Goal: Task Accomplishment & Management: Use online tool/utility

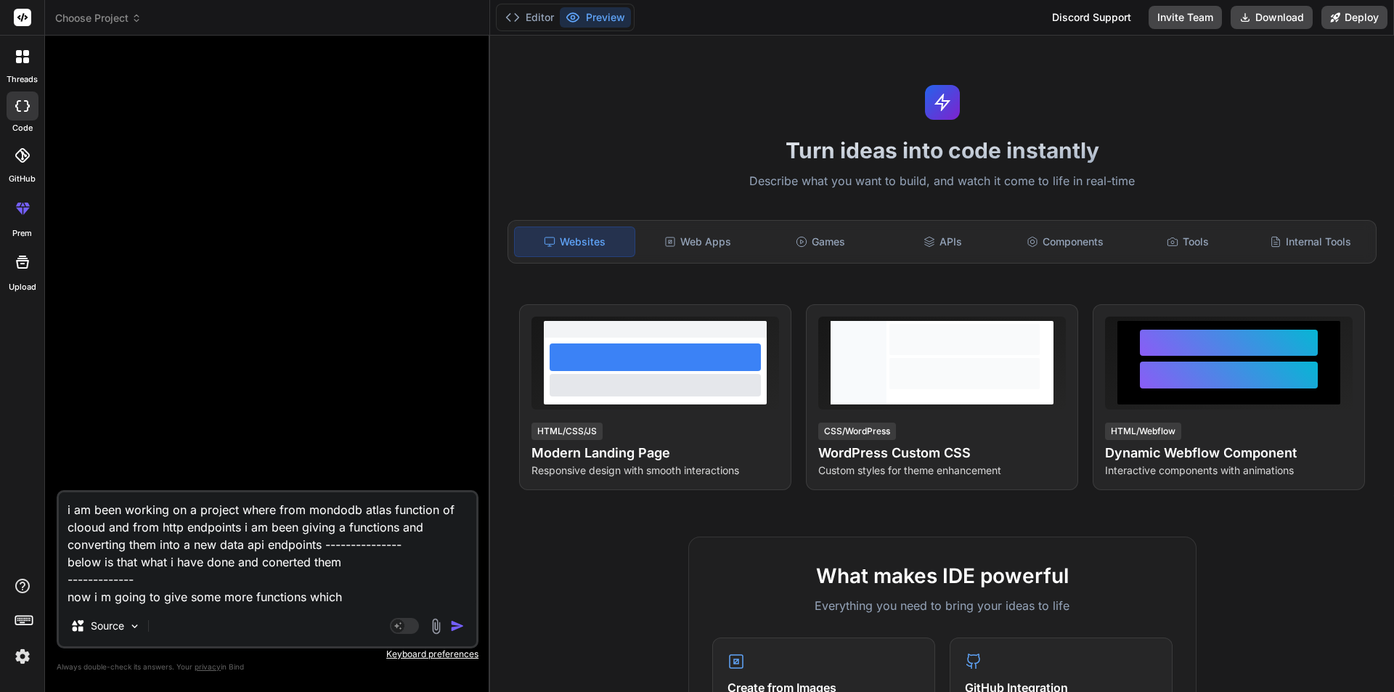
drag, startPoint x: 344, startPoint y: 597, endPoint x: 52, endPoint y: 503, distance: 306.6
click at [52, 503] on div "Bind AI Web Search Created with Pixso. Code Generator i am been working on a pr…" at bounding box center [267, 364] width 445 height 656
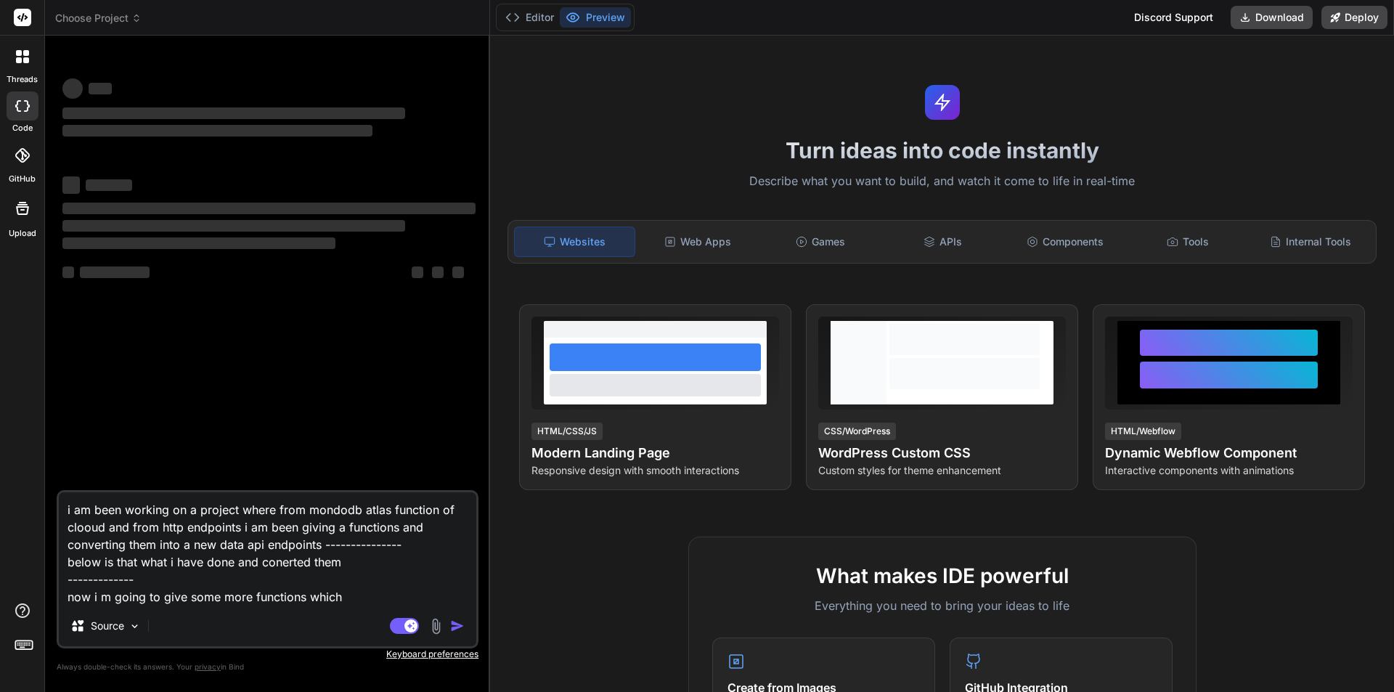
type textarea "x"
drag, startPoint x: 286, startPoint y: 571, endPoint x: 49, endPoint y: 489, distance: 251.0
click at [49, 489] on div "Bind AI Web Search Created with Pixso. Code Generator ‌ ‌ ‌ ‌ ‌ ‌ ‌ ‌ ‌ ‌ ‌ ‌ ‌…" at bounding box center [267, 364] width 445 height 656
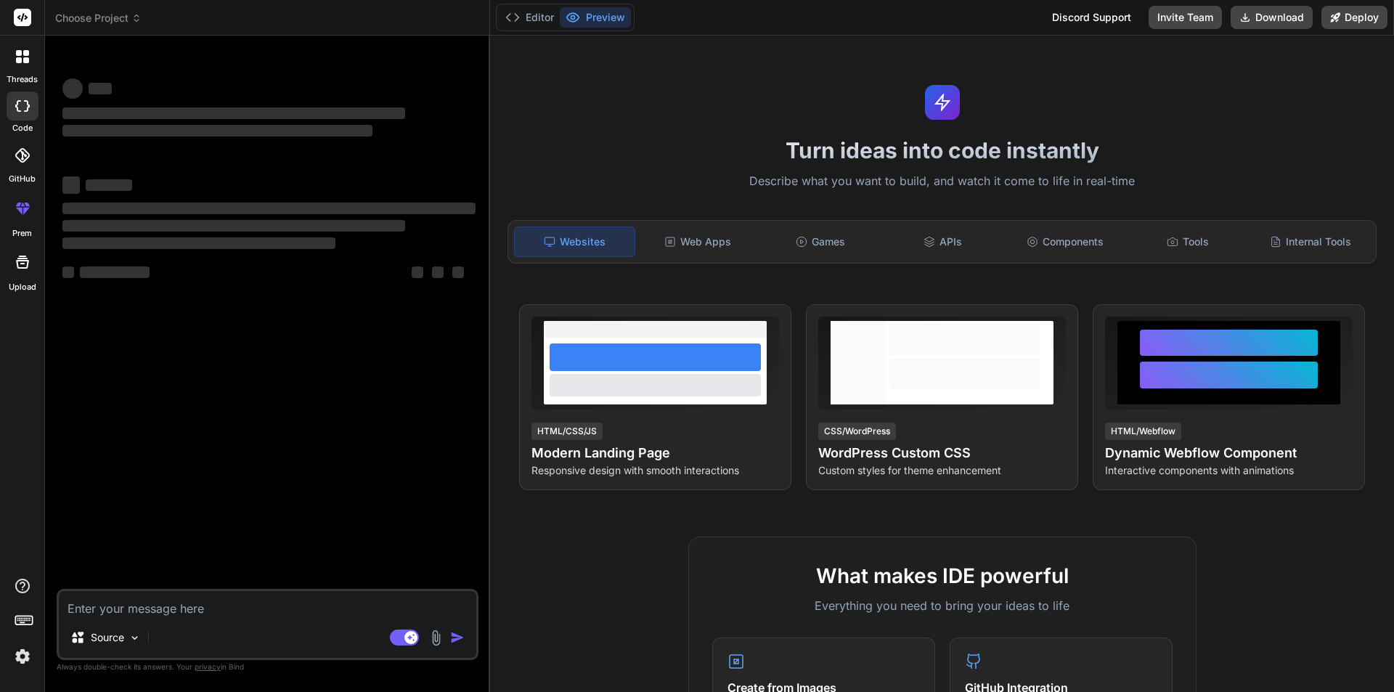
type textarea "x"
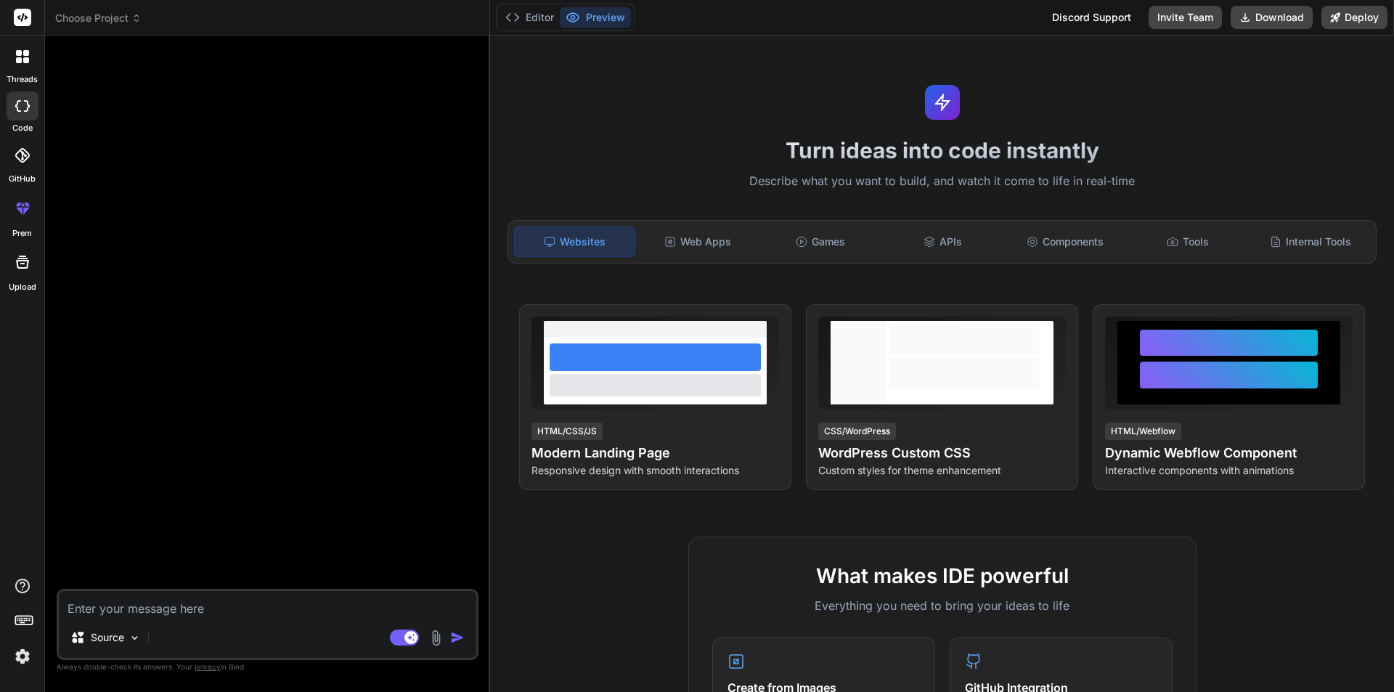
type textarea "x"
click at [126, 606] on textarea at bounding box center [268, 604] width 418 height 26
paste textarea "config/db.js const mongoose = require('mongoose'); const connectDB = async () =…"
type textarea "config/db.js const mongoose = require('mongoose'); const connectDB = async () =…"
type textarea "x"
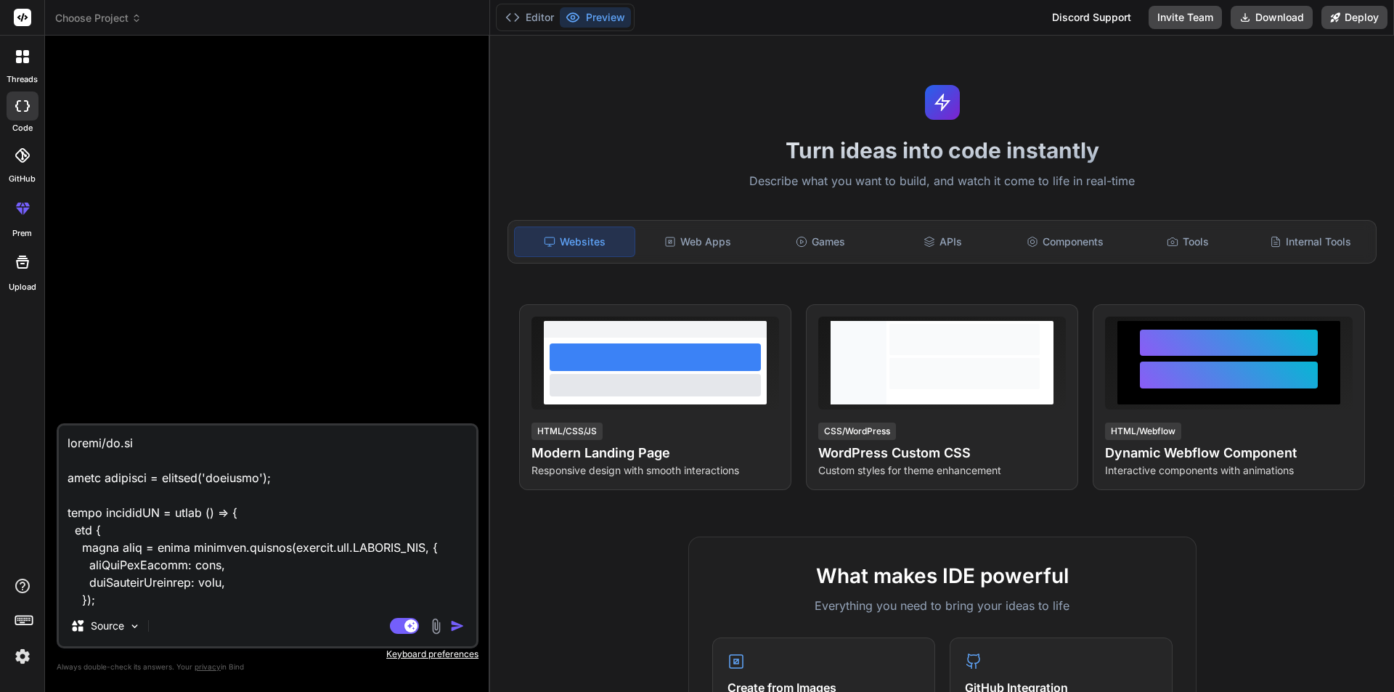
scroll to position [13560, 0]
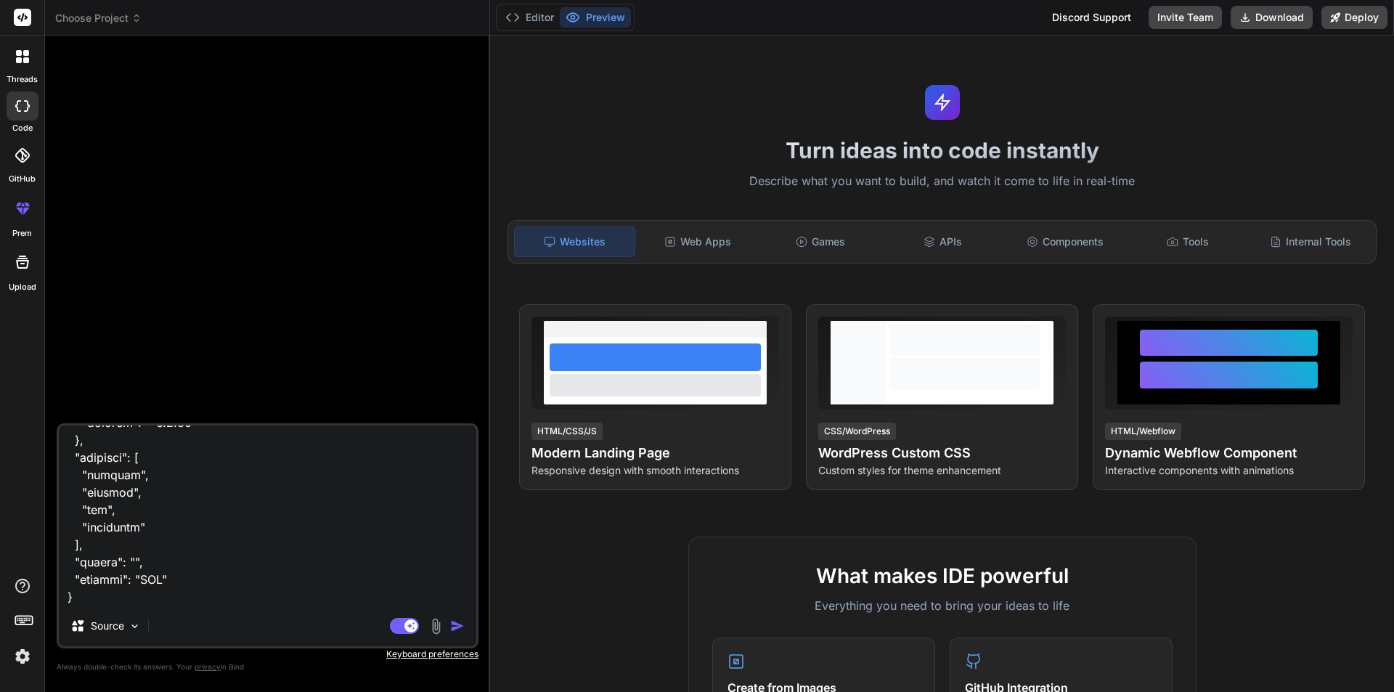
click at [74, 477] on textarea at bounding box center [268, 516] width 418 height 180
type textarea "config/db.js const mongoose = require('mongoose'); const connectDB = async () =…"
type textarea "x"
type textarea "config/db.js const mongoose = require('mongoose'); const connectDB = async () =…"
type textarea "x"
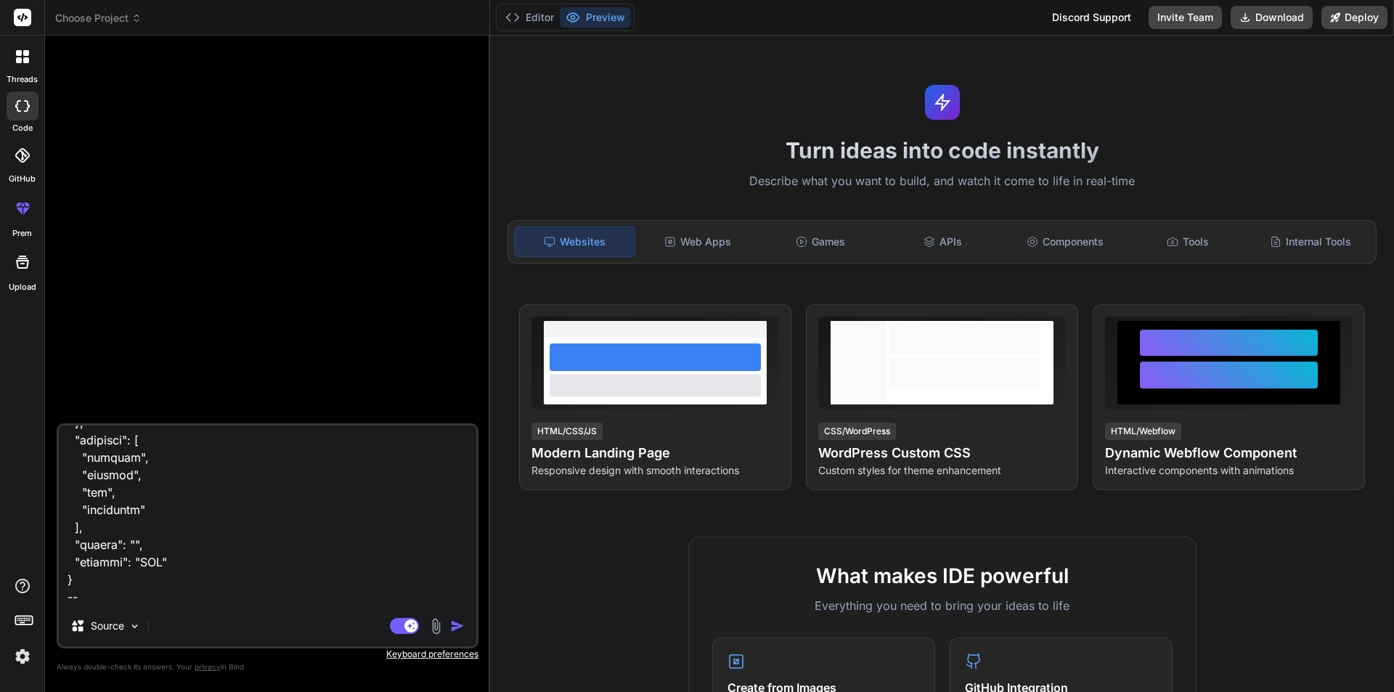
type textarea "config/db.js const mongoose = require('mongoose'); const connectDB = async () =…"
type textarea "x"
type textarea "config/db.js const mongoose = require('mongoose'); const connectDB = async () =…"
type textarea "x"
type textarea "config/db.js const mongoose = require('mongoose'); const connectDB = async () =…"
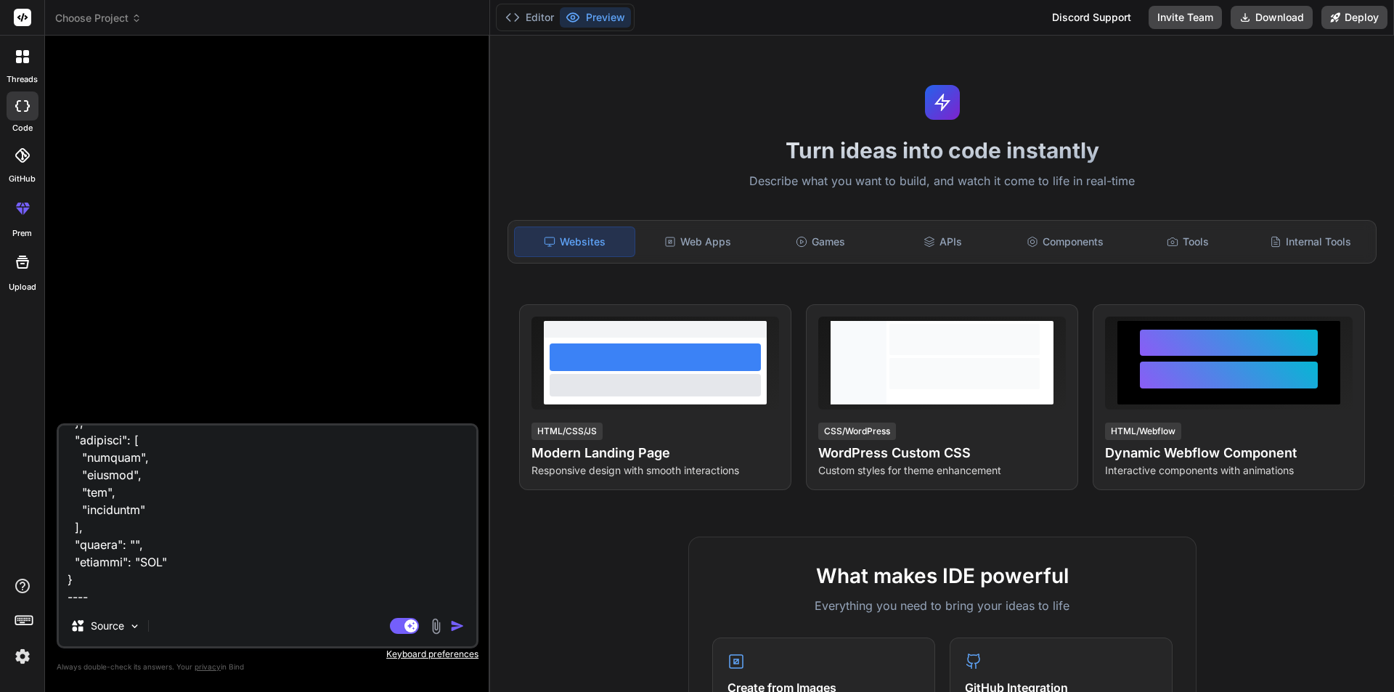
type textarea "x"
type textarea "config/db.js const mongoose = require('mongoose'); const connectDB = async () =…"
type textarea "x"
type textarea "config/db.js const mongoose = require('mongoose'); const connectDB = async () =…"
type textarea "x"
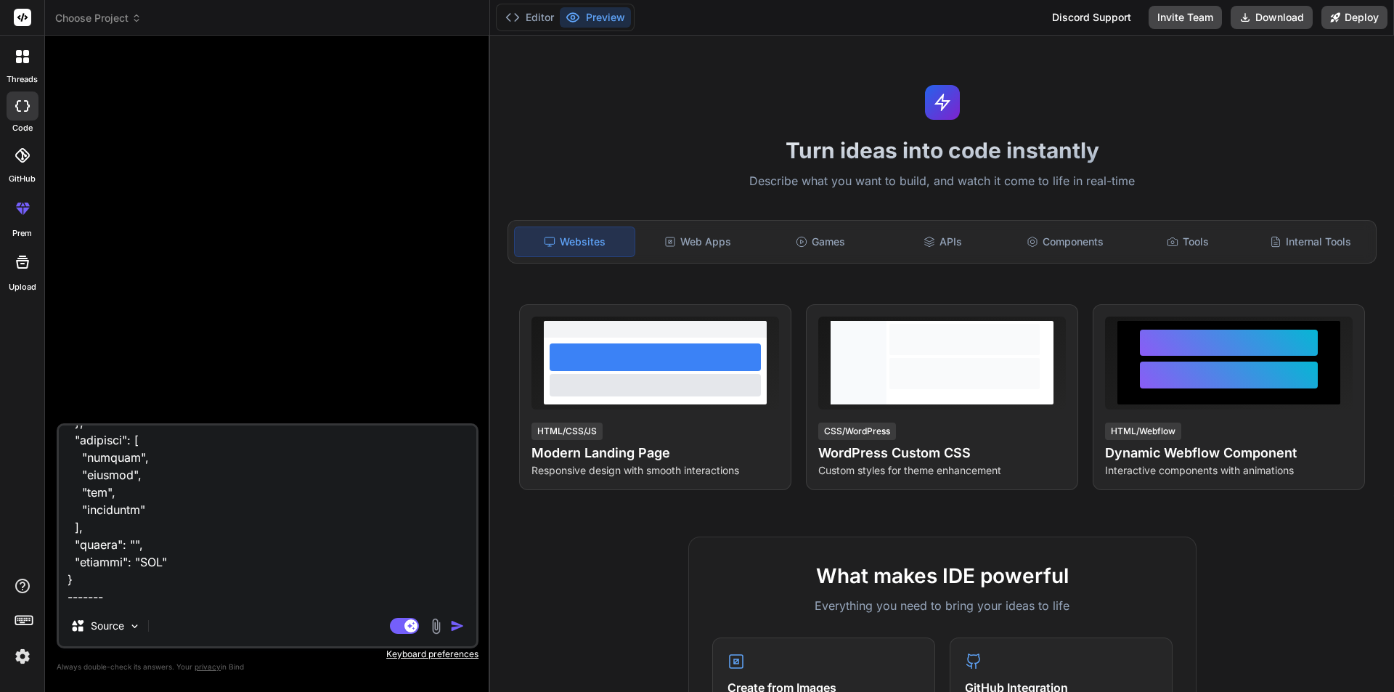
type textarea "config/db.js const mongoose = require('mongoose'); const connectDB = async () =…"
type textarea "x"
type textarea "config/db.js const mongoose = require('mongoose'); const connectDB = async () =…"
type textarea "x"
type textarea "config/db.js const mongoose = require('mongoose'); const connectDB = async () =…"
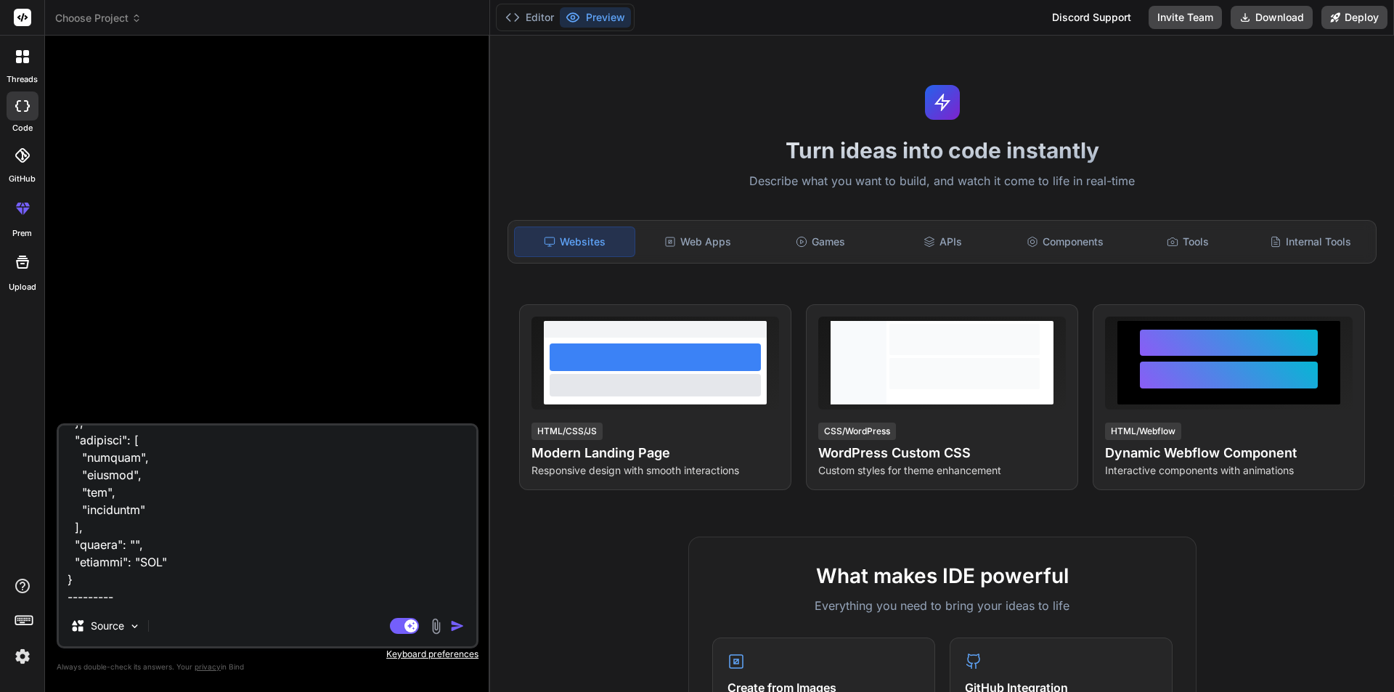
type textarea "x"
type textarea "config/db.js const mongoose = require('mongoose'); const connectDB = async () =…"
type textarea "x"
type textarea "config/db.js const mongoose = require('mongoose'); const connectDB = async () =…"
type textarea "x"
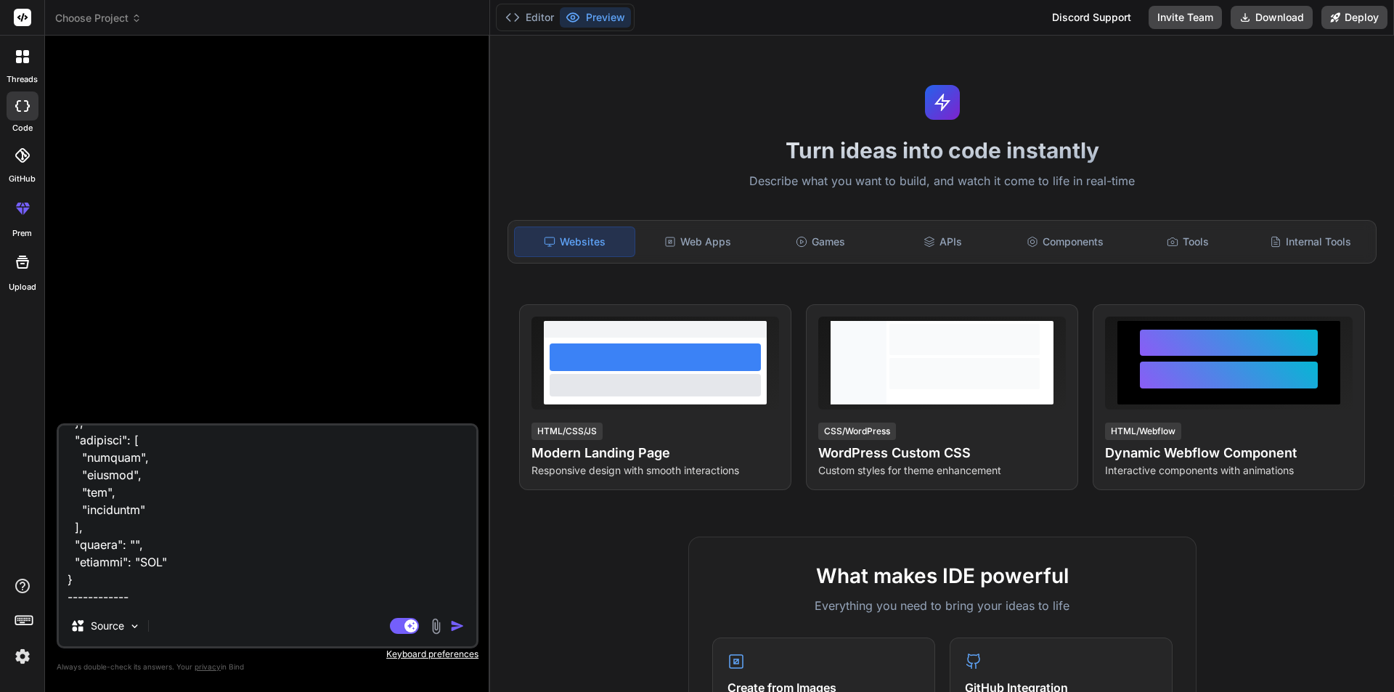
type textarea "config/db.js const mongoose = require('mongoose'); const connectDB = async () =…"
type textarea "x"
type textarea "config/db.js const mongoose = require('mongoose'); const connectDB = async () =…"
type textarea "x"
type textarea "config/db.js const mongoose = require('mongoose'); const connectDB = async () =…"
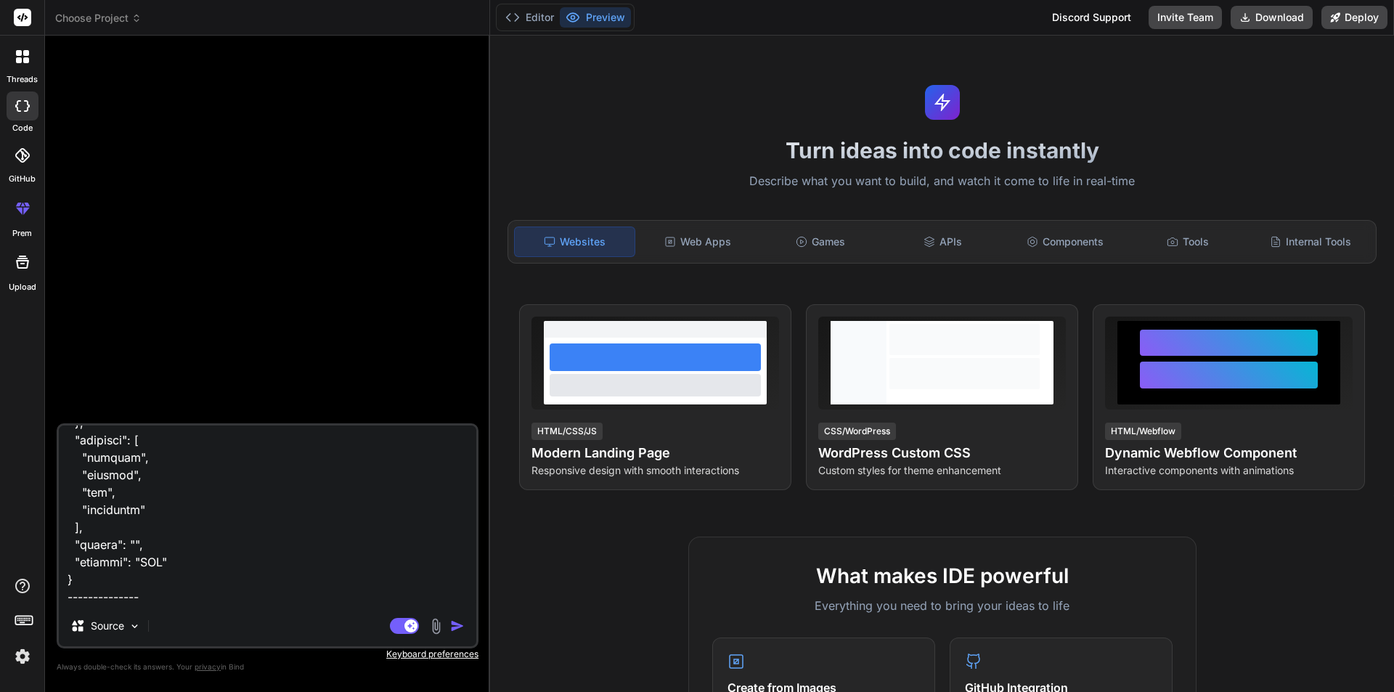
type textarea "x"
type textarea "config/db.js const mongoose = require('mongoose'); const connectDB = async () =…"
type textarea "x"
type textarea "config/db.js const mongoose = require('mongoose'); const connectDB = async () =…"
type textarea "x"
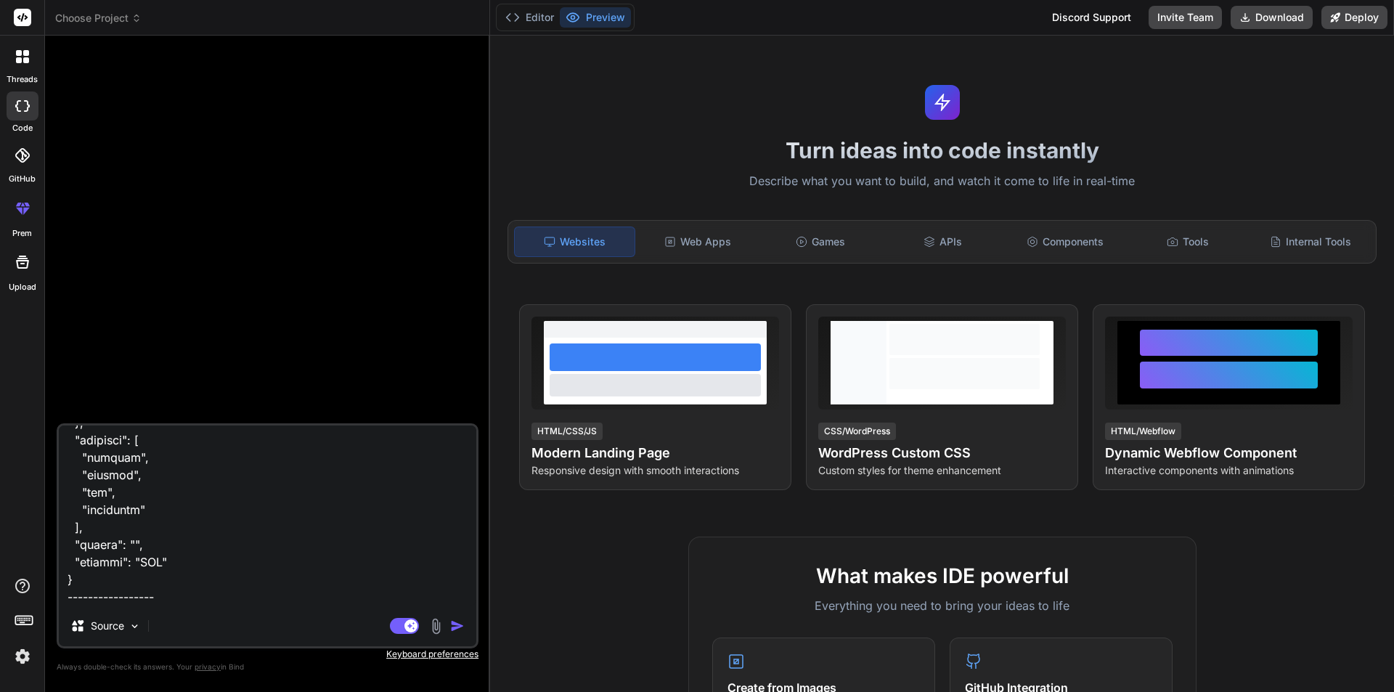
type textarea "config/db.js const mongoose = require('mongoose'); const connectDB = async () =…"
type textarea "x"
type textarea "config/db.js const mongoose = require('mongoose'); const connectDB = async () =…"
type textarea "x"
type textarea "config/db.js const mongoose = require('mongoose'); const connectDB = async () =…"
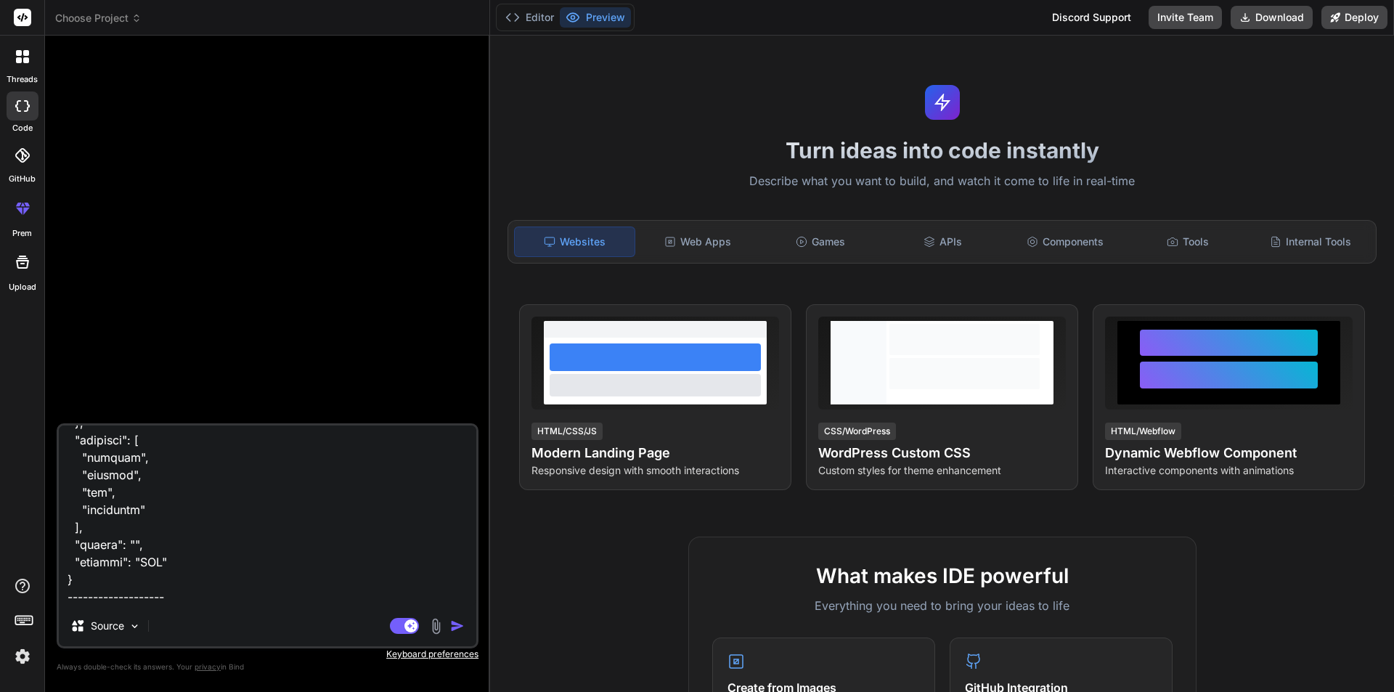
type textarea "x"
type textarea "config/db.js const mongoose = require('mongoose'); const connectDB = async () =…"
type textarea "x"
type textarea "config/db.js const mongoose = require('mongoose'); const connectDB = async () =…"
type textarea "x"
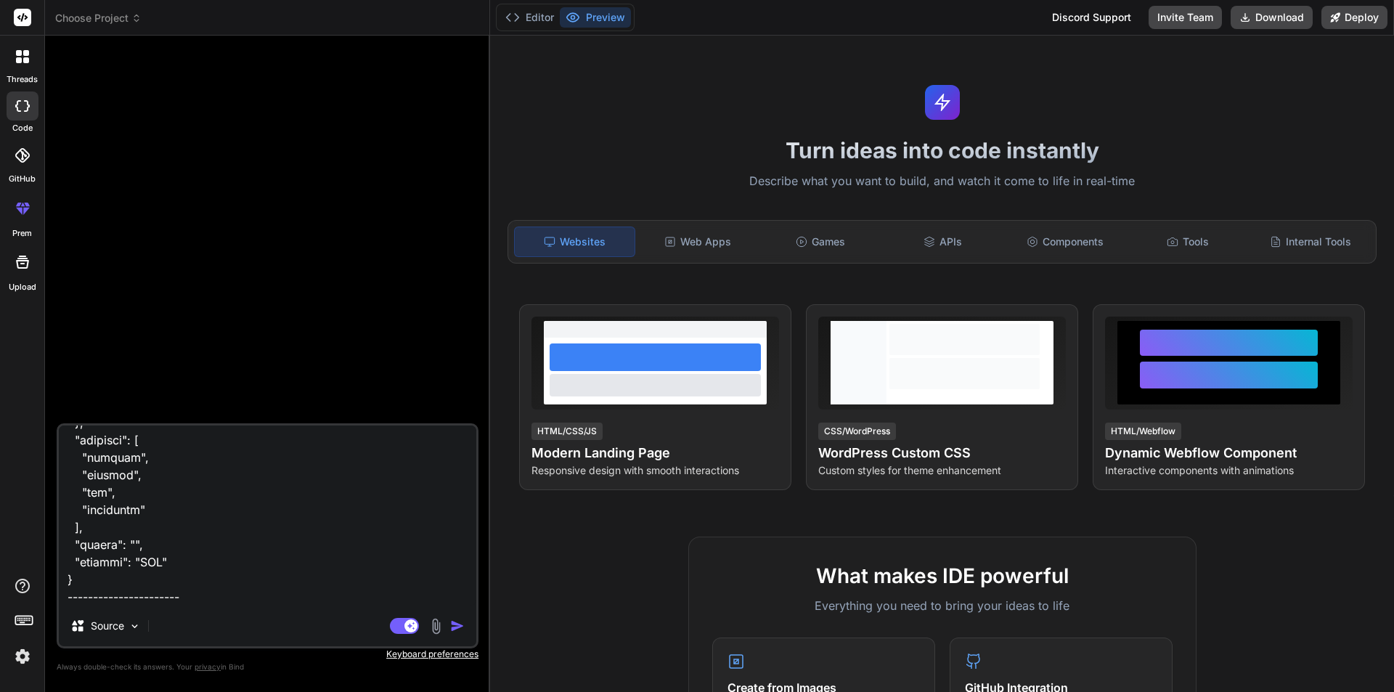
type textarea "config/db.js const mongoose = require('mongoose'); const connectDB = async () =…"
type textarea "x"
type textarea "config/db.js const mongoose = require('mongoose'); const connectDB = async () =…"
type textarea "x"
type textarea "config/db.js const mongoose = require('mongoose'); const connectDB = async () =…"
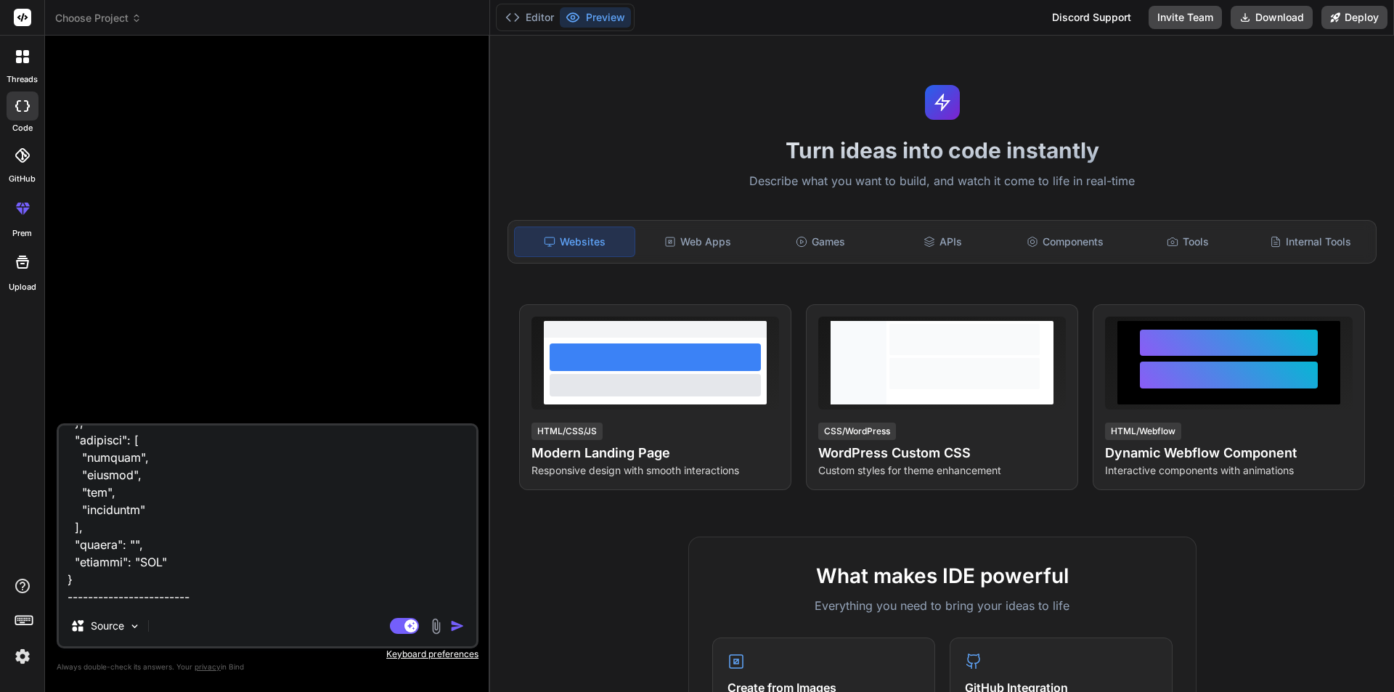
type textarea "x"
type textarea "config/db.js const mongoose = require('mongoose'); const connectDB = async () =…"
type textarea "x"
type textarea "config/db.js const mongoose = require('mongoose'); const connectDB = async () =…"
type textarea "x"
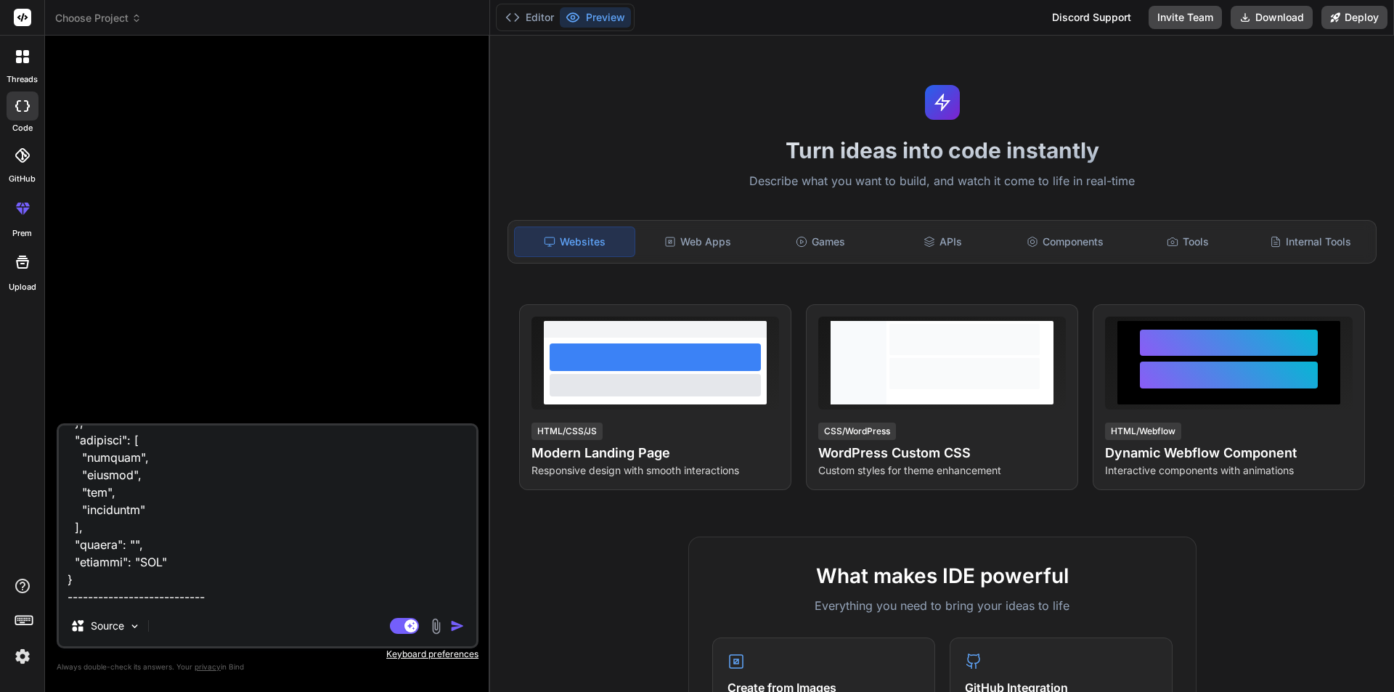
type textarea "config/db.js const mongoose = require('mongoose'); const connectDB = async () =…"
type textarea "x"
type textarea "config/db.js const mongoose = require('mongoose'); const connectDB = async () =…"
click at [408, 622] on rect at bounding box center [410, 625] width 13 height 13
click at [455, 628] on img "button" at bounding box center [457, 626] width 15 height 15
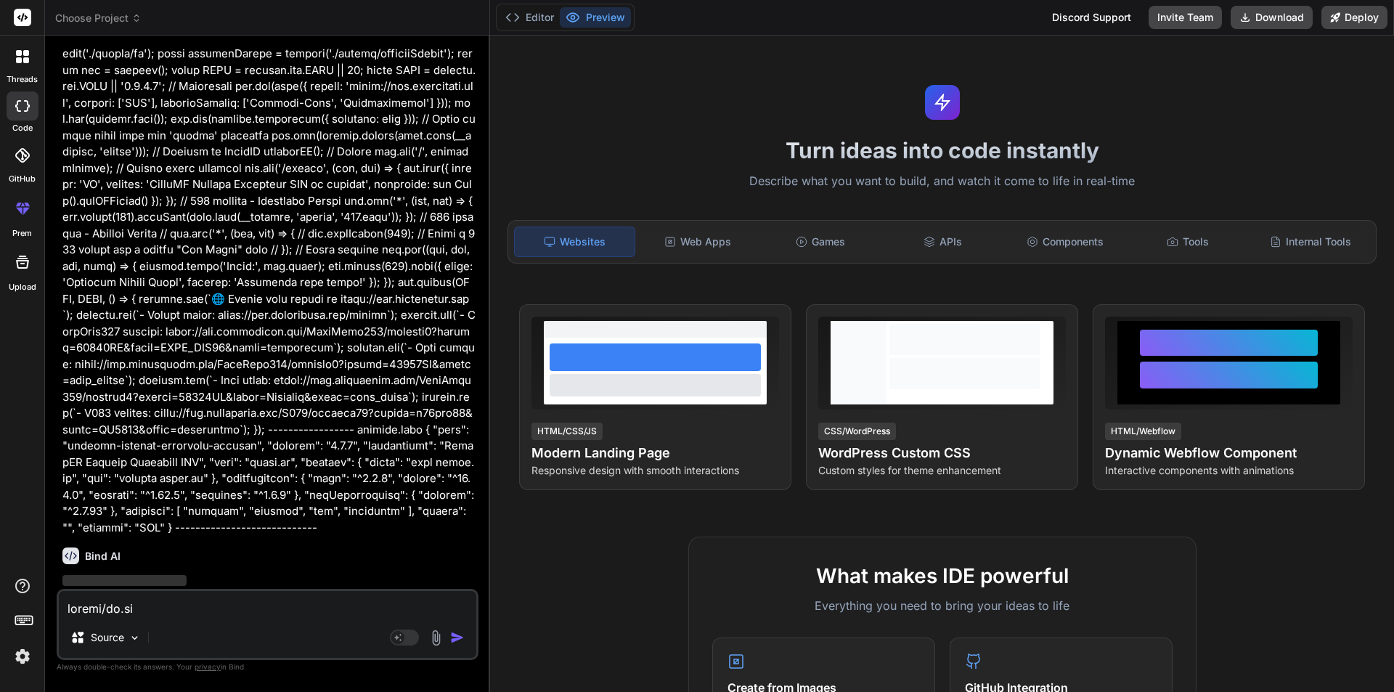
scroll to position [3726, 0]
click at [253, 604] on textarea at bounding box center [268, 604] width 418 height 26
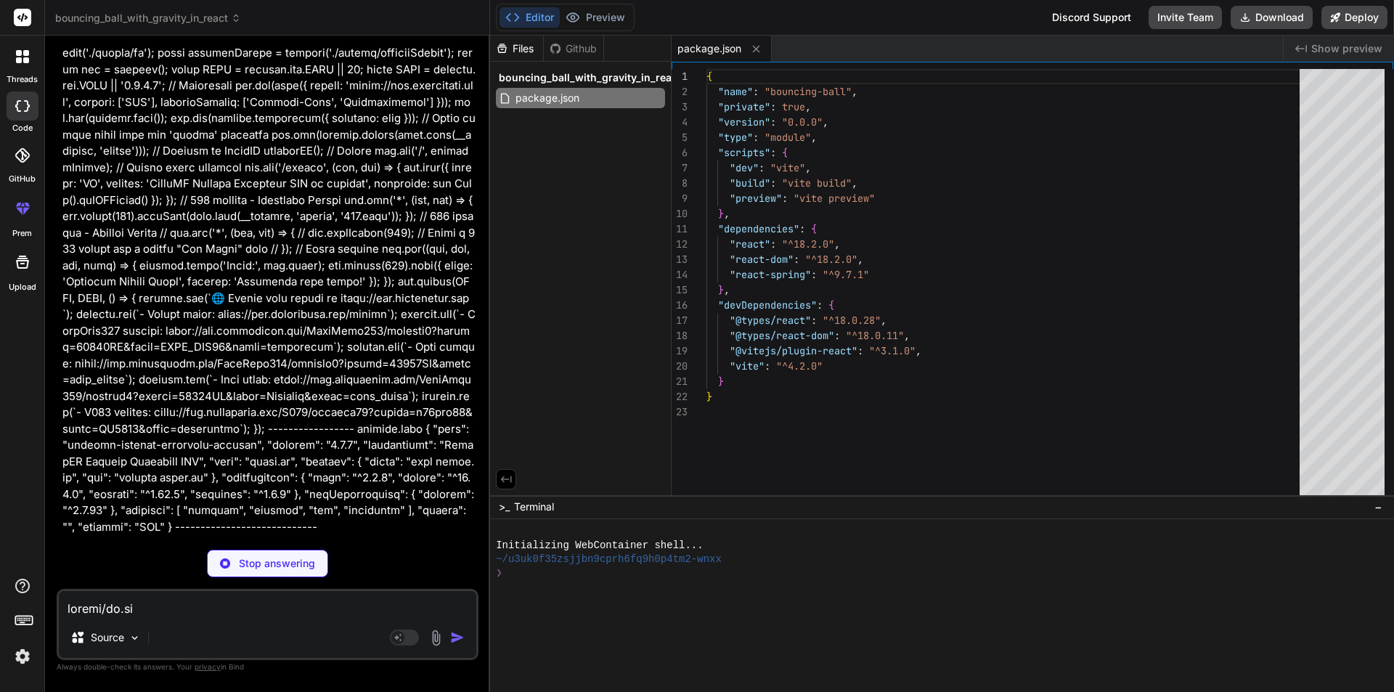
type textarea "x"
type textarea "<script type="module" src="/src/main.jsx"></script> </body> </html>"
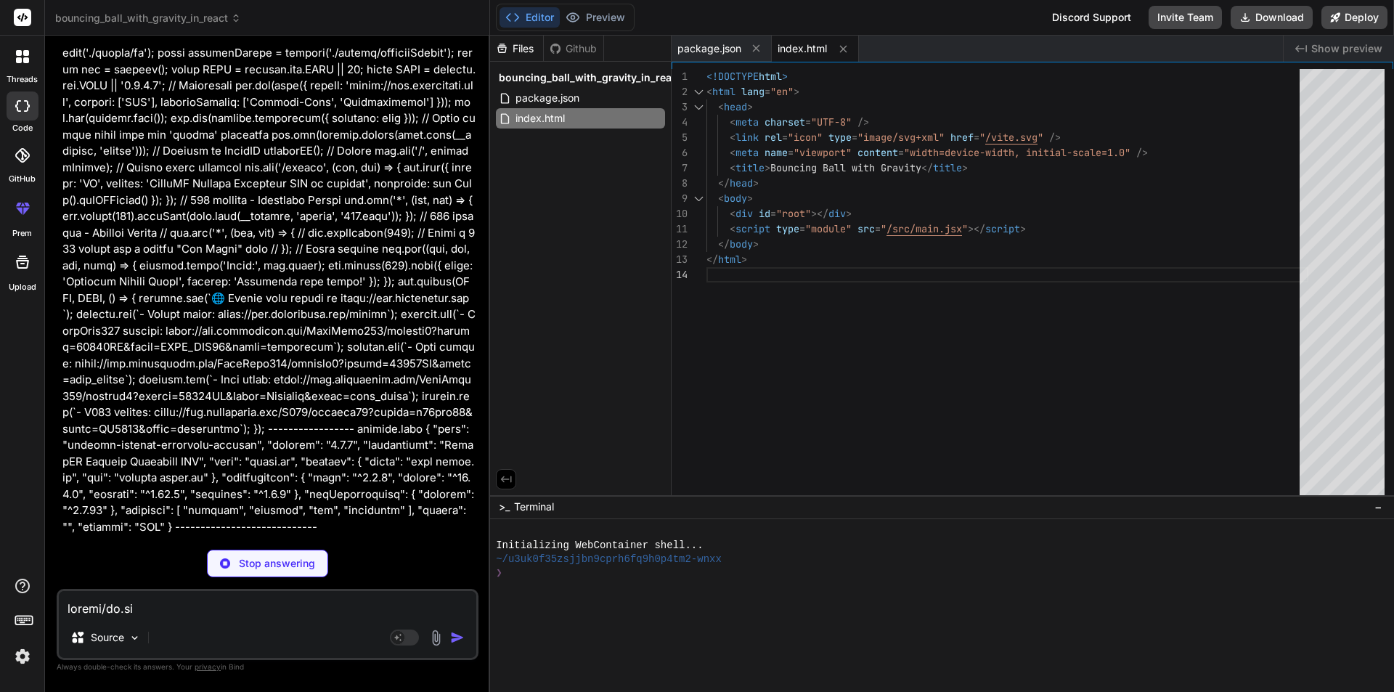
type textarea "x"
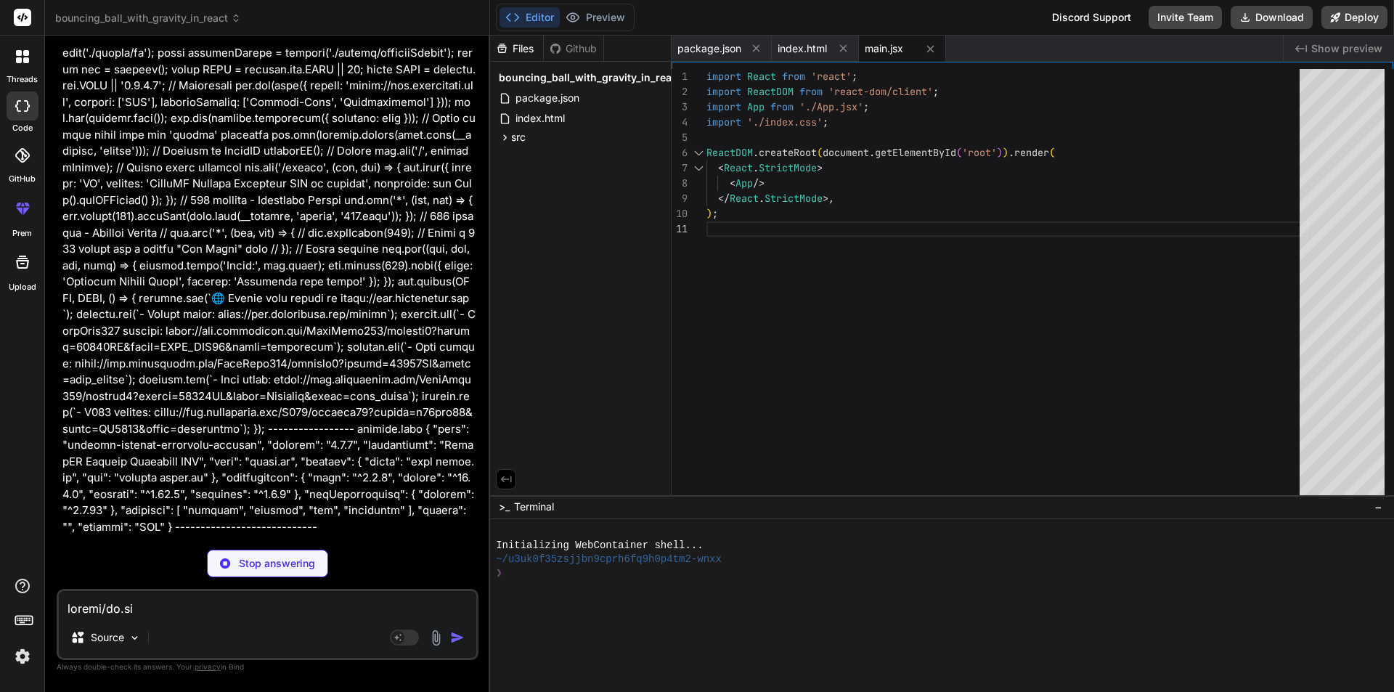
type textarea "x"
type textarea "align-items: center; }"
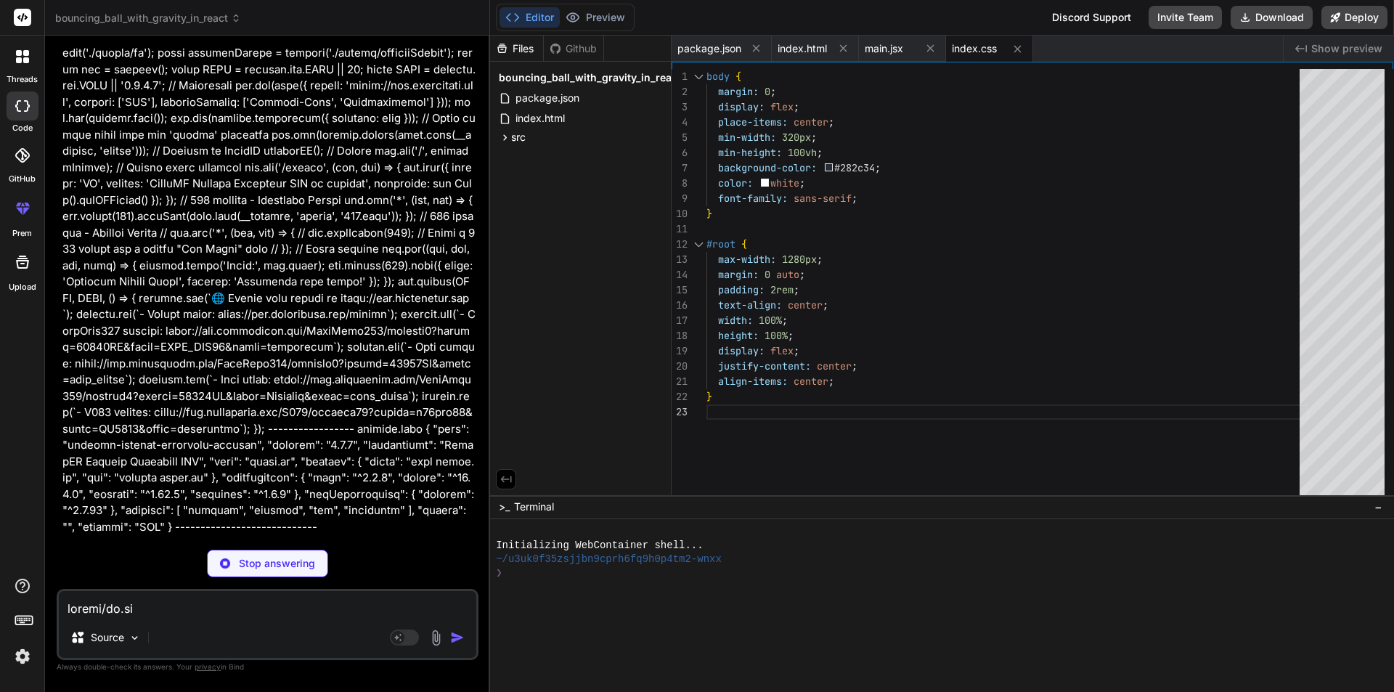
type textarea "x"
type textarea "transform: y.to((val) => `translateY(${val}px)`), }} /> <div className="floor-l…"
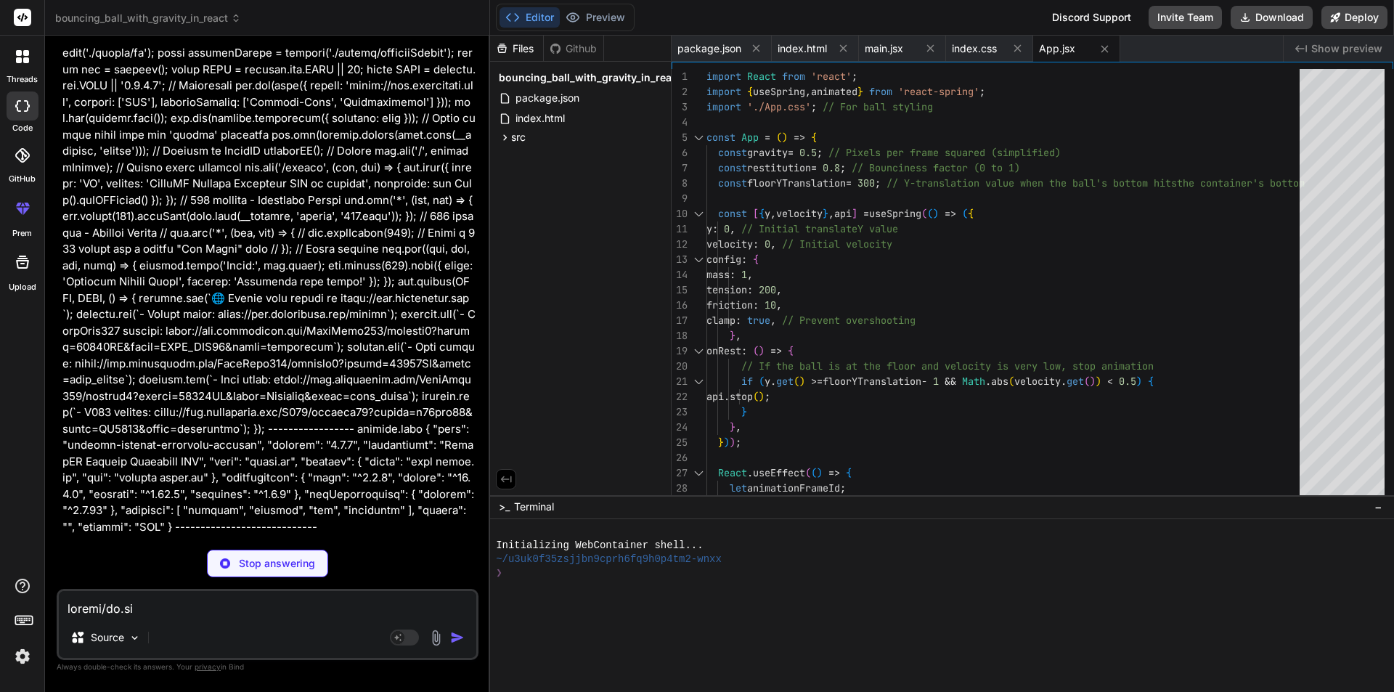
type textarea "x"
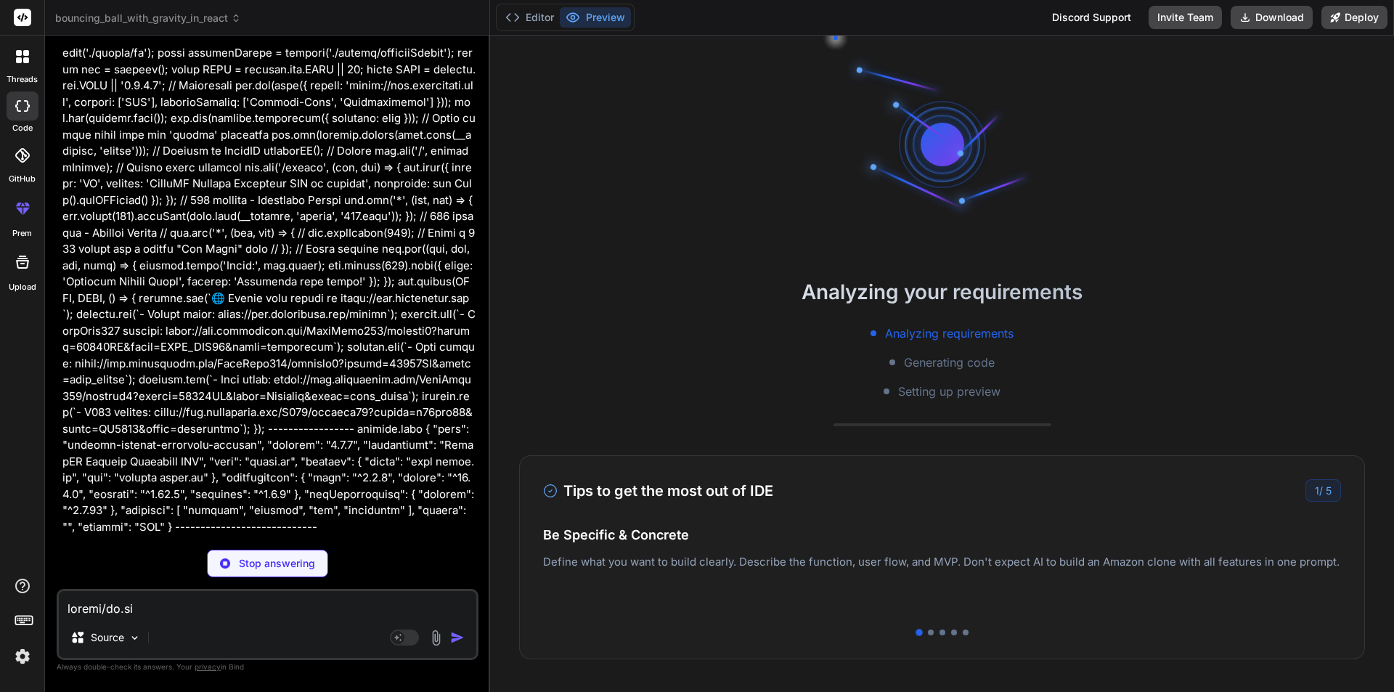
type textarea "x"
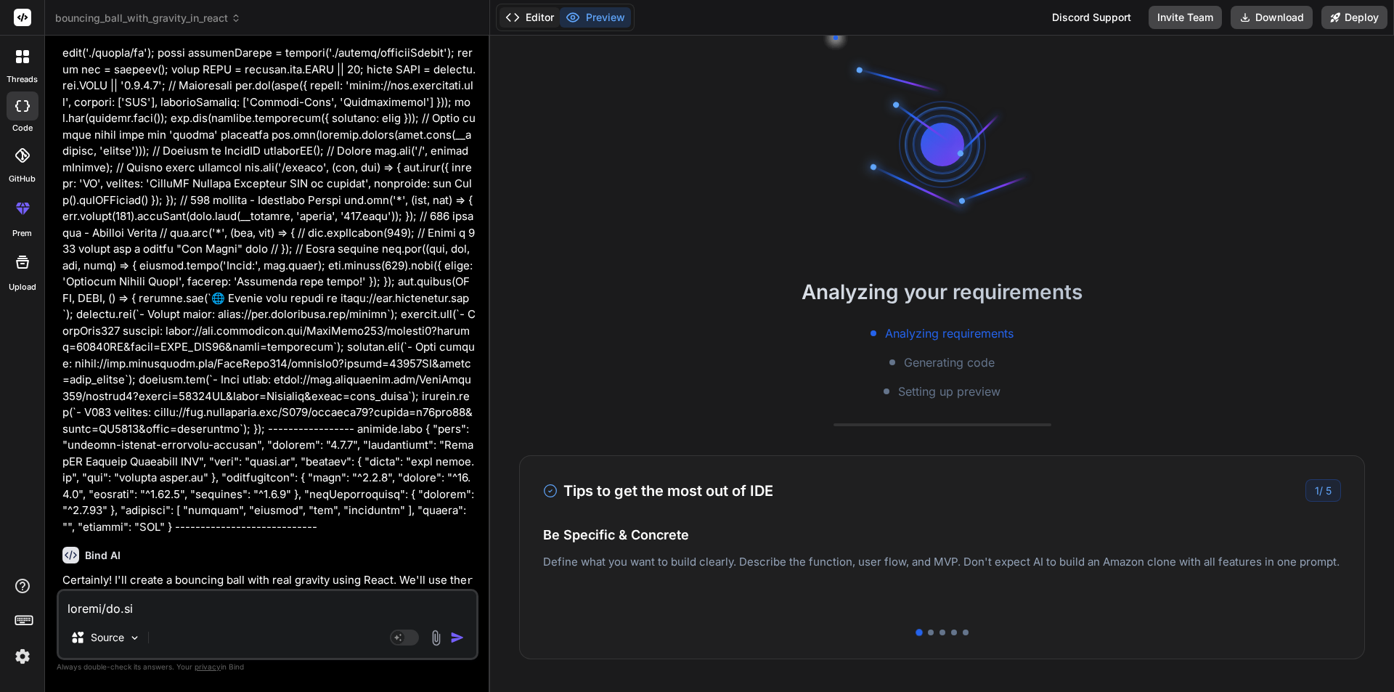
click at [537, 16] on button "Editor" at bounding box center [530, 17] width 60 height 20
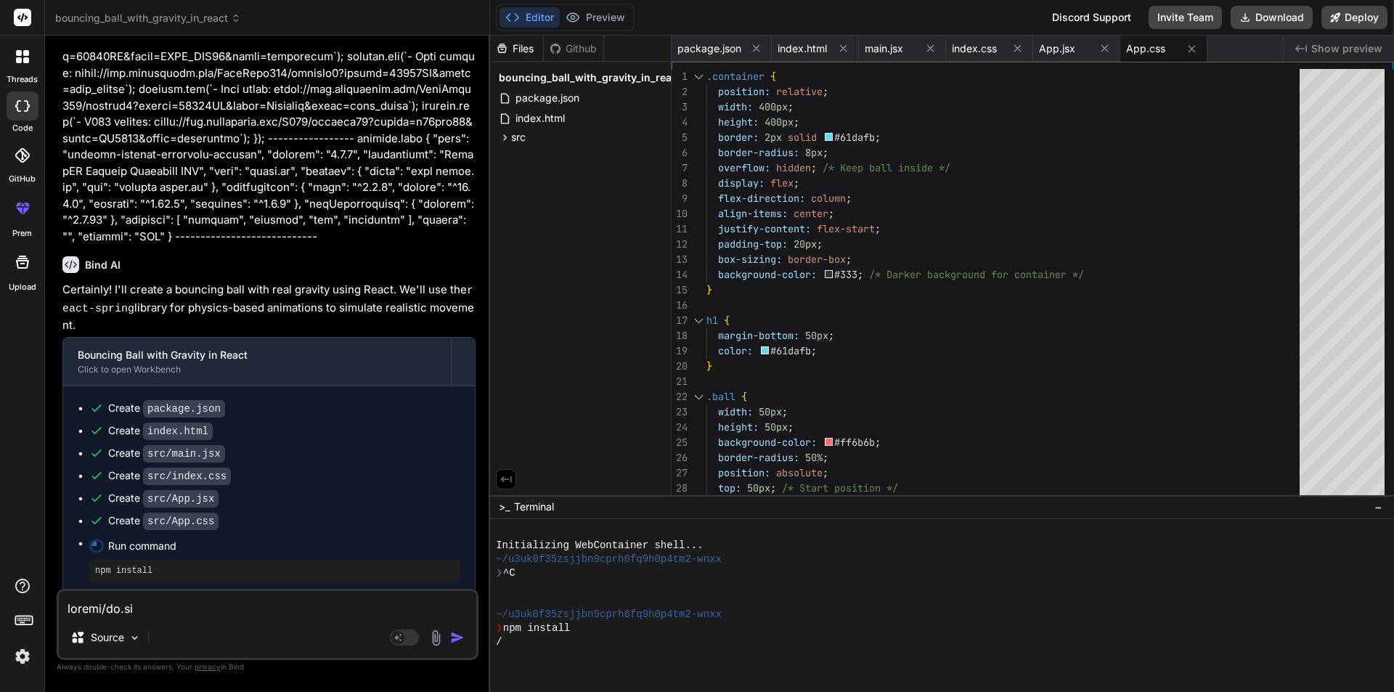
scroll to position [4068, 0]
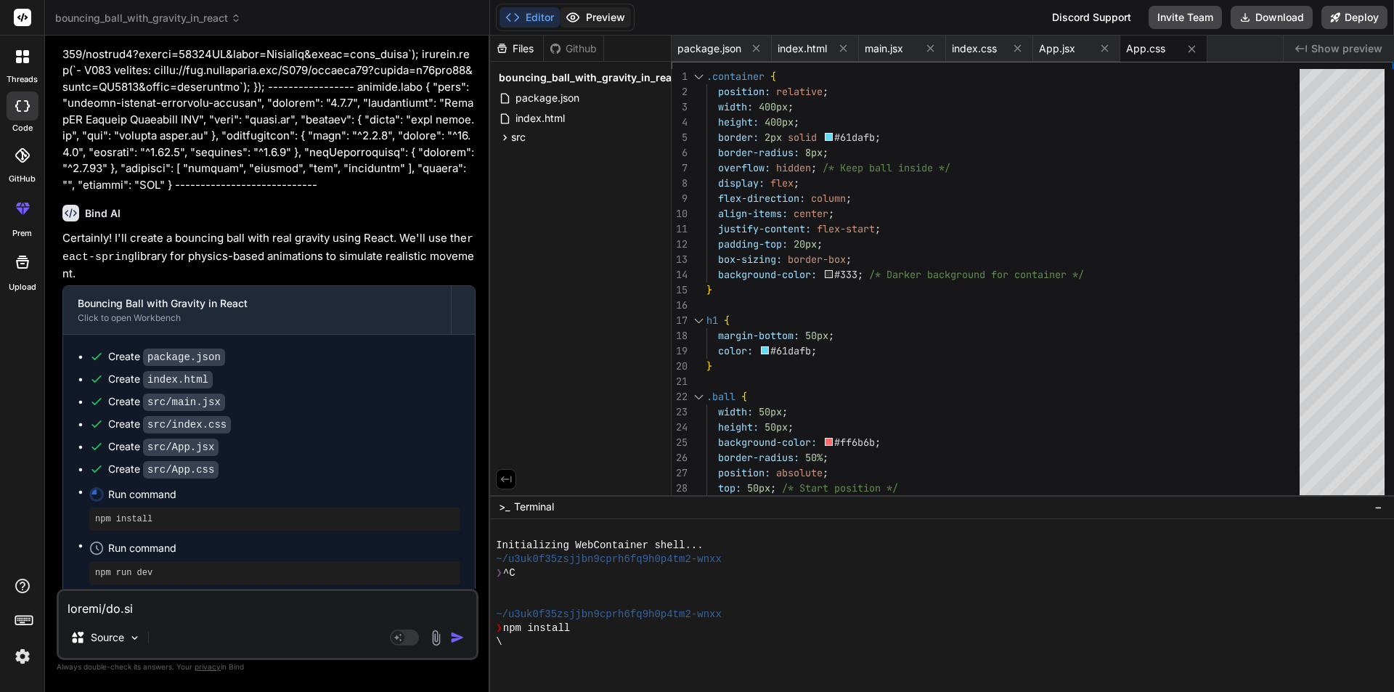
click at [606, 20] on button "Preview" at bounding box center [595, 17] width 71 height 20
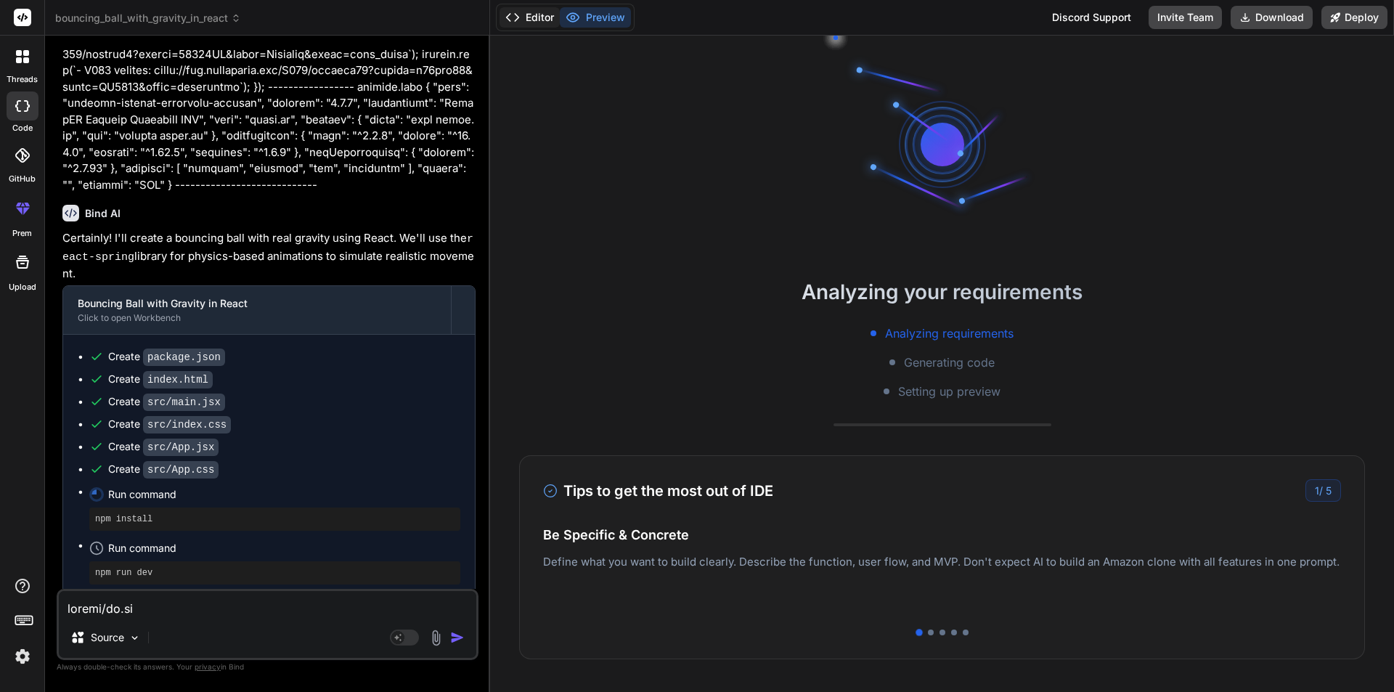
click at [512, 13] on icon at bounding box center [512, 17] width 15 height 15
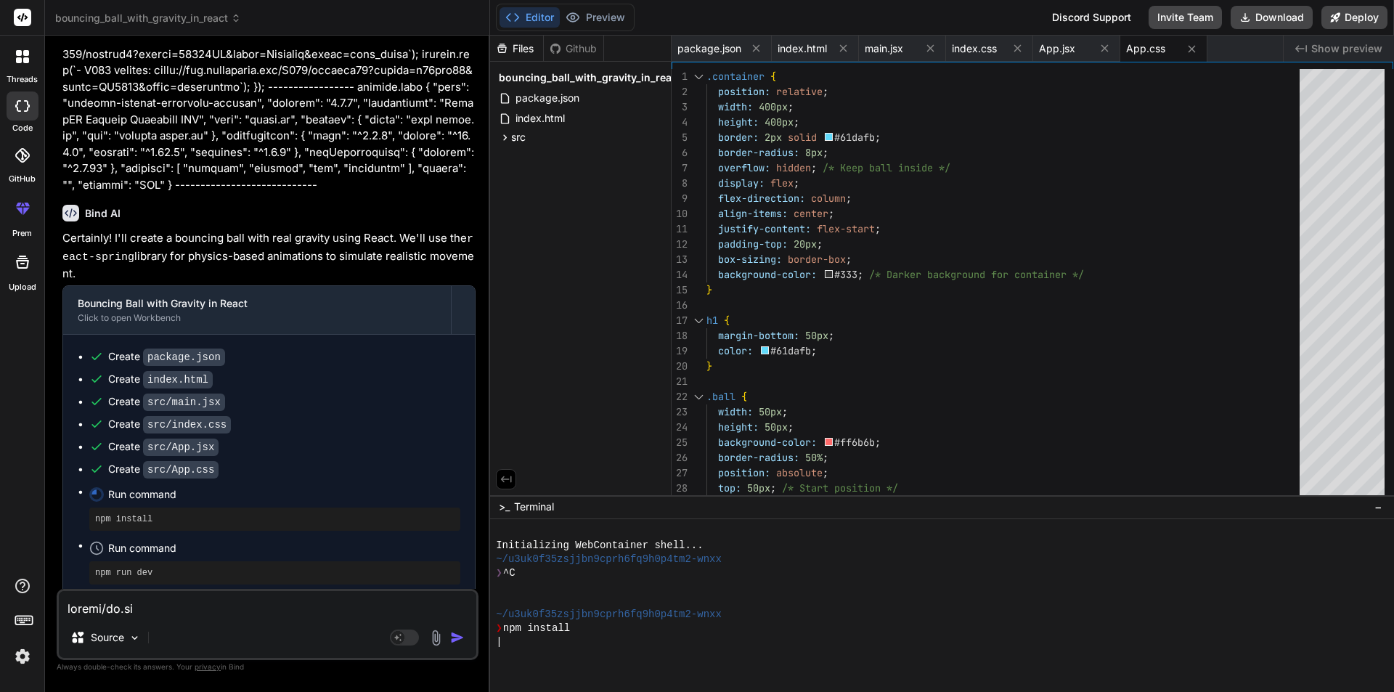
click at [223, 602] on textarea at bounding box center [268, 604] width 418 height 26
paste textarea "i am been working on a project where from mondodb atlas function of clooud and …"
type textarea "i am been working on a project where from mondodb atlas function of clooud and …"
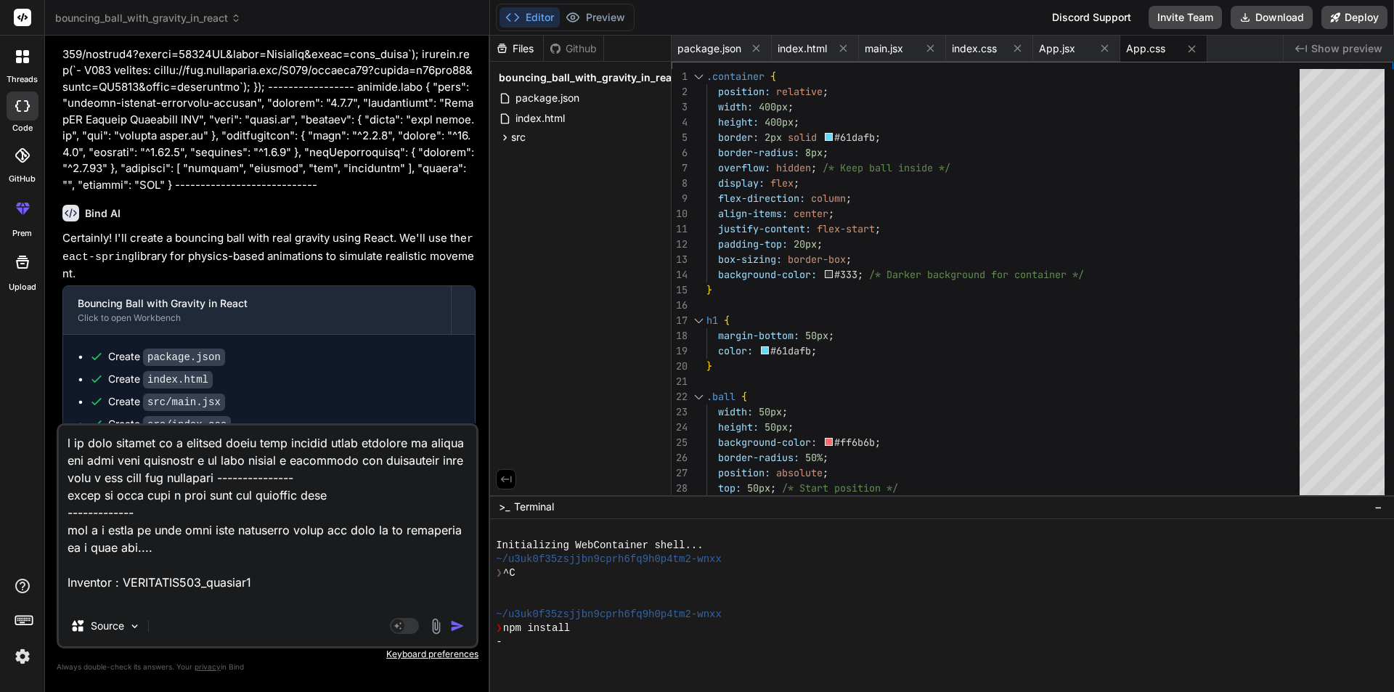
scroll to position [23633, 0]
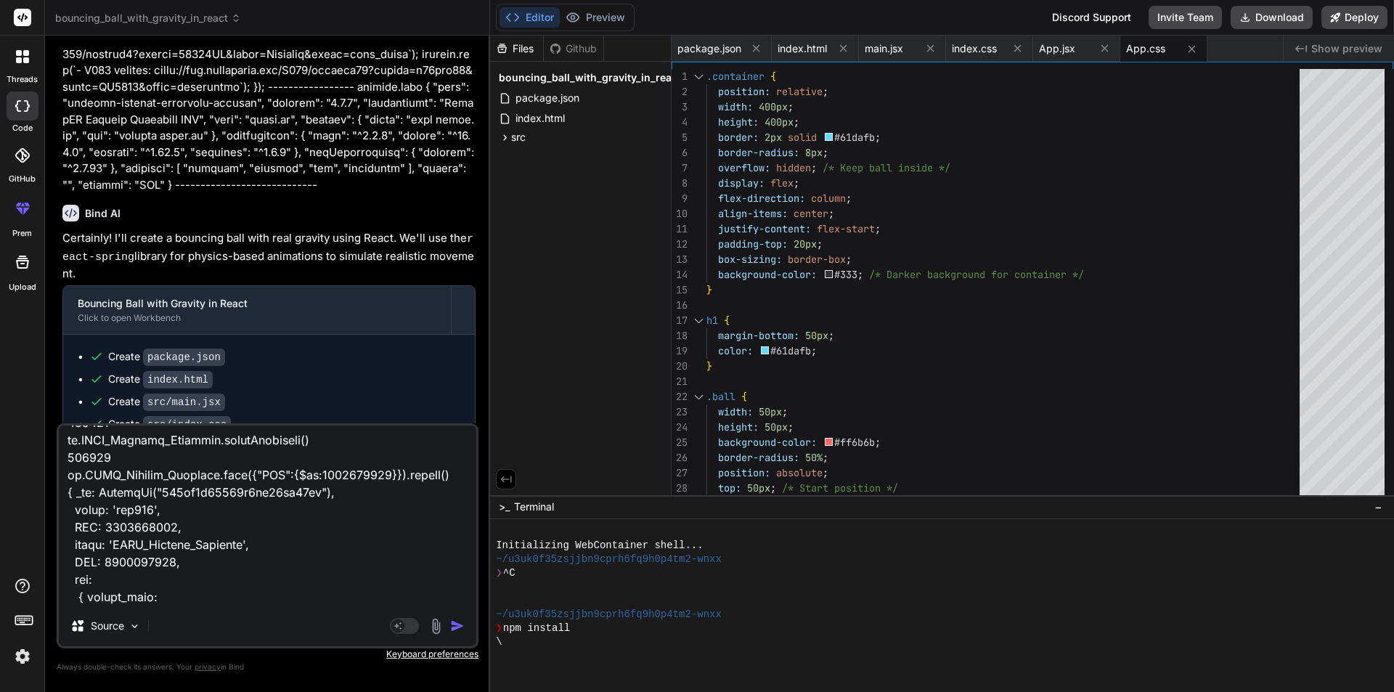
type textarea "x"
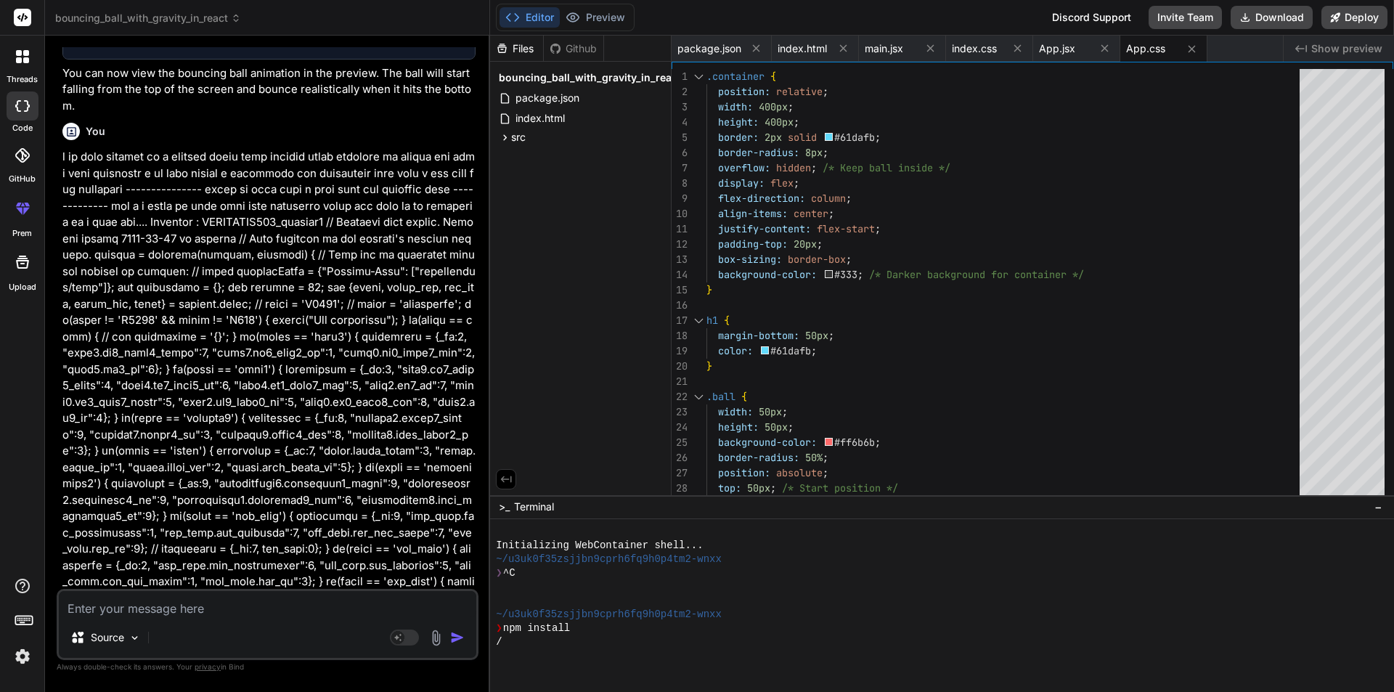
scroll to position [4610, 0]
type textarea "x"
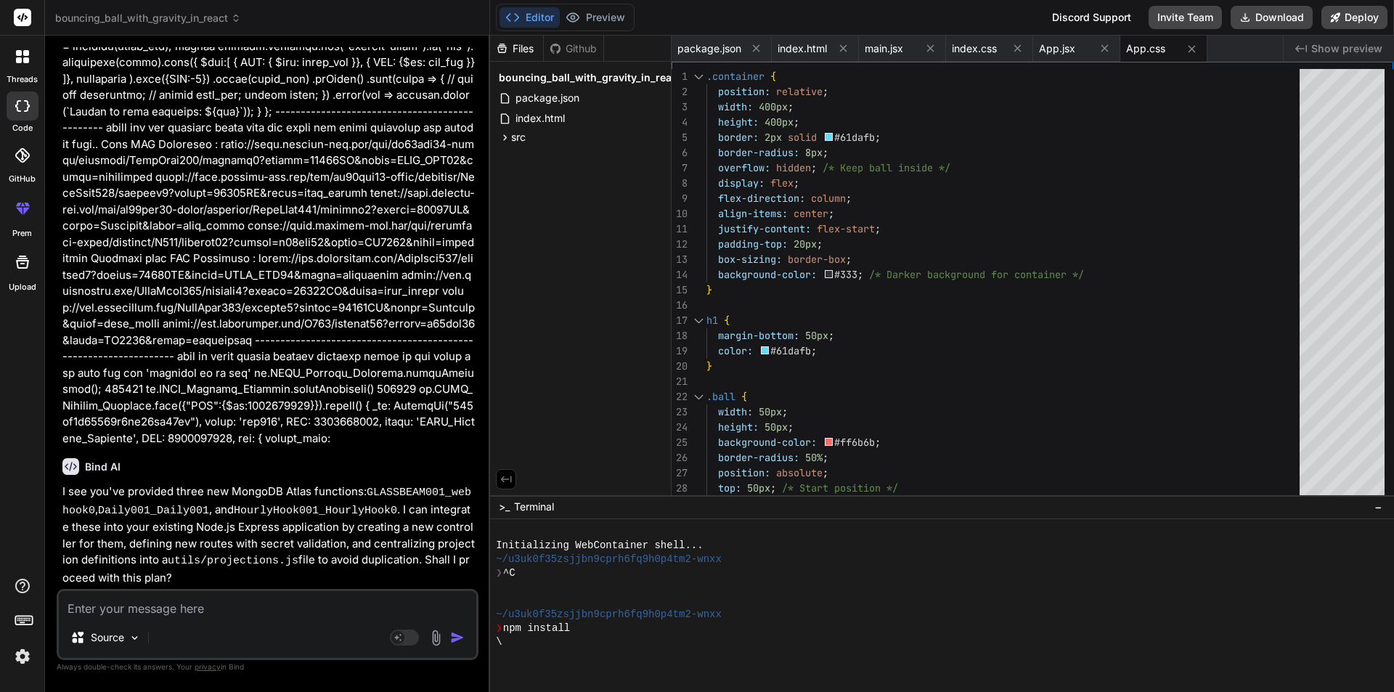
scroll to position [14825, 0]
click at [170, 603] on textarea at bounding box center [268, 604] width 418 height 26
type textarea "y"
type textarea "x"
type textarea "ye"
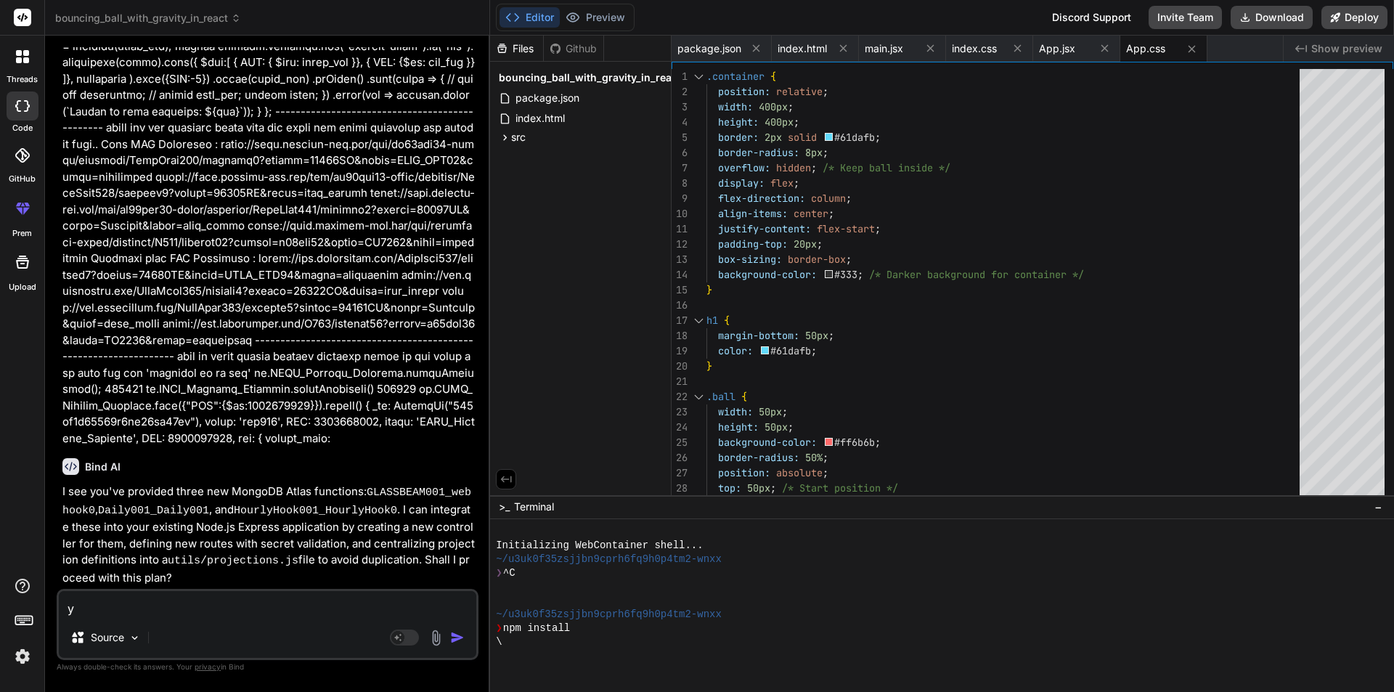
type textarea "x"
type textarea "yes"
type textarea "x"
type textarea "yes"
type textarea "x"
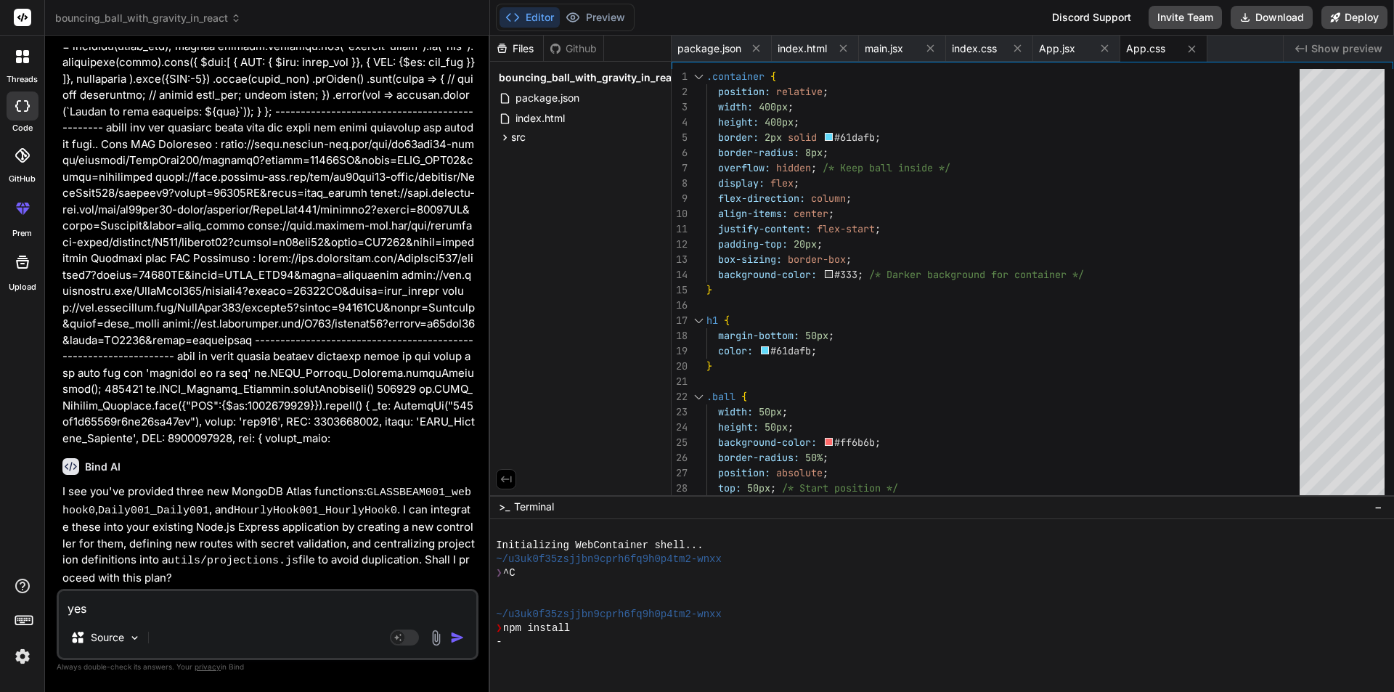
type textarea "yes o"
type textarea "x"
type textarea "yes of"
type textarea "x"
type textarea "yes of"
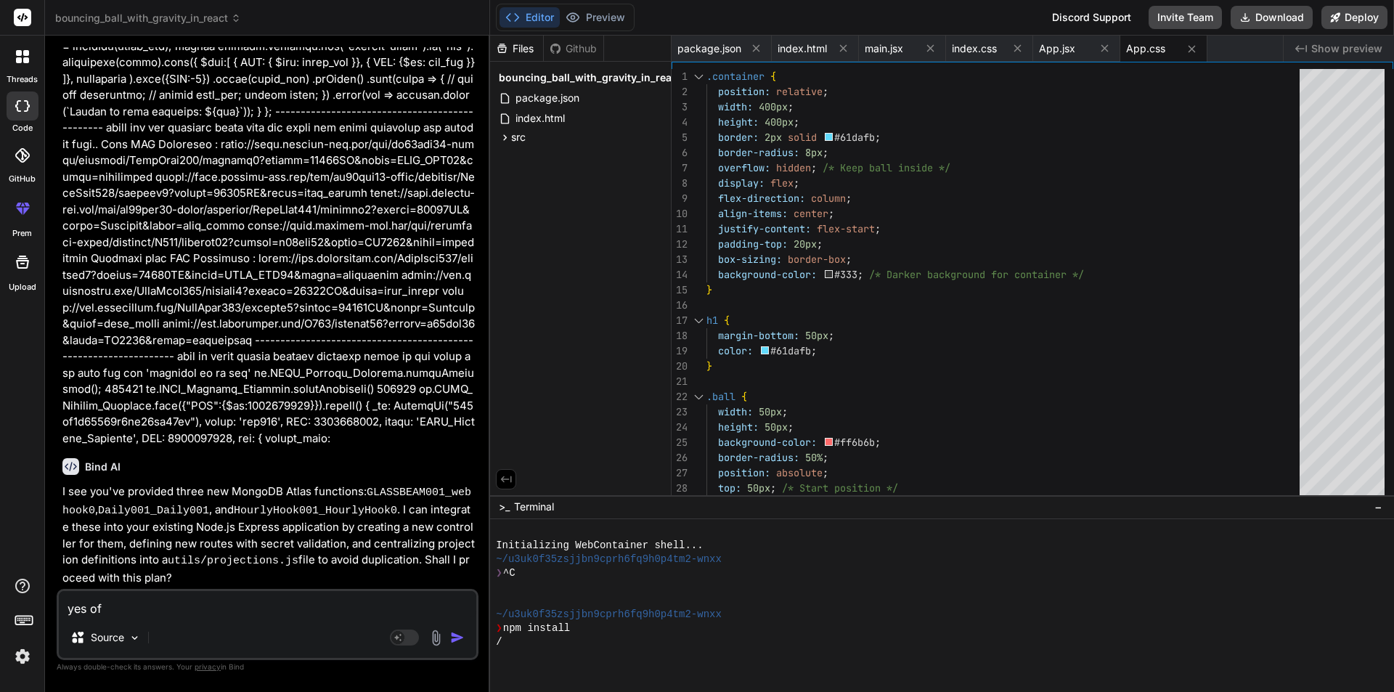
type textarea "x"
type textarea "yes of c"
type textarea "x"
type textarea "yes of co"
type textarea "x"
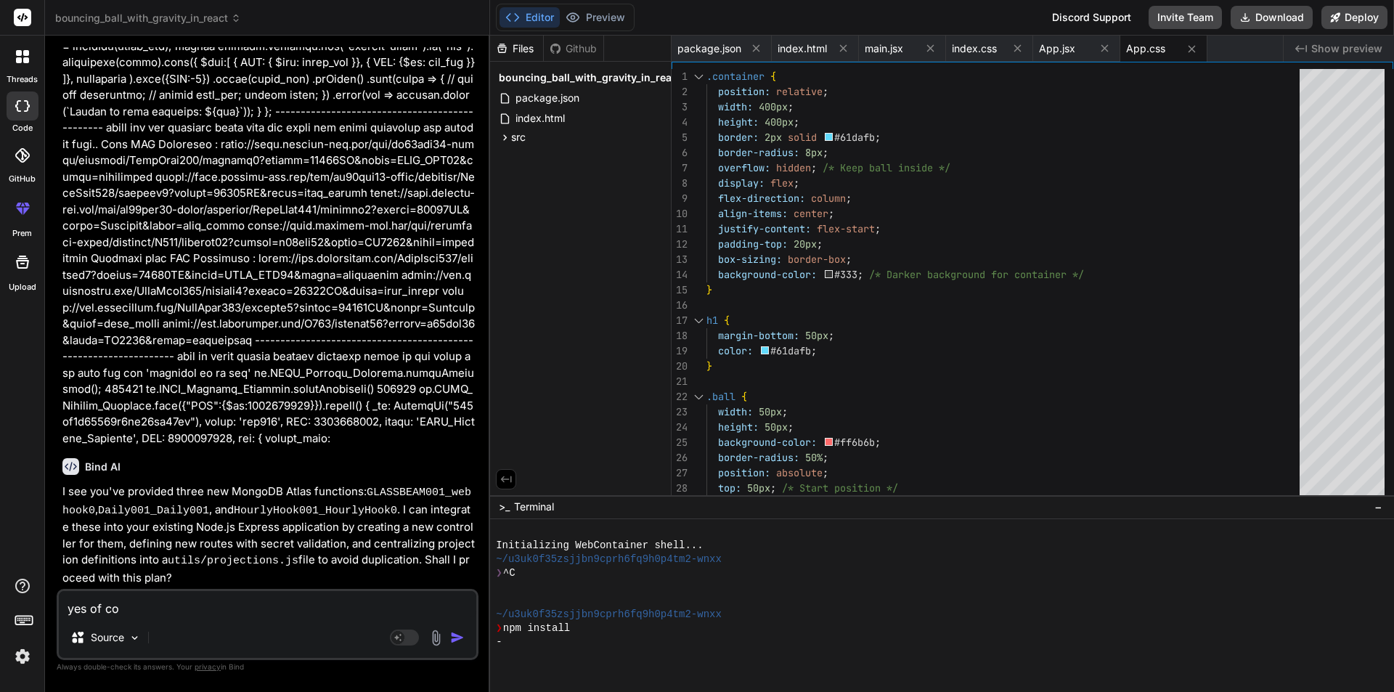
type textarea "yes of cou"
type textarea "x"
type textarea "yes of cour"
type textarea "x"
type textarea "yes of cours"
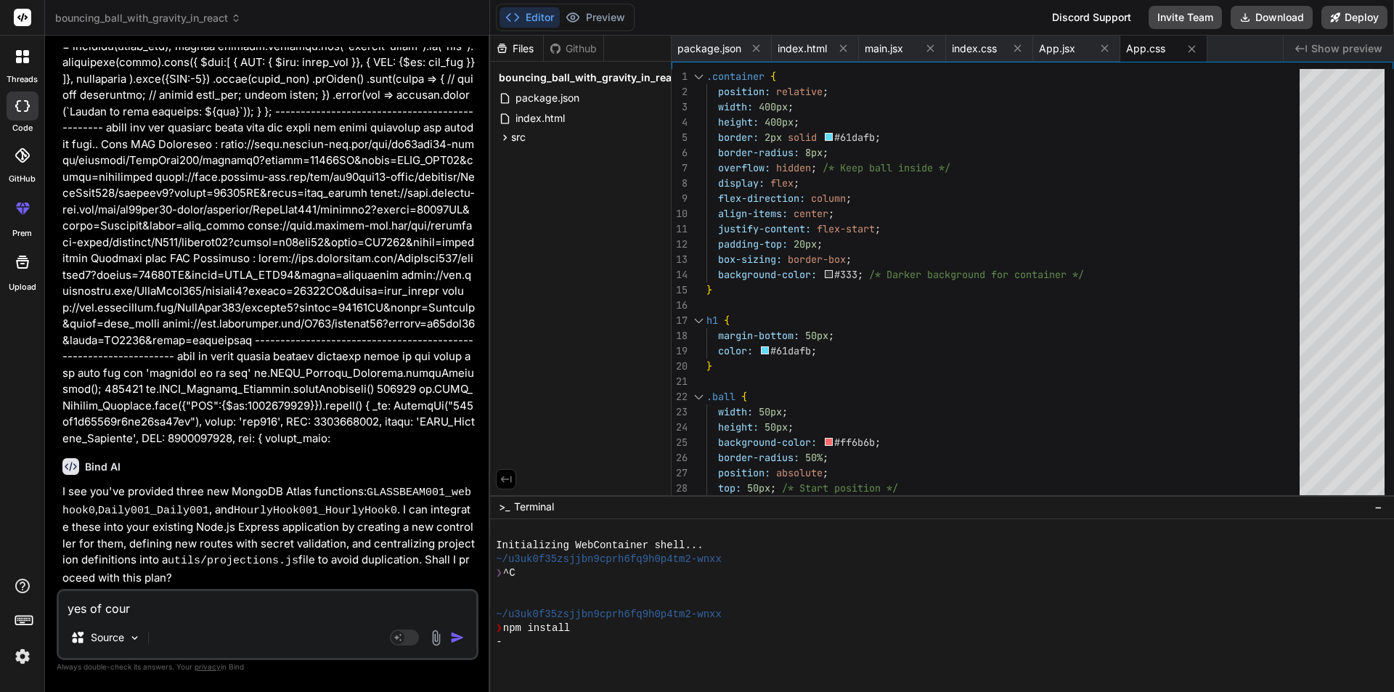
type textarea "x"
type textarea "yes of course"
type textarea "x"
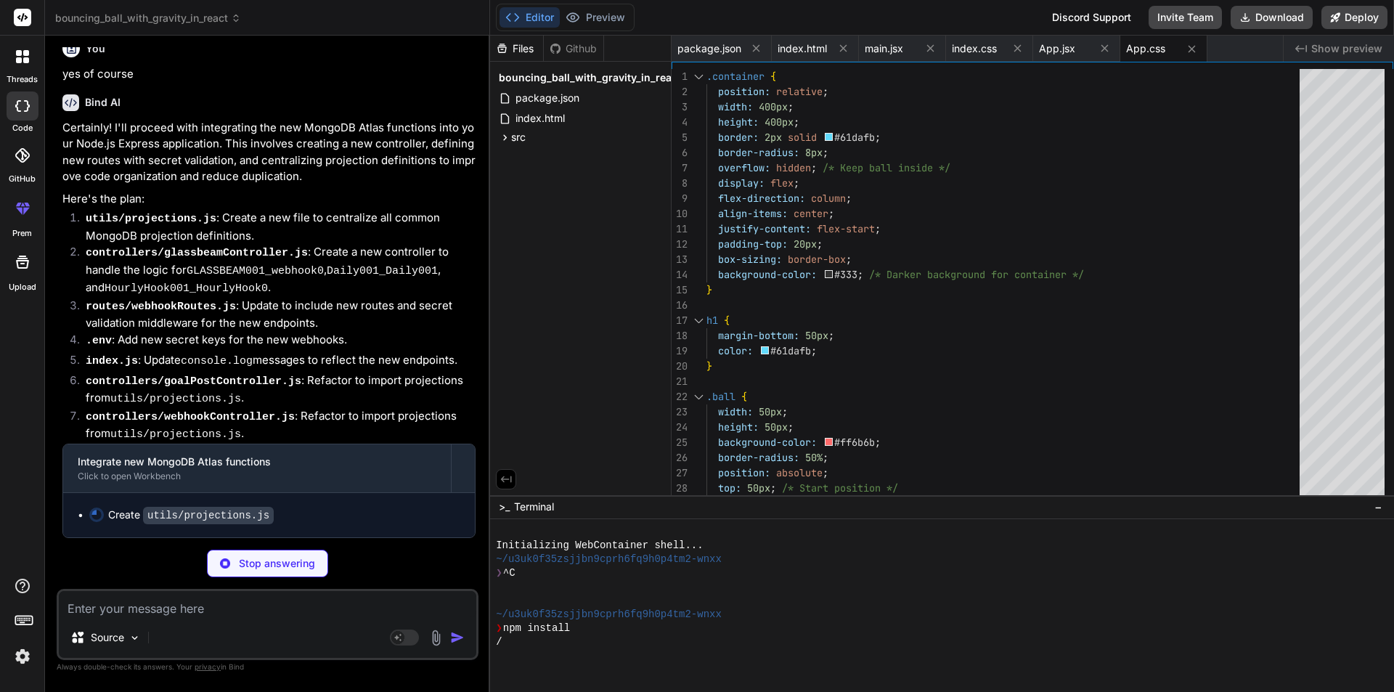
scroll to position [15339, 0]
type textarea "x"
type textarea "projectionBodychiller1, projectionEnvEqrm, projectionEnvOprm, projectionEnvScan…"
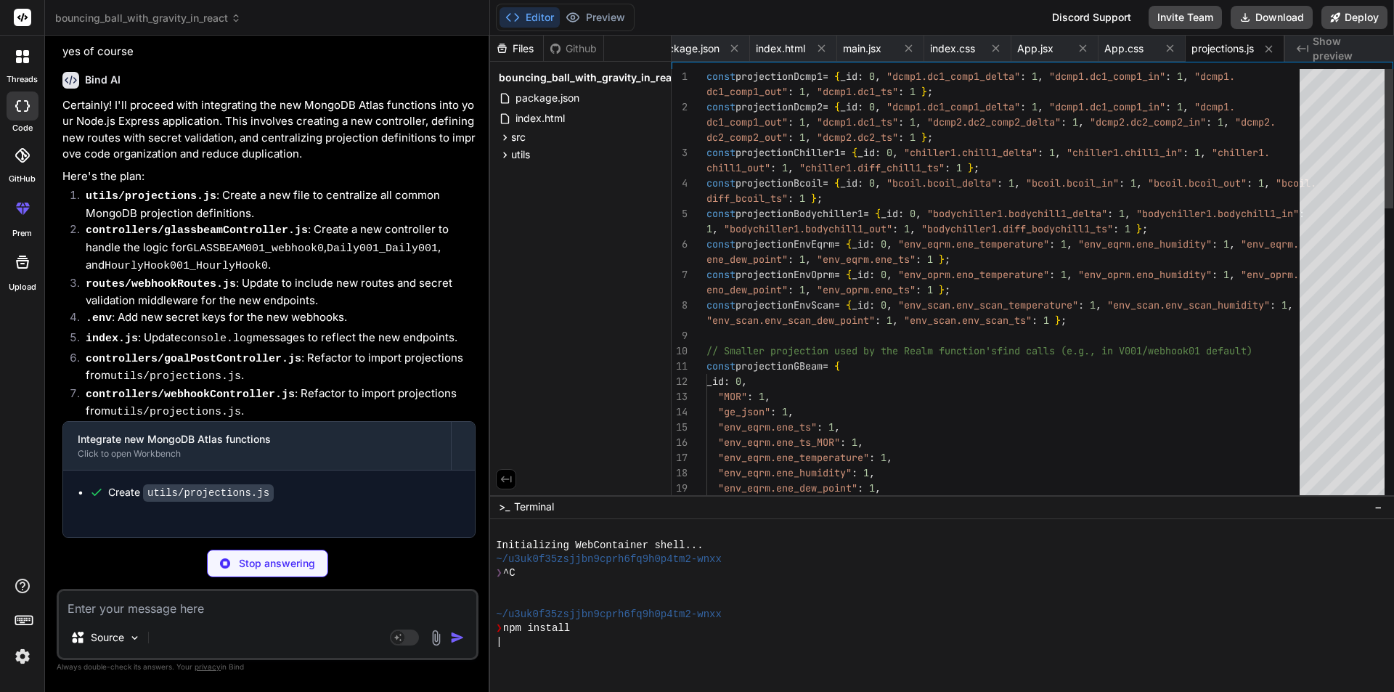
scroll to position [15390, 0]
type textarea "x"
type textarea "error: 'Internal Server Error', message: 'Failed to process GoalPost webhook re…"
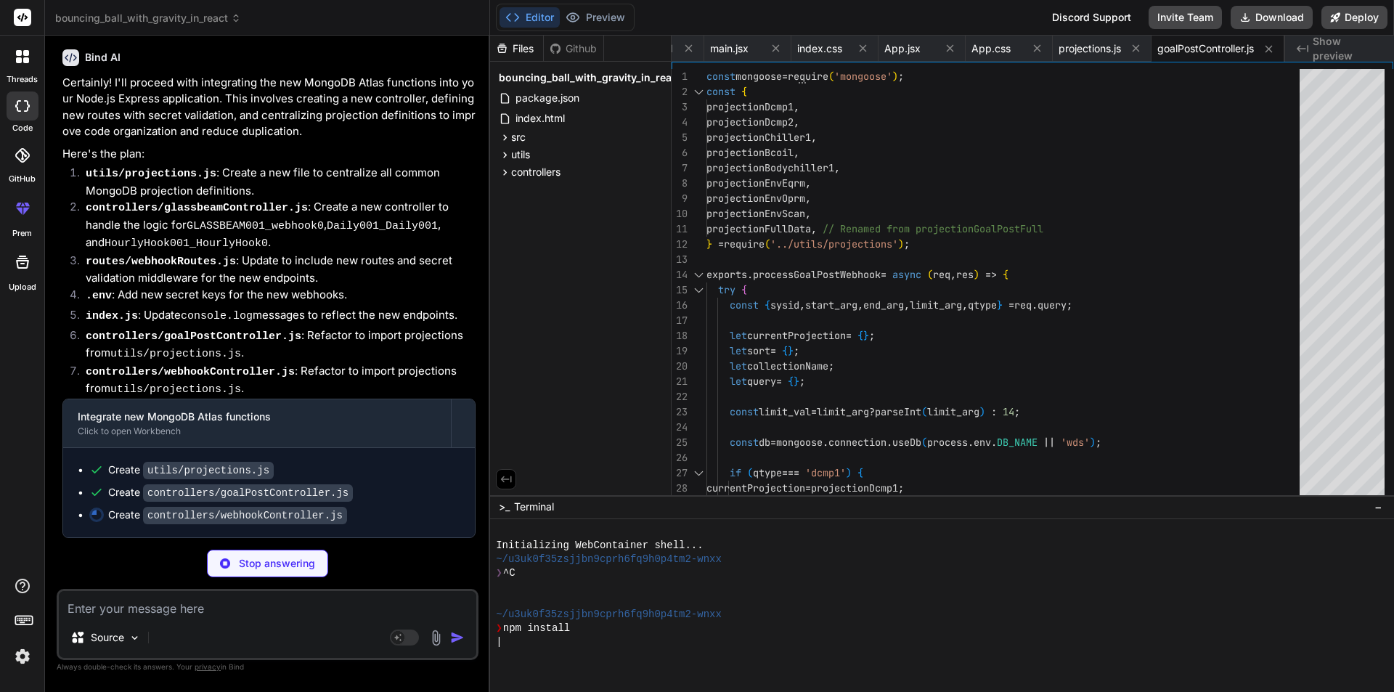
type textarea "x"
type textarea "}); } };"
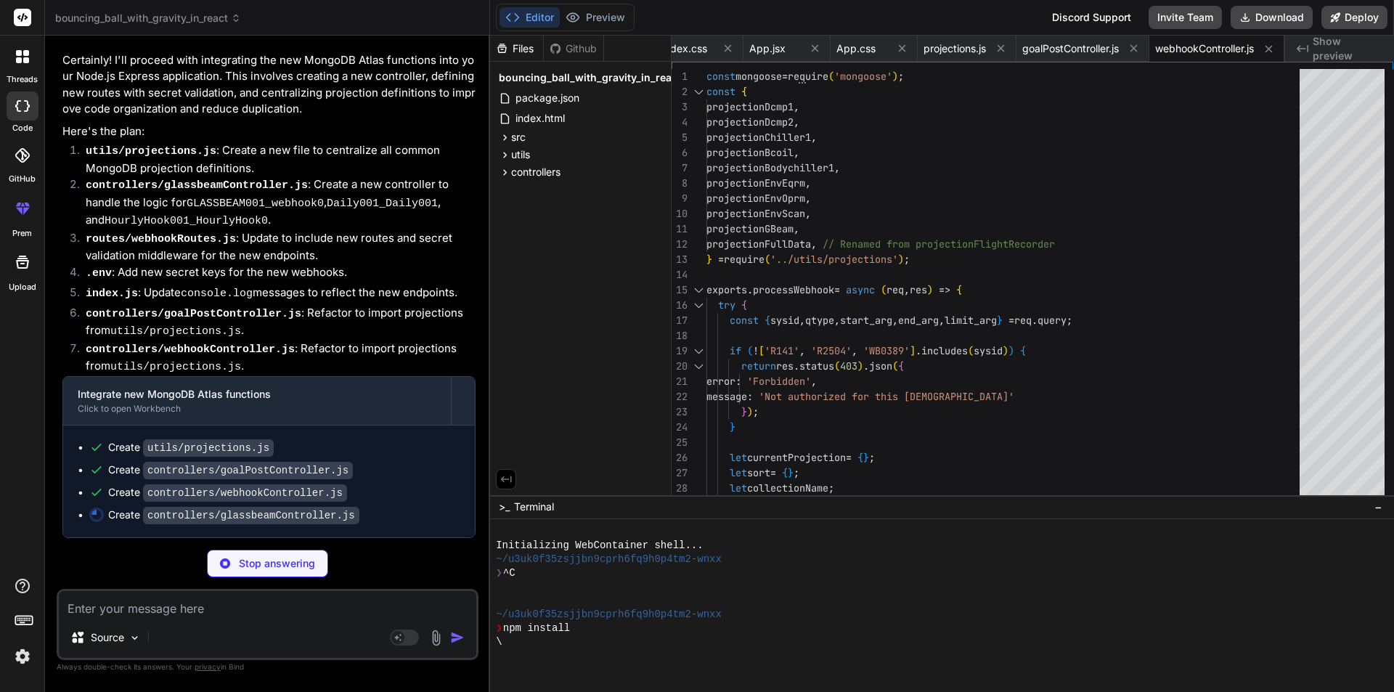
scroll to position [15435, 0]
click at [505, 152] on icon at bounding box center [505, 155] width 12 height 12
type textarea "x"
click at [542, 174] on span "projections.js" at bounding box center [558, 174] width 65 height 17
type textarea "projectionBodychiller1, projectionEnvEqrm, projectionEnvOprm, projectionEnvScan…"
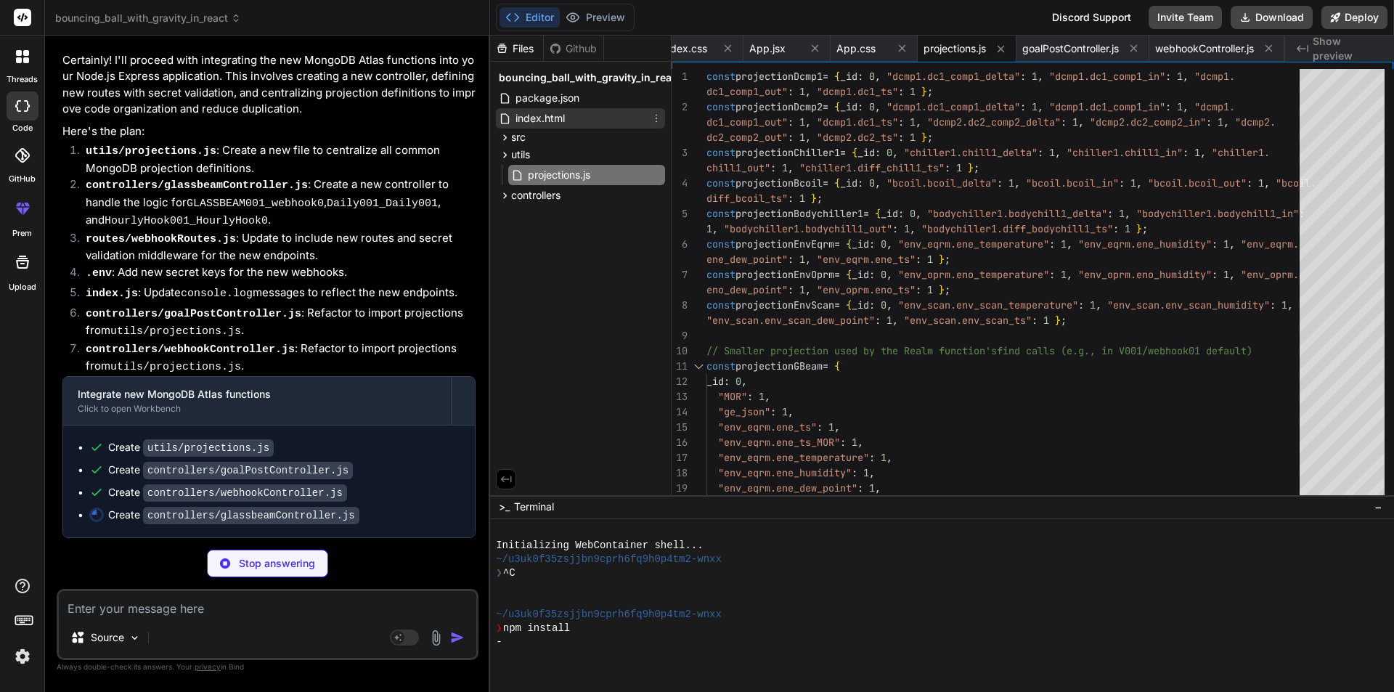
type textarea "x"
click at [566, 120] on span "index.html" at bounding box center [540, 118] width 52 height 17
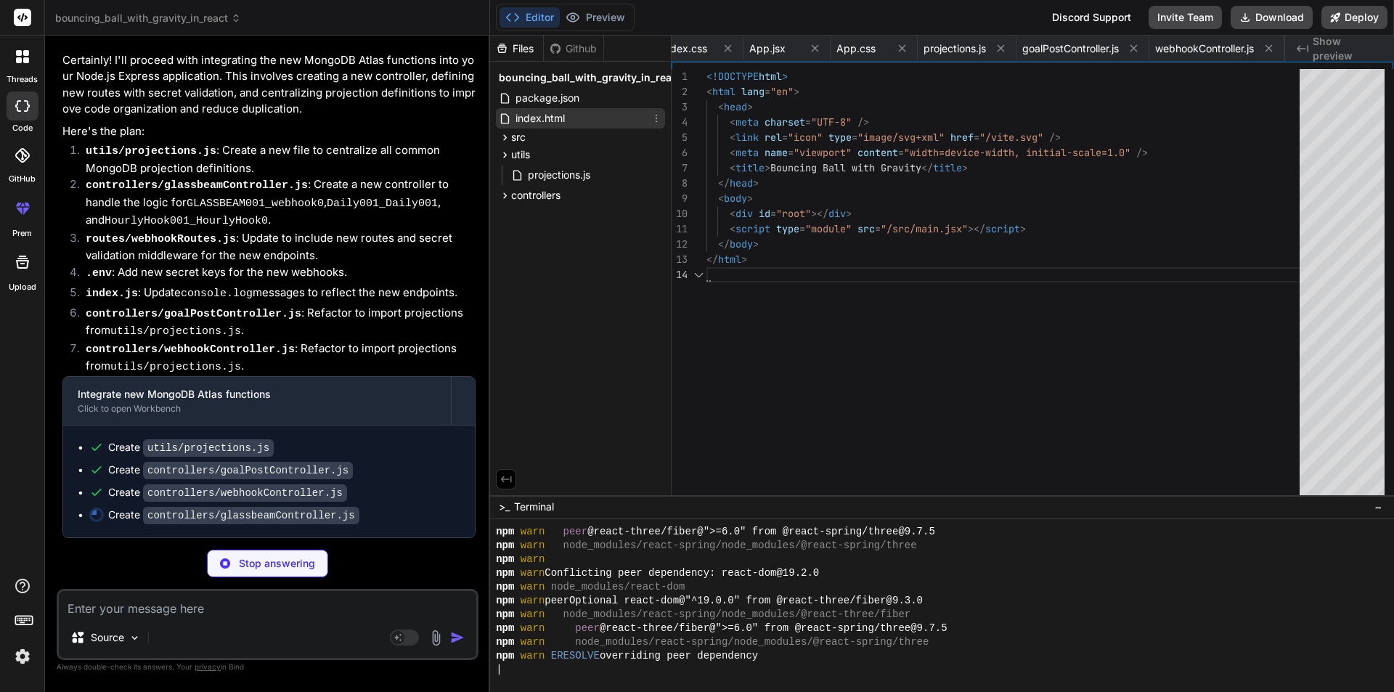
type textarea "<script type="module" src="/src/main.jsx"></script> </body> </html>"
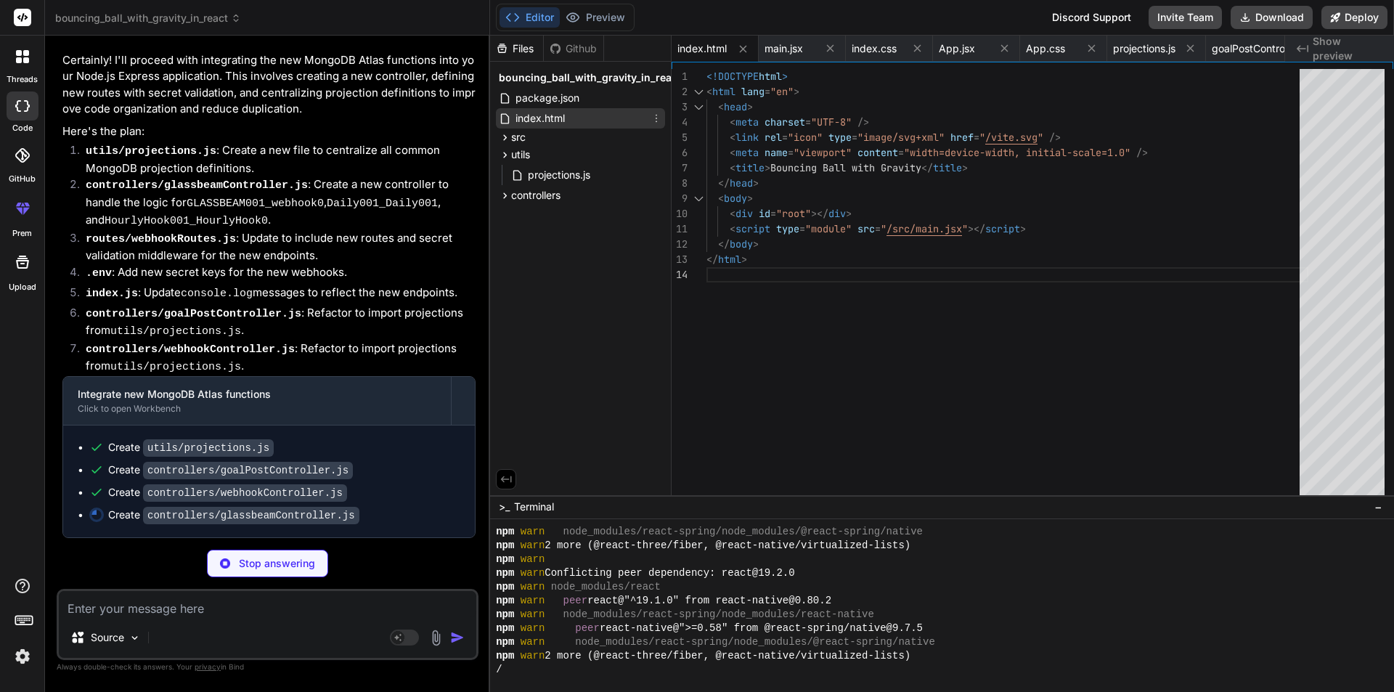
click at [659, 120] on icon at bounding box center [657, 119] width 12 height 12
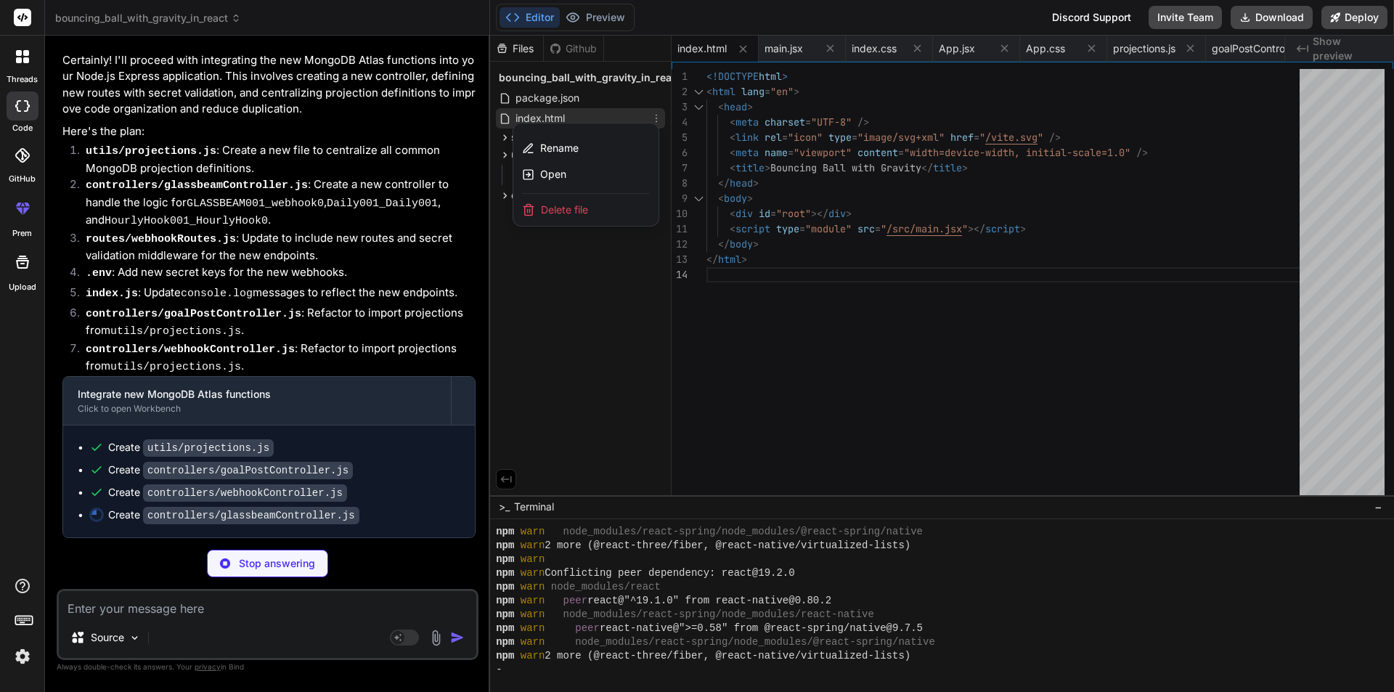
click at [582, 208] on span "Delete file" at bounding box center [564, 210] width 47 height 15
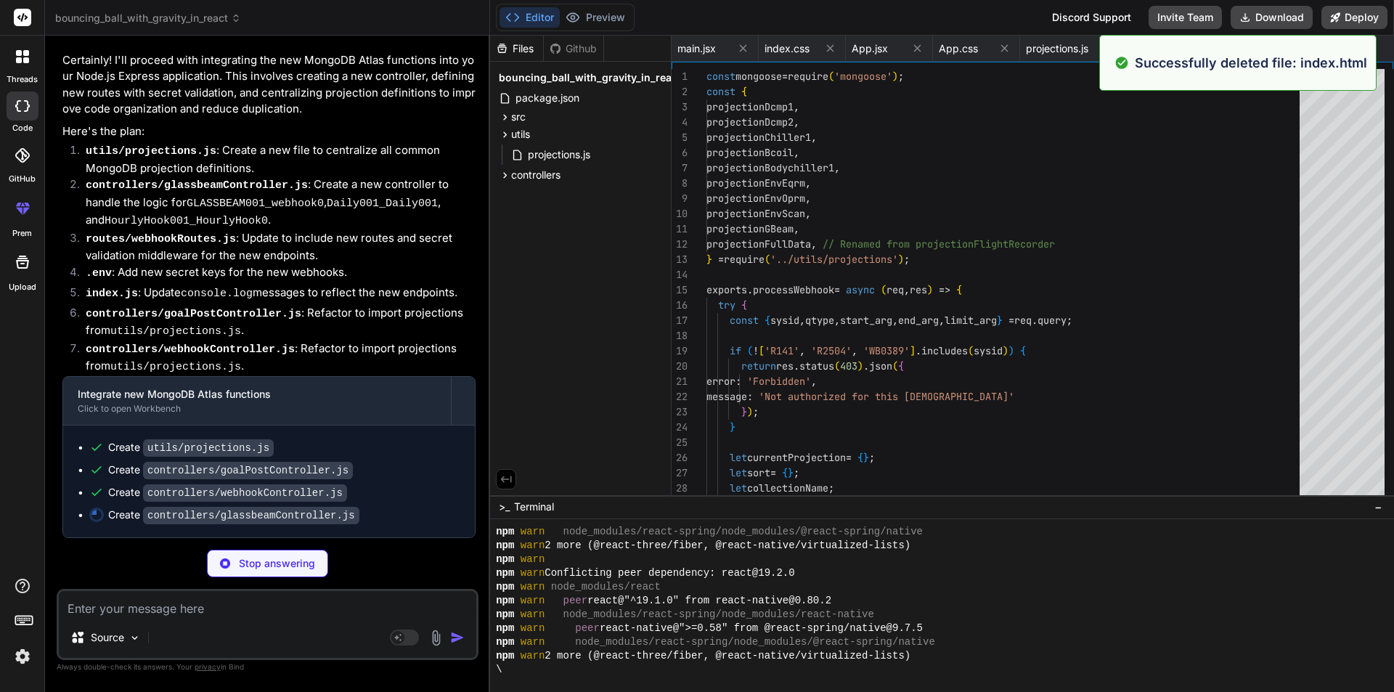
type textarea "x"
type textarea "}); } };"
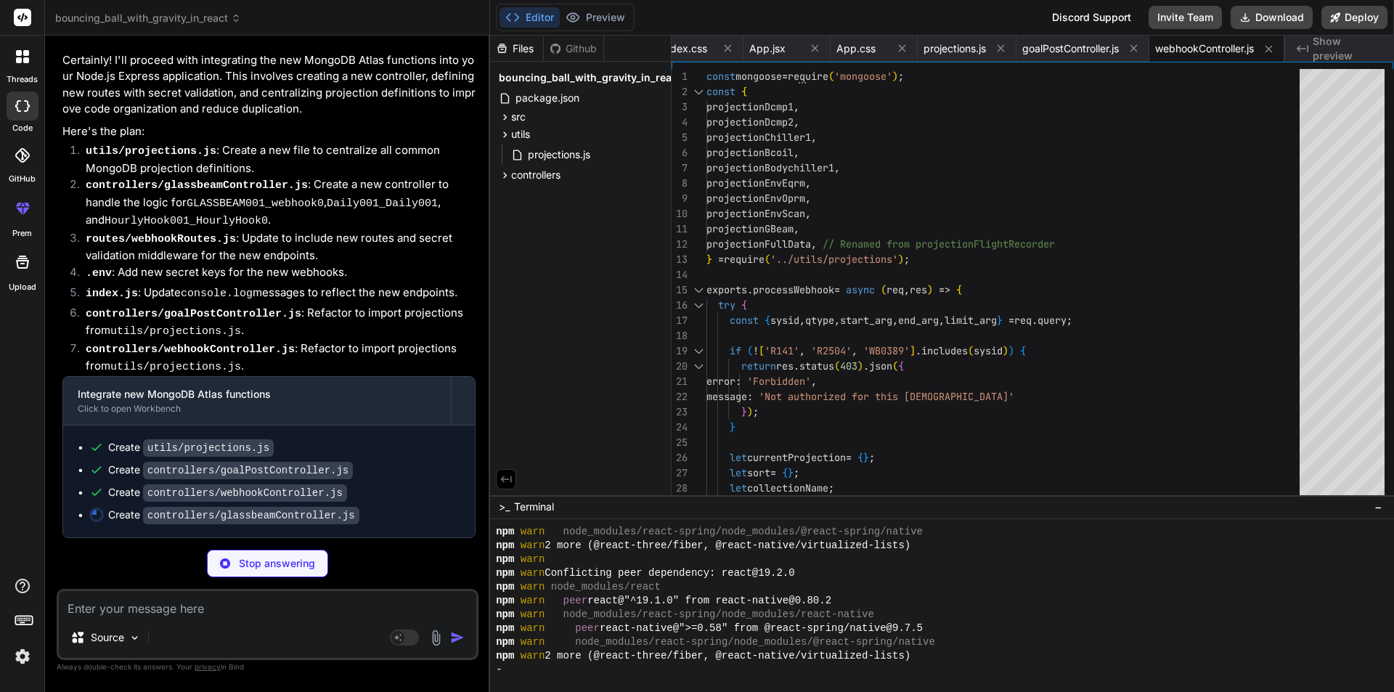
click at [160, 607] on textarea at bounding box center [268, 604] width 418 height 26
type textarea "x"
type textarea "error: 'Internal Server Error', message: 'Failed to process Hourly webhook requ…"
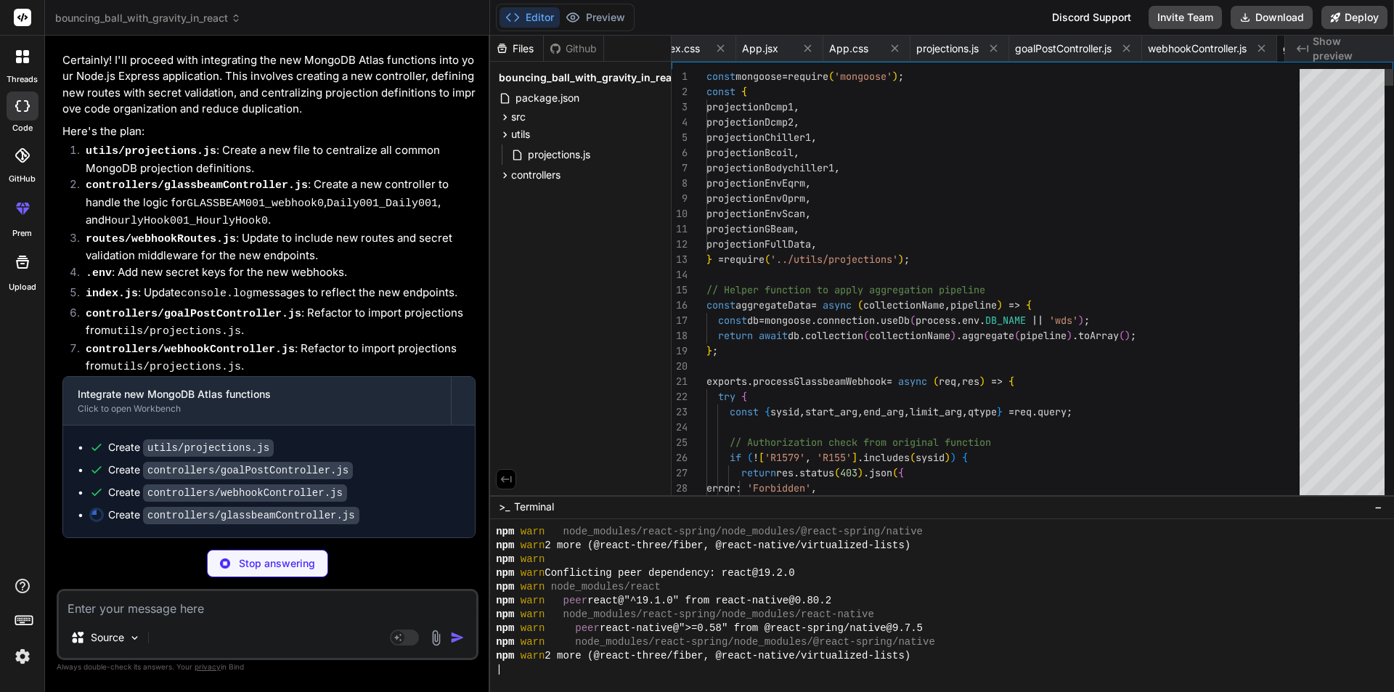
scroll to position [0, 355]
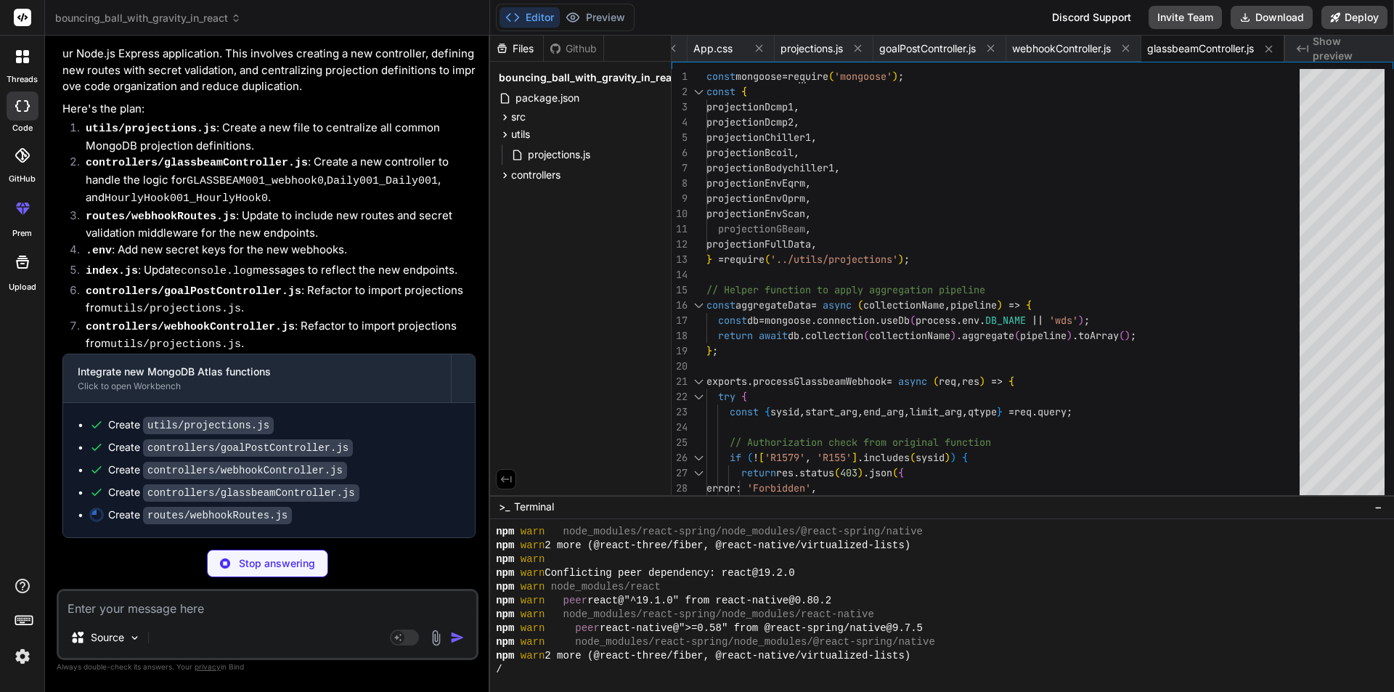
type textarea "x"
type textarea "module.exports = router;"
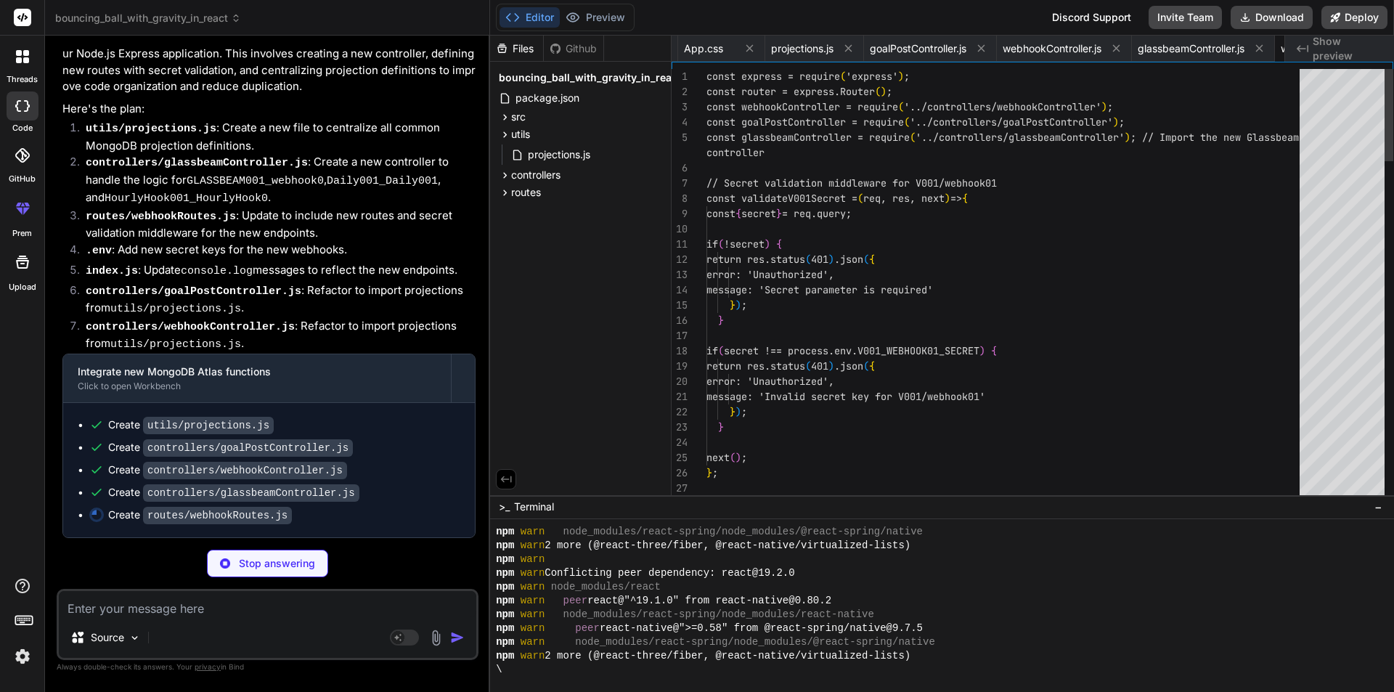
scroll to position [0, 479]
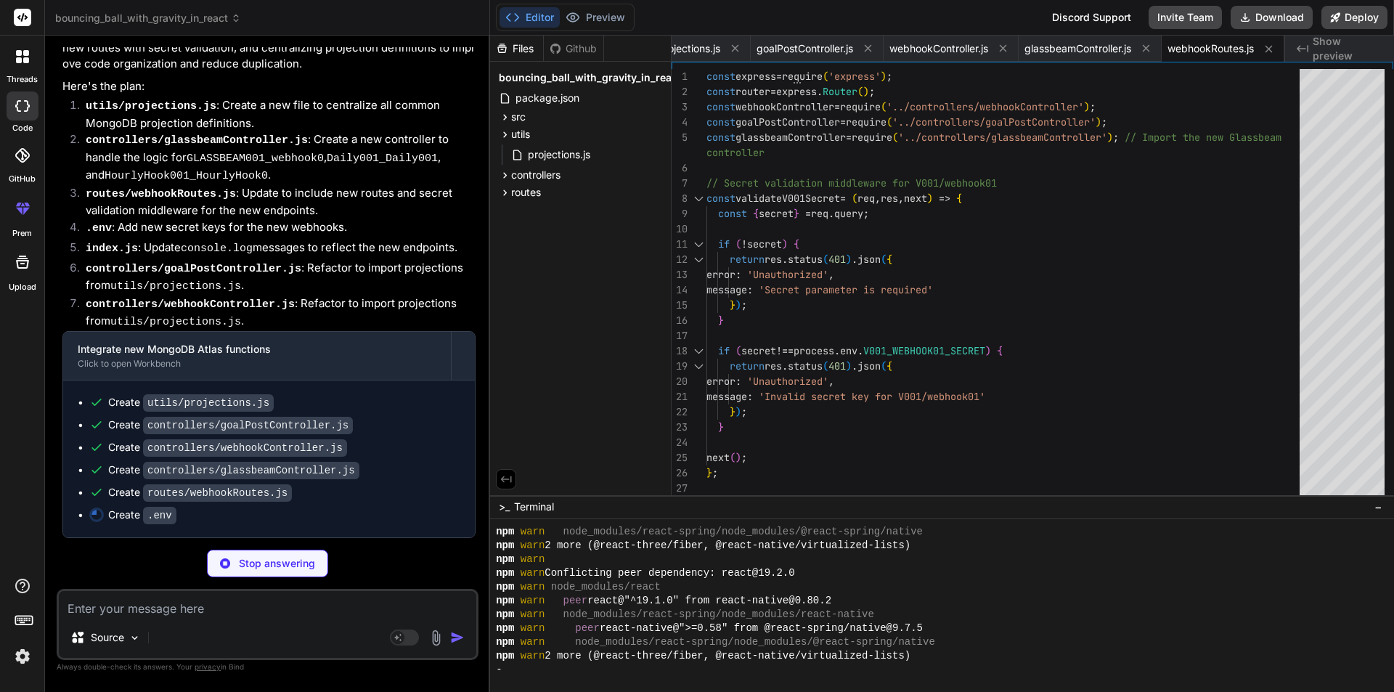
type textarea "x"
type textarea "# New secrets for Glassbeam, Daily, and Hourly webhooks GLASSBEAM001_WEBHOOK0_S…"
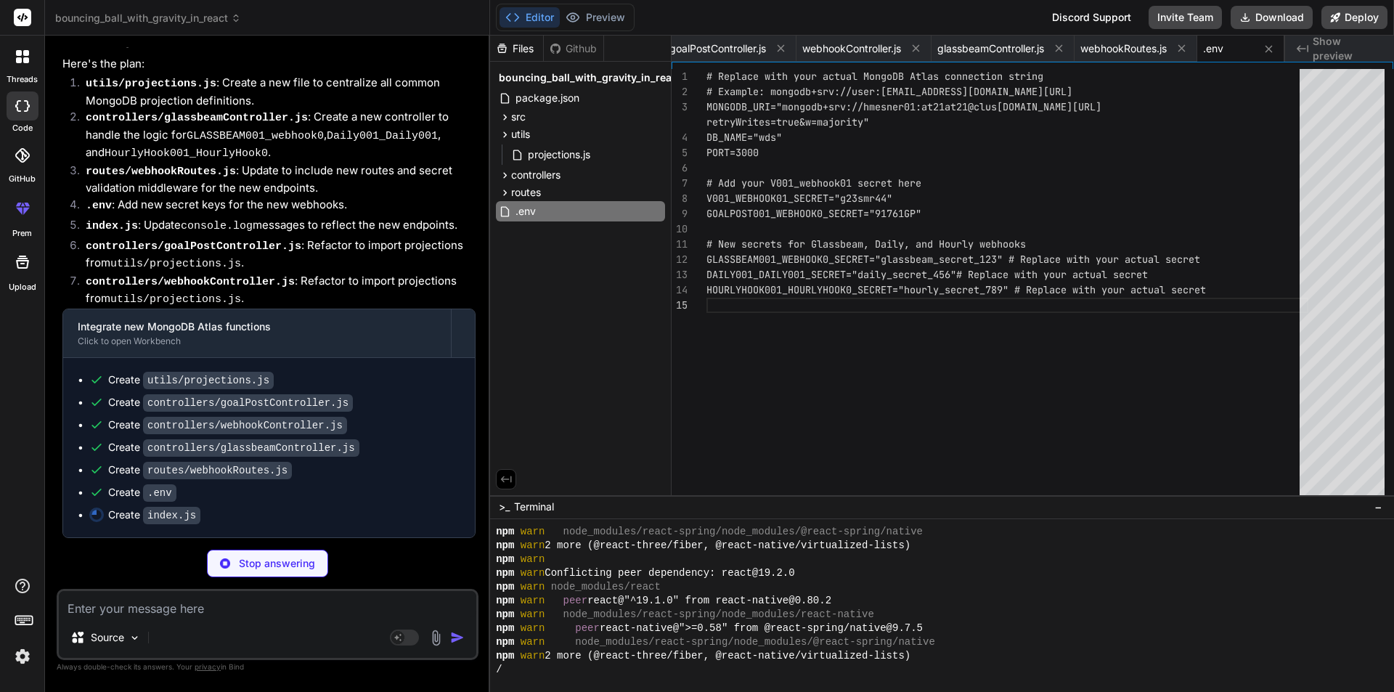
type textarea "x"
type textarea "});"
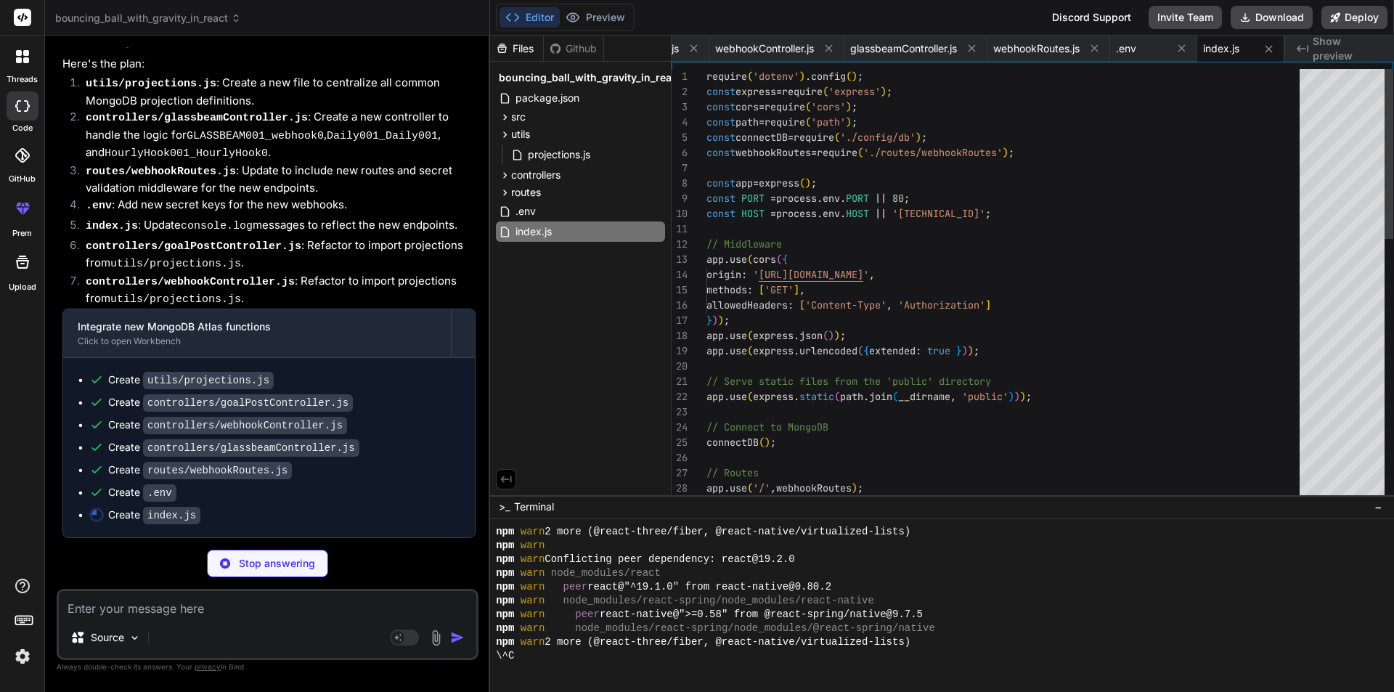
scroll to position [938, 0]
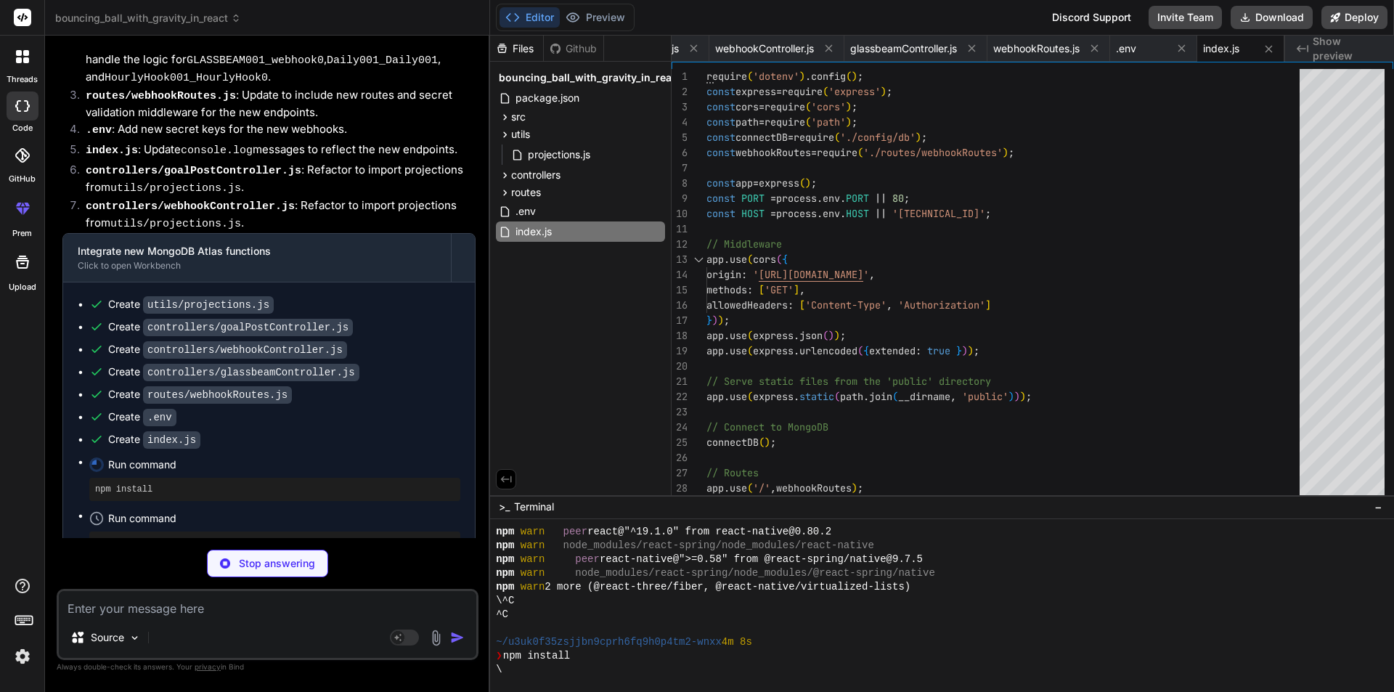
type textarea "x"
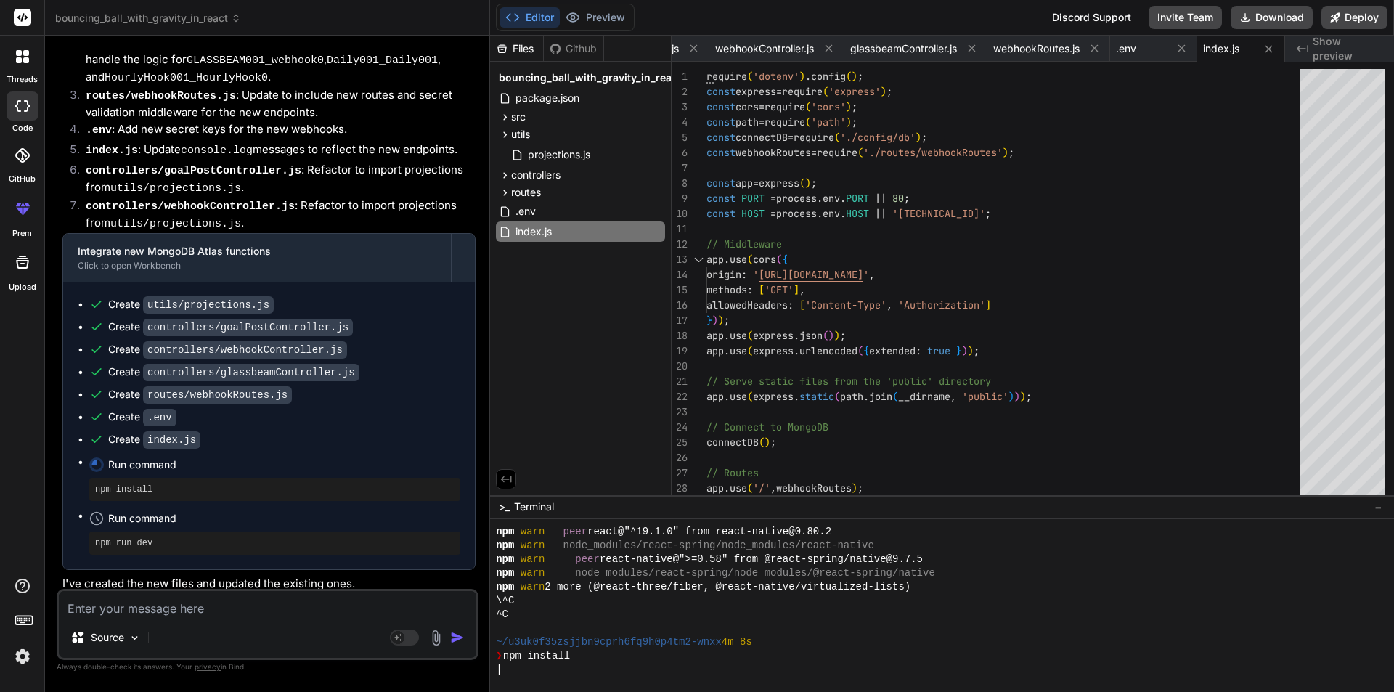
click at [126, 608] on textarea at bounding box center [268, 604] width 418 height 26
type textarea "b"
type textarea "x"
type textarea "be"
type textarea "x"
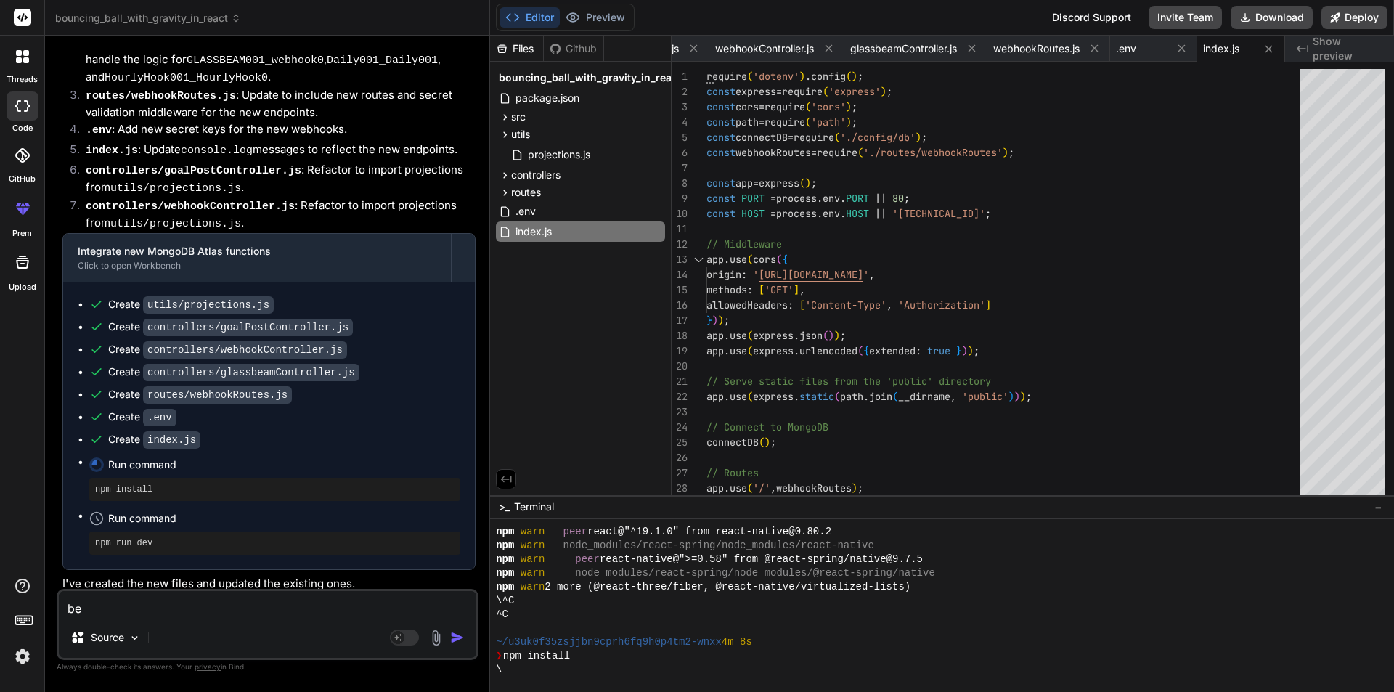
type textarea "bel"
type textarea "x"
type textarea "belo"
type textarea "x"
type textarea "below"
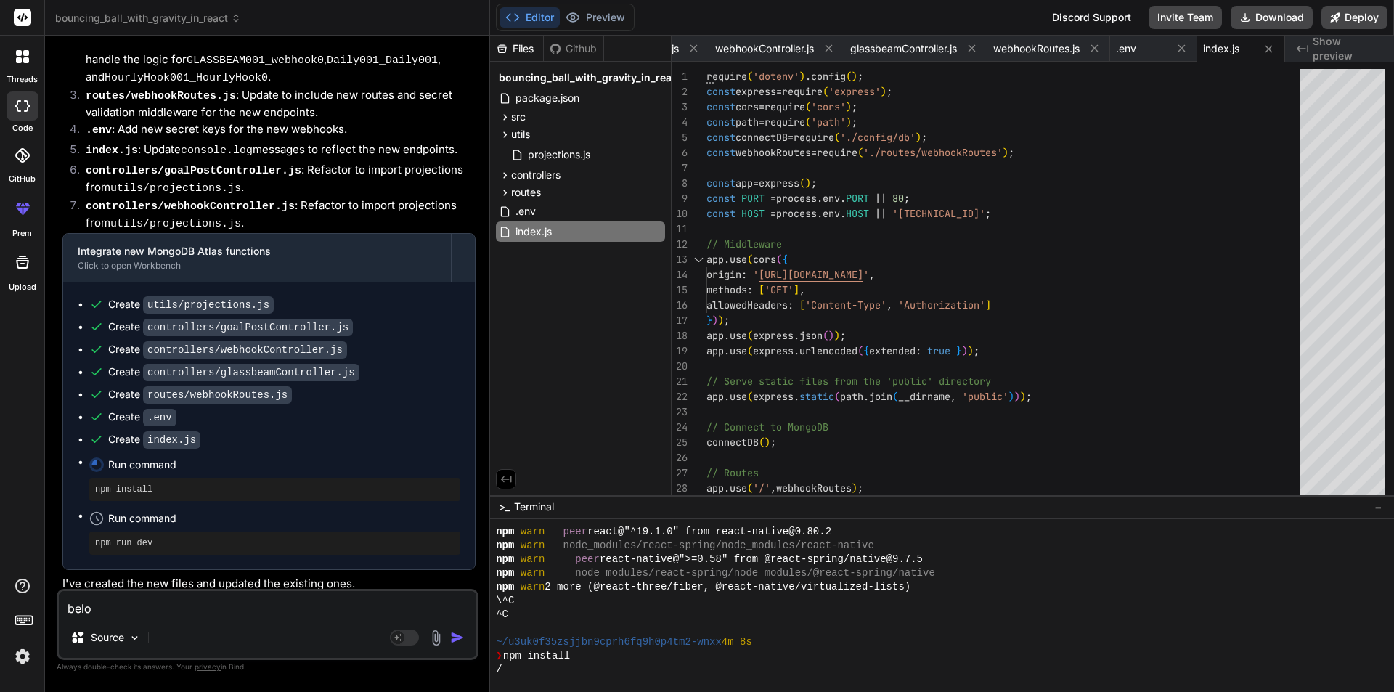
type textarea "x"
type textarea "below"
type textarea "x"
type textarea "below i"
type textarea "x"
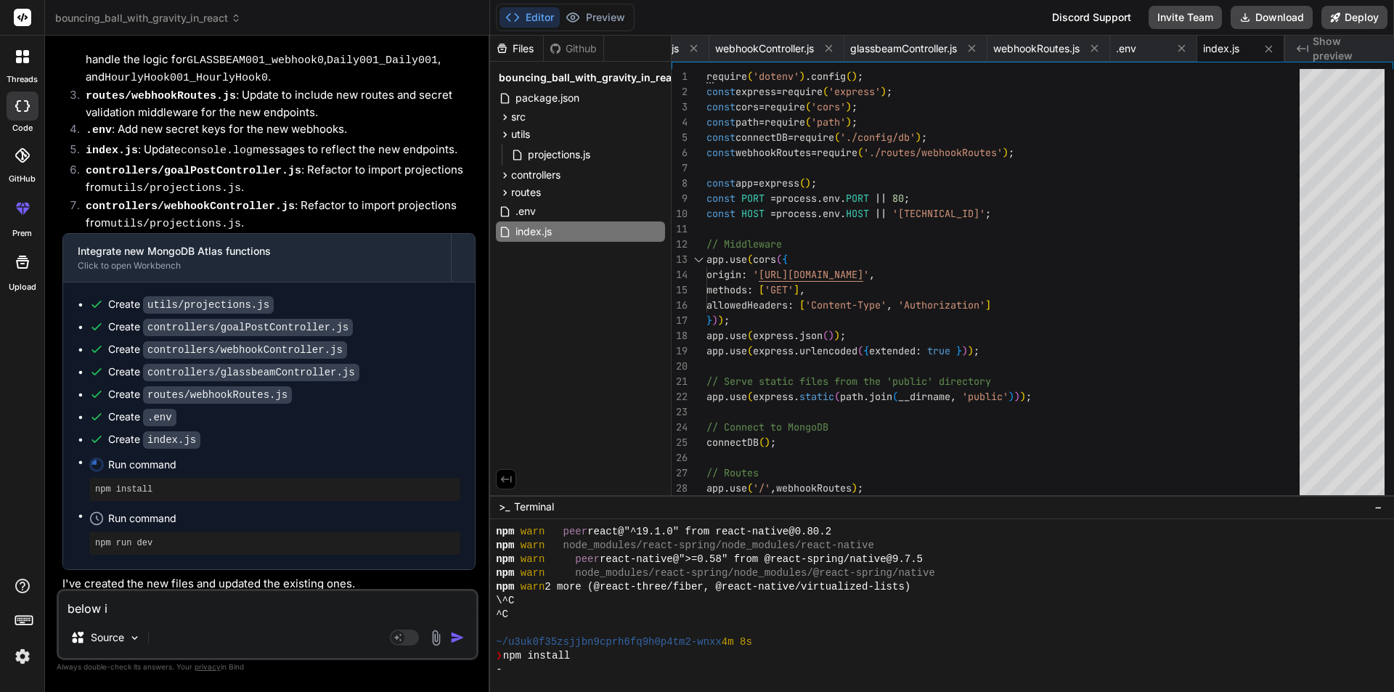
type textarea "below is"
type textarea "x"
type textarea "below is"
type textarea "x"
type textarea "below is t"
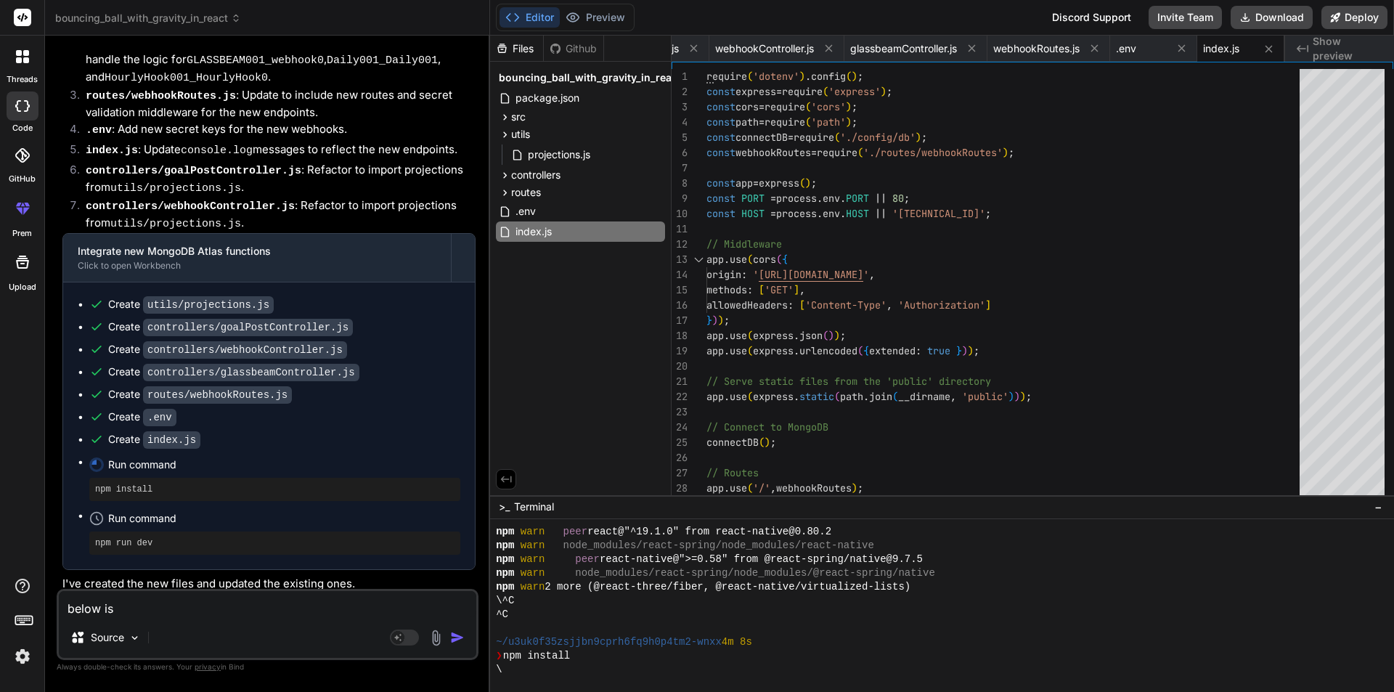
type textarea "x"
type textarea "below is th"
type textarea "x"
type textarea "below is the"
type textarea "x"
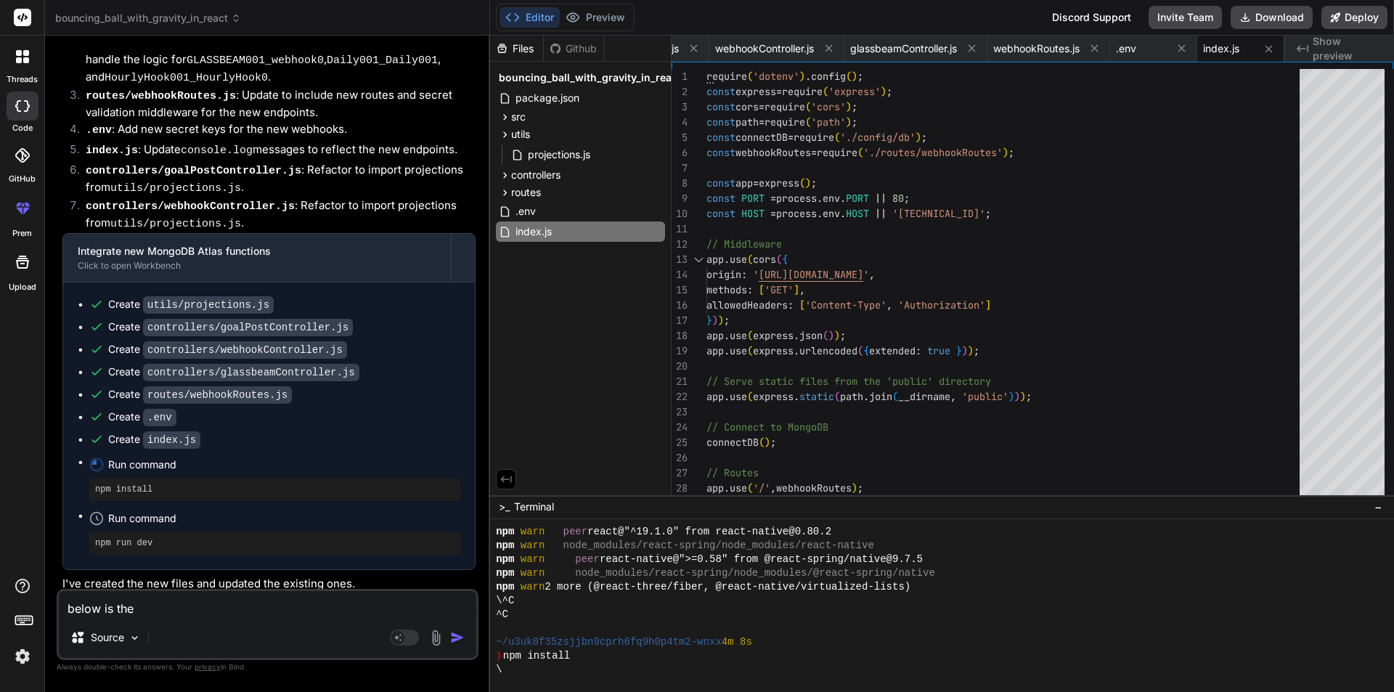
type textarea "below is the"
type textarea "x"
type textarea "below is the v"
type textarea "x"
type textarea "below is the vi"
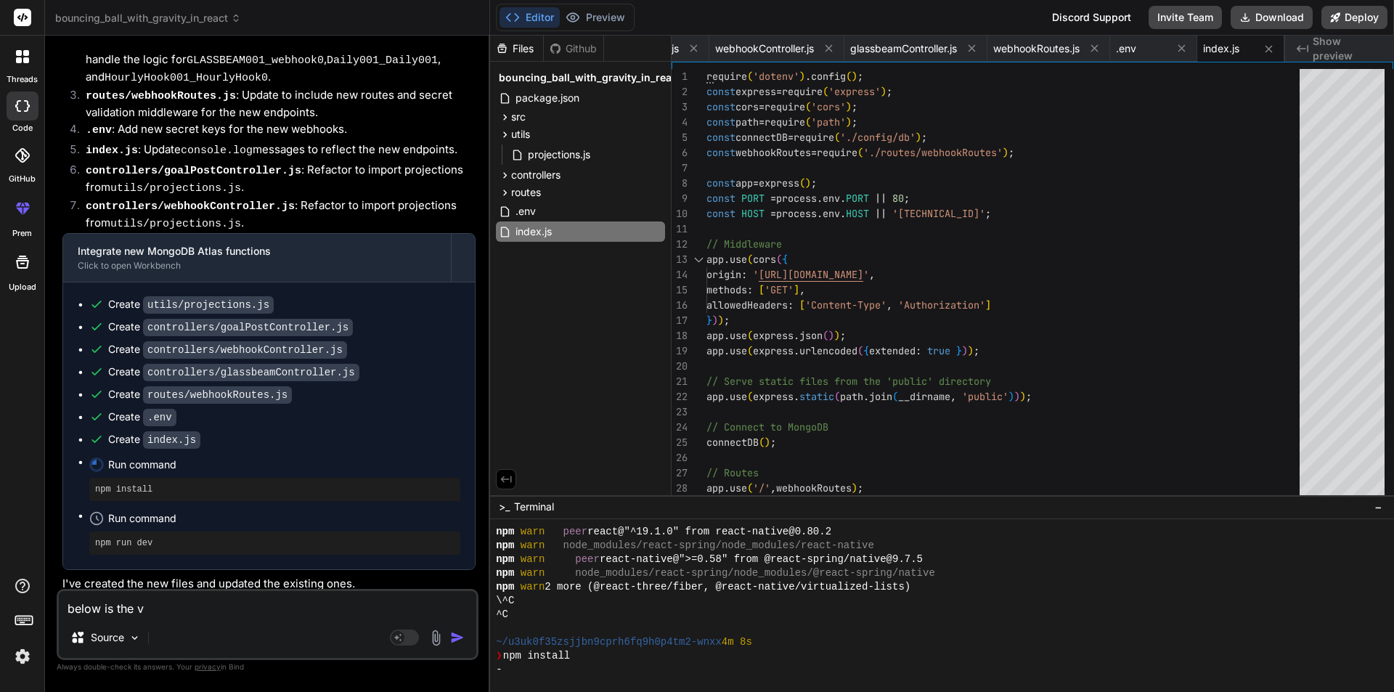
type textarea "x"
type textarea "below is the v"
type textarea "x"
type textarea "below is the"
type textarea "x"
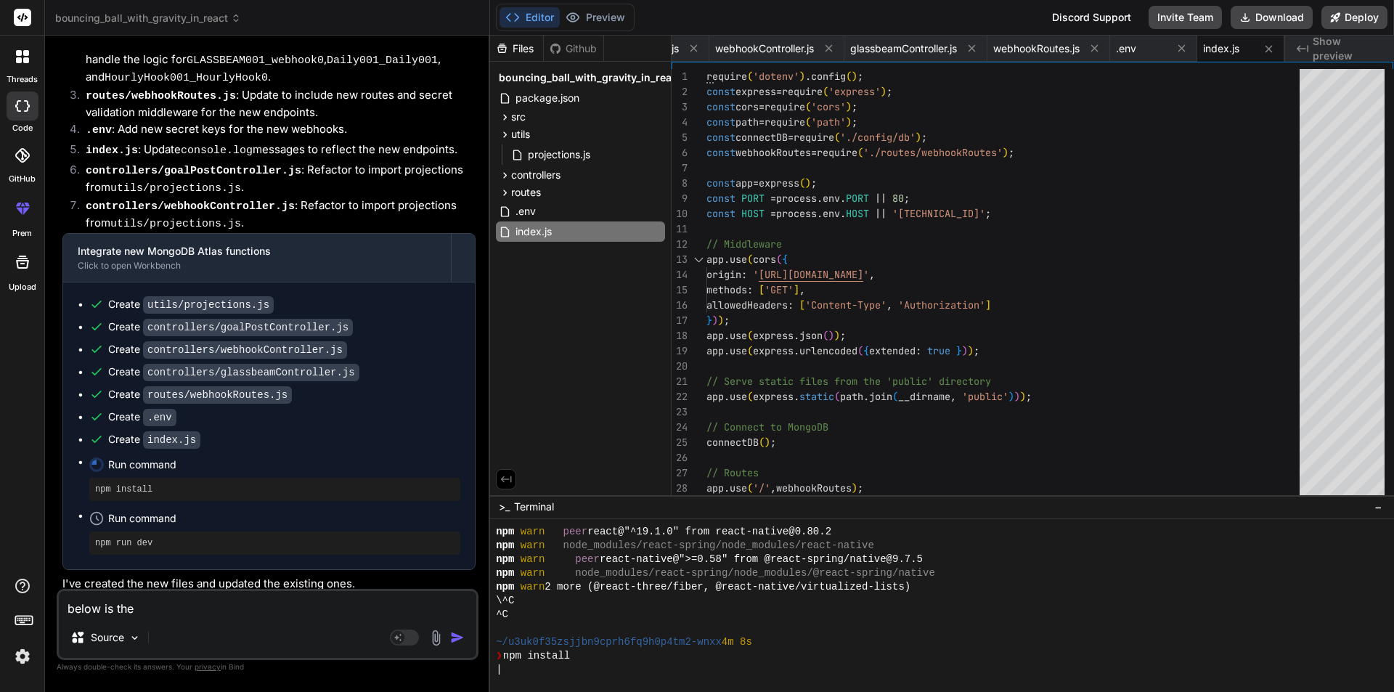
type textarea "below is the s"
type textarea "x"
type textarea "below is the st"
type textarea "x"
type textarea "below is the str"
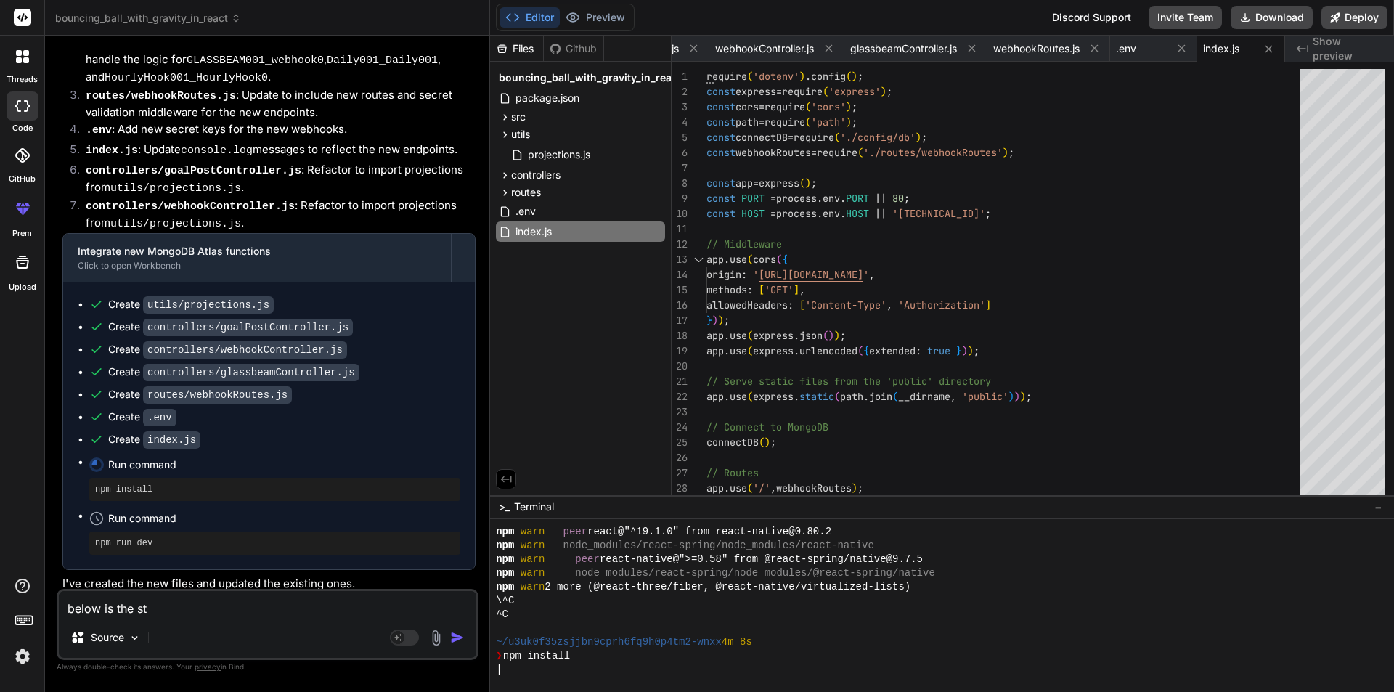
type textarea "x"
type textarea "below is the stru"
type textarea "x"
type textarea "below is the struc"
type textarea "x"
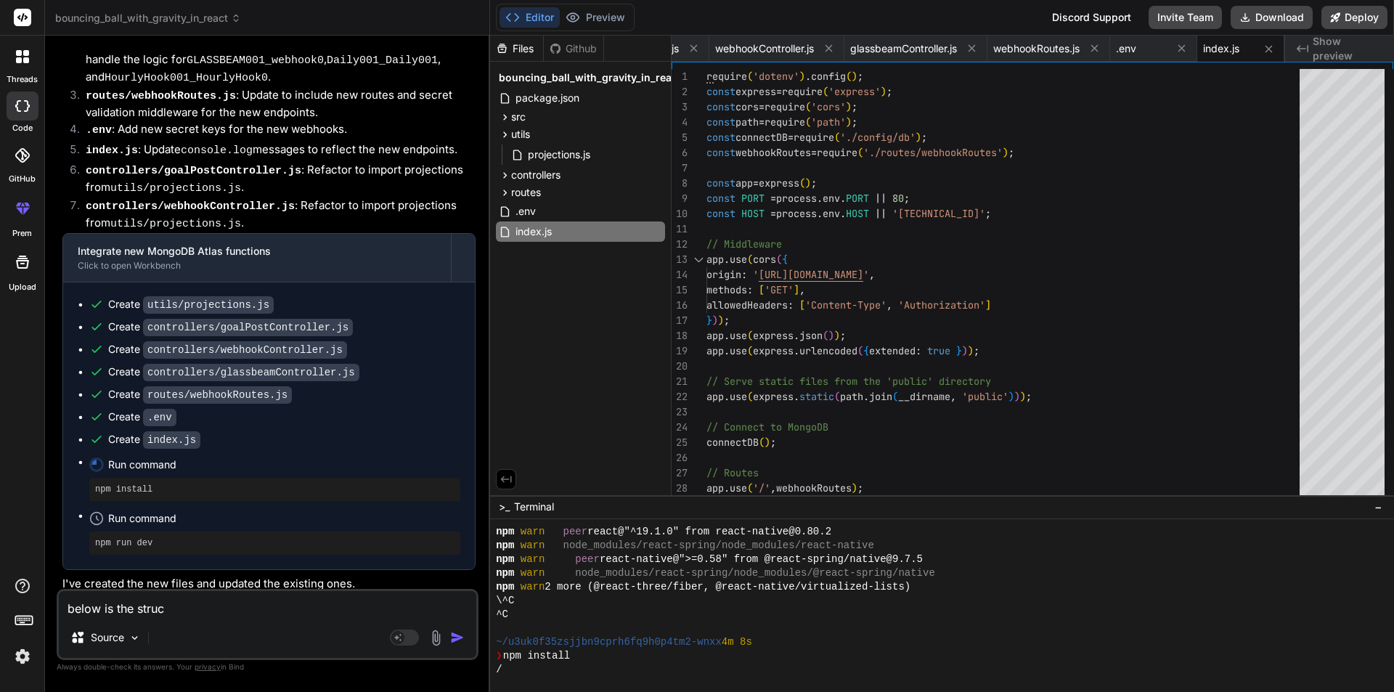
type textarea "below is the struct"
type textarea "x"
type textarea "below is the structu"
type textarea "x"
type textarea "below is the structur"
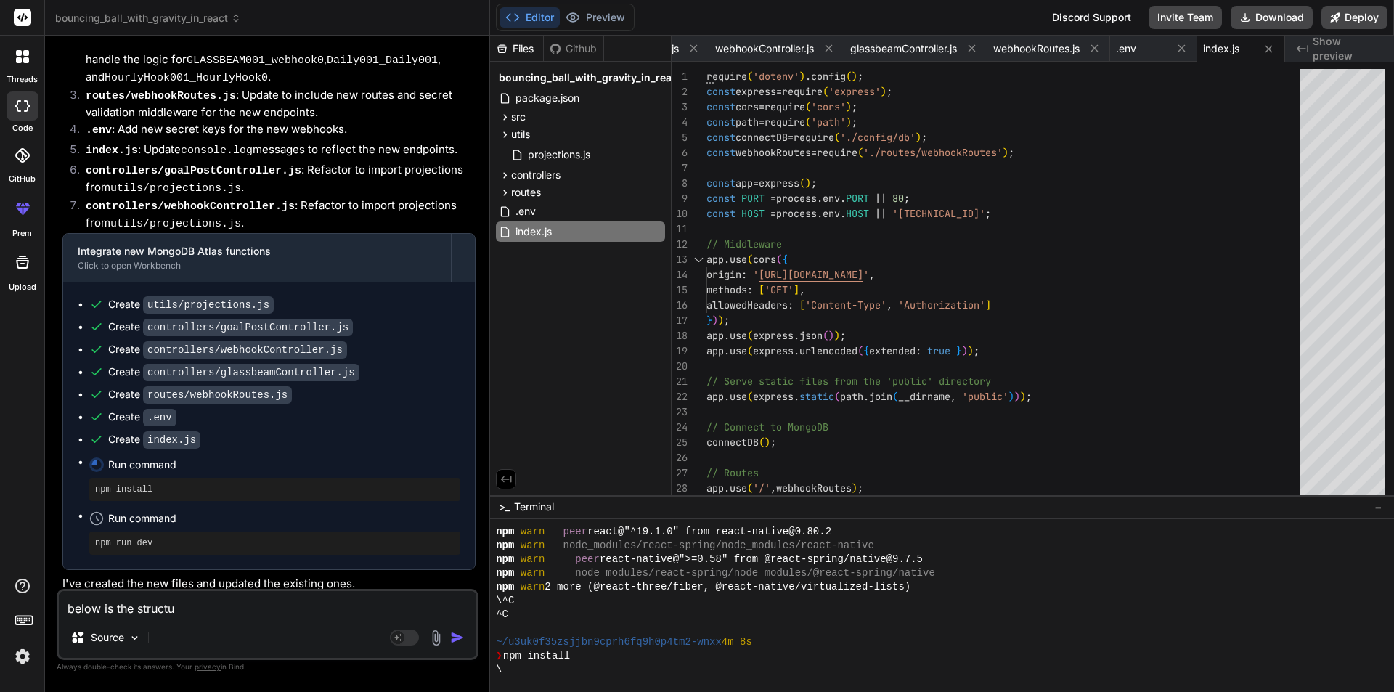
type textarea "x"
type textarea "below is the structure"
type textarea "x"
type textarea "below is the structure"
type textarea "x"
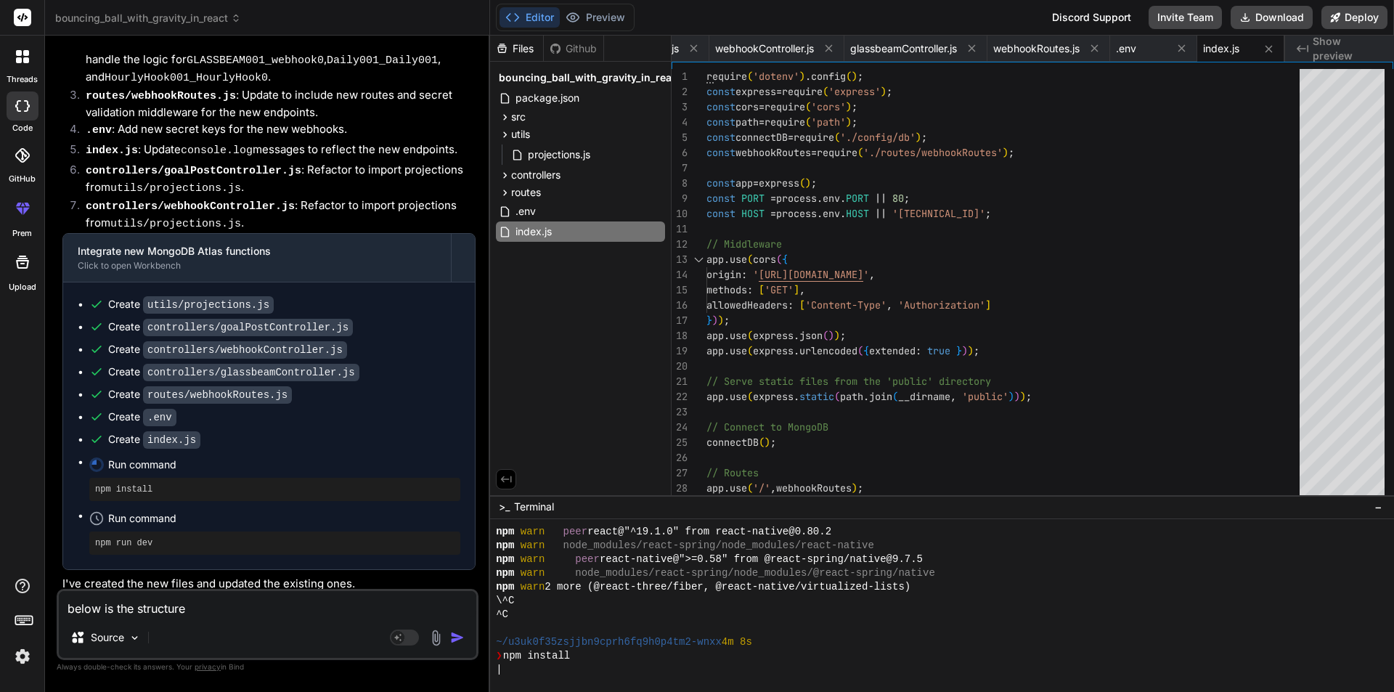
type textarea "below is the structure o"
type textarea "x"
type textarea "below is the structure of"
type textarea "x"
type textarea "below is the structure of"
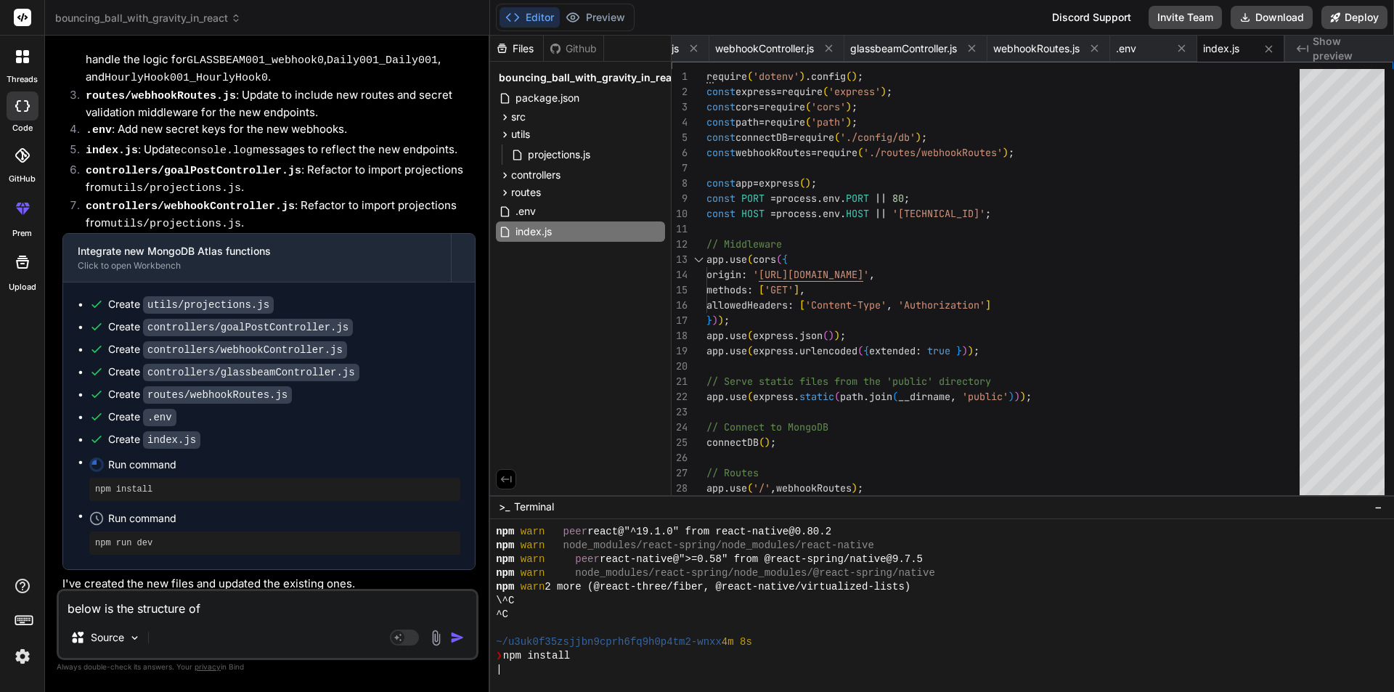
type textarea "x"
type textarea "below is the structure of m"
type textarea "x"
type textarea "below is the structure of my"
type textarea "x"
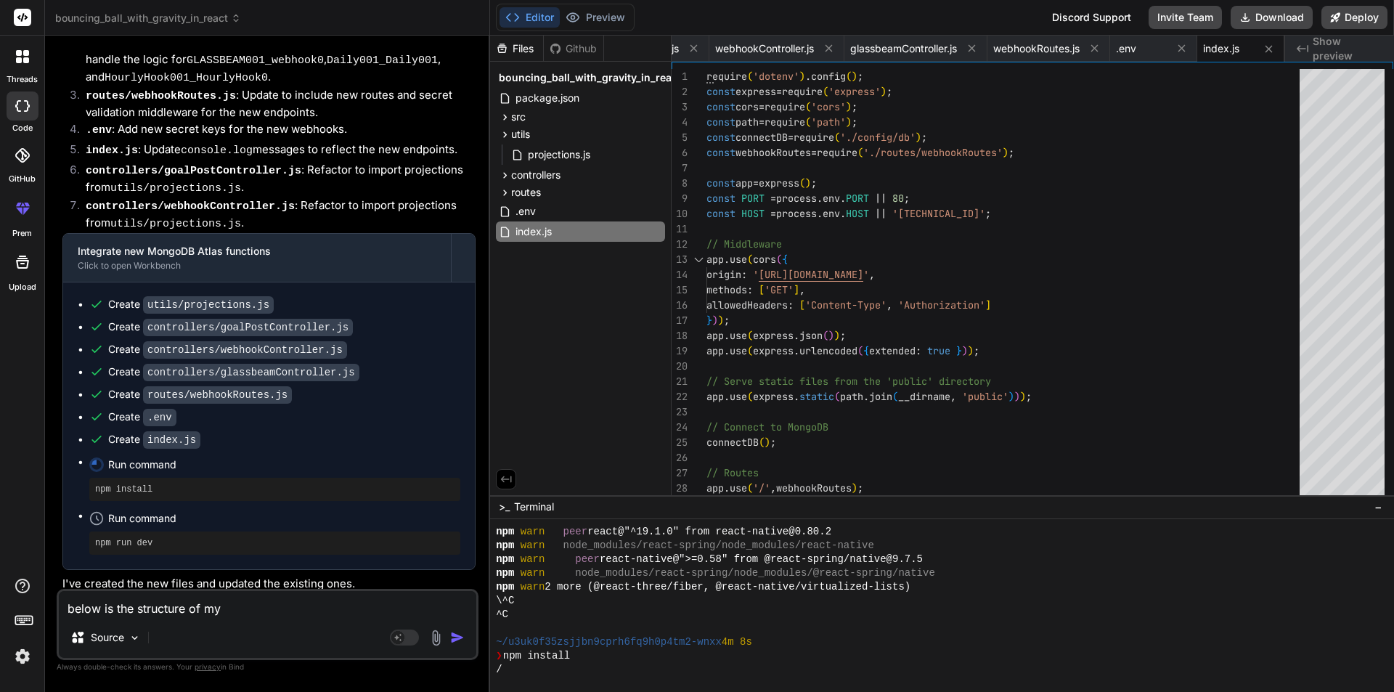
type textarea "below is the structure of my"
type textarea "x"
type textarea "below is the structure of my p"
type textarea "x"
type textarea "below is the structure of my pr"
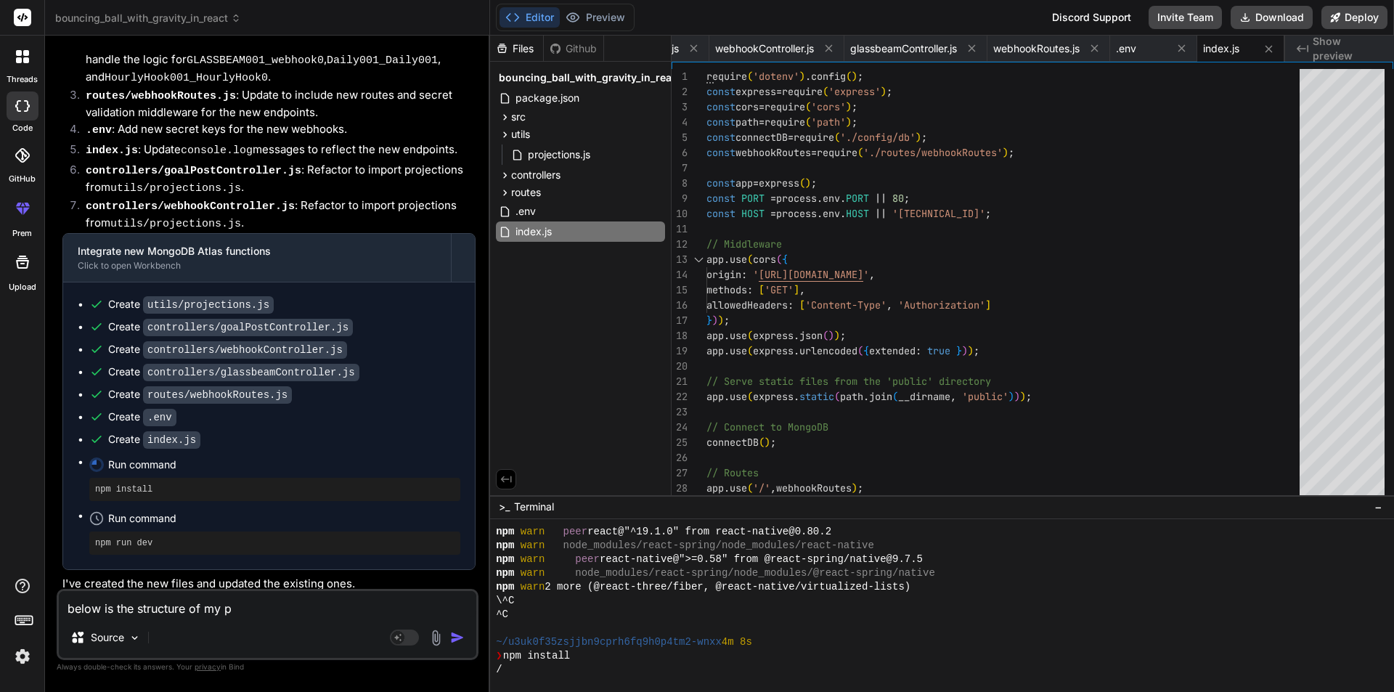
type textarea "x"
type textarea "below is the structure of my pro"
type textarea "x"
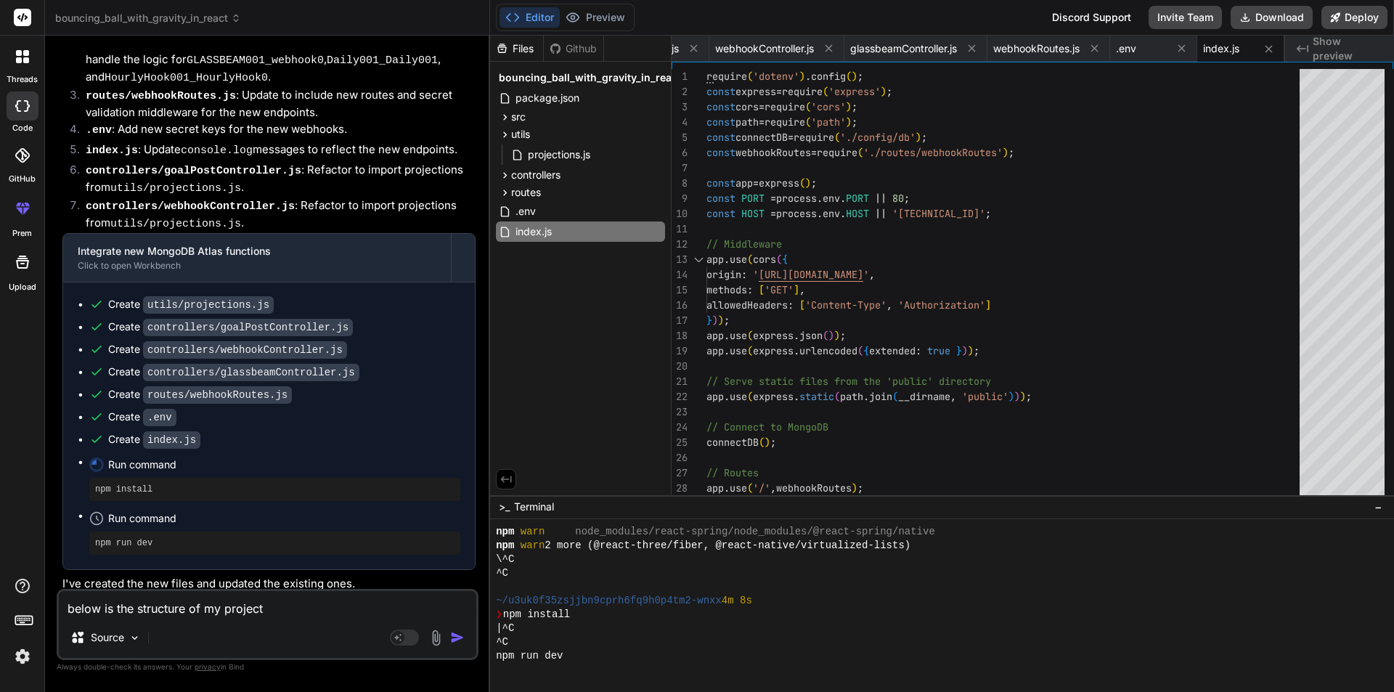
scroll to position [980, 0]
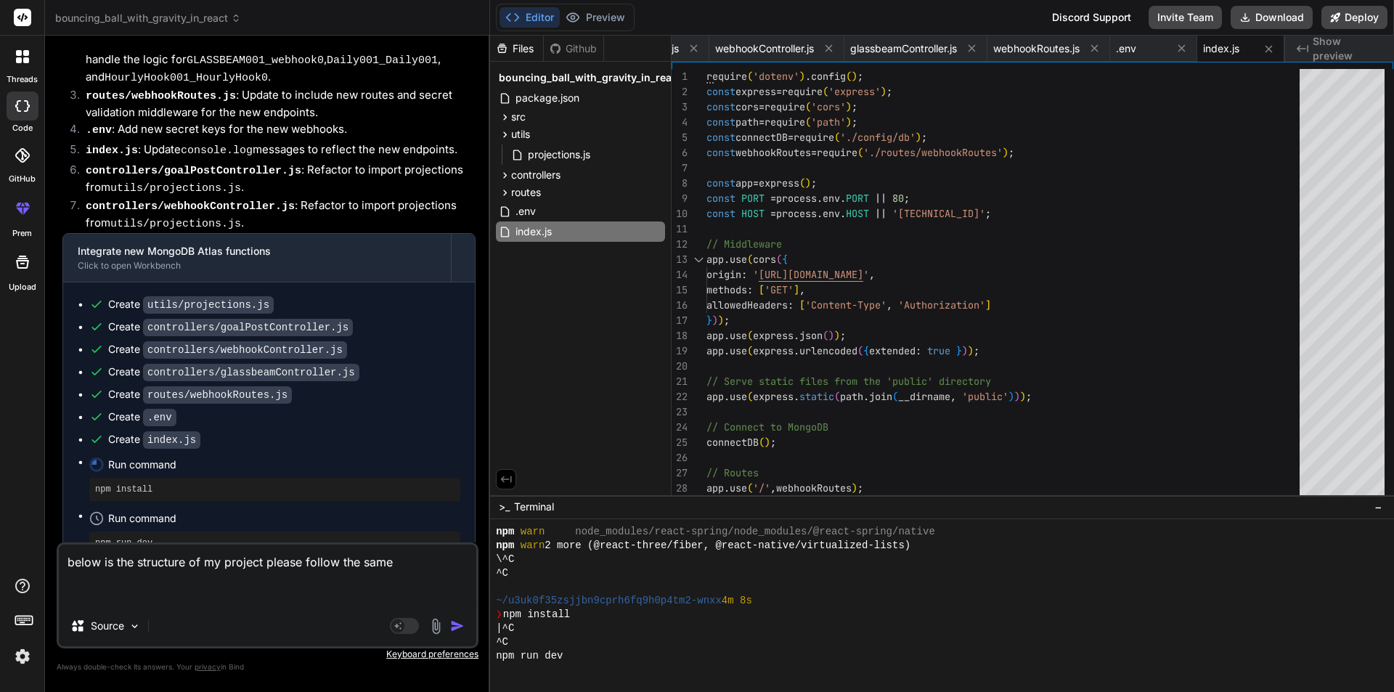
click at [415, 563] on textarea "below is the structure of my project please follow the same" at bounding box center [268, 575] width 418 height 61
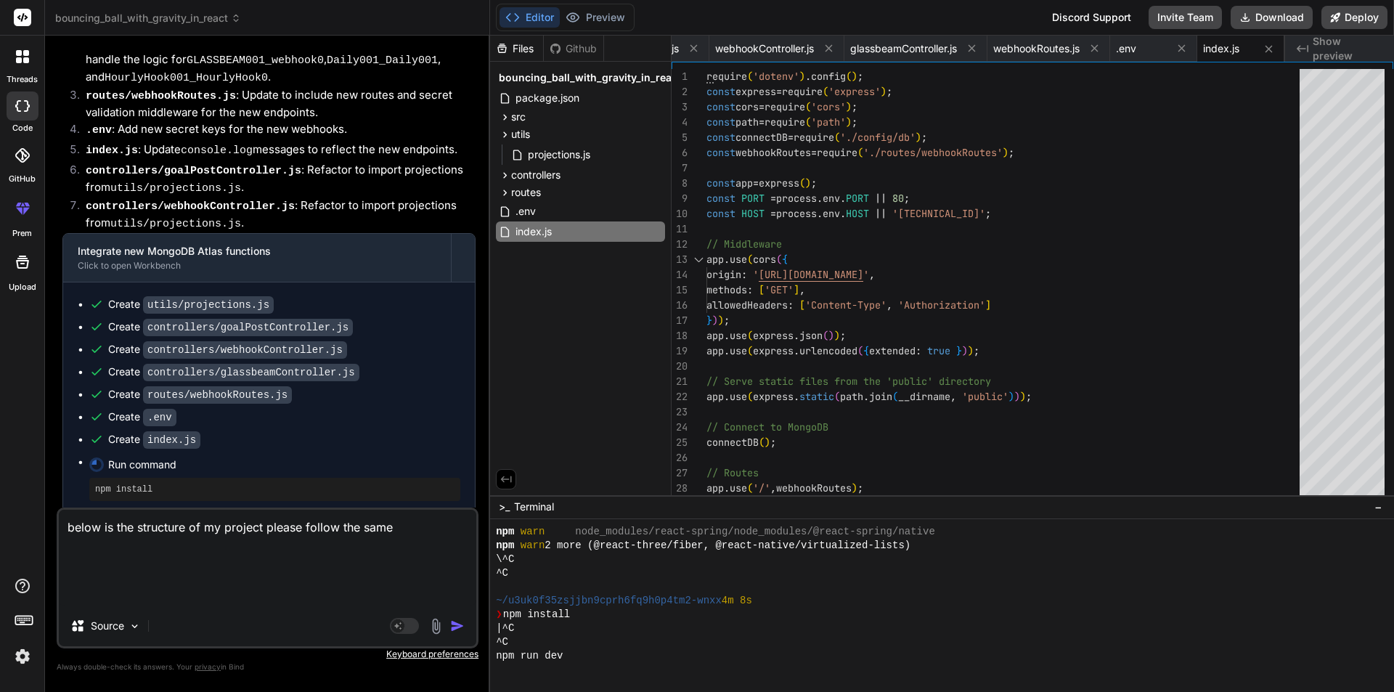
paste textarea "config/db.js const mongoose = require('mongoose'); const connectDB = async () =…"
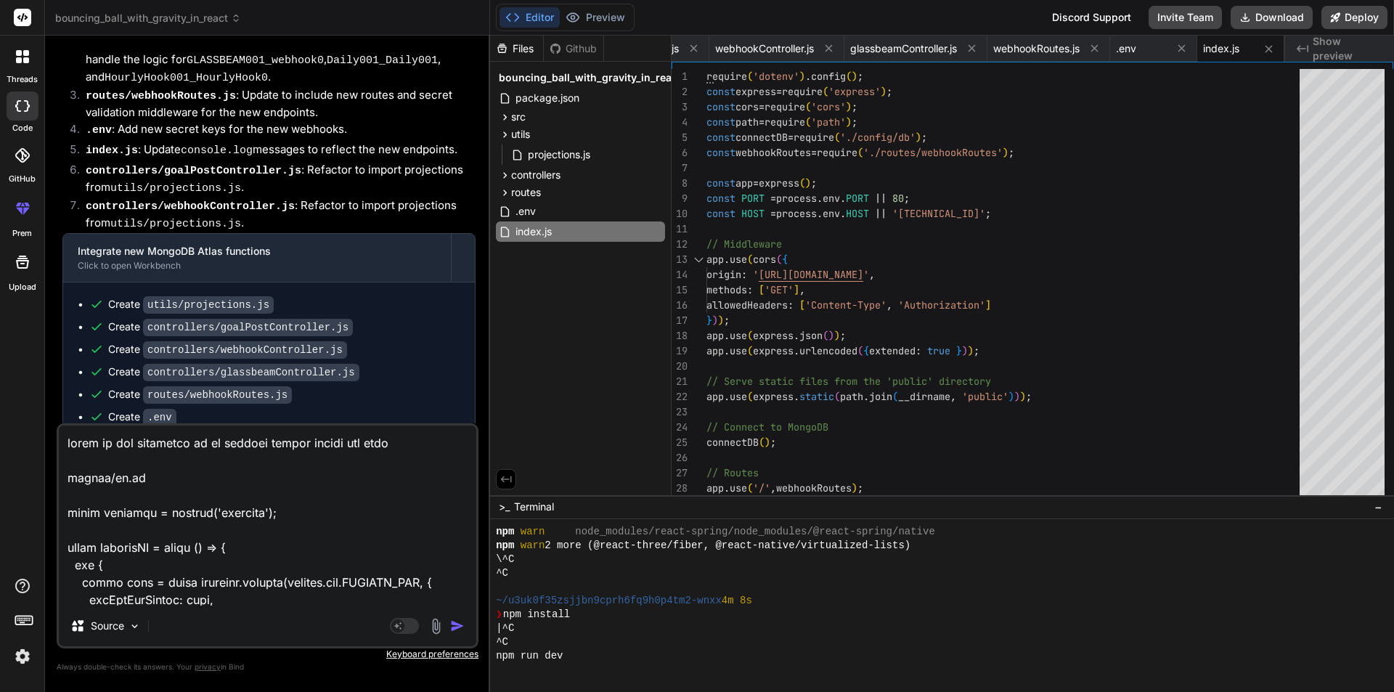
scroll to position [13542, 0]
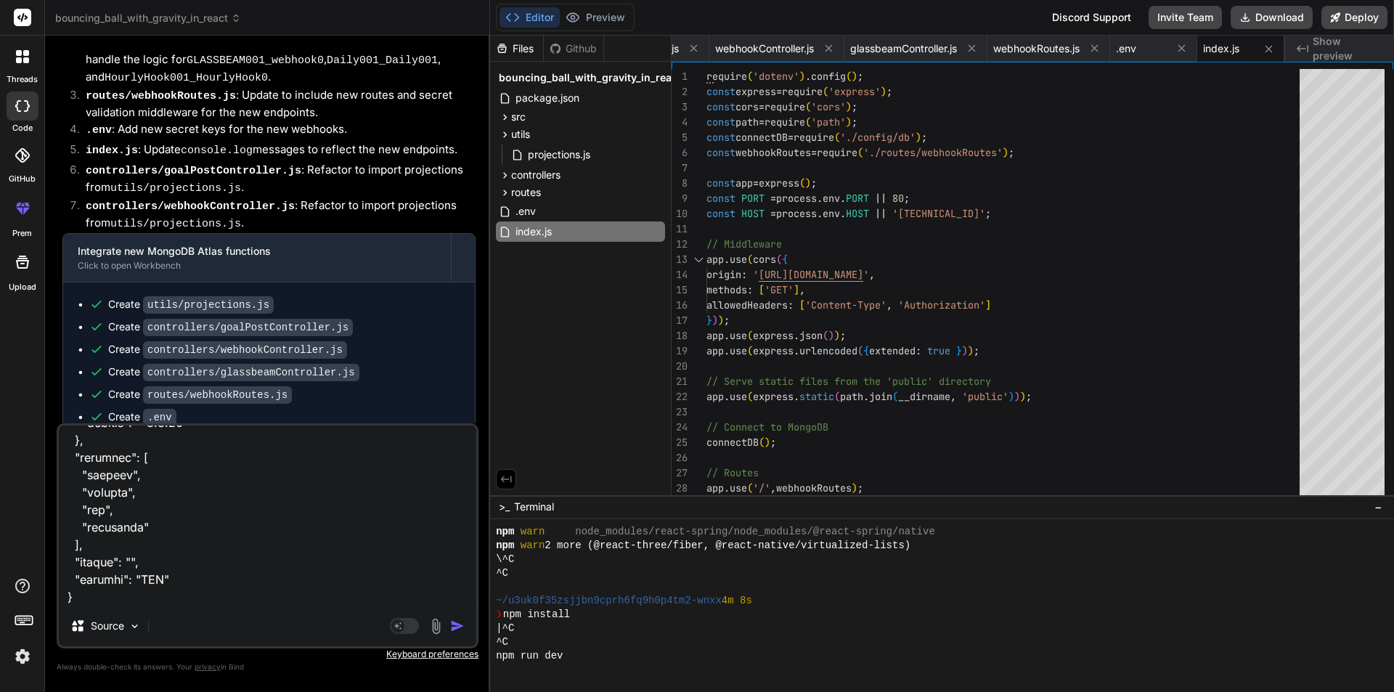
click at [456, 624] on img "button" at bounding box center [457, 626] width 15 height 15
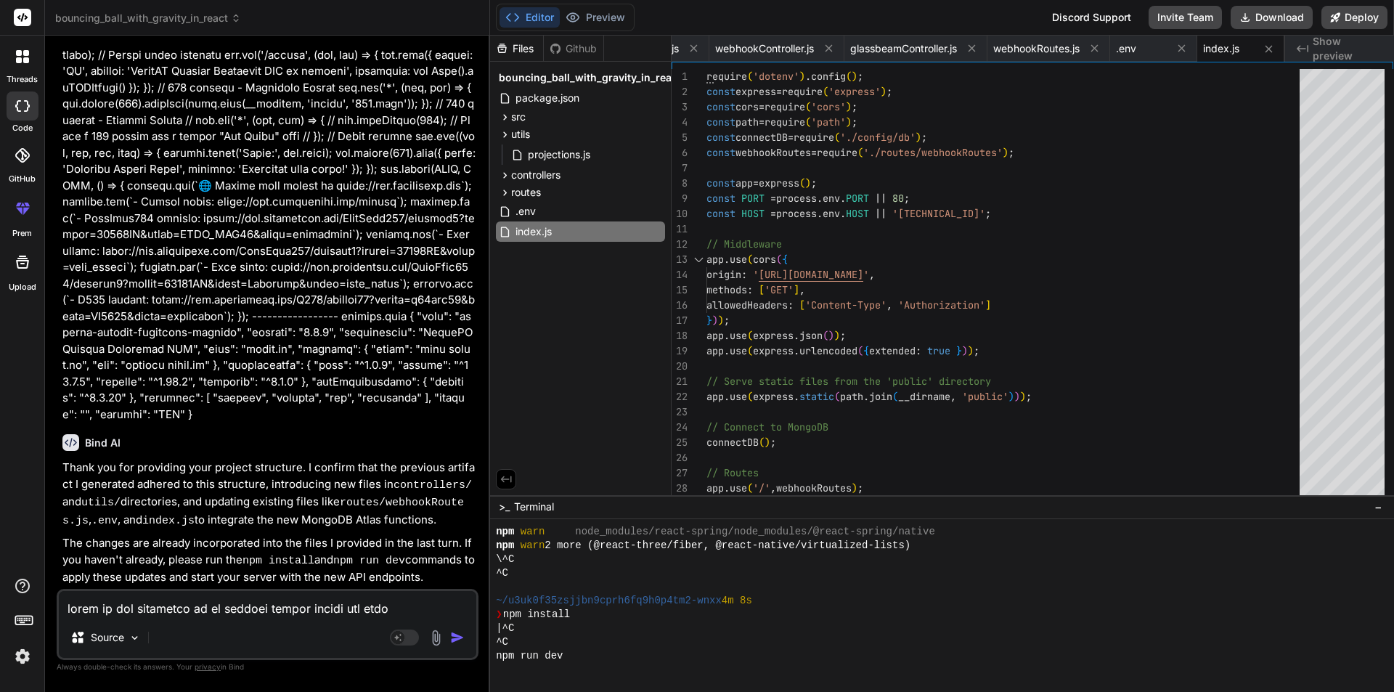
scroll to position [20196, 0]
click at [203, 608] on textarea at bounding box center [268, 604] width 418 height 26
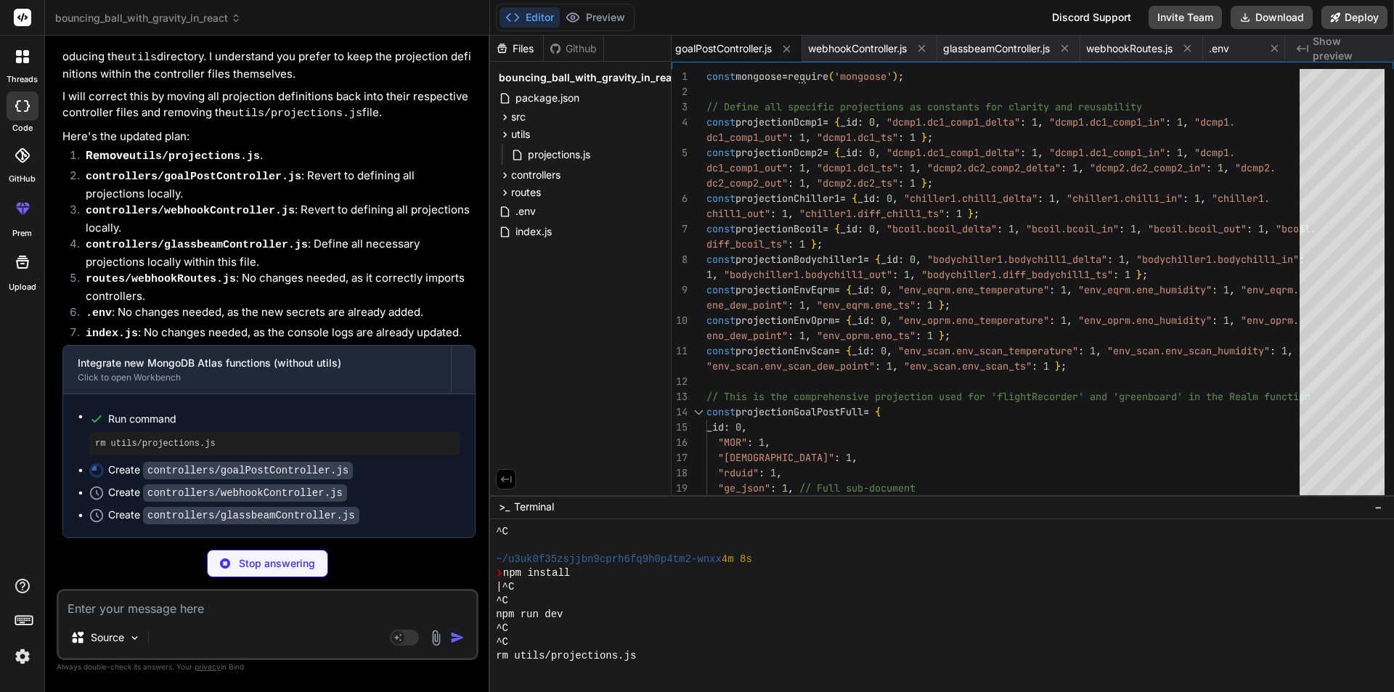
scroll to position [20829, 0]
click at [526, 16] on button "Editor" at bounding box center [530, 17] width 60 height 20
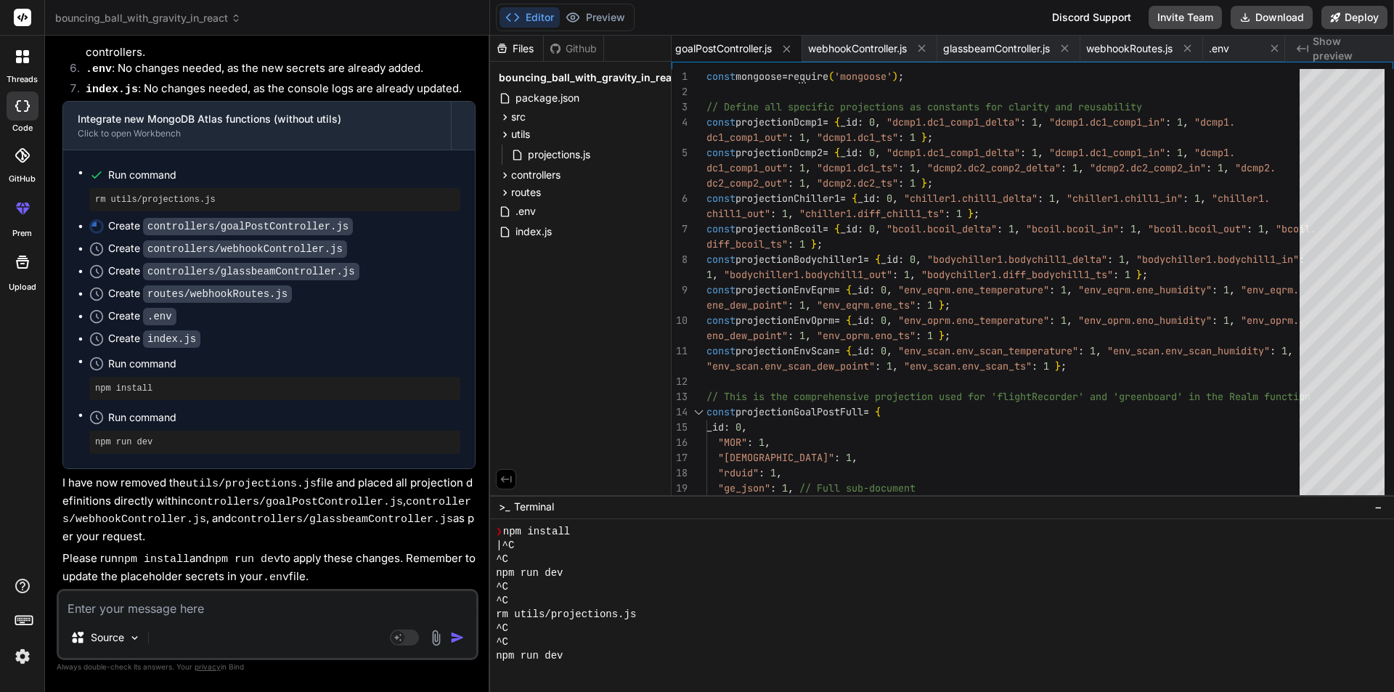
scroll to position [21066, 0]
click at [656, 133] on icon at bounding box center [657, 135] width 12 height 12
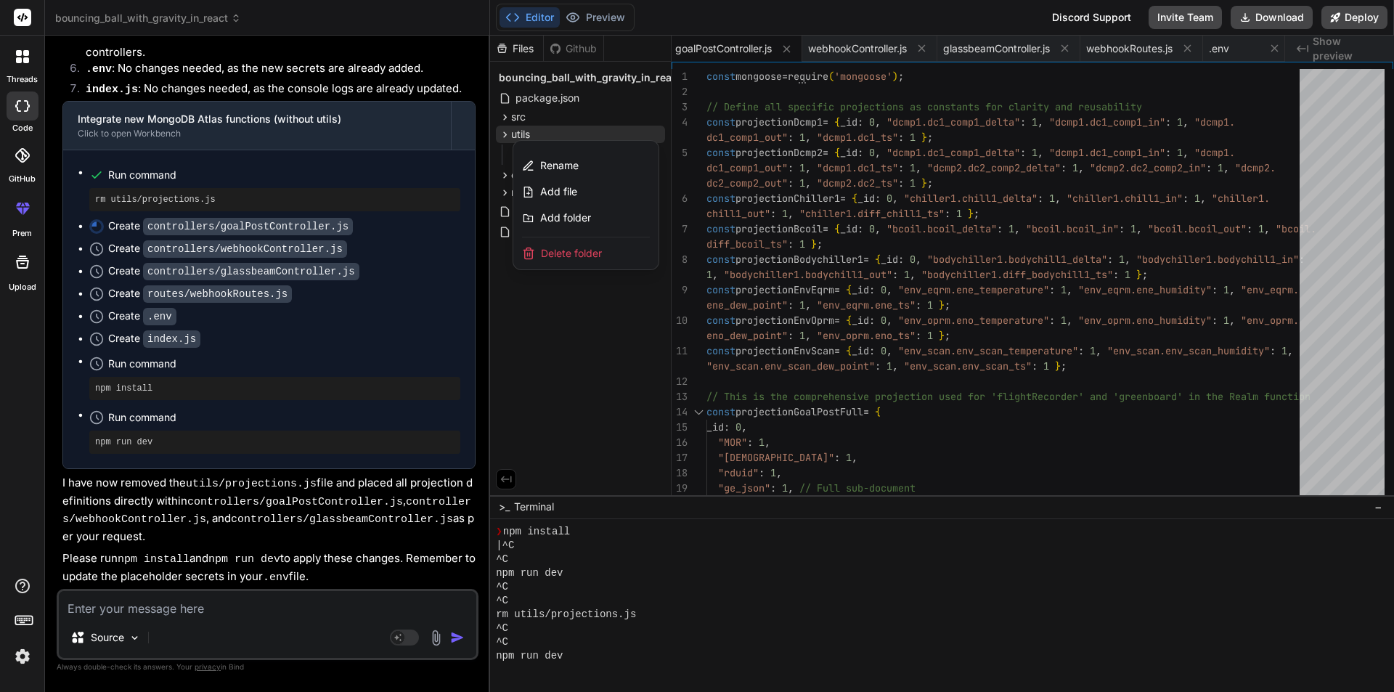
click at [560, 254] on span "Delete folder" at bounding box center [571, 253] width 61 height 15
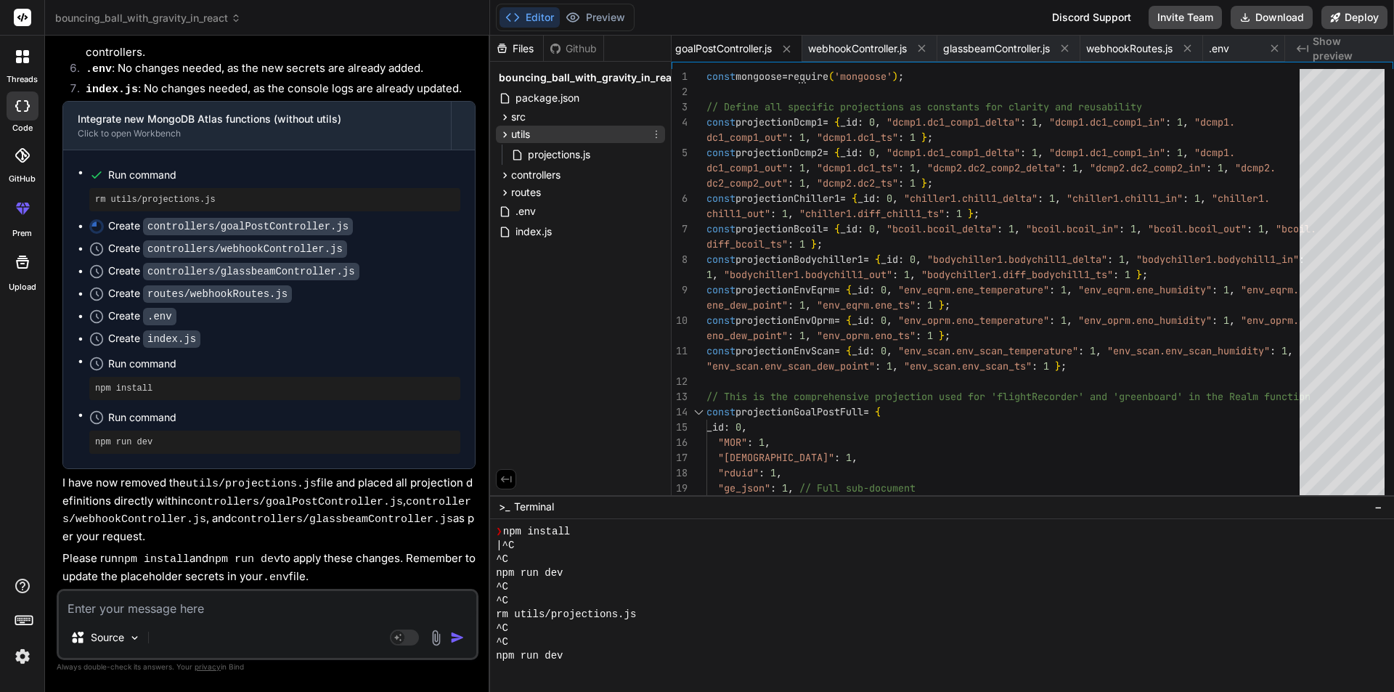
click at [649, 137] on div "utils" at bounding box center [580, 134] width 169 height 17
click at [657, 134] on icon at bounding box center [657, 135] width 12 height 12
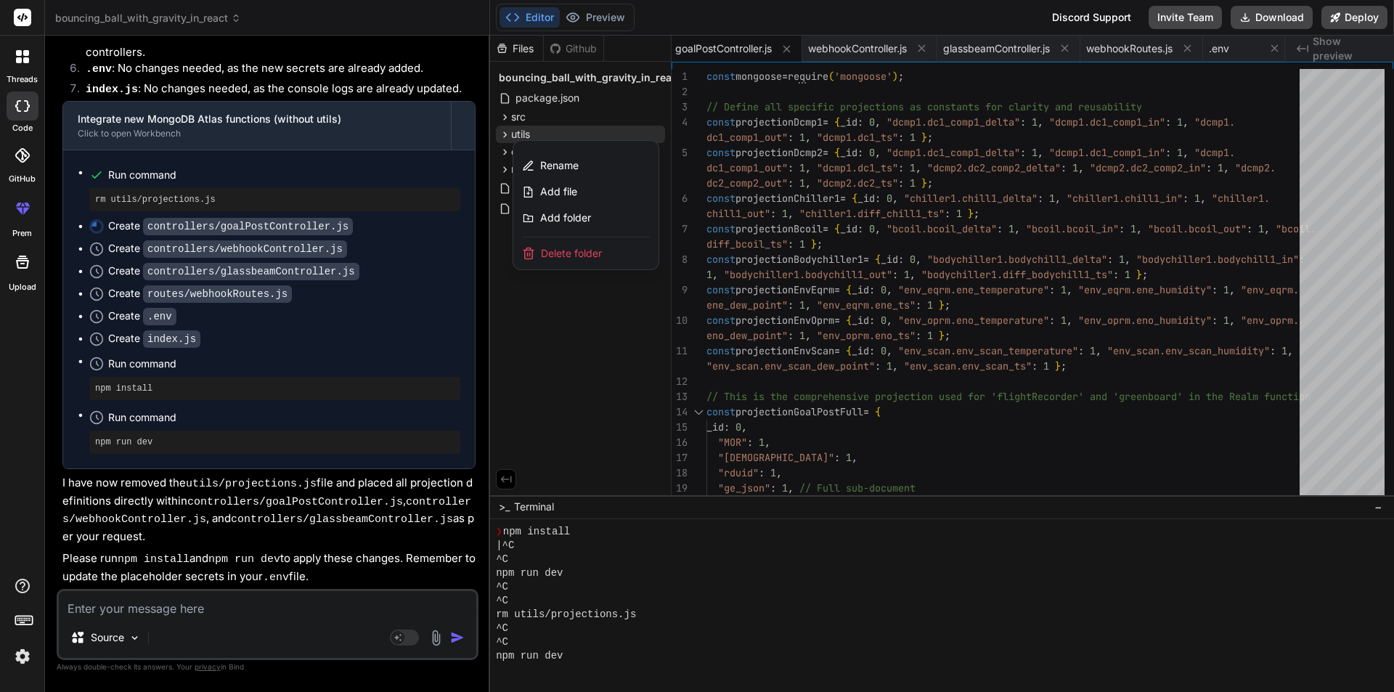
click at [548, 254] on span "Delete folder" at bounding box center [571, 253] width 61 height 15
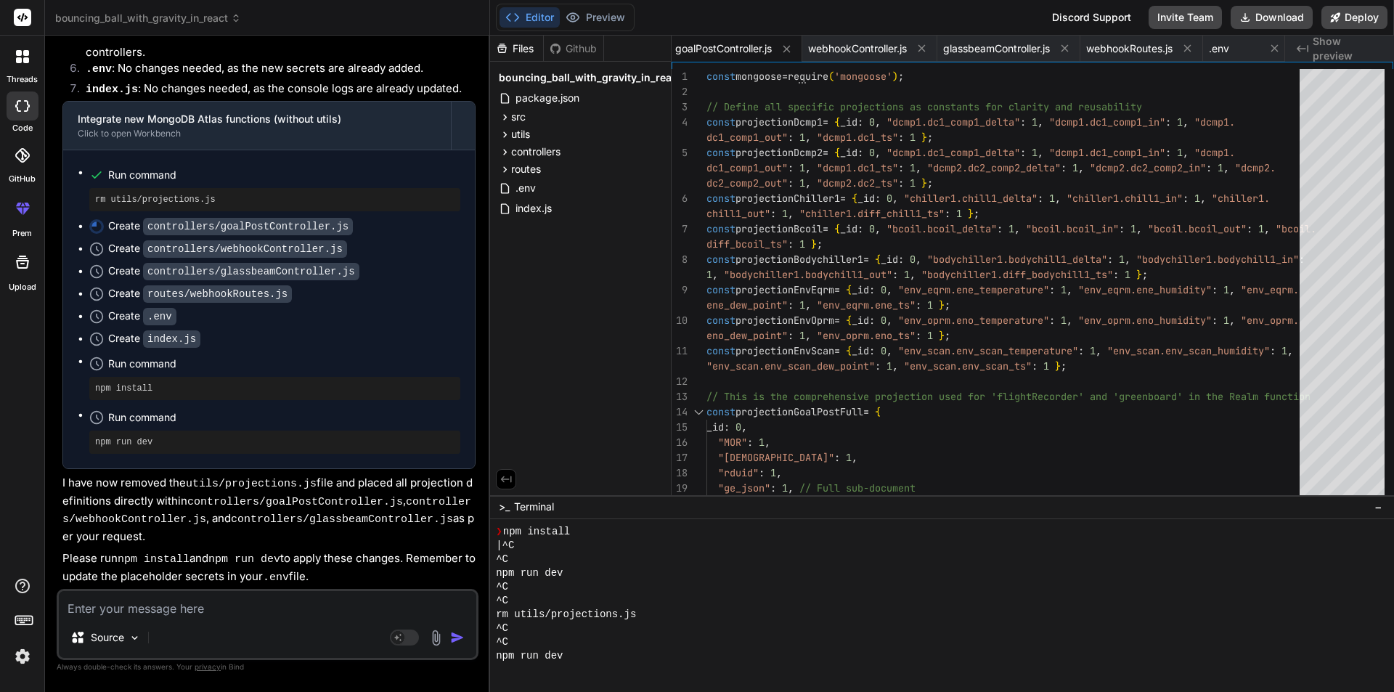
click at [606, 6] on div "Editor Preview Disabled until preview for your project is generated" at bounding box center [565, 18] width 139 height 28
click at [526, 19] on button "Editor" at bounding box center [530, 17] width 60 height 20
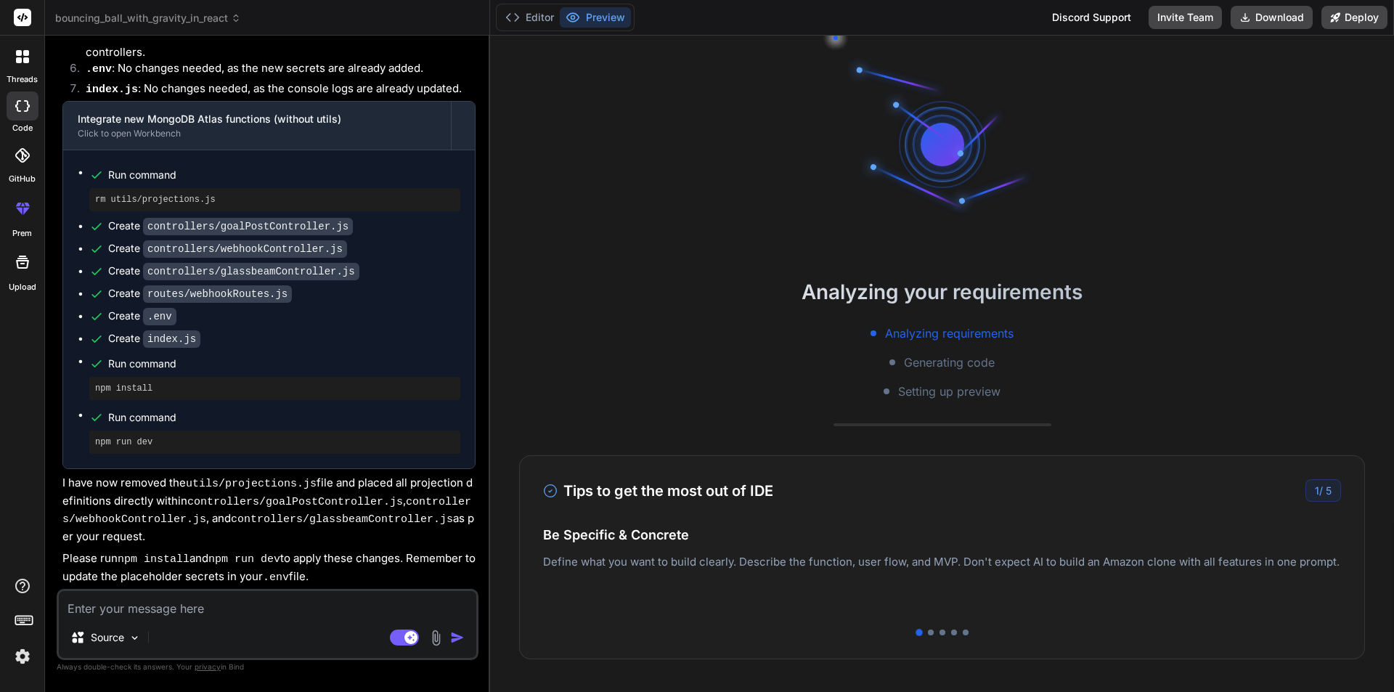
scroll to position [21066, 0]
click at [528, 23] on button "Editor" at bounding box center [530, 17] width 60 height 20
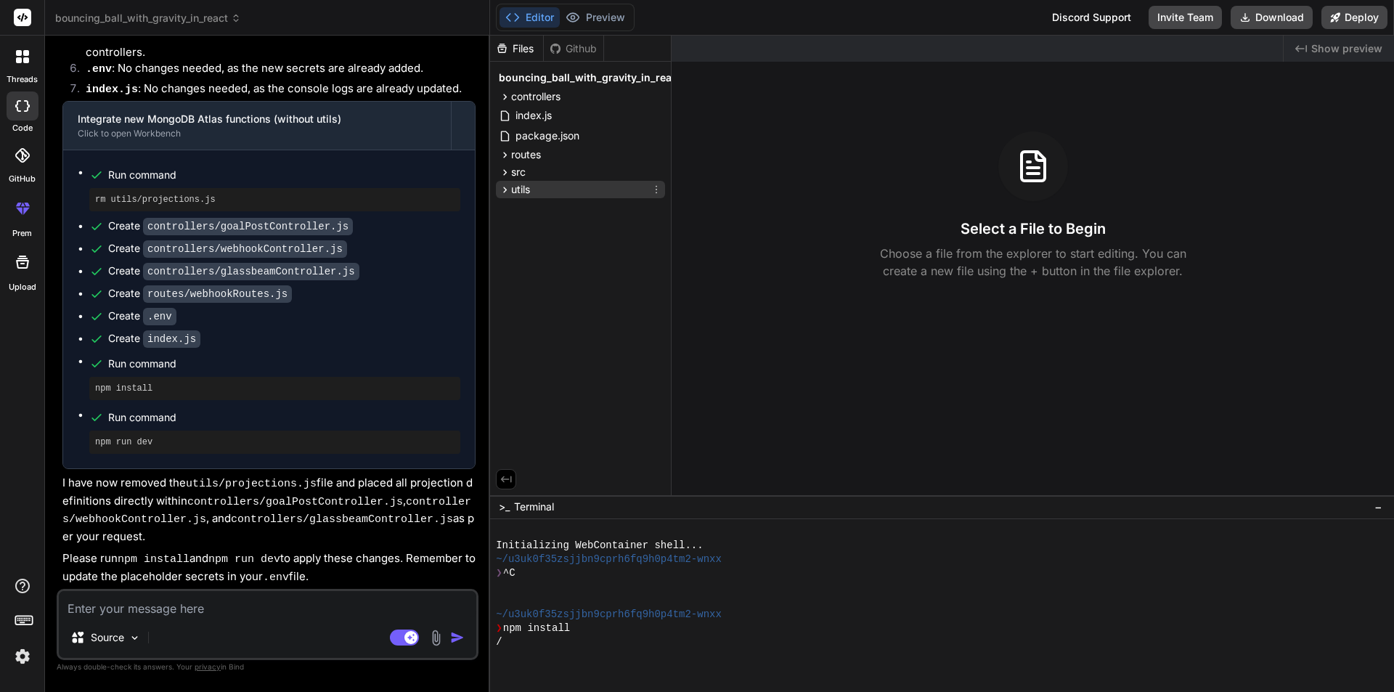
click at [506, 188] on icon at bounding box center [505, 190] width 12 height 12
click at [598, 18] on button "Preview" at bounding box center [595, 17] width 71 height 20
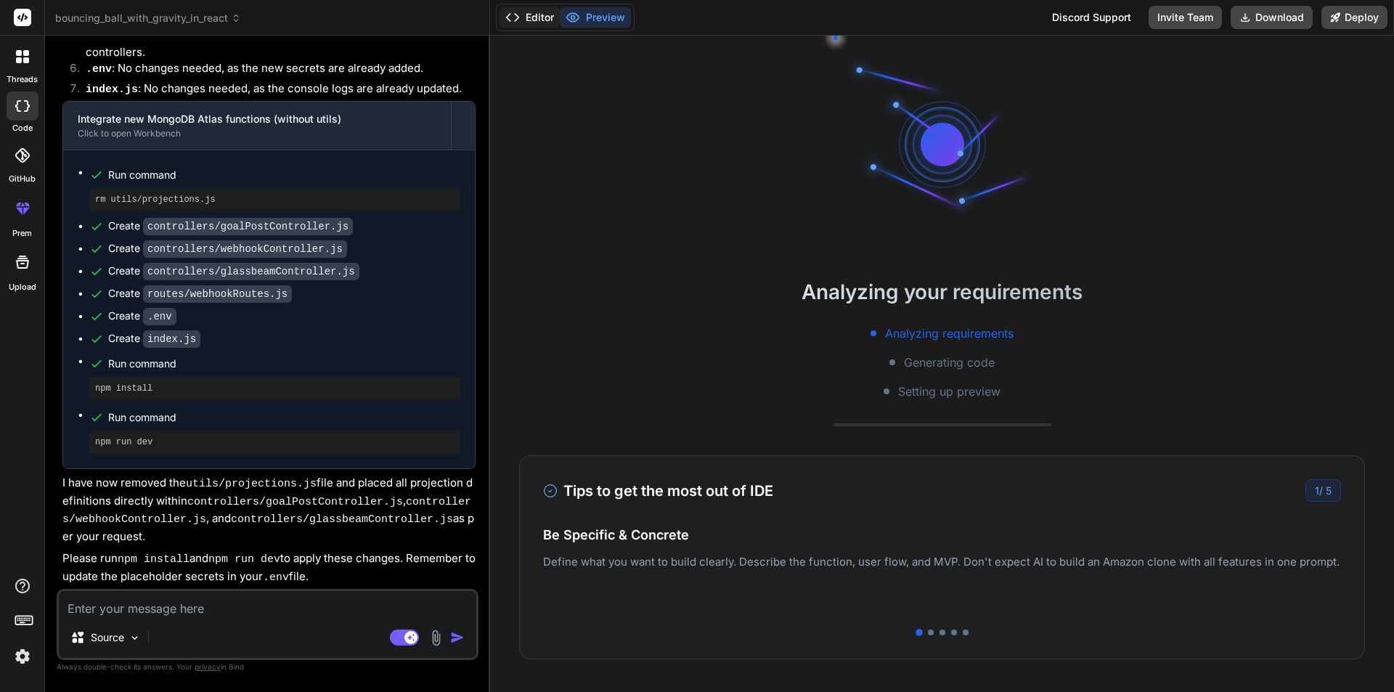
click at [543, 18] on button "Editor" at bounding box center [530, 17] width 60 height 20
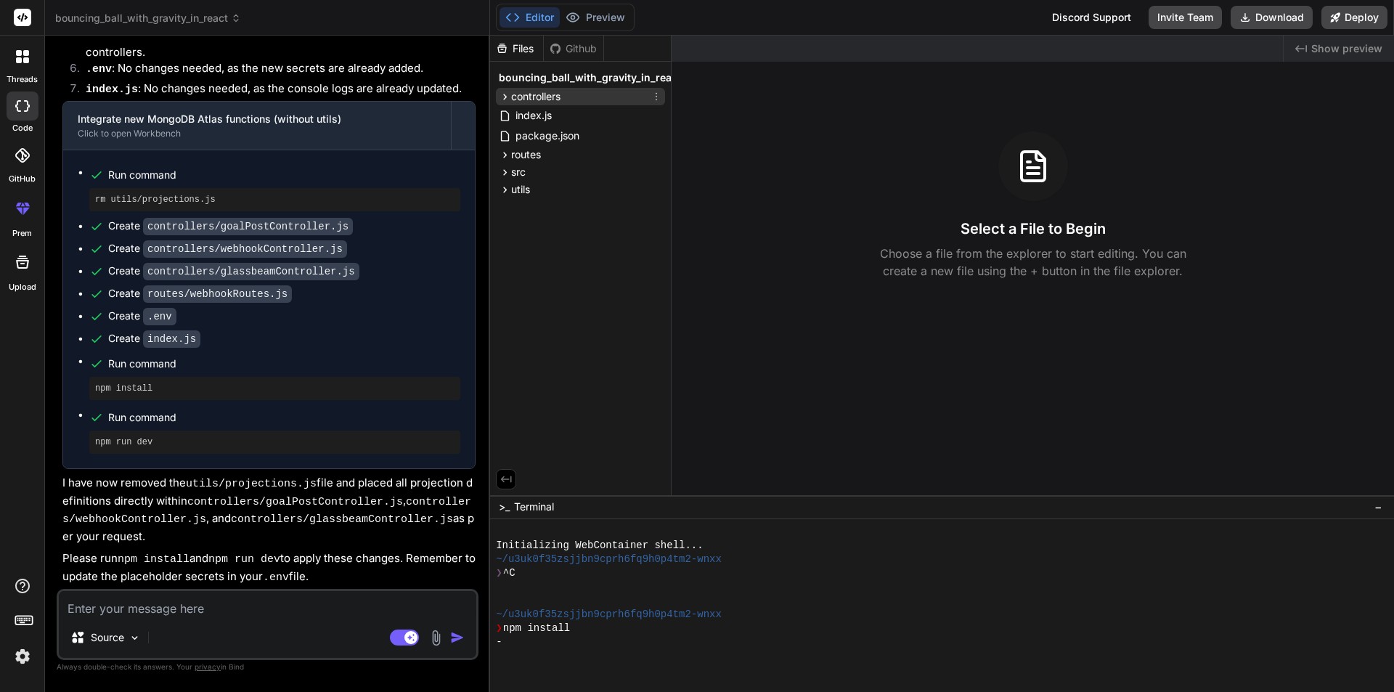
click at [503, 95] on icon at bounding box center [505, 97] width 12 height 12
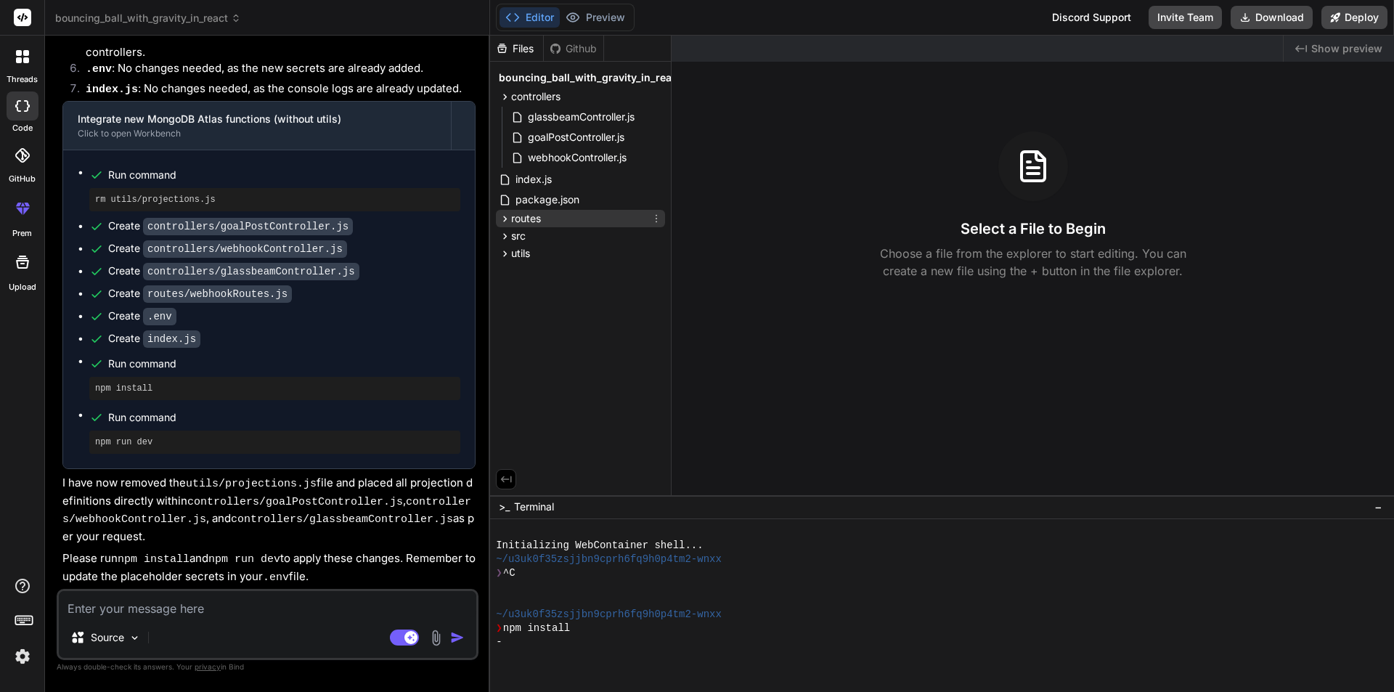
click at [507, 222] on icon at bounding box center [505, 219] width 12 height 12
click at [502, 261] on icon at bounding box center [505, 259] width 12 height 12
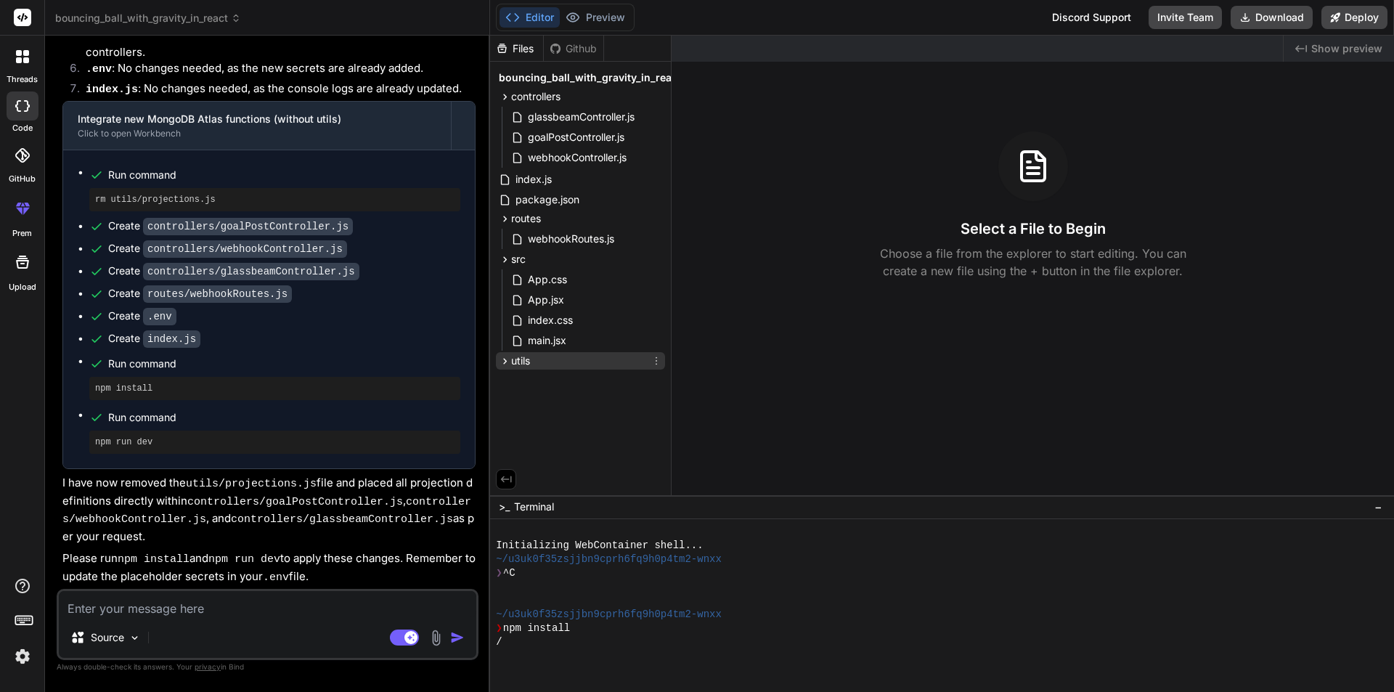
click at [505, 364] on icon at bounding box center [505, 361] width 12 height 12
click at [567, 387] on span "projections.js" at bounding box center [558, 381] width 65 height 17
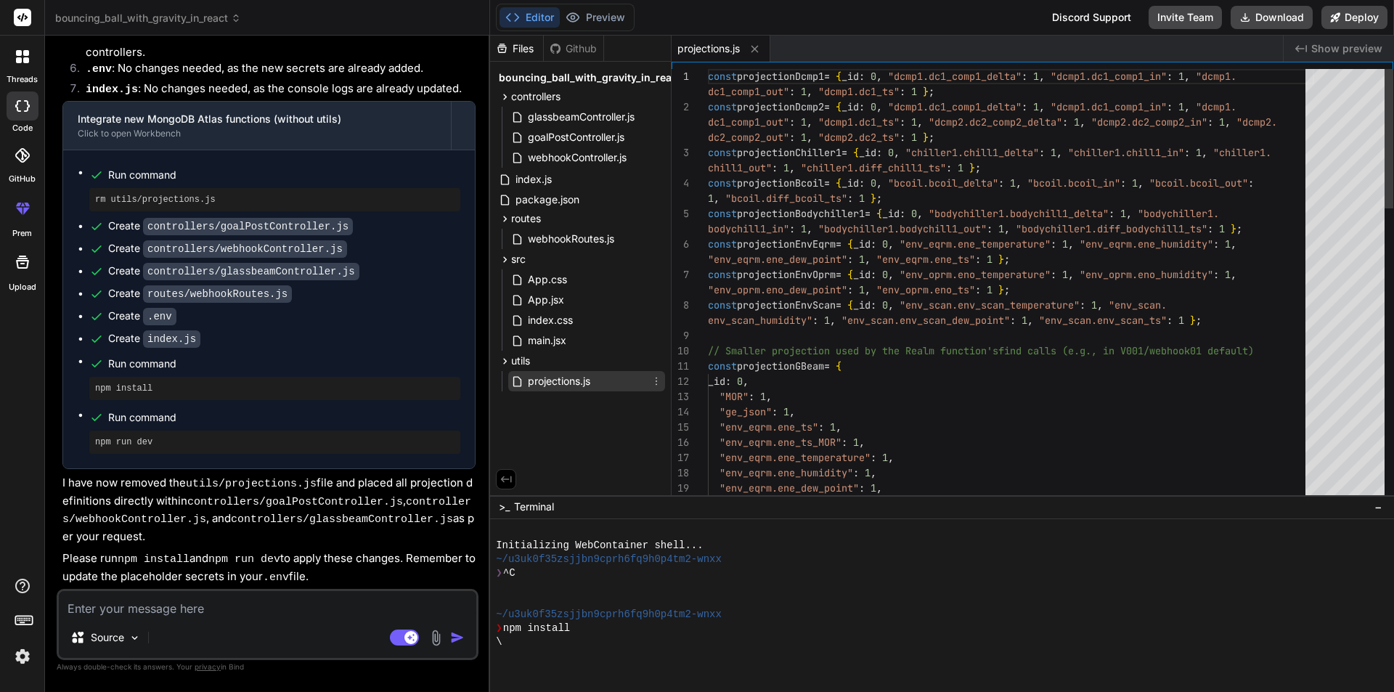
type textarea "x"
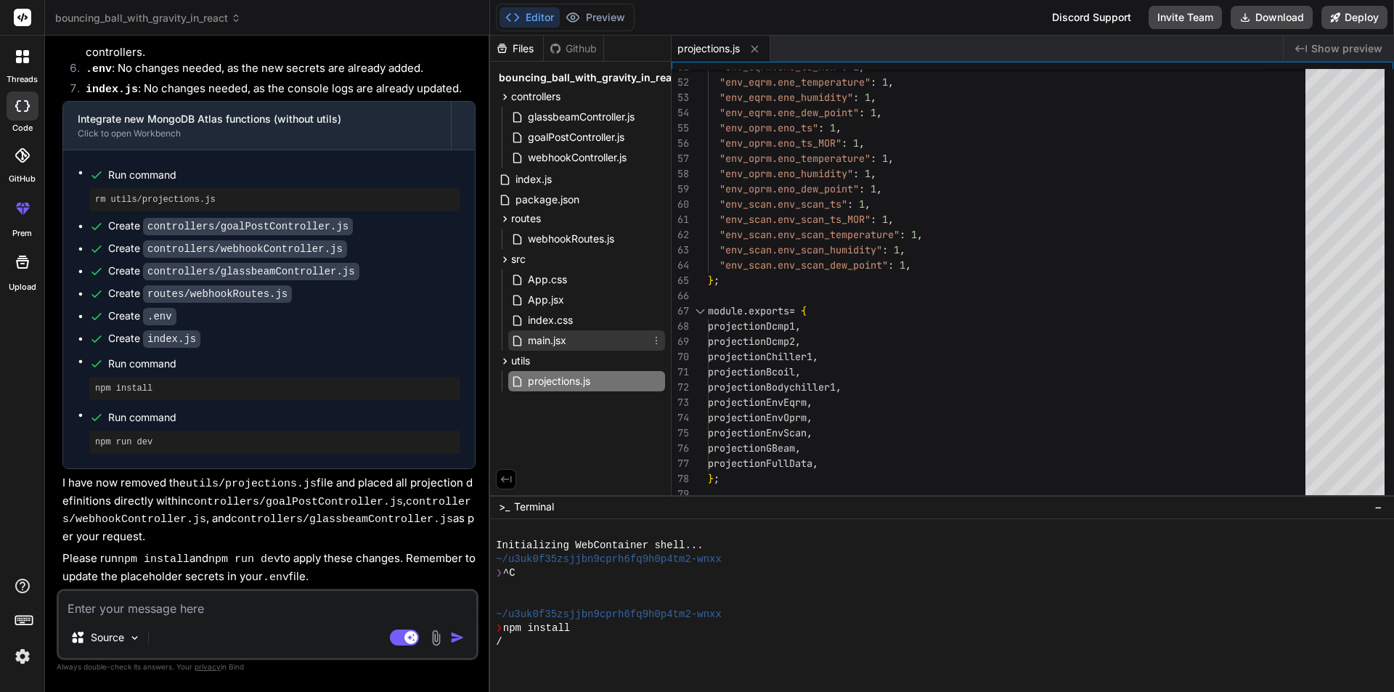
click at [590, 341] on div "main.jsx" at bounding box center [586, 340] width 157 height 20
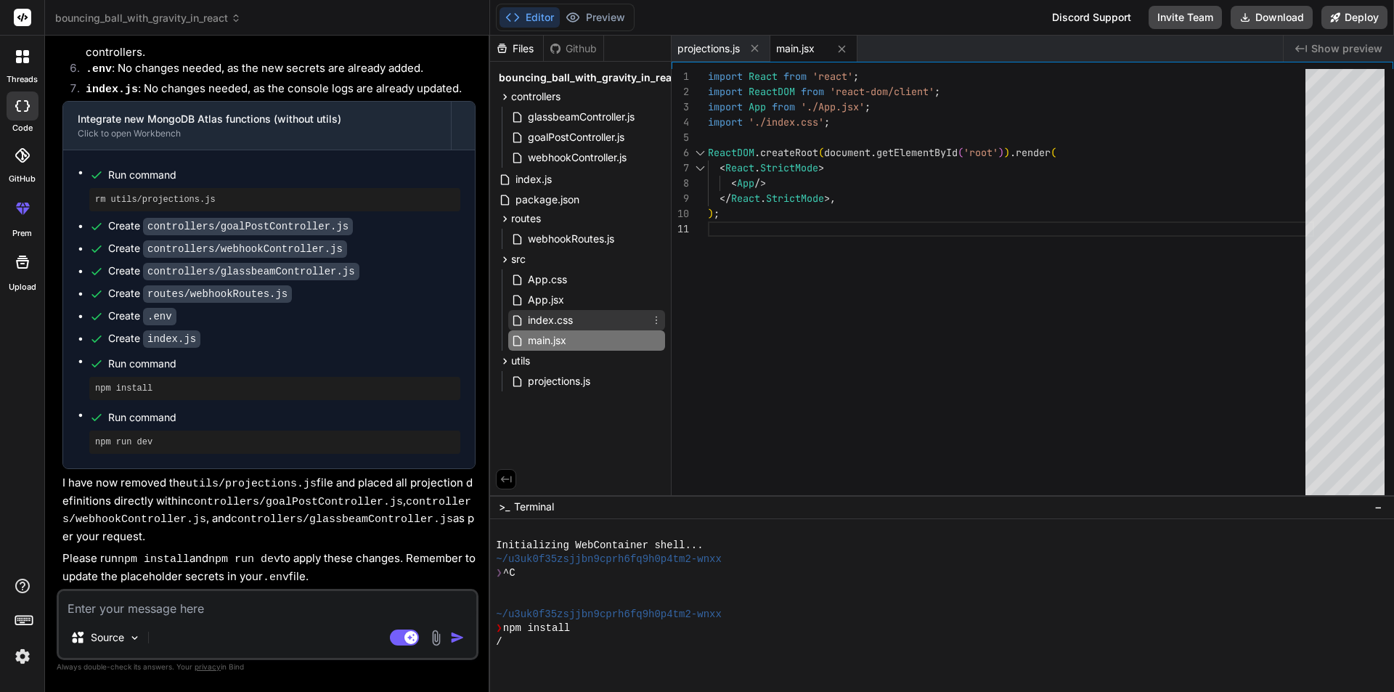
click at [567, 327] on span "index.css" at bounding box center [550, 320] width 48 height 17
type textarea "align-items: center; }"
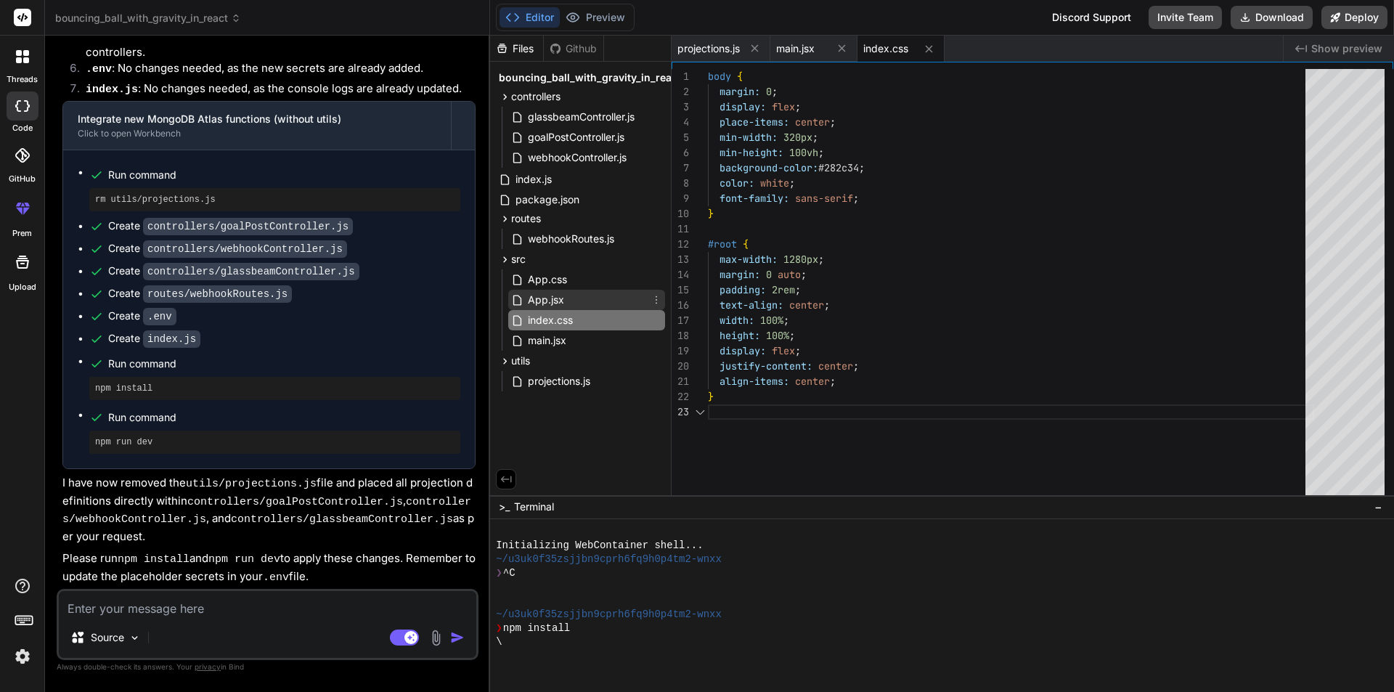
click at [566, 307] on div "App.jsx" at bounding box center [586, 300] width 157 height 20
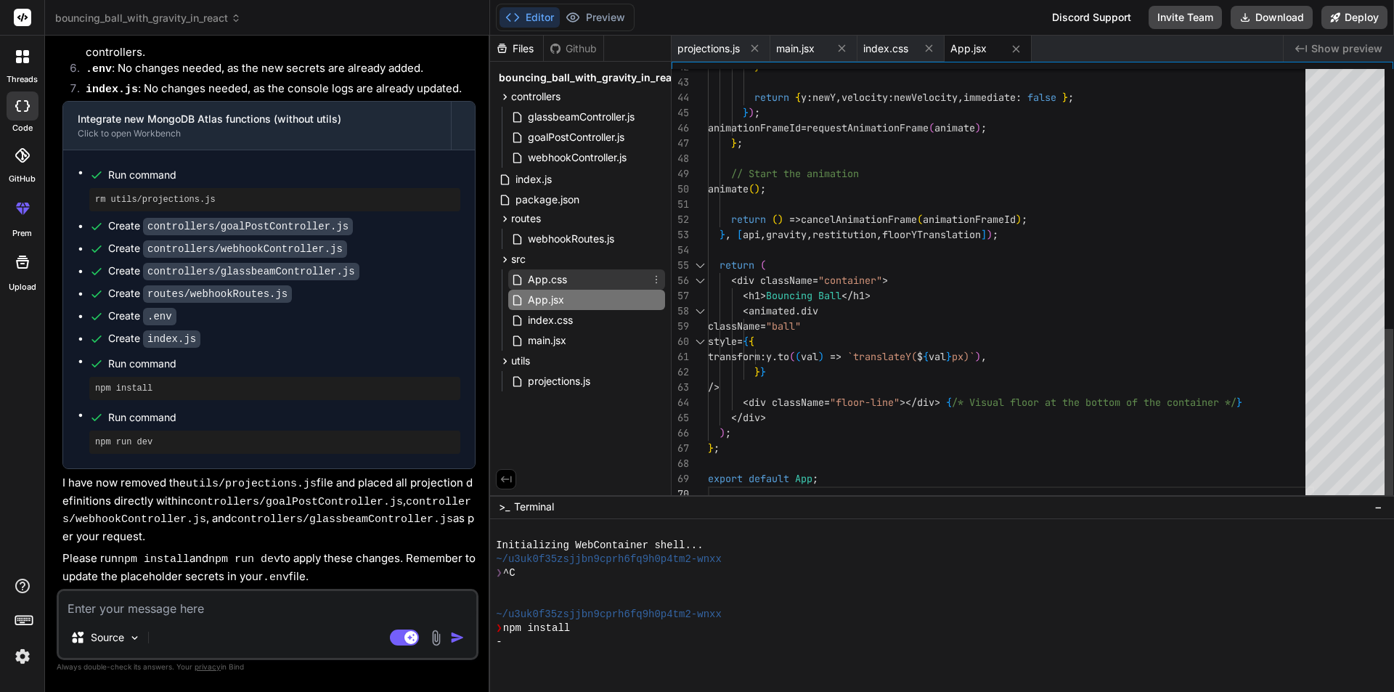
click at [569, 287] on div "App.css" at bounding box center [586, 279] width 157 height 20
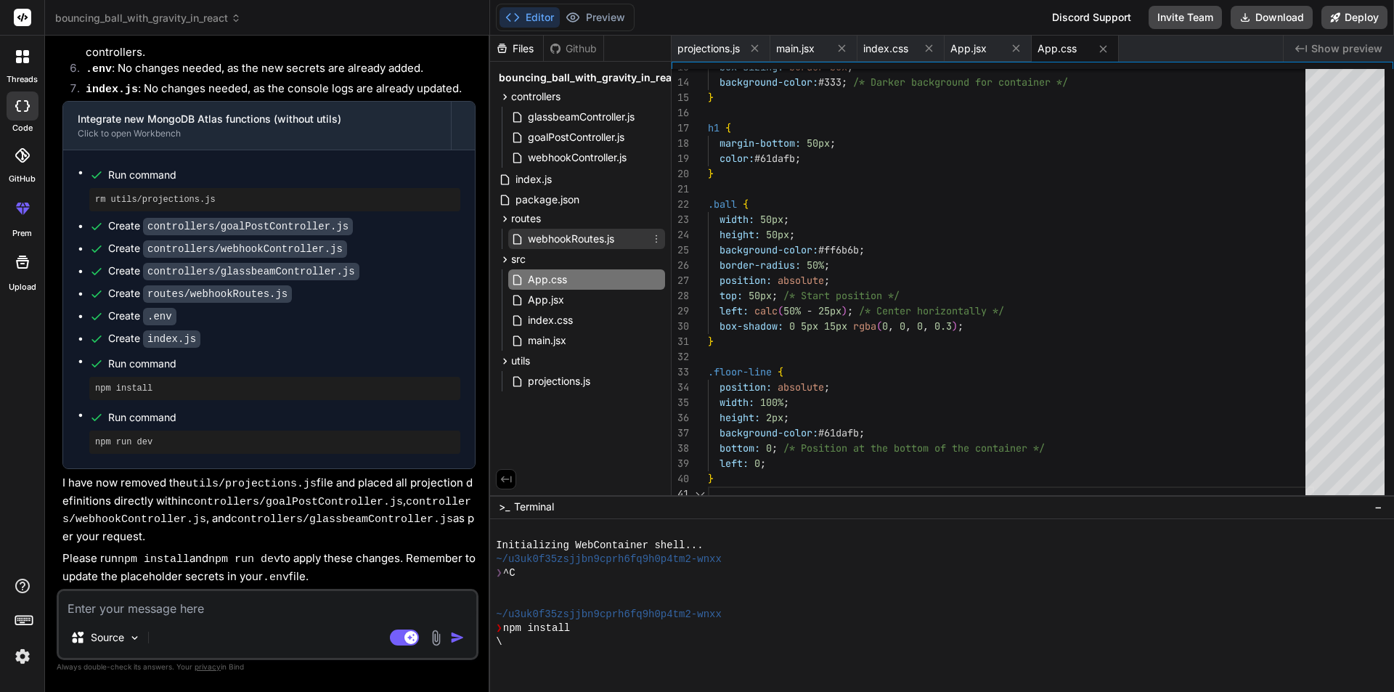
click at [565, 238] on span "webhookRoutes.js" at bounding box center [570, 238] width 89 height 17
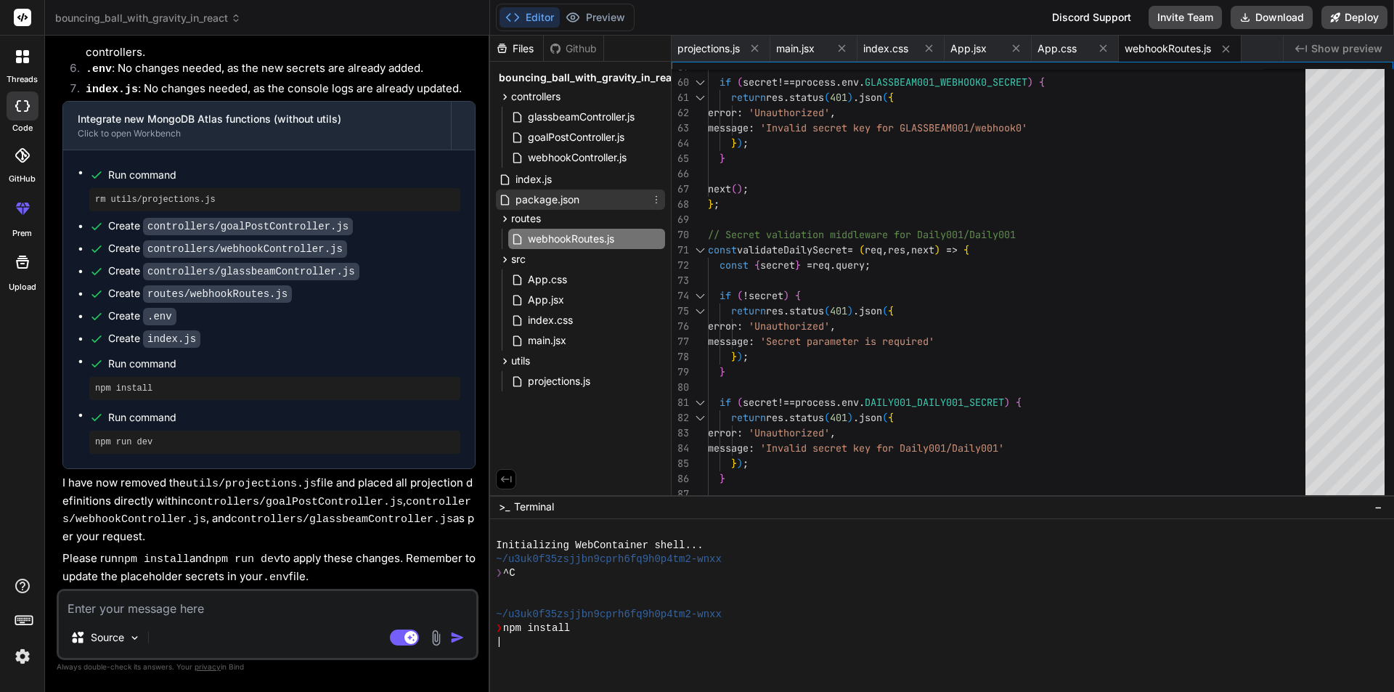
click at [557, 198] on span "package.json" at bounding box center [547, 199] width 67 height 17
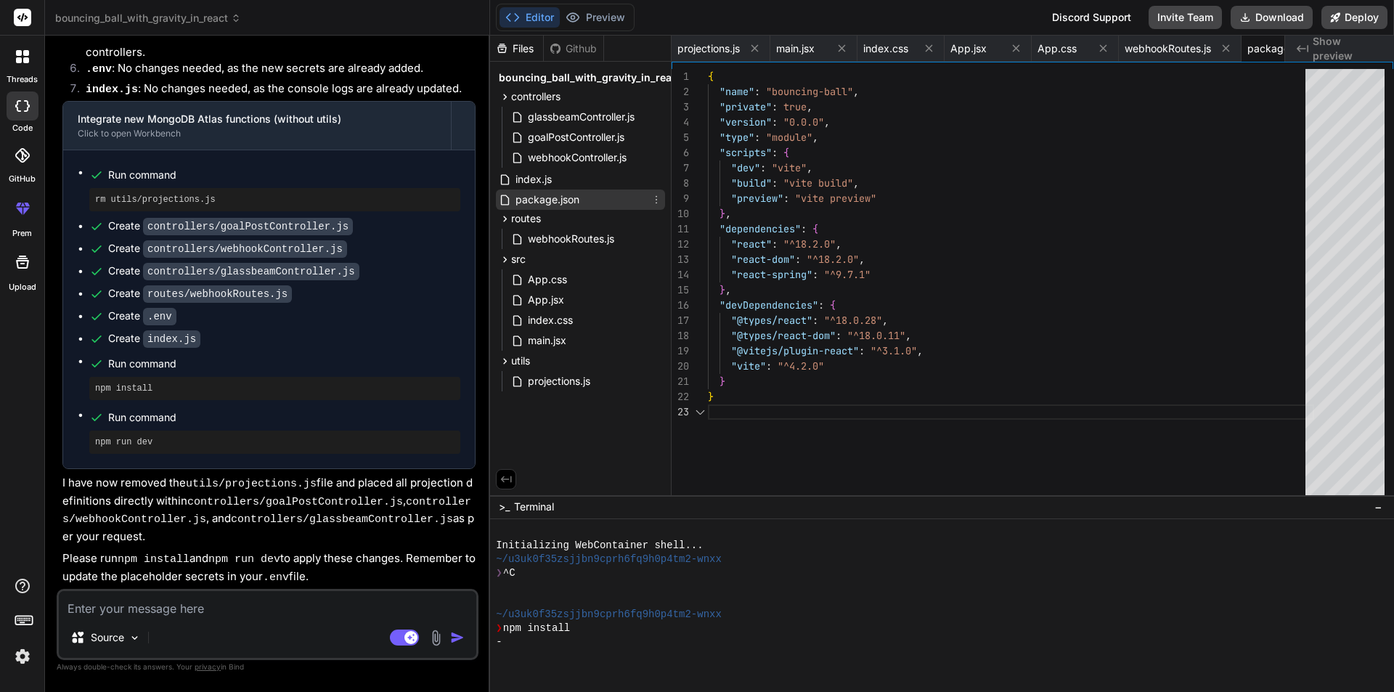
scroll to position [0, 61]
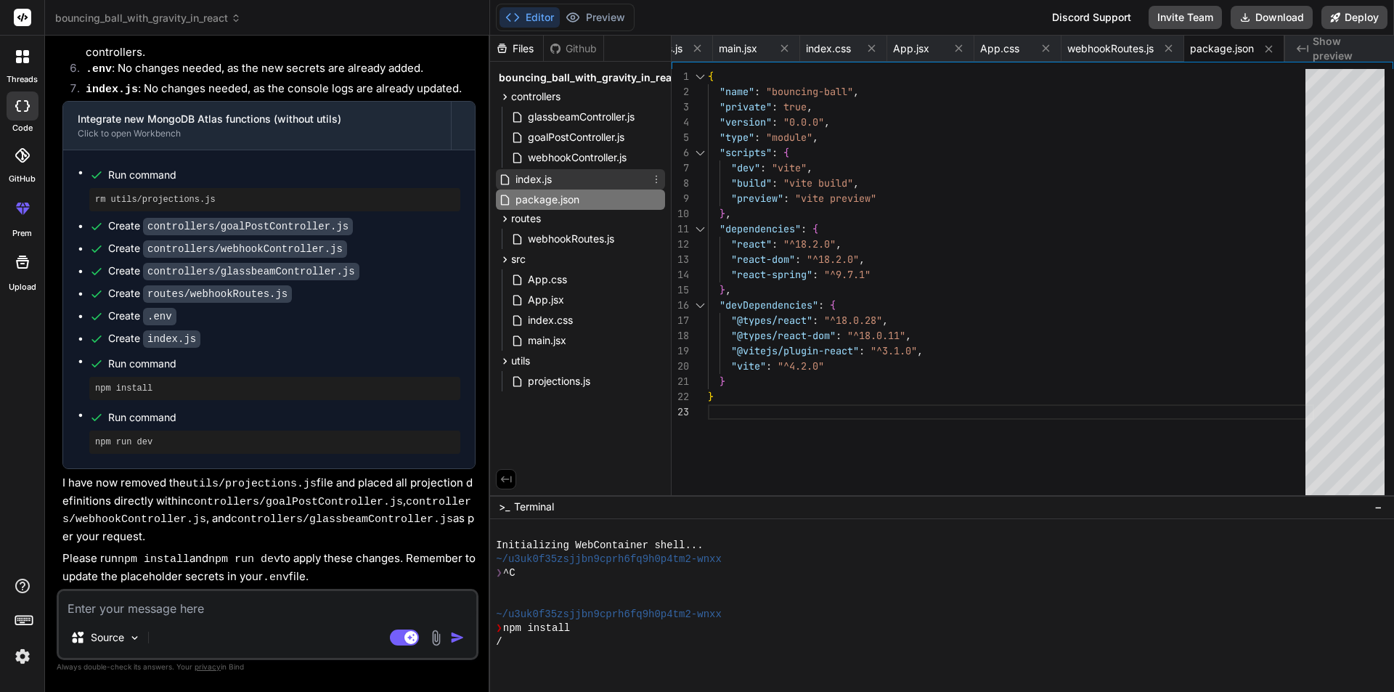
click at [548, 170] on div "index.js" at bounding box center [580, 179] width 169 height 20
type textarea "end_arg=1678890000&limit_arg=5`); });"
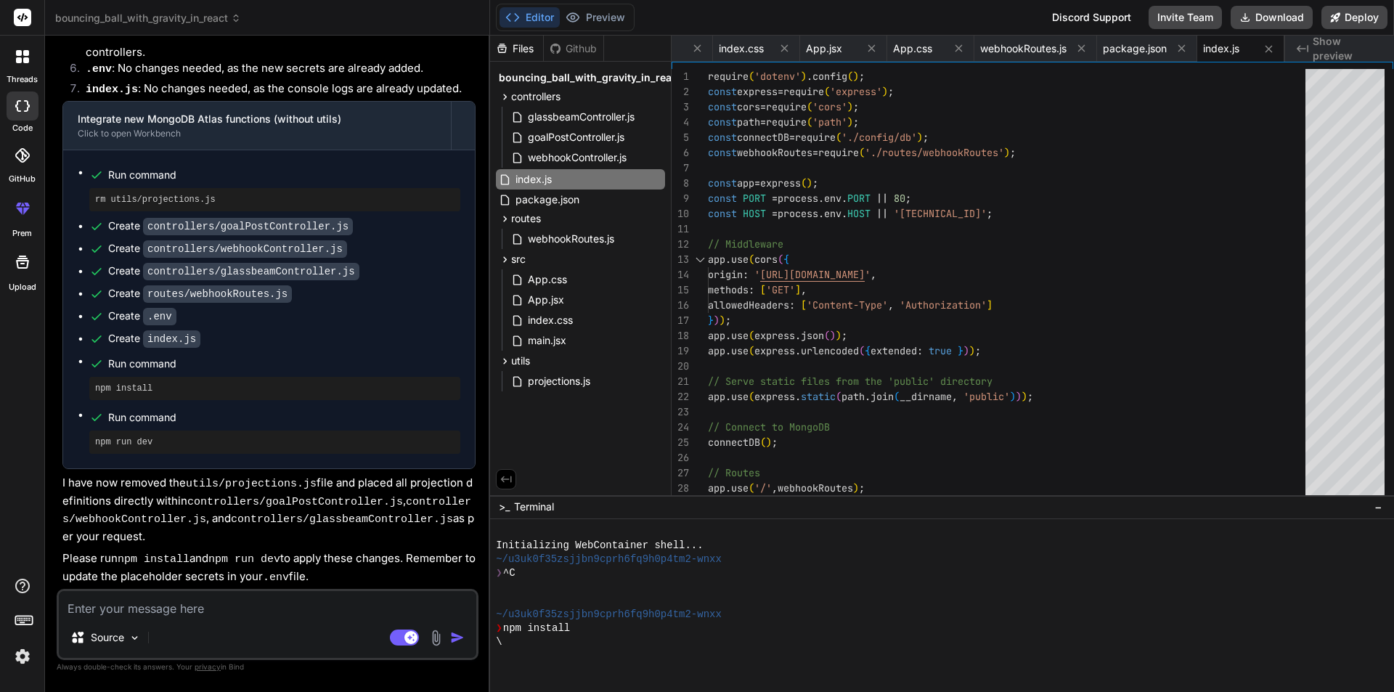
click at [181, 601] on textarea at bounding box center [268, 604] width 418 height 26
click at [147, 606] on textarea at bounding box center [268, 604] width 418 height 26
click at [195, 608] on textarea at bounding box center [268, 604] width 418 height 26
type textarea "l"
type textarea "x"
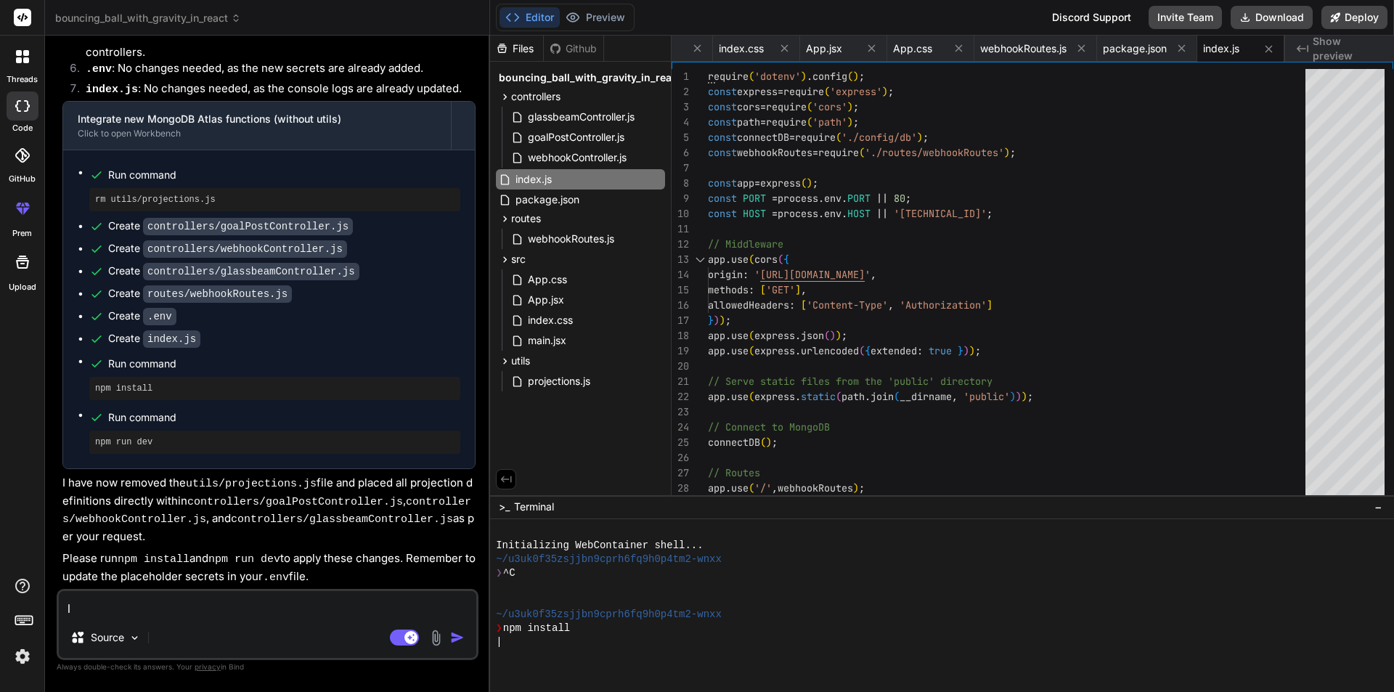
type textarea "le"
type textarea "x"
type textarea "let"
type textarea "x"
type textarea "lets"
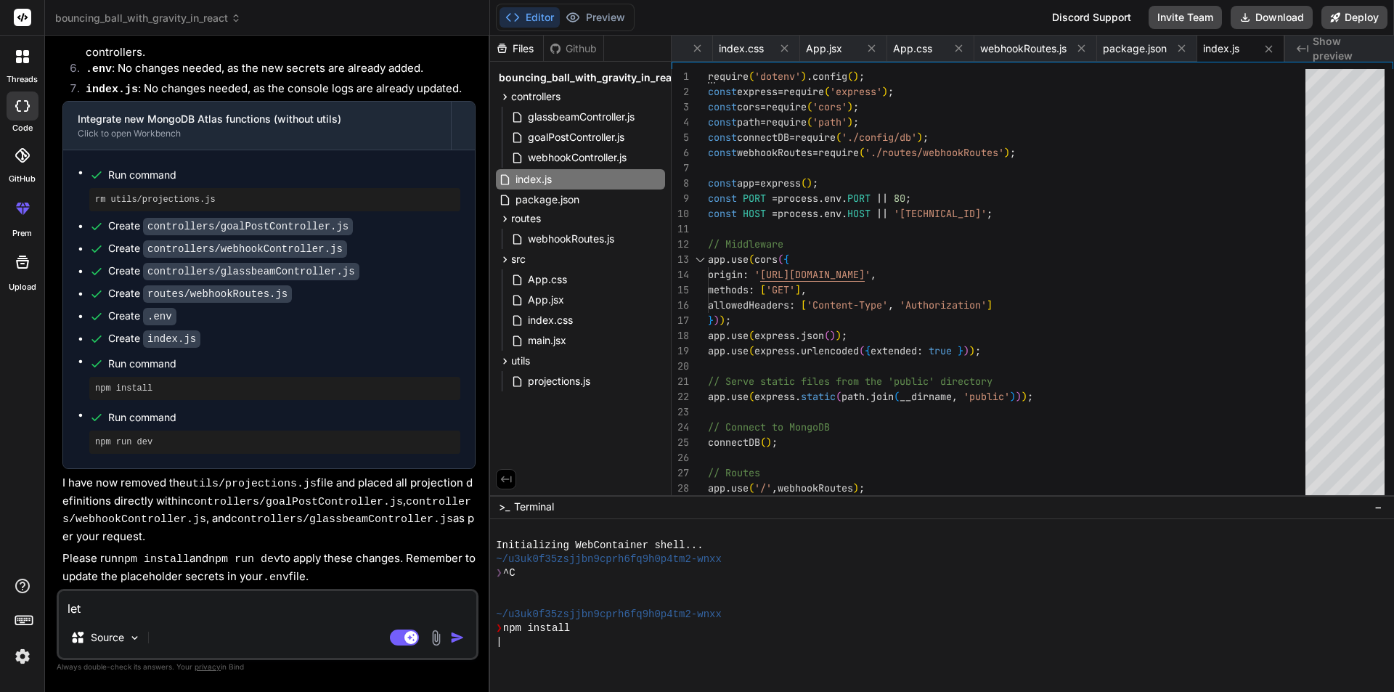
type textarea "x"
type textarea "lets"
type textarea "x"
type textarea "lets d"
type textarea "x"
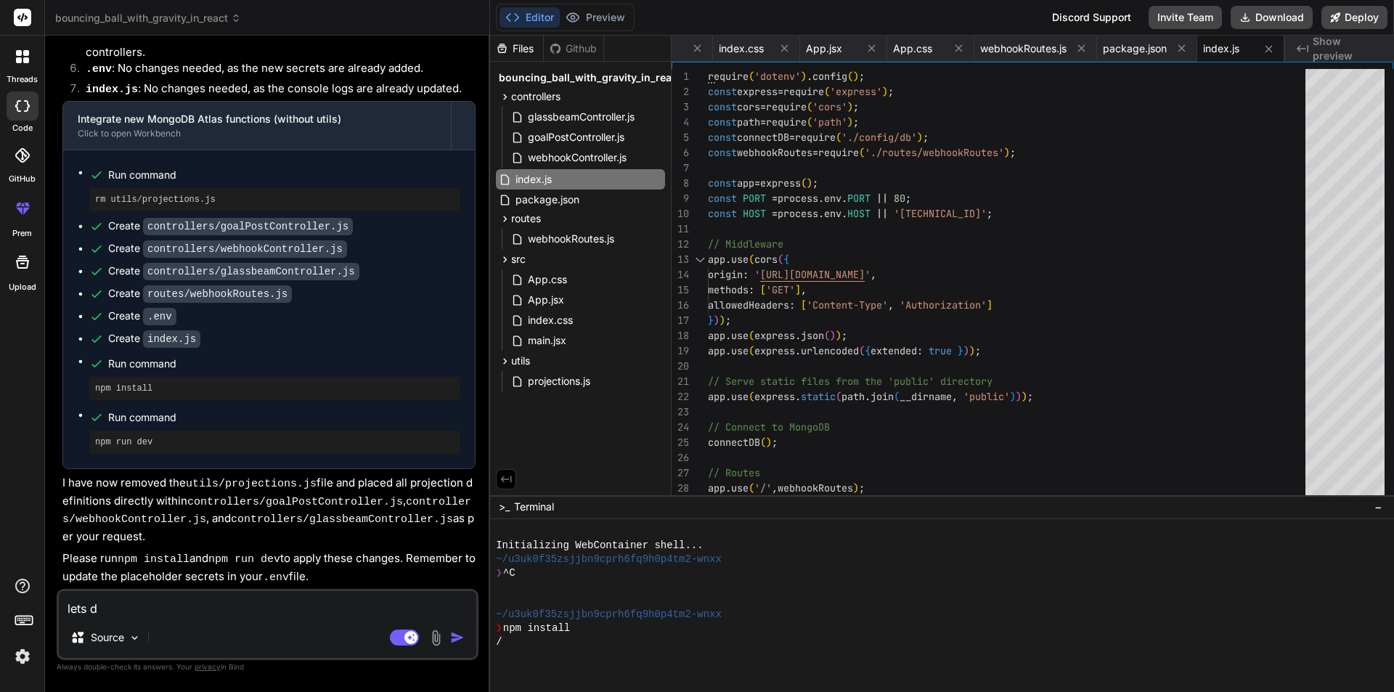
type textarea "lets di"
type textarea "x"
type textarea "lets di"
type textarea "x"
type textarea "lets di o"
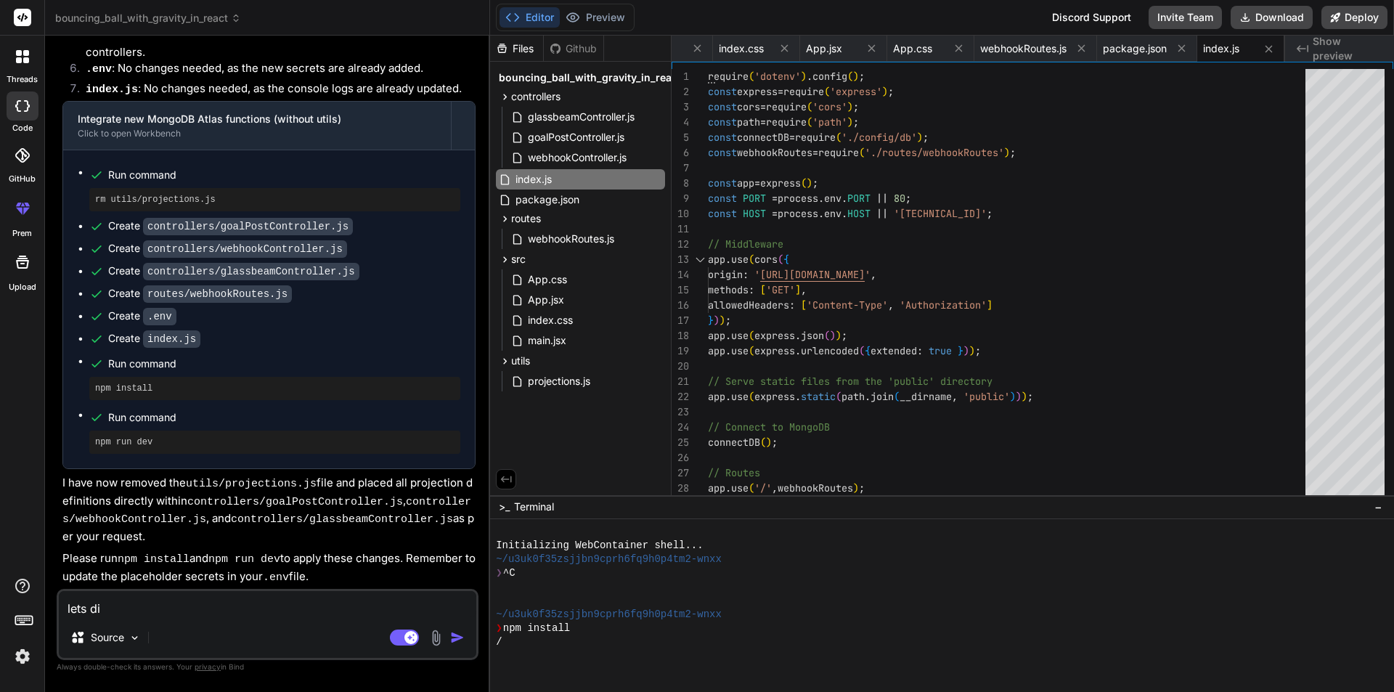
type textarea "x"
type textarea "lets di oy"
type textarea "x"
type textarea "lets di o"
type textarea "x"
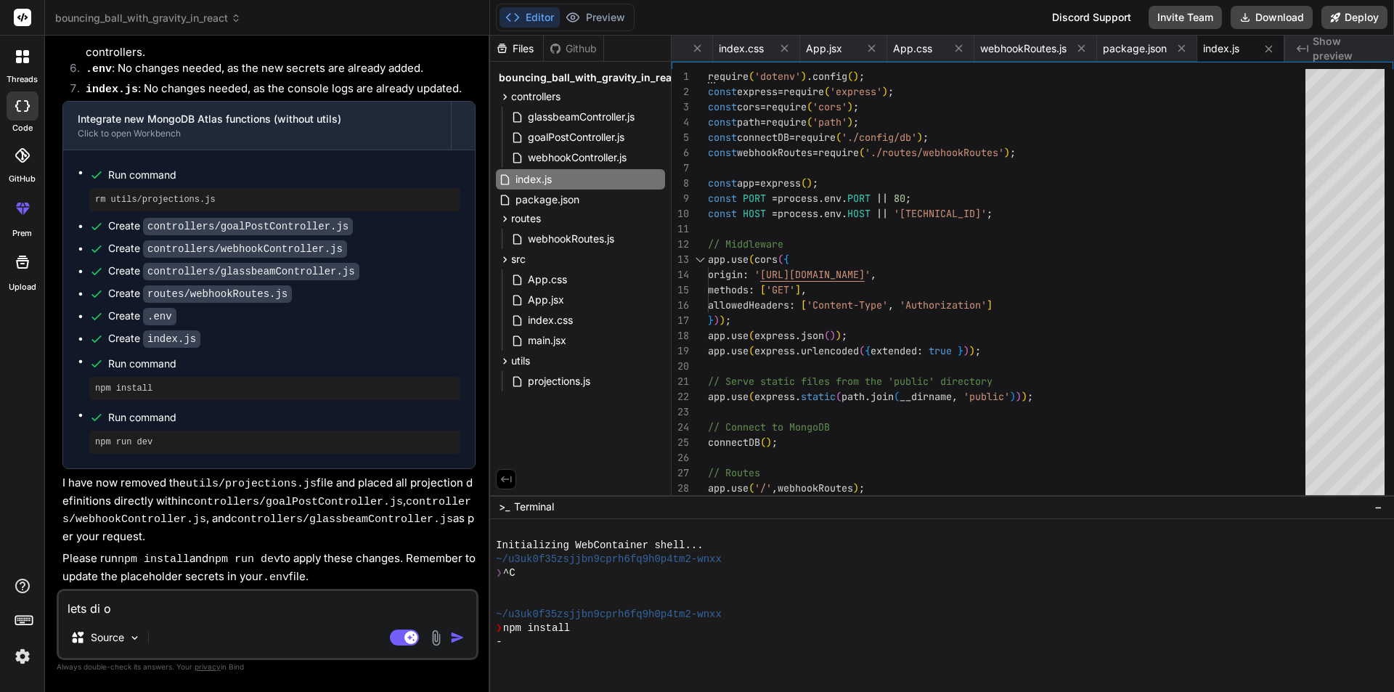
type textarea "lets di ot"
type textarea "x"
type textarea "lets di ot="
type textarea "x"
type textarea "lets di ot"
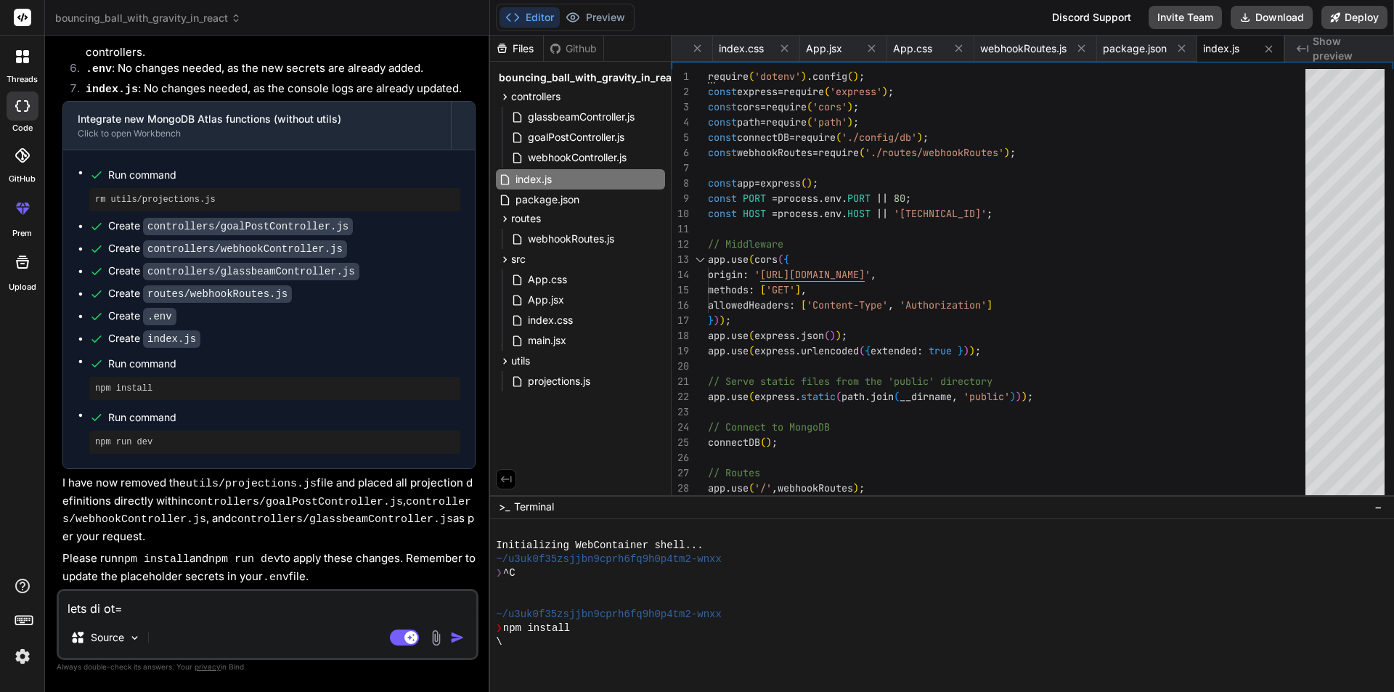
type textarea "x"
type textarea "lets di o"
type textarea "x"
type textarea "lets di"
type textarea "x"
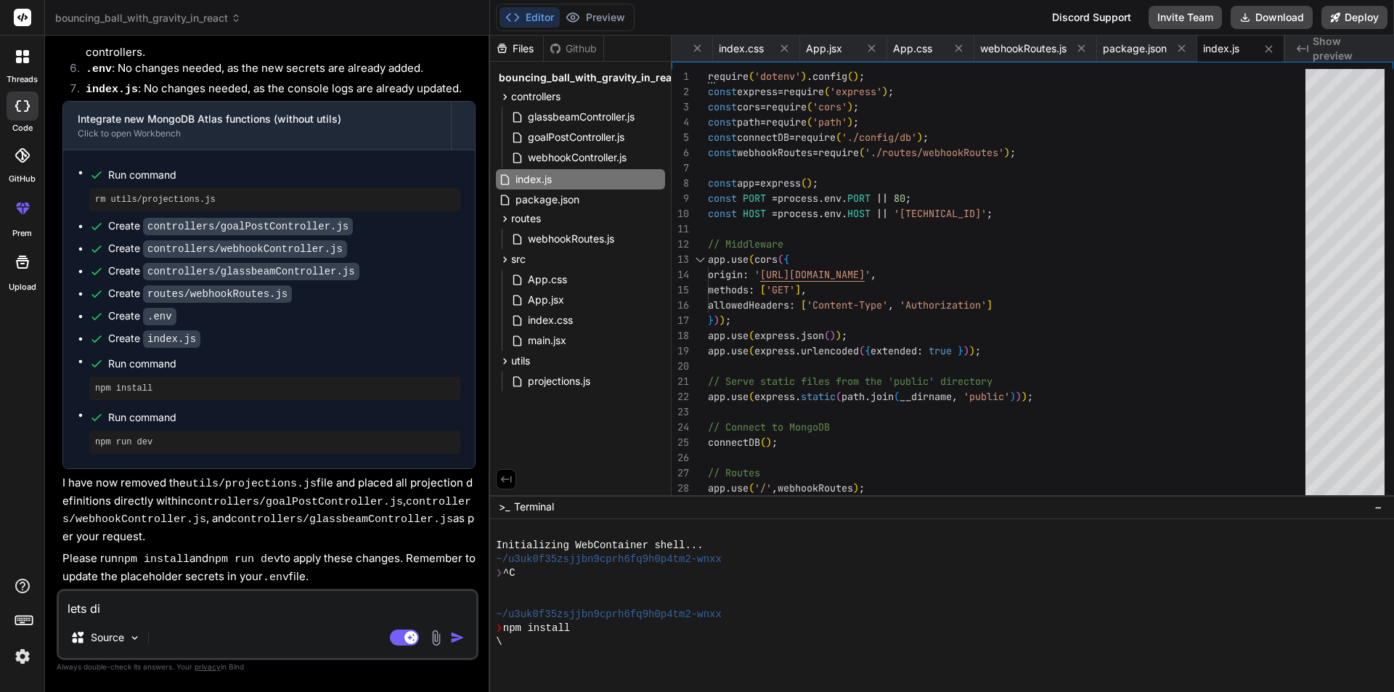
type textarea "lets di"
type textarea "x"
type textarea "lets d"
type textarea "x"
type textarea "lets do"
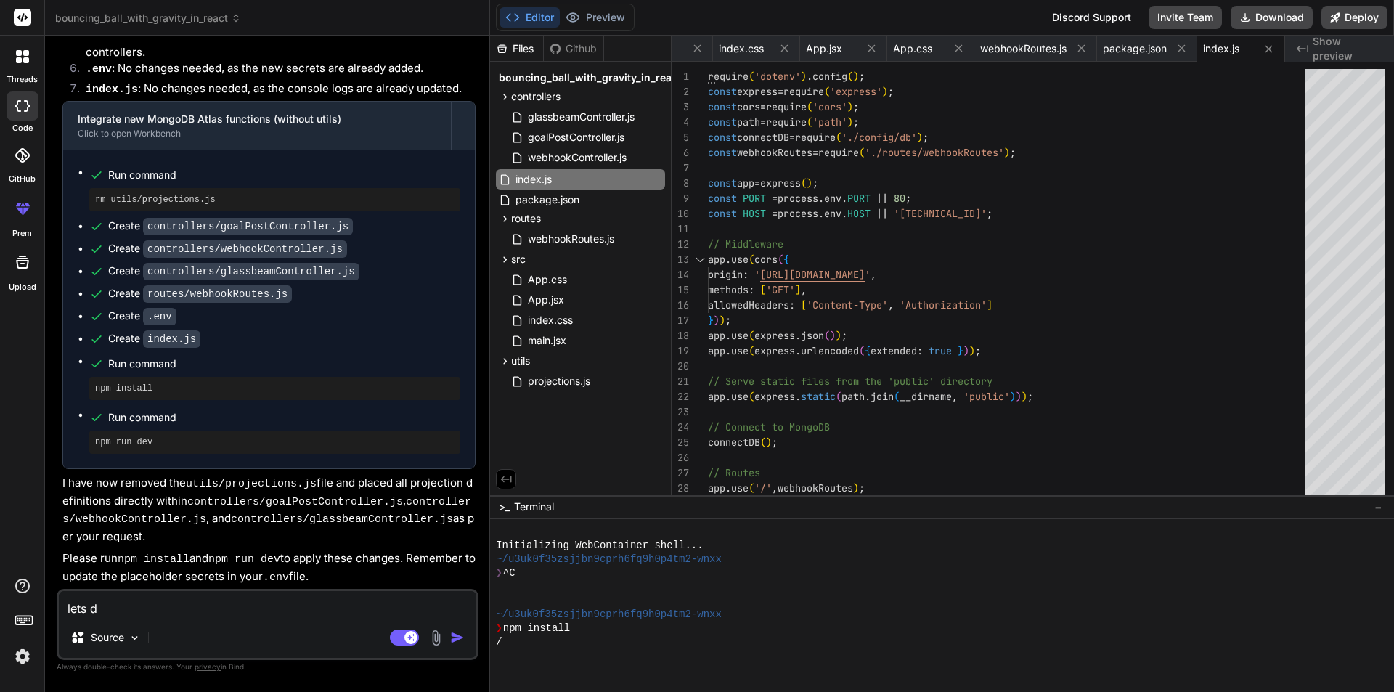
type textarea "x"
type textarea "lets do"
type textarea "x"
type textarea "lets do i"
type textarea "x"
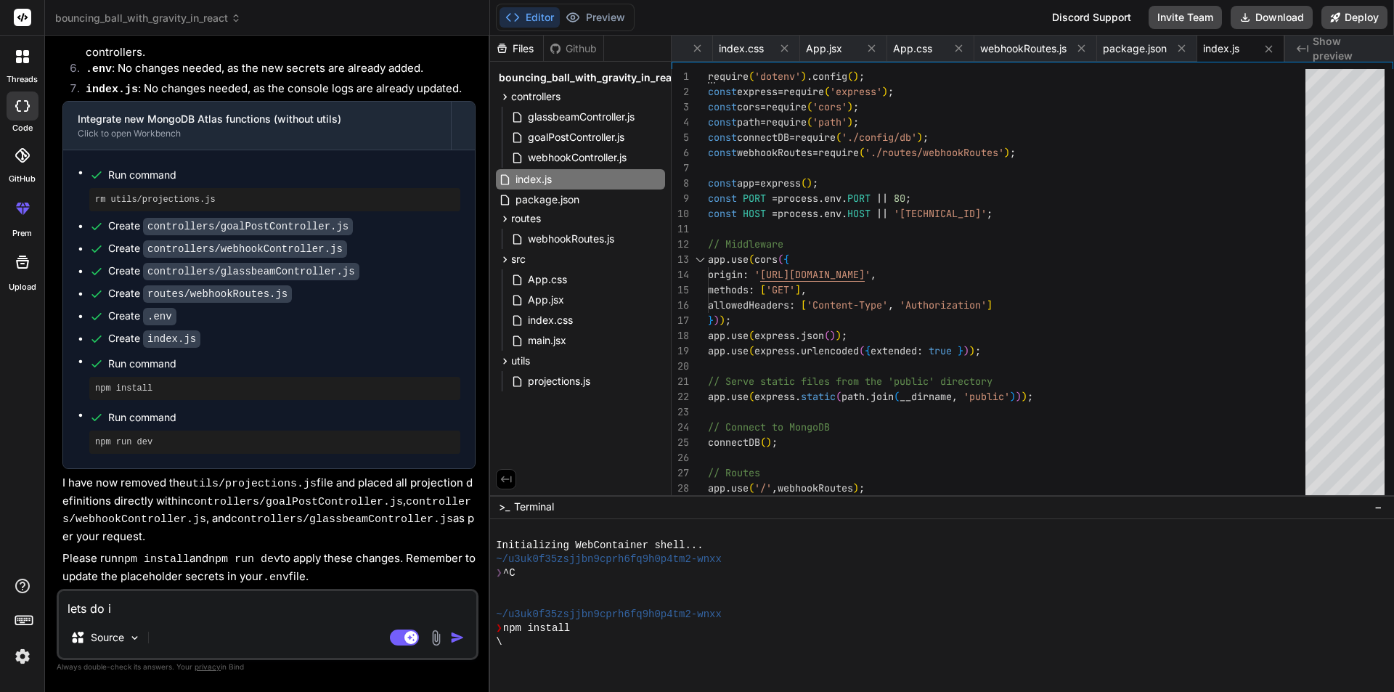
type textarea "lets do it"
type textarea "x"
type textarea "lets do it"
type textarea "x"
type textarea "lets do it a"
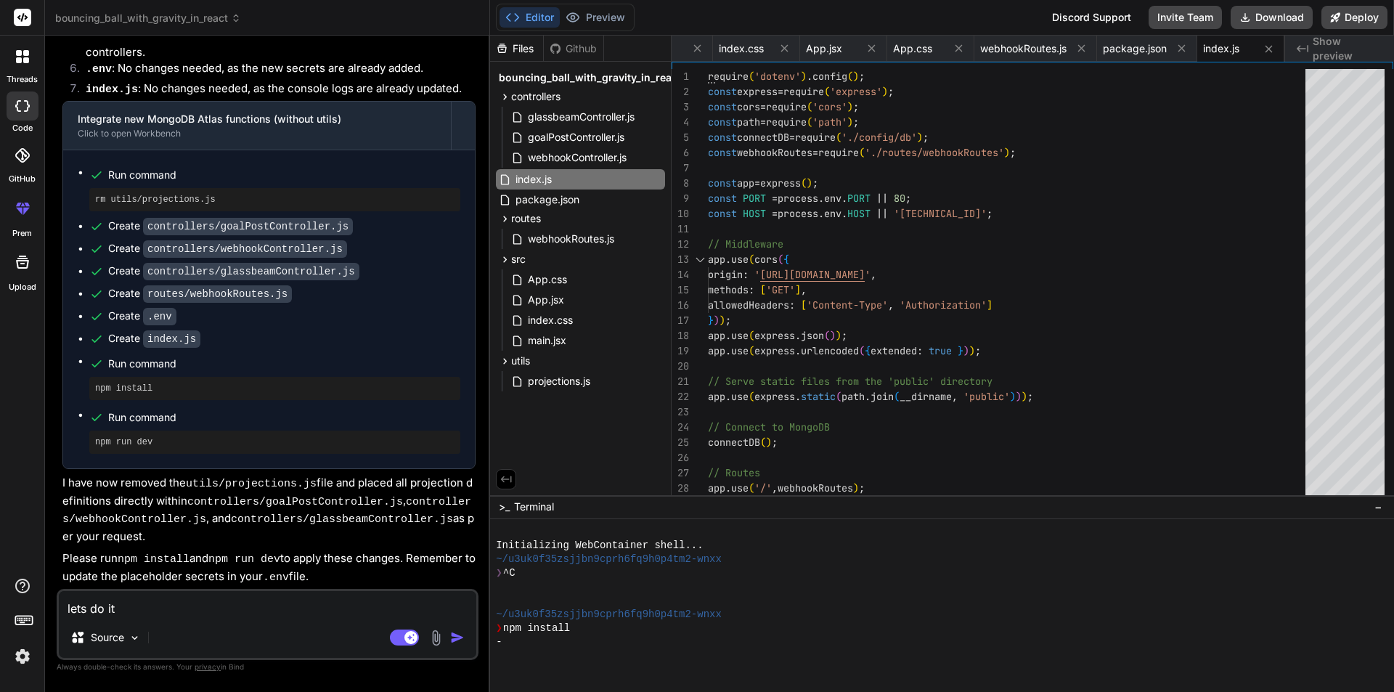
type textarea "x"
type textarea "lets do it ag"
type textarea "x"
type textarea "lets do it aga"
type textarea "x"
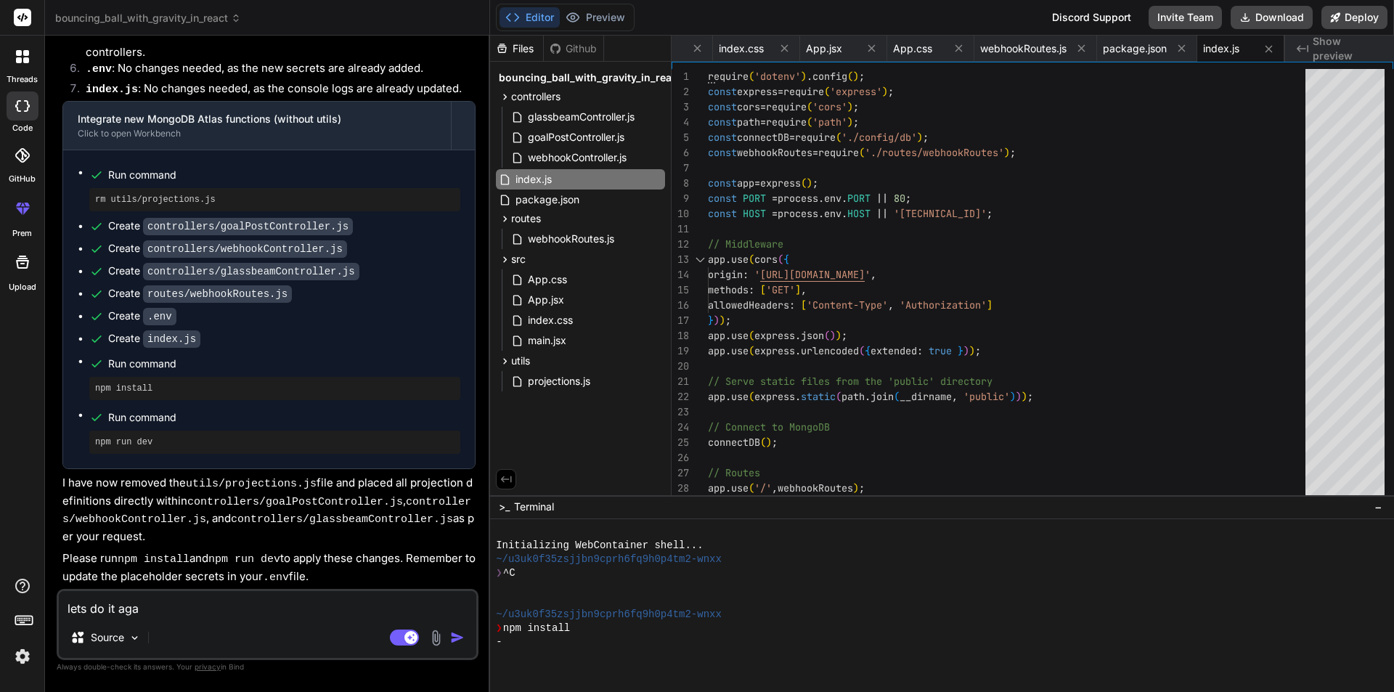
type textarea "lets do it agai"
type textarea "x"
type textarea "lets do it again"
type textarea "x"
type textarea "lets do it again"
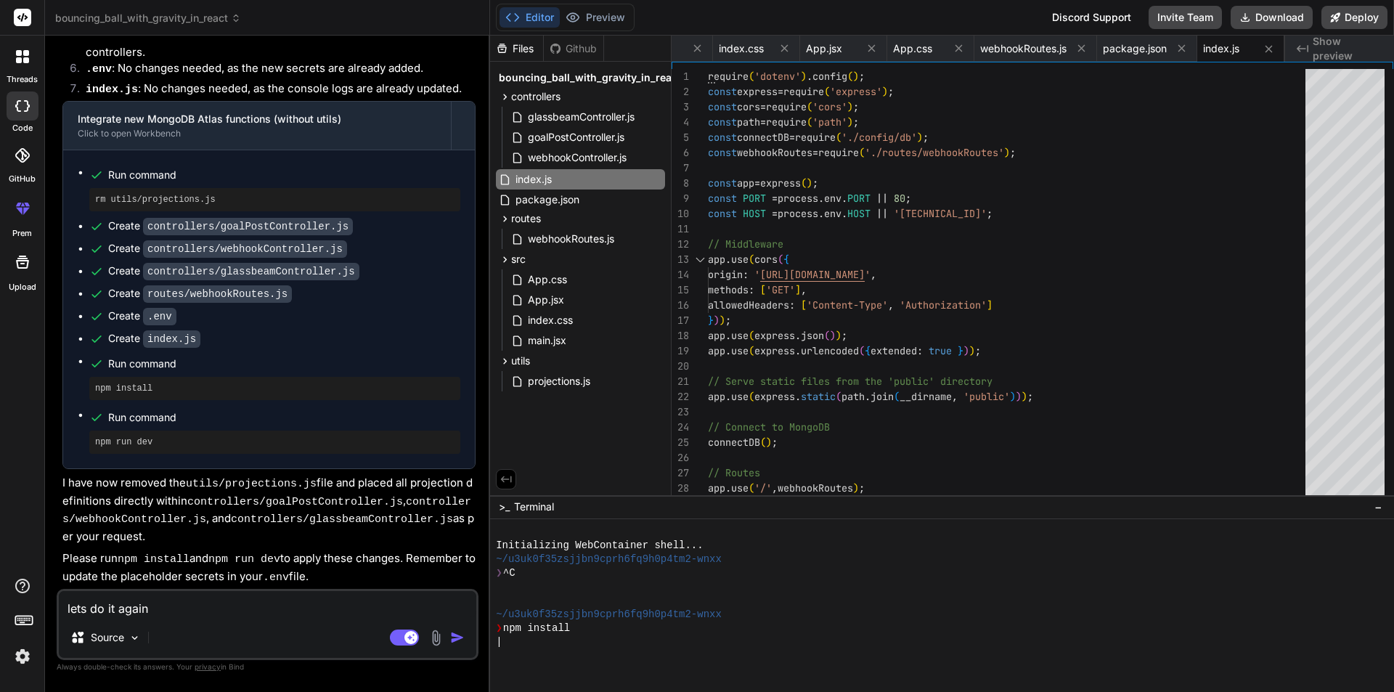
type textarea "x"
type textarea "lets do it again a"
type textarea "x"
type textarea "lets do it again an"
type textarea "x"
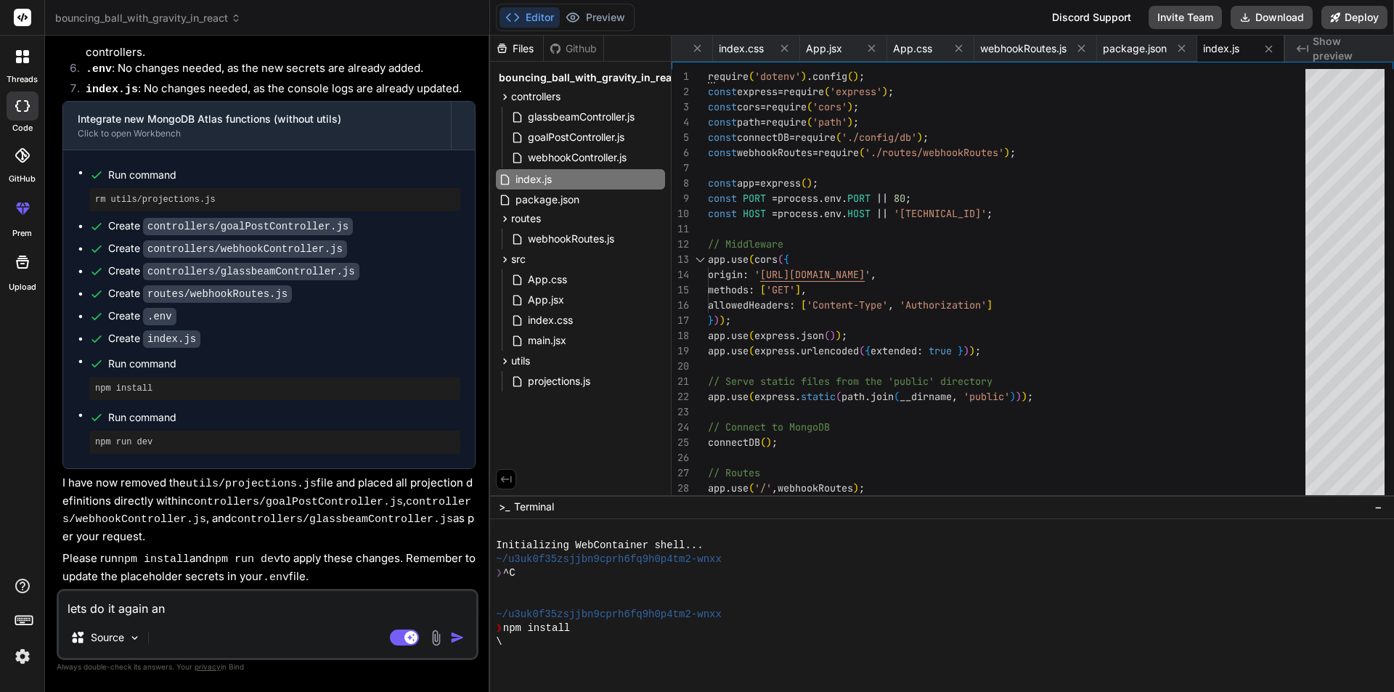
type textarea "lets do it again and"
type textarea "x"
type textarea "lets do it again and"
type textarea "x"
type textarea "lets do it again and s"
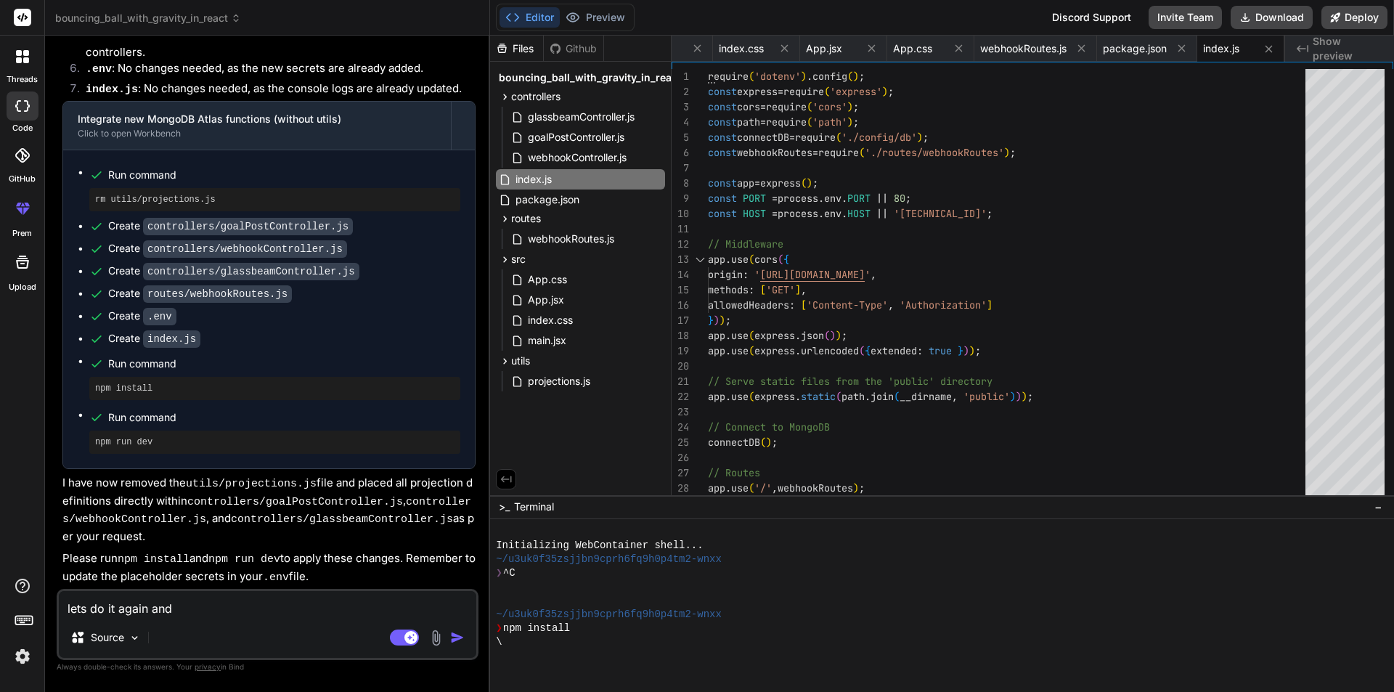
type textarea "x"
type textarea "lets do it again and st"
type textarea "x"
type textarea "lets do it again and ste"
type textarea "x"
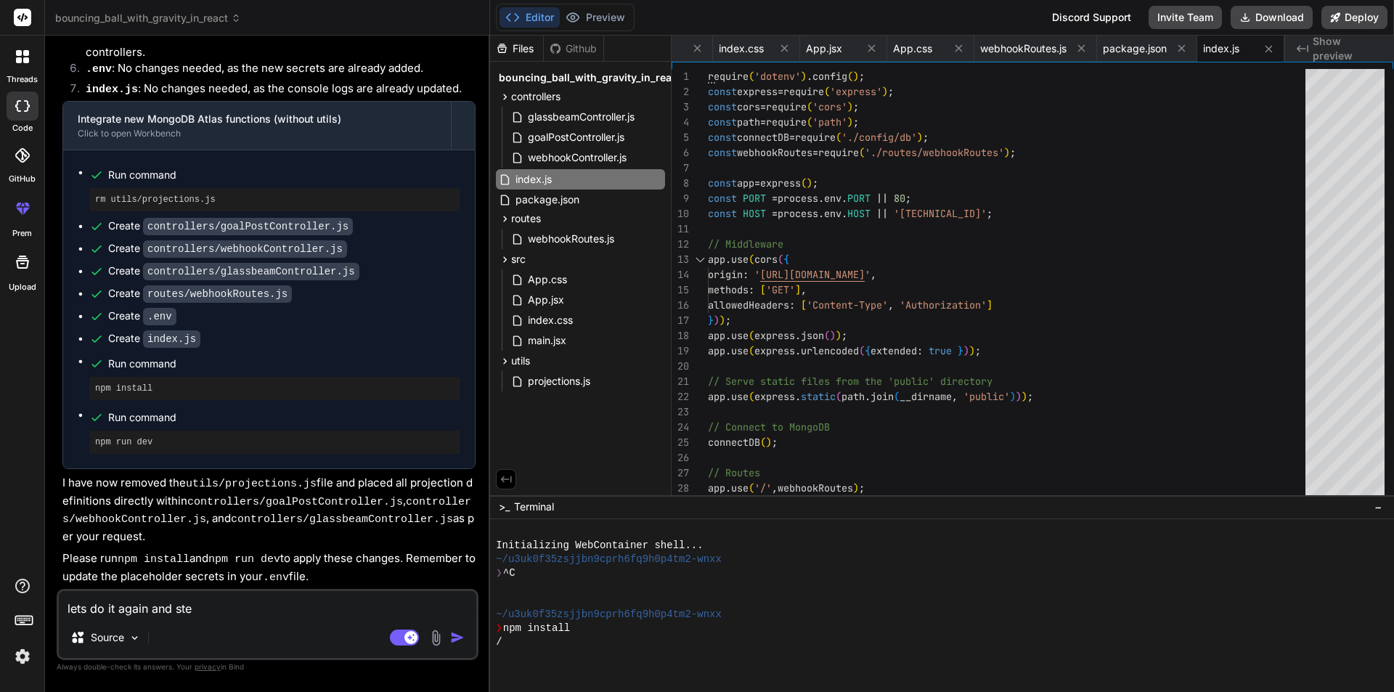
type textarea "lets do it again and step"
type textarea "x"
type textarea "lets do it again and step"
type textarea "x"
type textarea "lets do it again and step w"
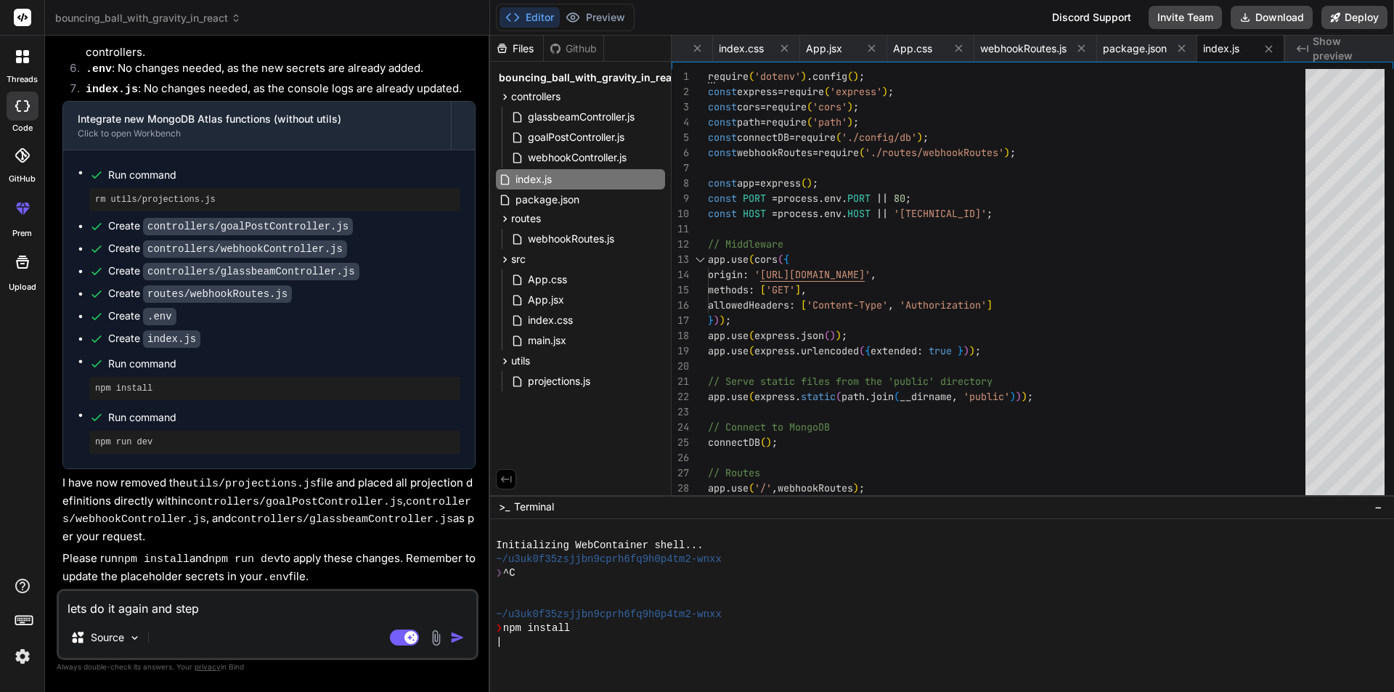
type textarea "x"
type textarea "lets do it again and step wi"
type textarea "x"
type textarea "lets do it again and step wis"
type textarea "x"
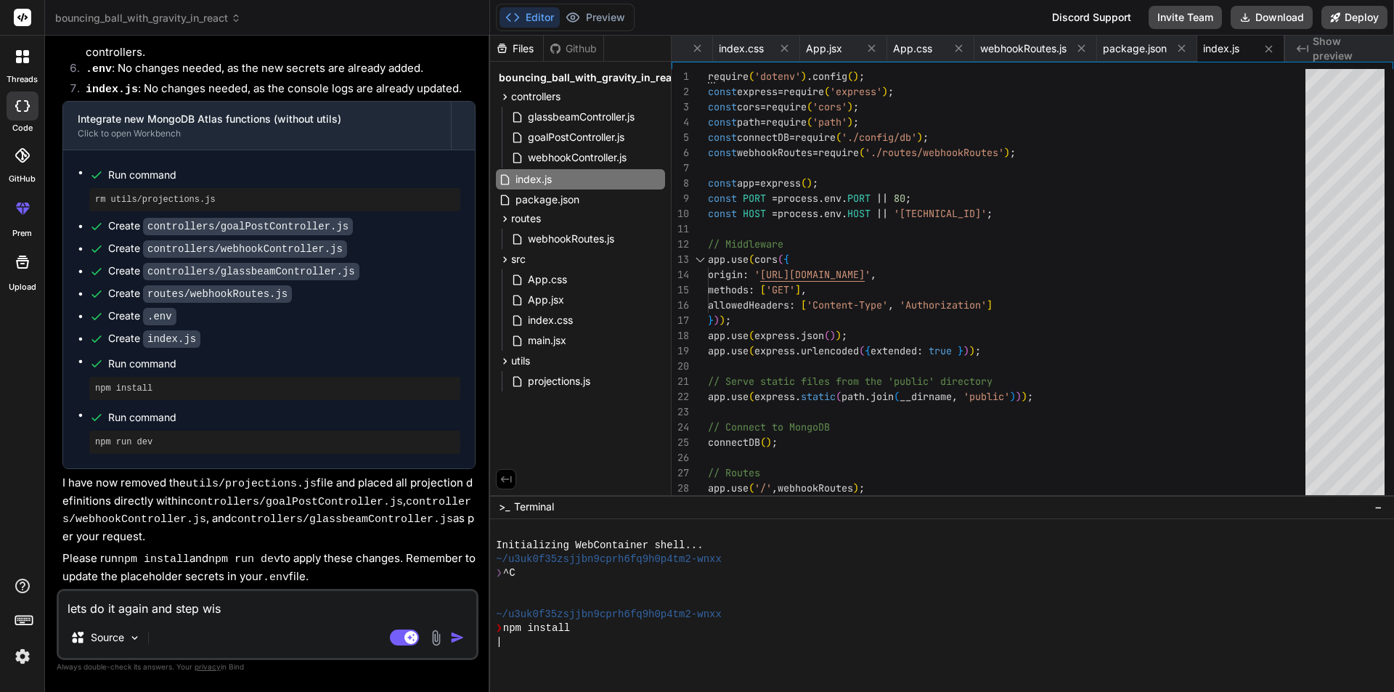
type textarea "lets do it again and step wise"
type textarea "x"
type textarea "lets do it again and step wise"
type textarea "x"
type textarea "lets do it again and step wise a"
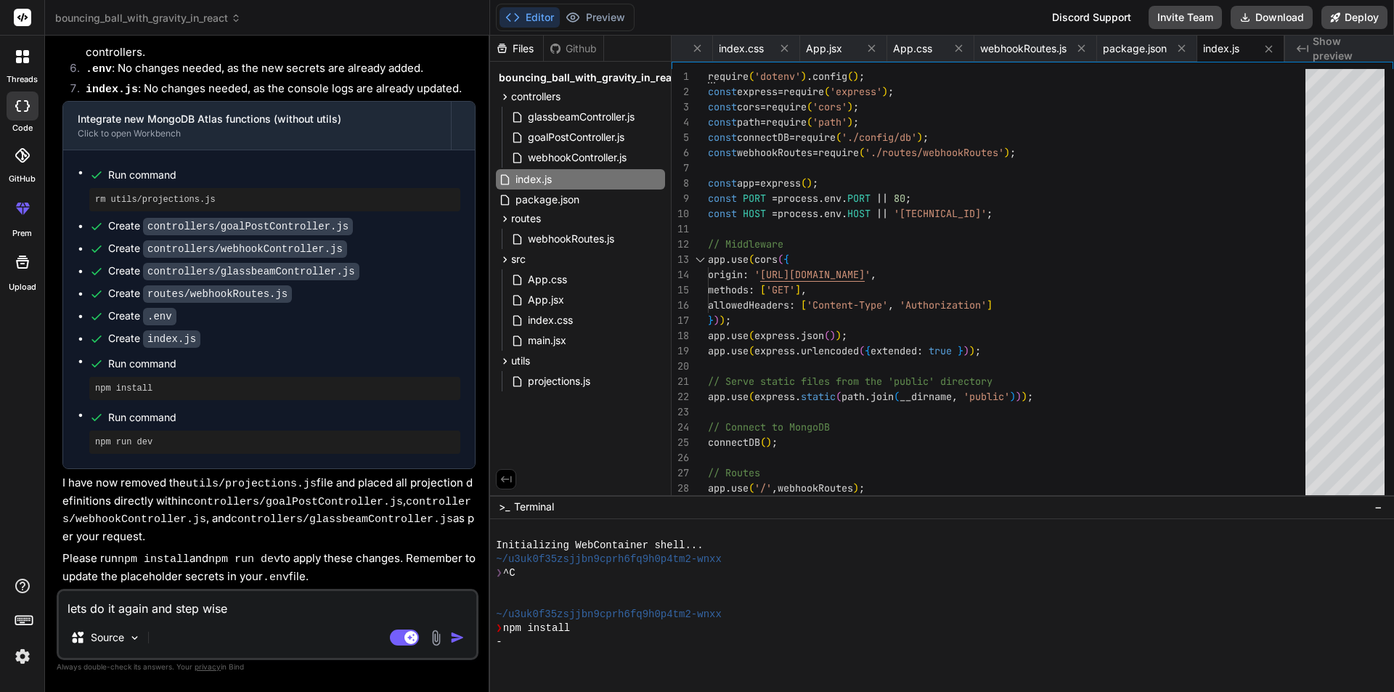
type textarea "x"
type textarea "lets do it again and step wise as"
type textarea "x"
type textarea "lets do it again and step wise as"
type textarea "x"
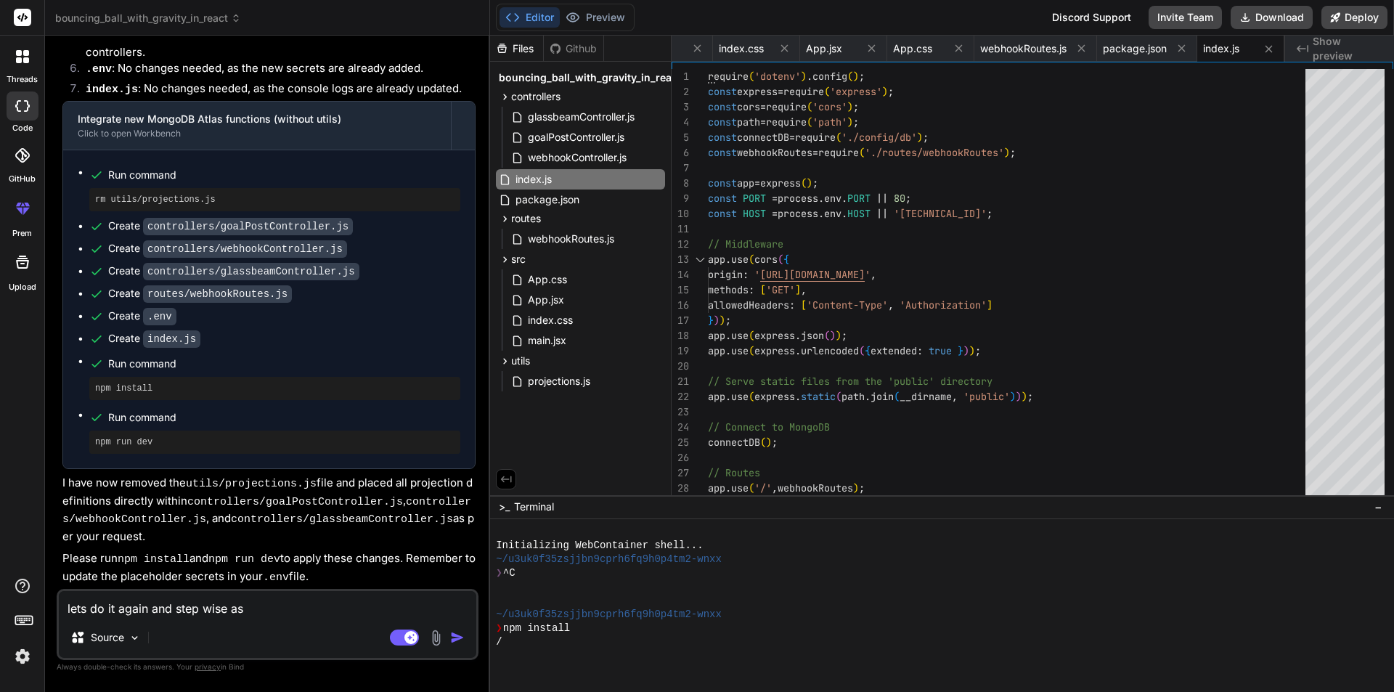
type textarea "lets do it again and step wise as i"
type textarea "x"
type textarea "lets do it again and step wise as i"
type textarea "x"
type textarea "lets do it again and step wise as i t"
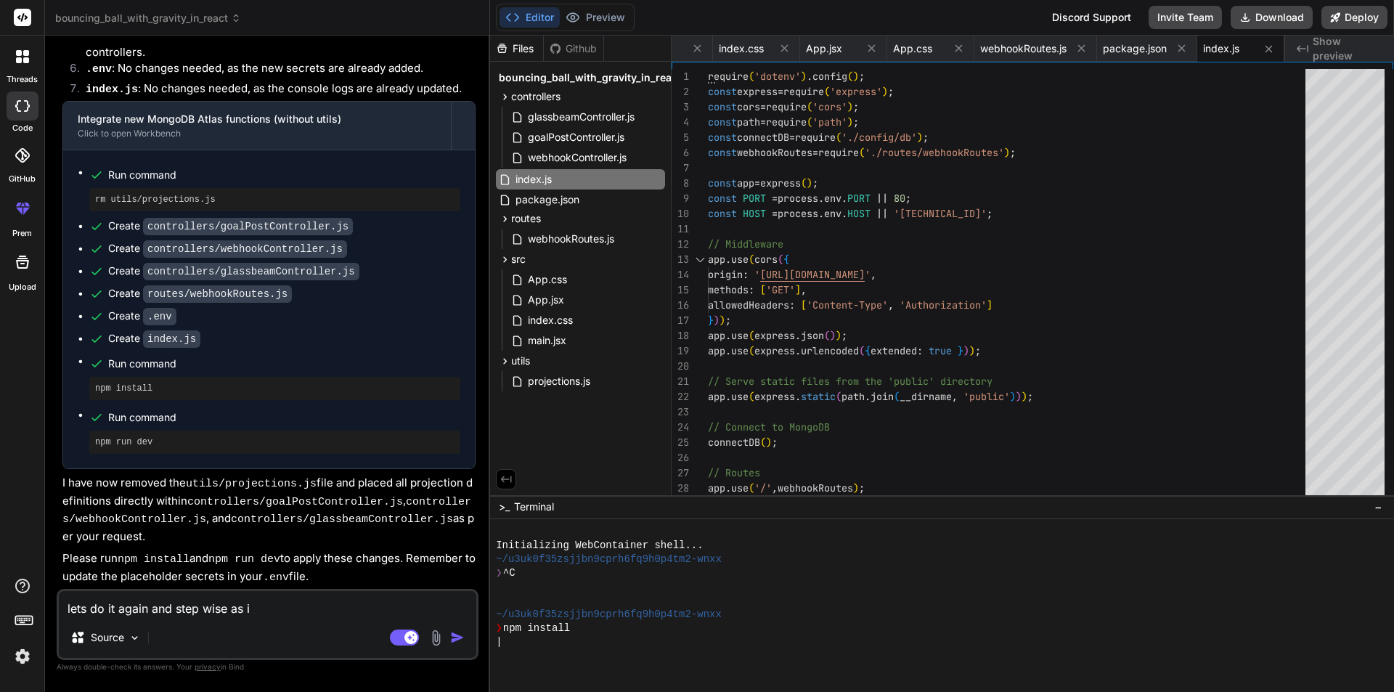
type textarea "x"
type textarea "lets do it again and step wise as i to"
type textarea "x"
type textarea "lets do it again and step wise as i tol"
type textarea "x"
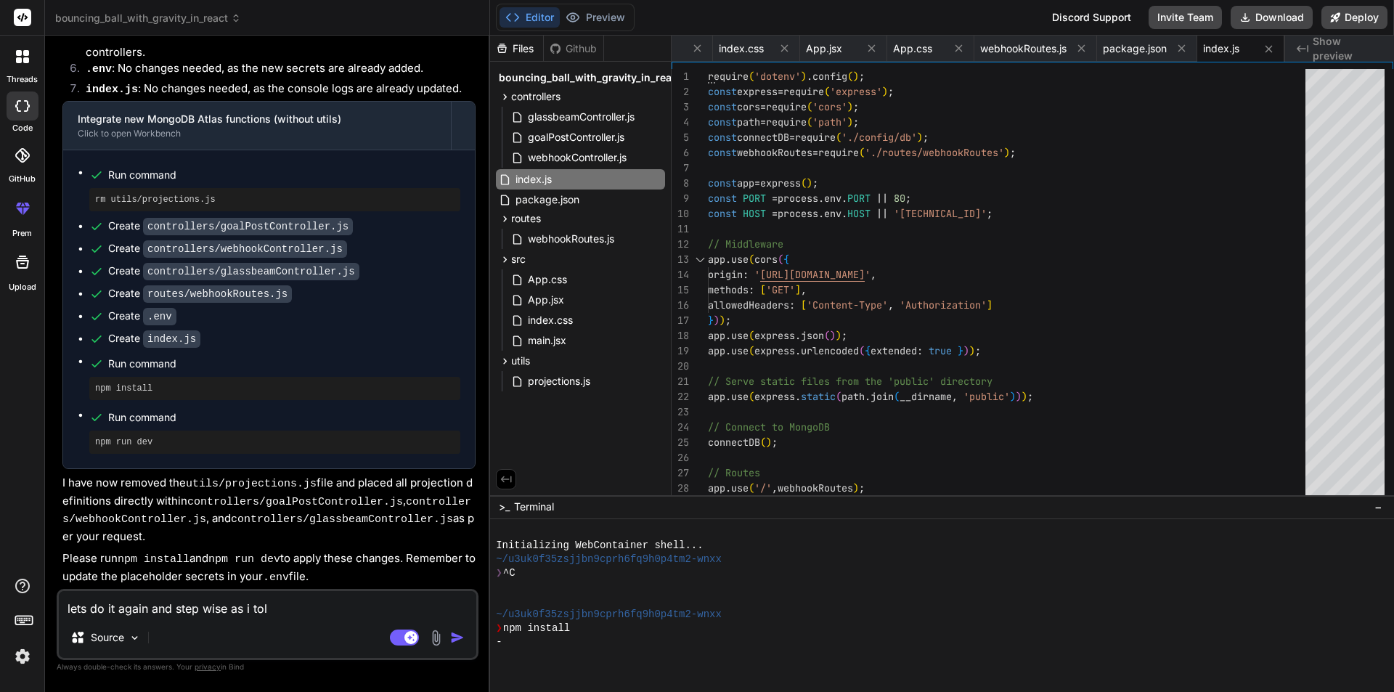
type textarea "lets do it again and step wise as i told"
type textarea "x"
type textarea "lets do it again and step wise as i told"
type textarea "x"
type textarea "lets do it again and step wise as i told y"
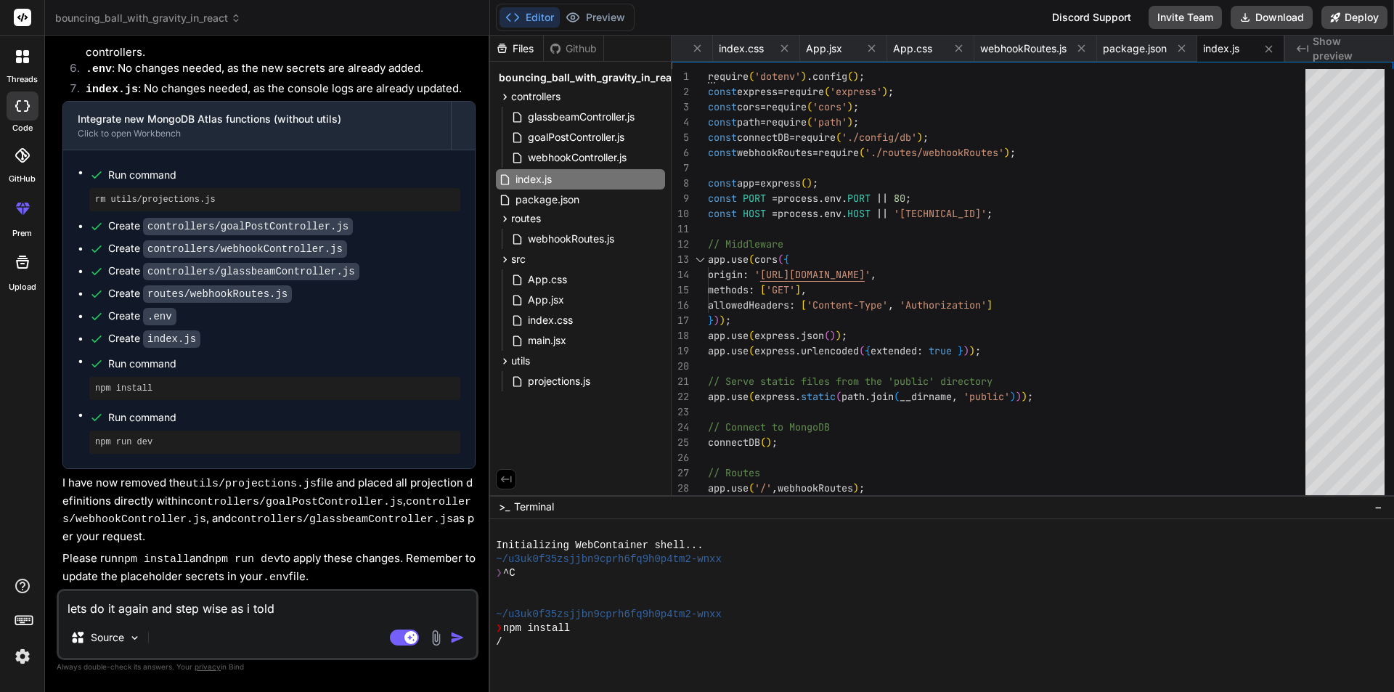
type textarea "x"
type textarea "lets do it again and step wise as i told yo"
type textarea "x"
type textarea "lets do it again and step wise as i told you"
type textarea "x"
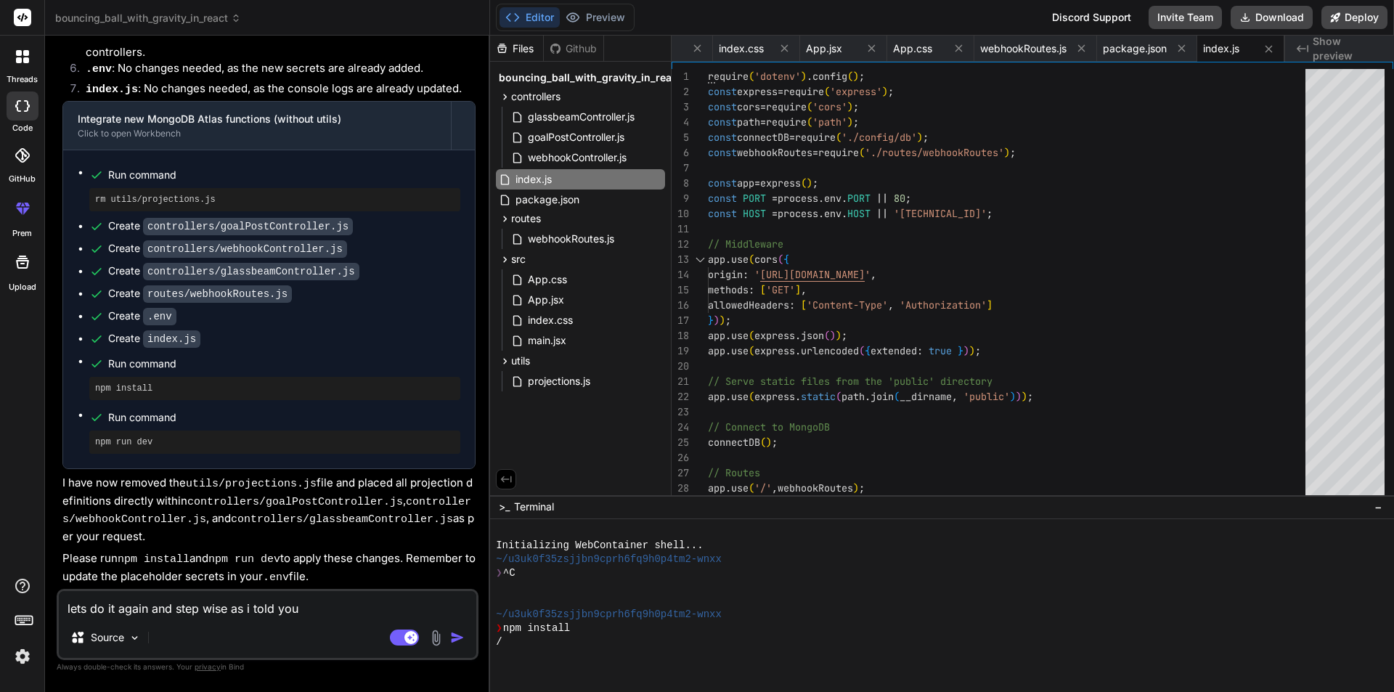
type textarea "lets do it again and step wise as i told you"
type textarea "x"
type textarea "lets do it again and step wise as i told you e"
type textarea "x"
type textarea "lets do it again and step wise as i told you ev"
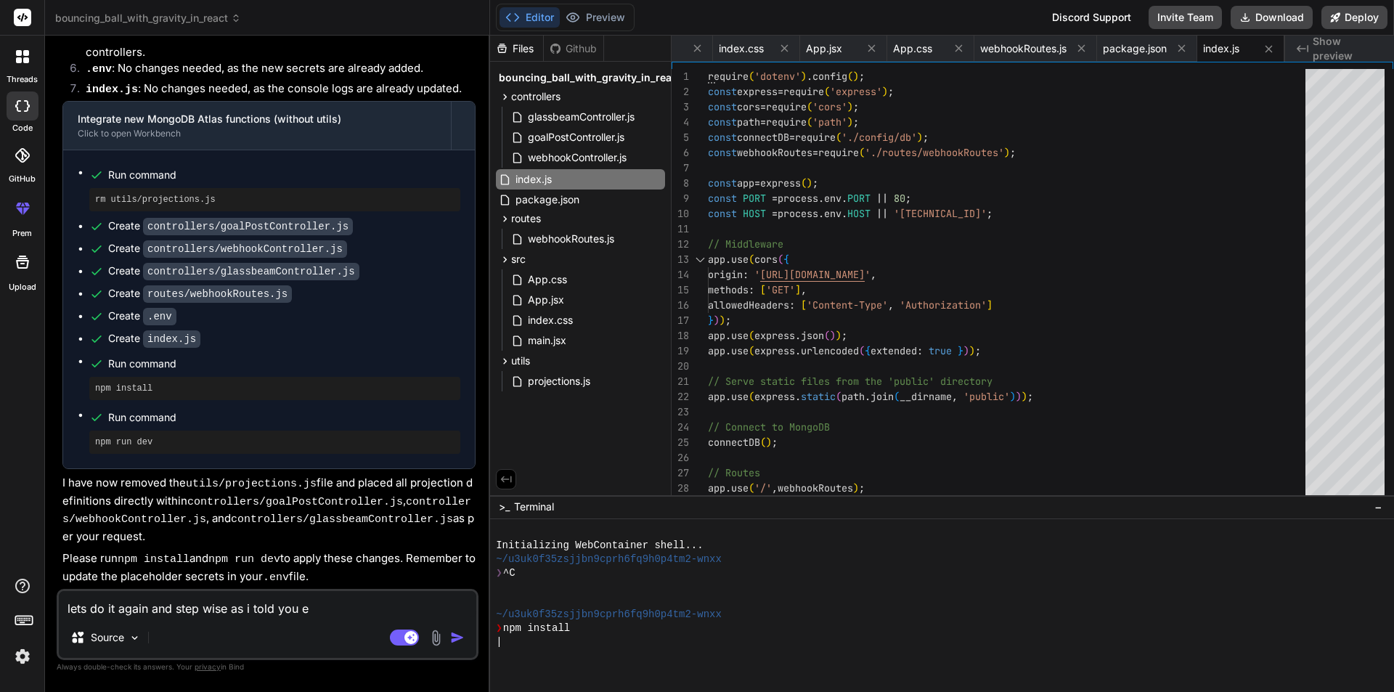
type textarea "x"
type textarea "lets do it again and step wise as i told you eve"
type textarea "x"
type textarea "lets do it again and step wise as i told you ever"
type textarea "x"
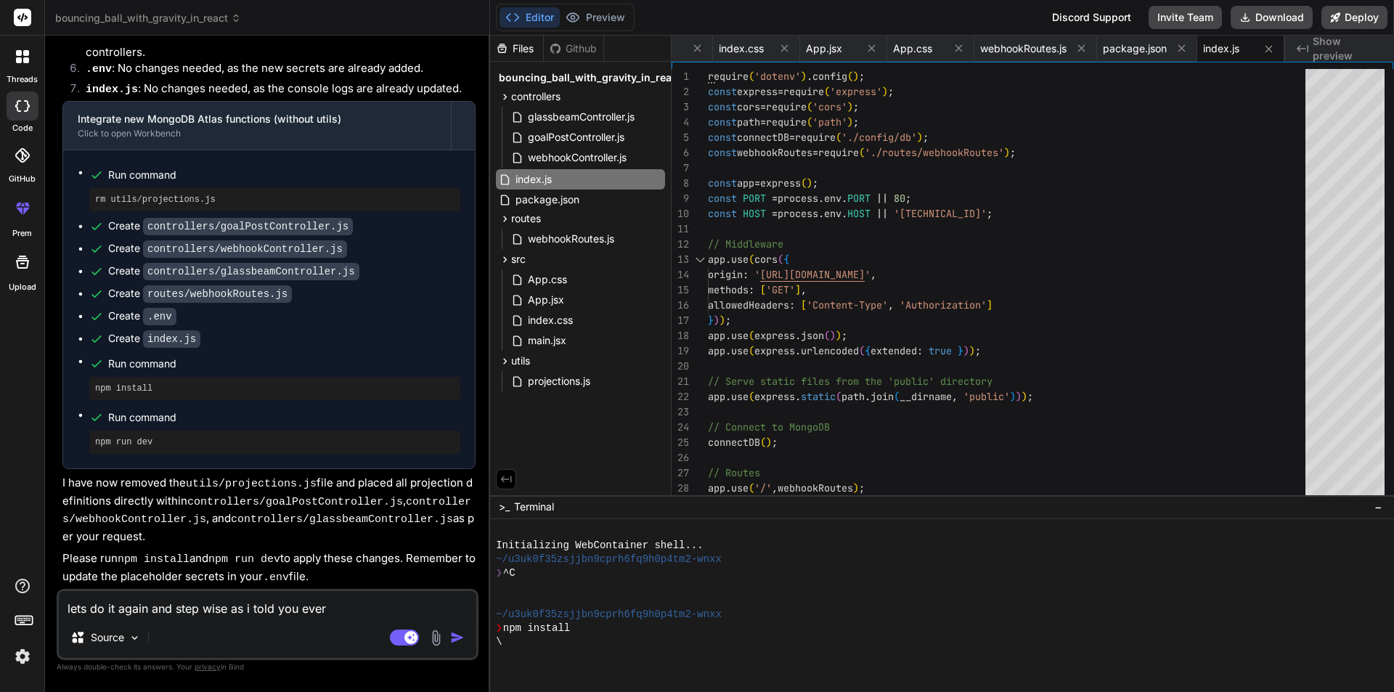
type textarea "lets do it again and step wise as i told you every"
type textarea "x"
type textarea "lets do it again and step wise as i told you everyt"
type textarea "x"
type textarea "lets do it again and step wise as i told you everyth"
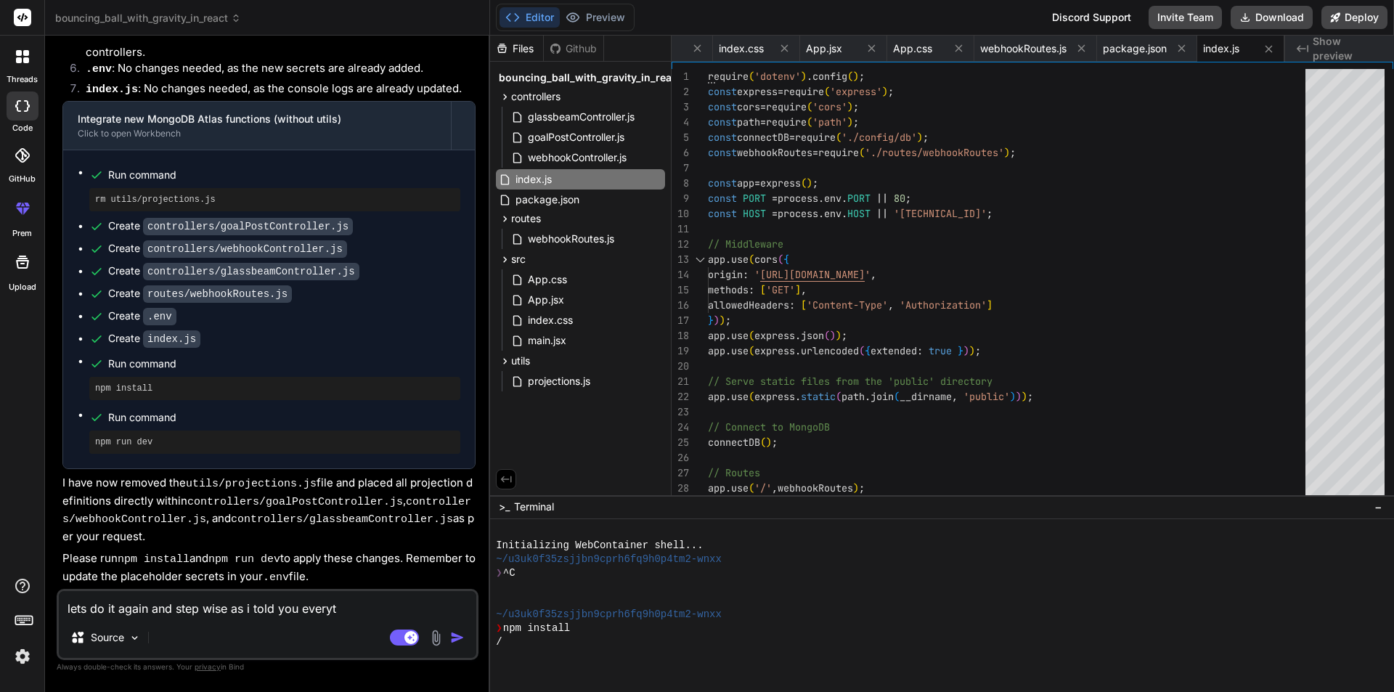
type textarea "x"
type textarea "lets do it again and step wise as i told you everythi"
type textarea "x"
type textarea "lets do it again and step wise as i told you everythin"
type textarea "x"
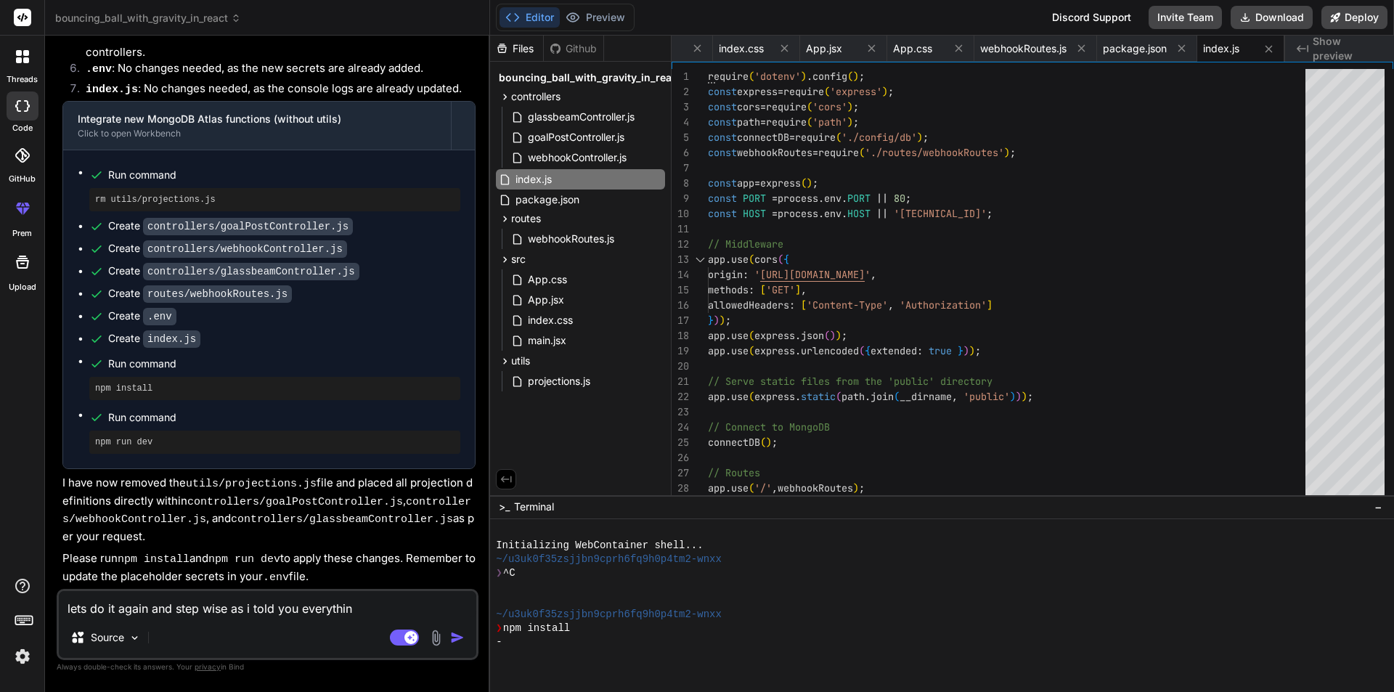
type textarea "lets do it again and step wise as i told you everything"
type textarea "x"
type textarea "lets do it again and step wise as i told you everything"
type textarea "x"
type textarea "lets do it again and step wise as i told you everything t"
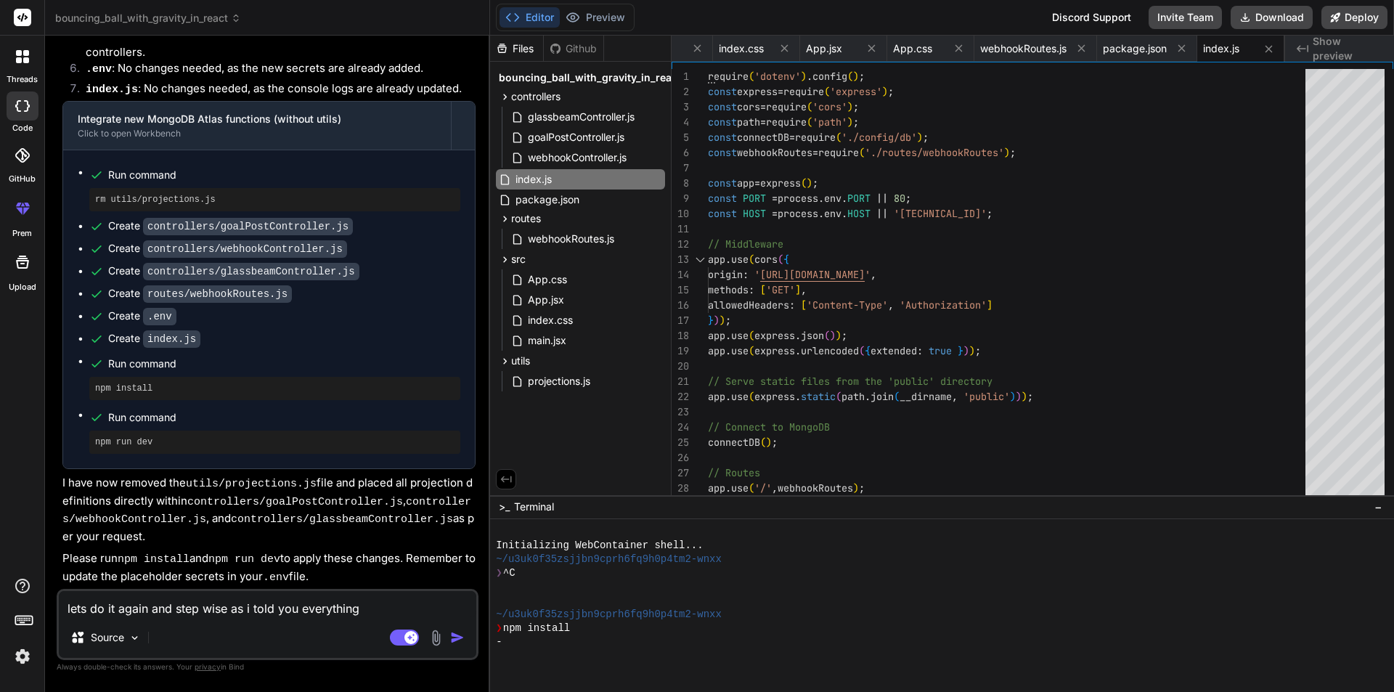
type textarea "x"
type textarea "lets do it again and step wise as i told you everything to"
type textarea "x"
type textarea "lets do it again and step wise as i told you everything to"
type textarea "x"
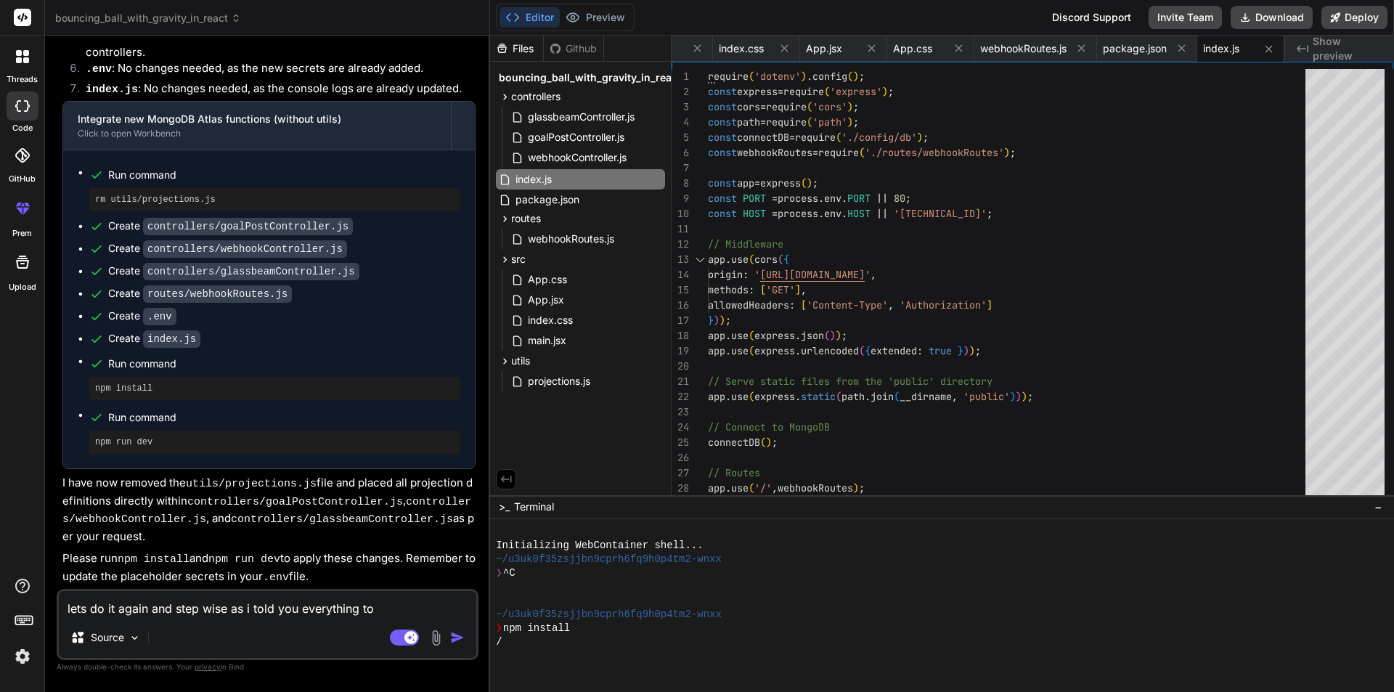
type textarea "lets do it again and step wise as i told you everything to d"
type textarea "x"
type textarea "lets do it again and step wise as i told you everything to do"
type textarea "x"
type textarea "lets do it again and step wise as i told you everything to do"
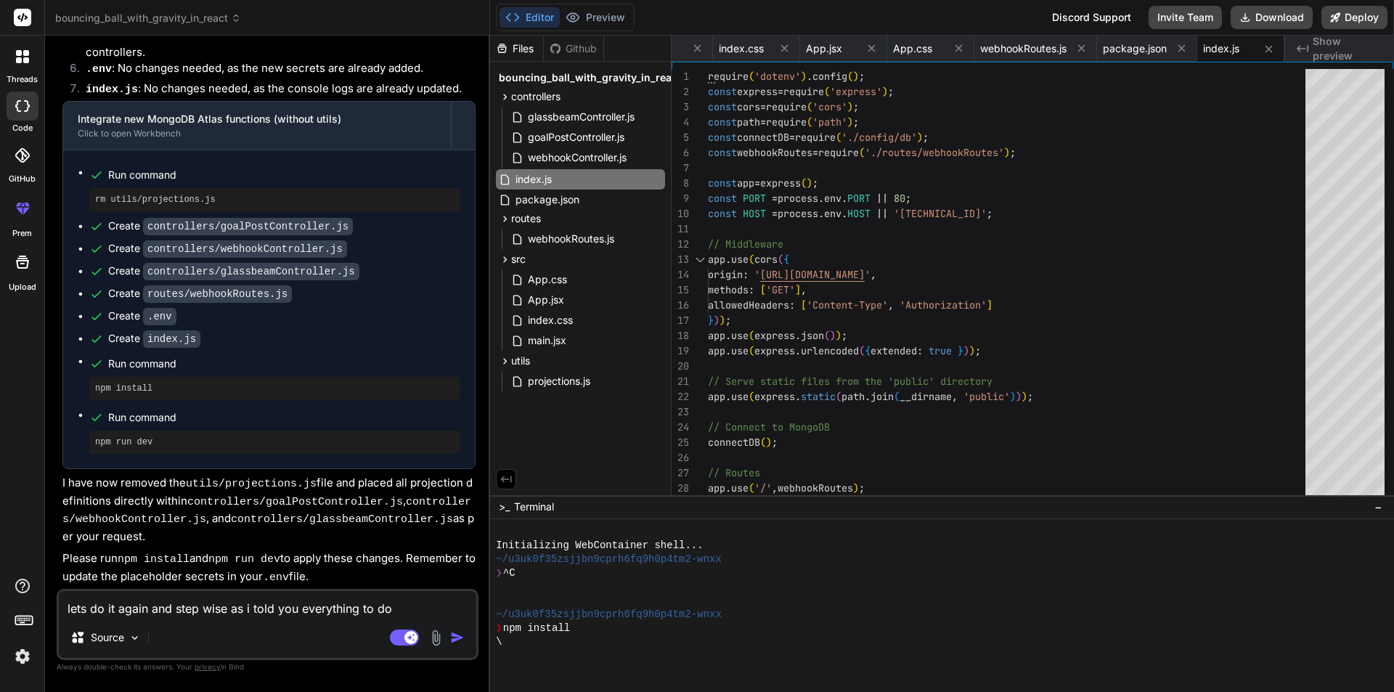
type textarea "x"
type textarea "lets do it again and step wise as i told you everything to do n"
type textarea "x"
type textarea "lets do it again and step wise as i told you everything to do no"
type textarea "x"
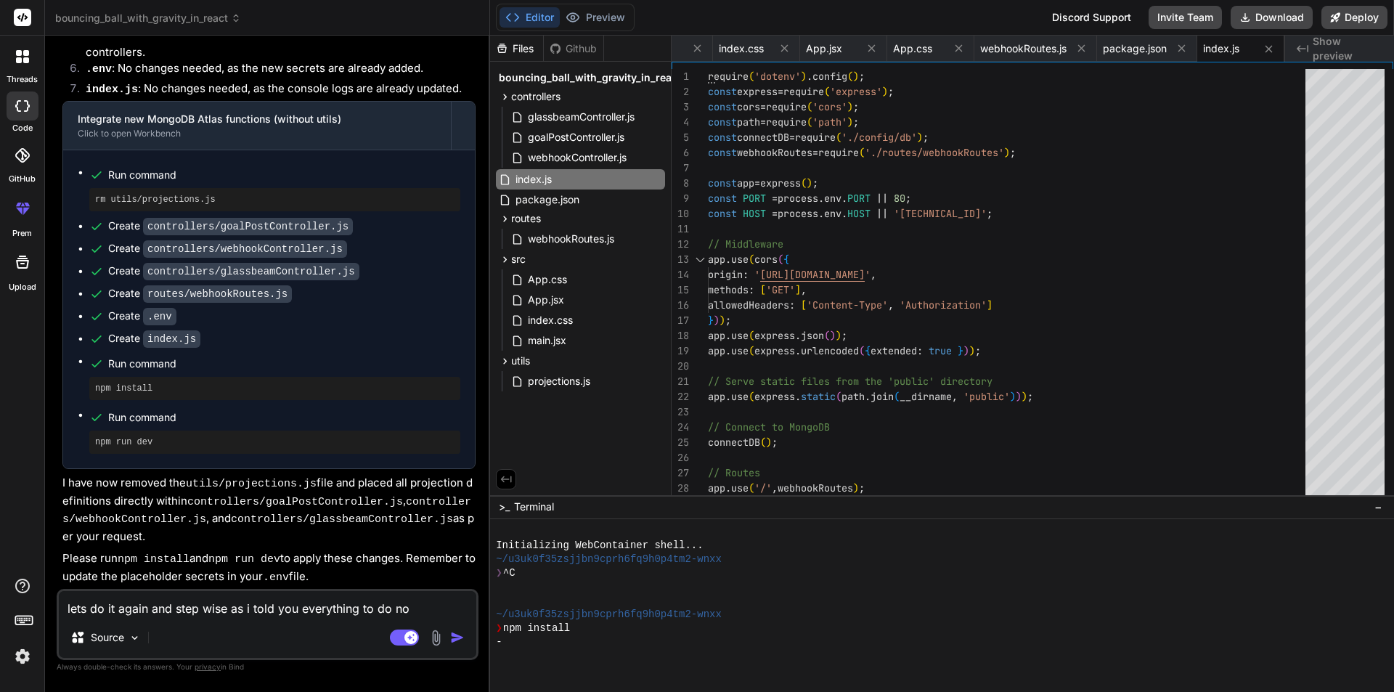
type textarea "lets do it again and step wise as i told you everything to do now"
type textarea "x"
type textarea "lets do it again and step wise as i told you everything to do now"
type textarea "x"
type textarea "lets do it again and step wise as i told you everything to do now i"
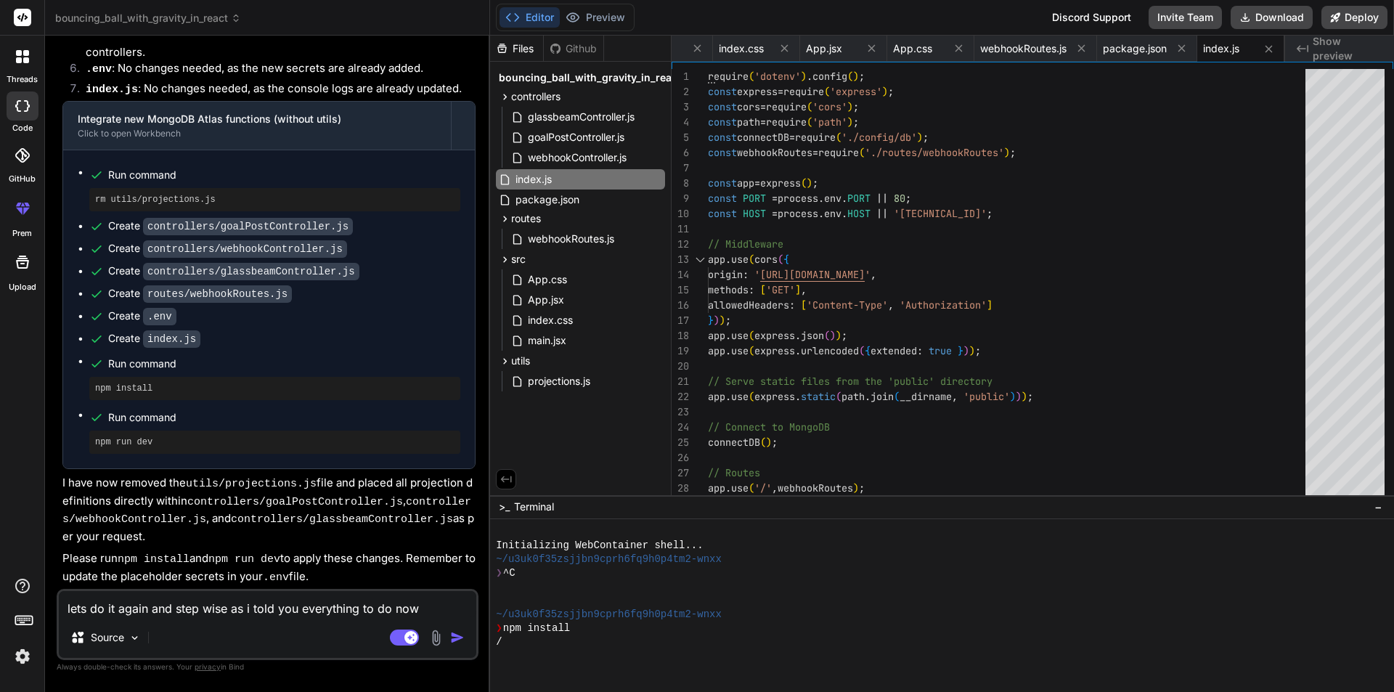
type textarea "x"
type textarea "lets do it again and step wise as i told you everything to do now i"
type textarea "x"
type textarea "lets do it again and step wise as i told you everything to do now i w"
type textarea "x"
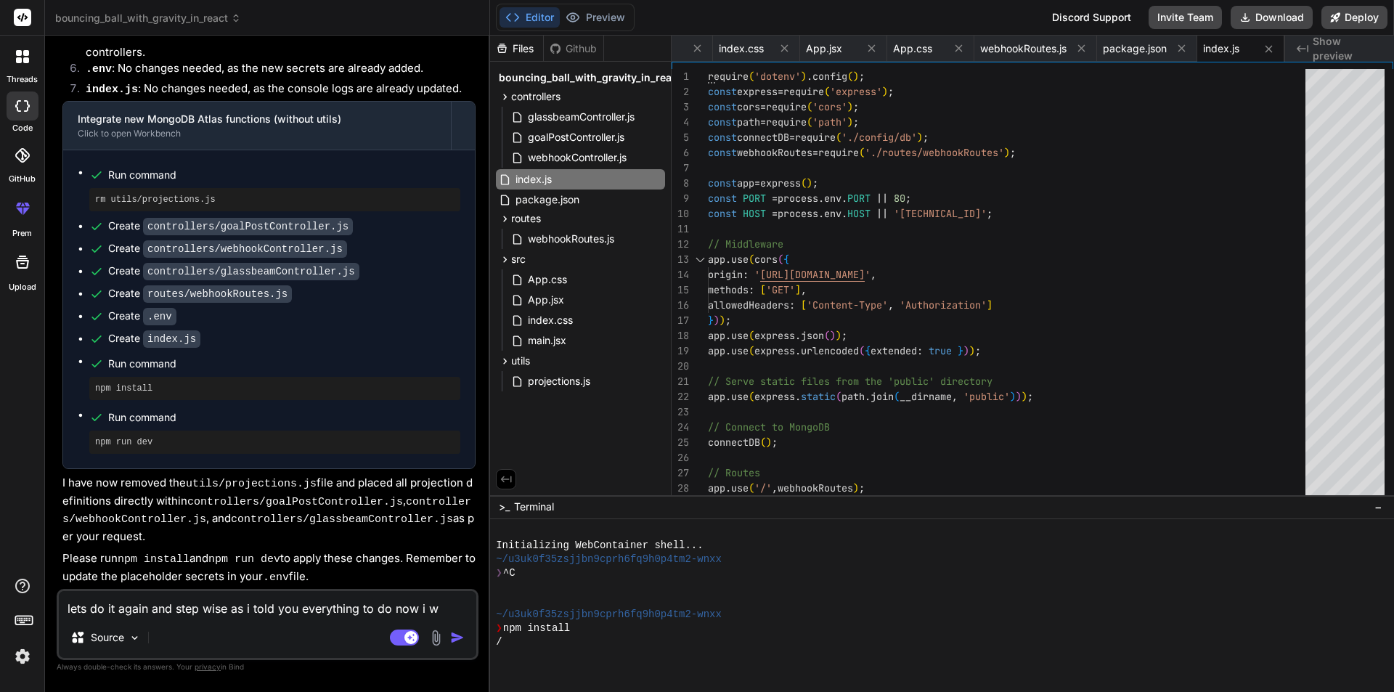
type textarea "lets do it again and step wise as i told you everything to do now i wi"
type textarea "x"
type textarea "lets do it again and step wise as i told you everything to do now i wil"
type textarea "x"
type textarea "lets do it again and step wise as i told you everything to do now i will"
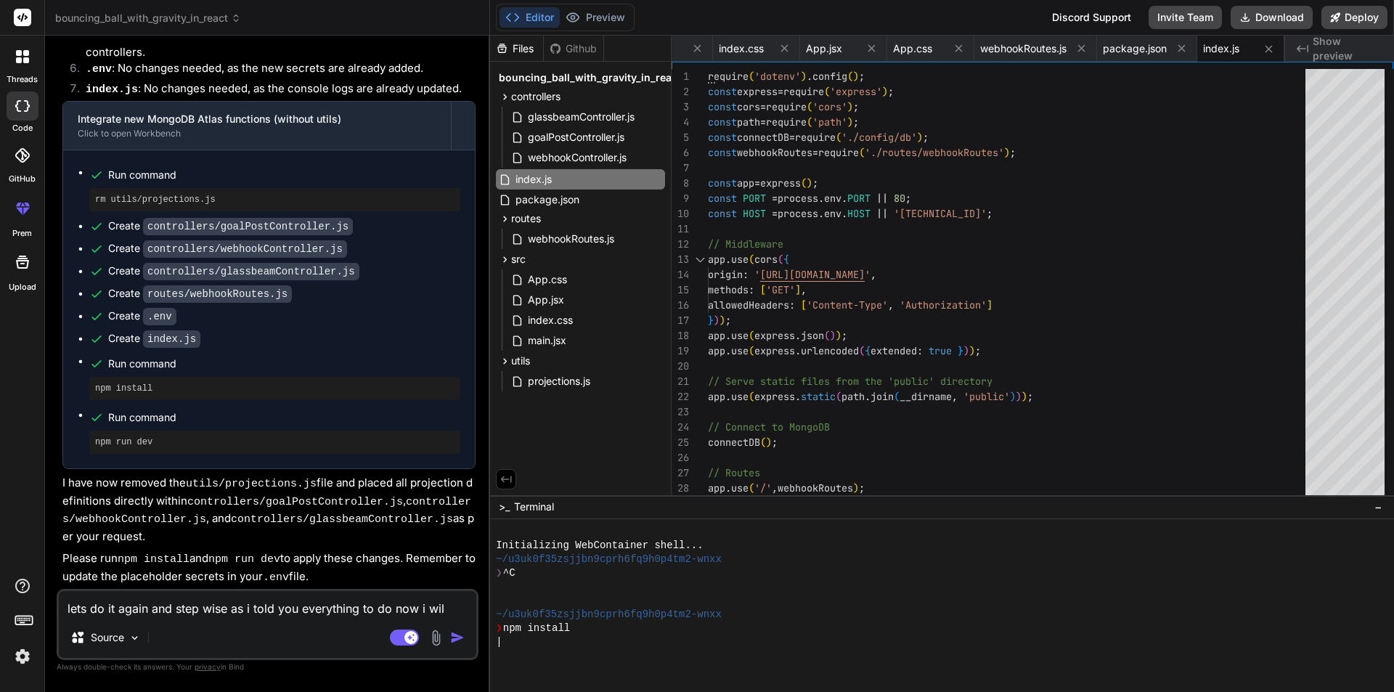
type textarea "x"
type textarea "lets do it again and step wise as i told you everything to do now i will"
type textarea "x"
type textarea "lets do it again and step wise as i told you everything to do now i will g"
type textarea "x"
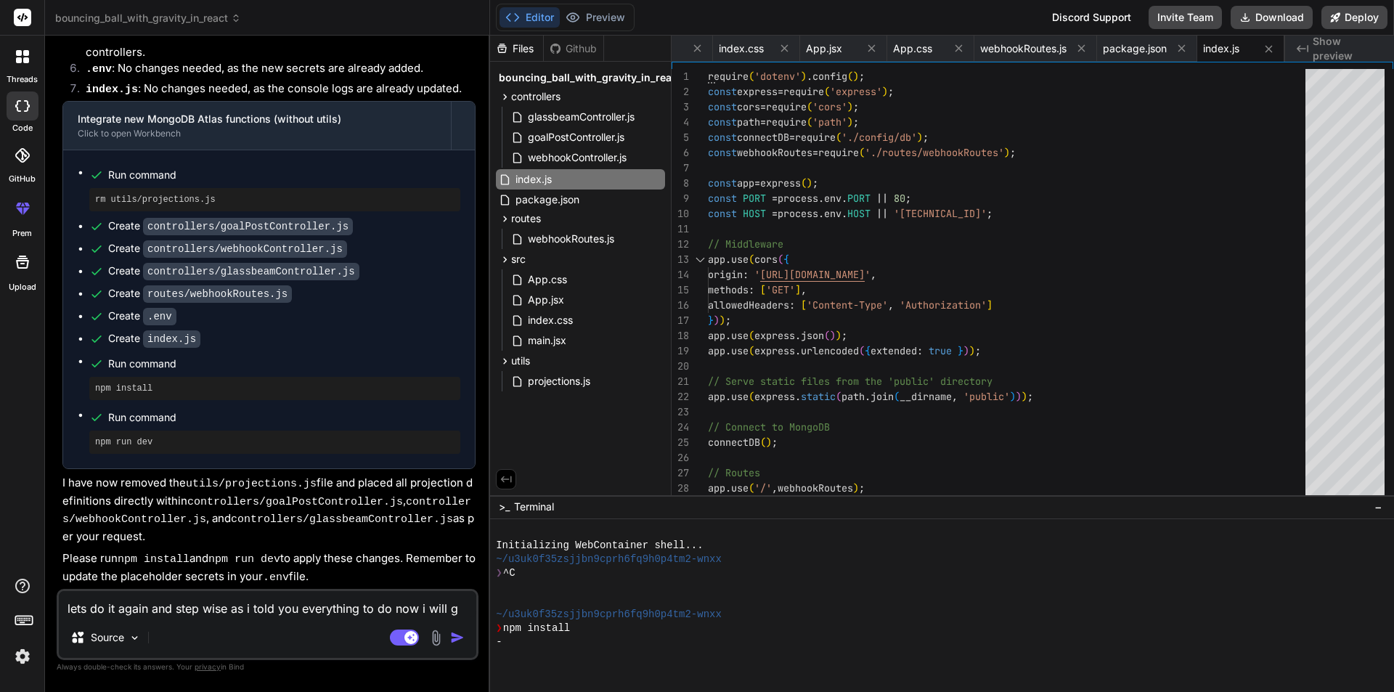
type textarea "lets do it again and step wise as i told you everything to do now i will go"
type textarea "x"
type textarea "lets do it again and step wise as i told you everything to do now i will go"
type textarea "x"
type textarea "lets do it again and step wise as i told you everything to do now i will go s"
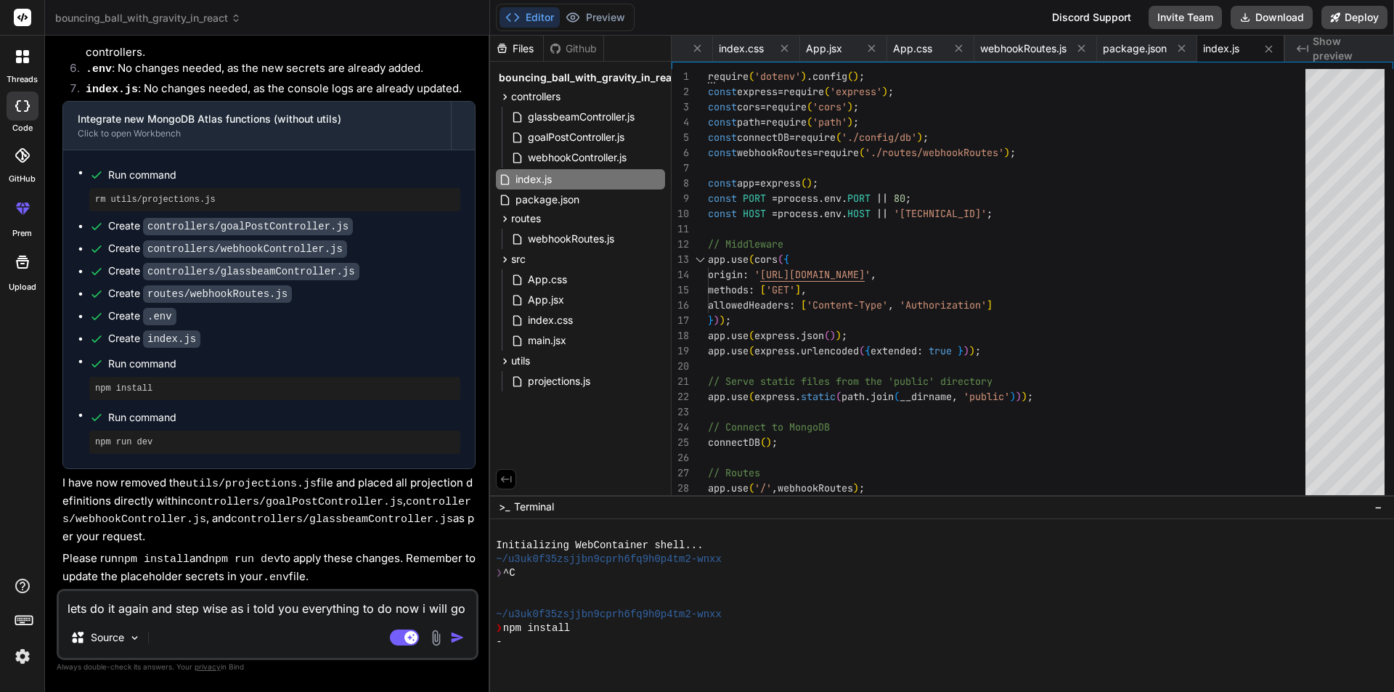
type textarea "x"
type textarea "lets do it again and step wise as i told you everything to do now i will go st"
type textarea "x"
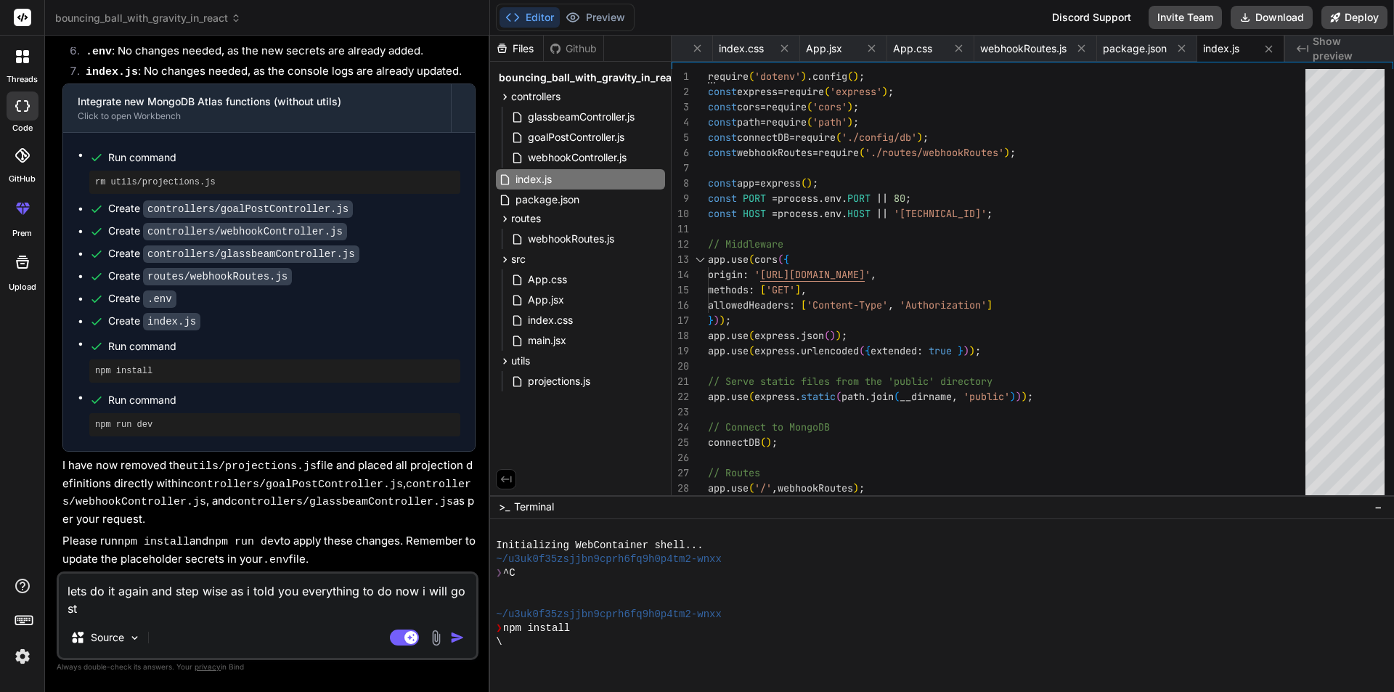
type textarea "lets do it again and step wise as i told you everything to do now i will go ste"
type textarea "x"
type textarea "lets do it again and step wise as i told you everything to do now i will go step"
type textarea "x"
type textarea "lets do it again and step wise as i told you everything to do now i will go step"
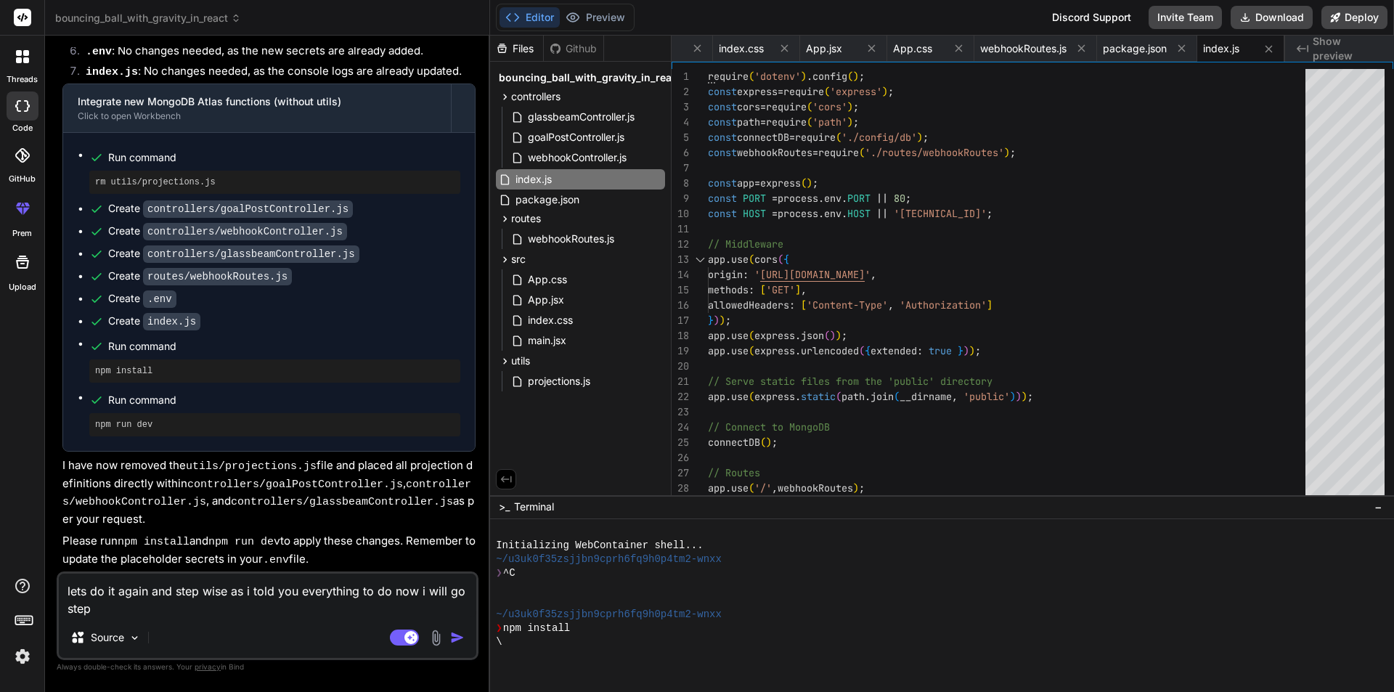
type textarea "x"
type textarea "lets do it again and step wise as i told you everything to do now i will go ste…"
type textarea "x"
type textarea "lets do it again and step wise as i told you everything to do now i will go ste…"
type textarea "x"
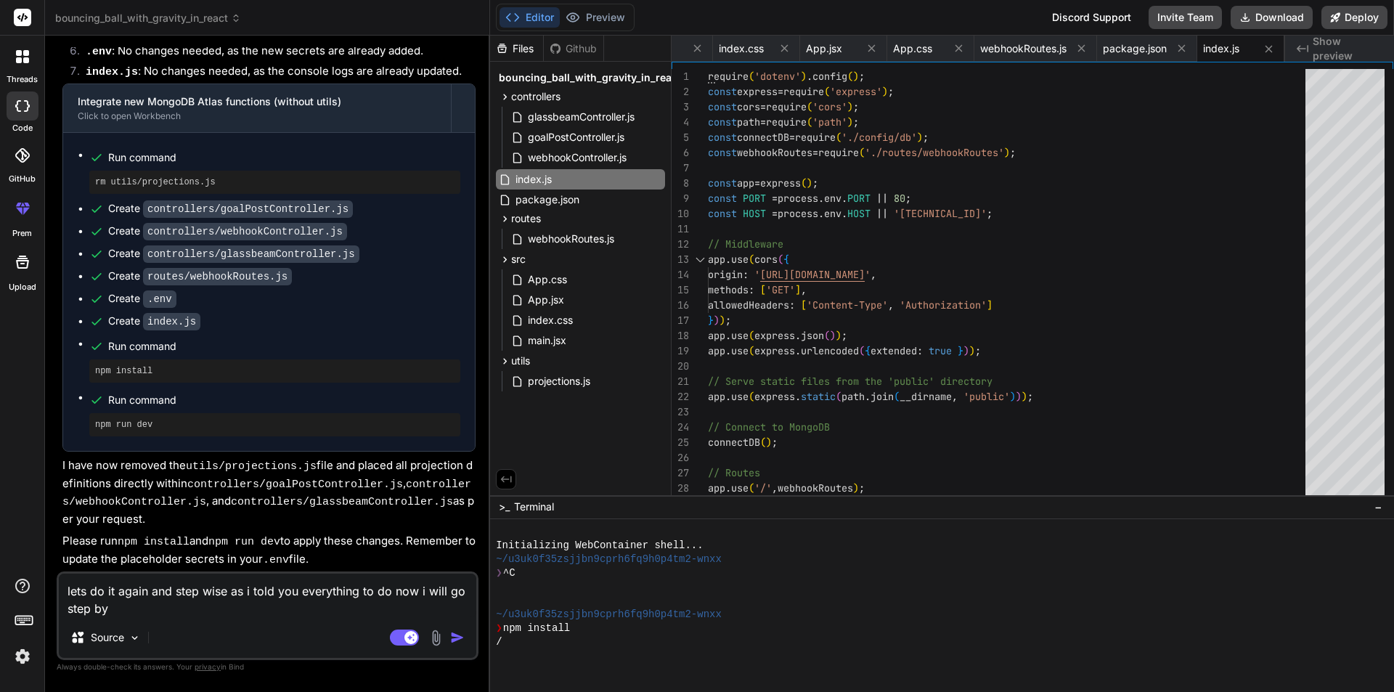
type textarea "lets do it again and step wise as i told you everything to do now i will go ste…"
type textarea "x"
type textarea "lets do it again and step wise as i told you everything to do now i will go ste…"
type textarea "x"
type textarea "lets do it again and step wise as i told you everything to do now i will go ste…"
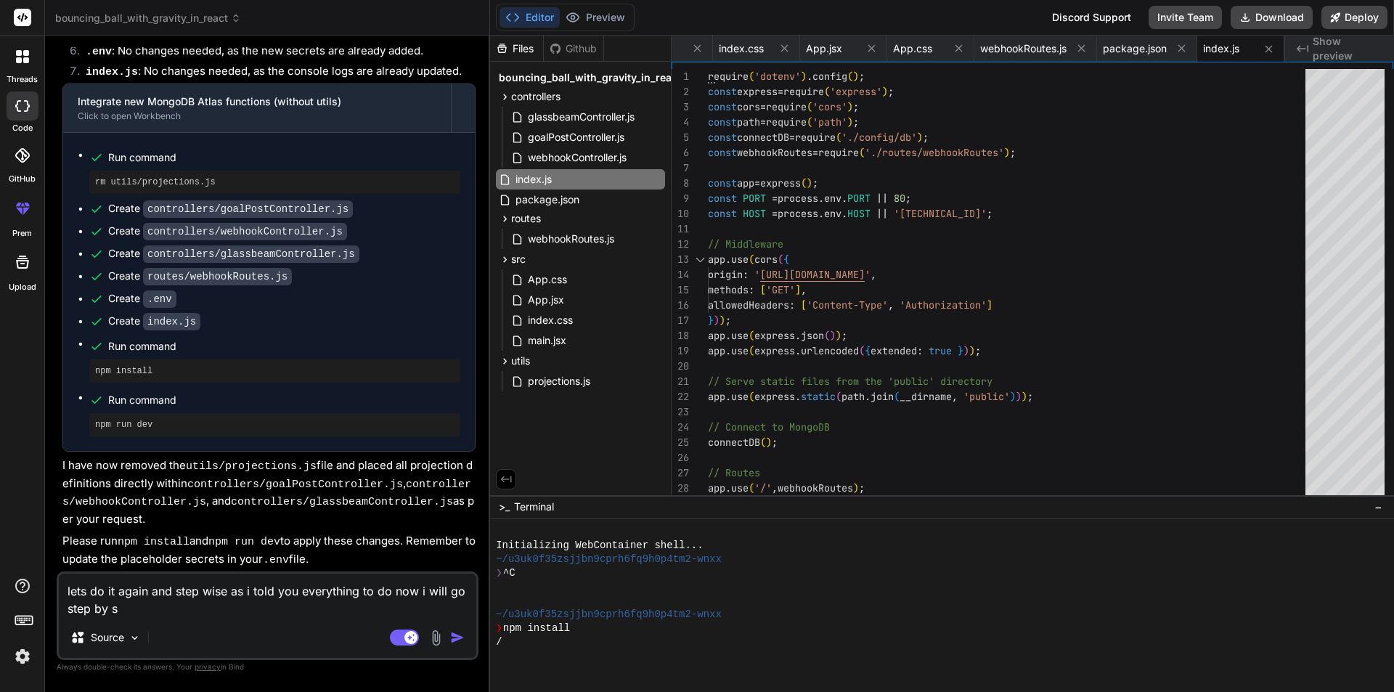
type textarea "x"
type textarea "lets do it again and step wise as i told you everything to do now i will go ste…"
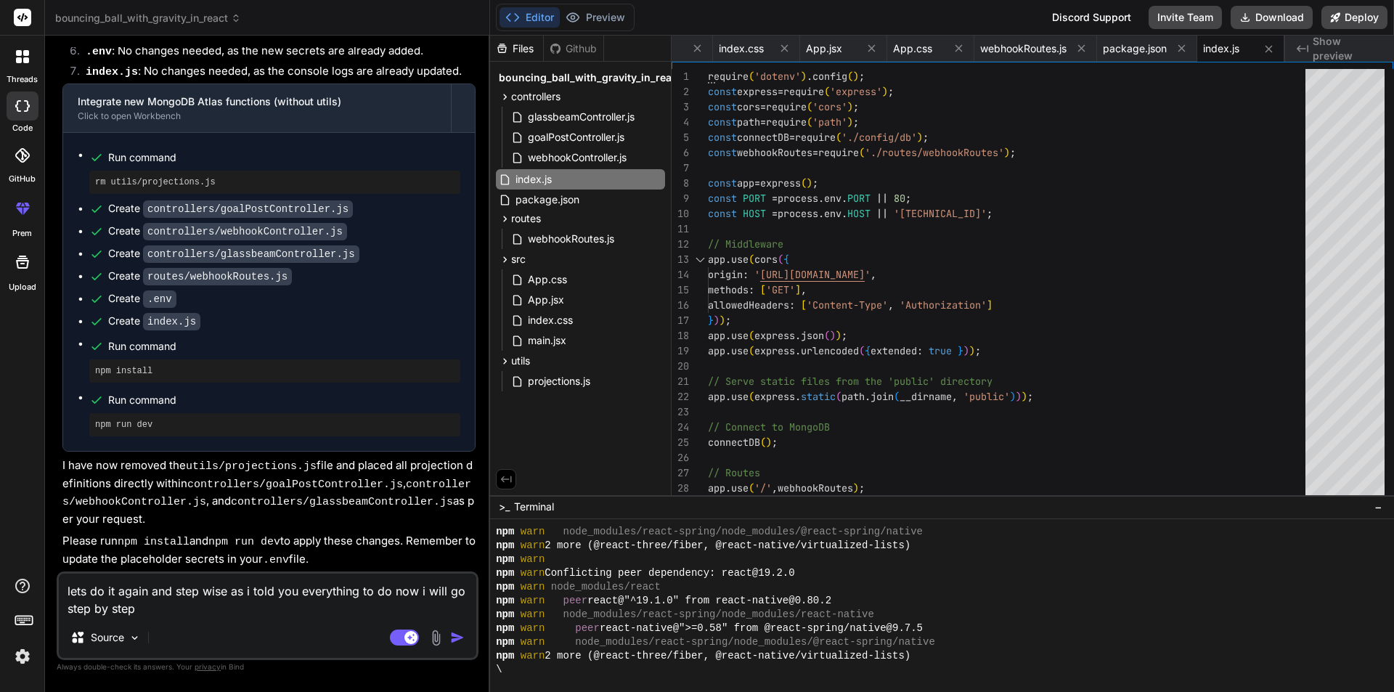
scroll to position [869, 0]
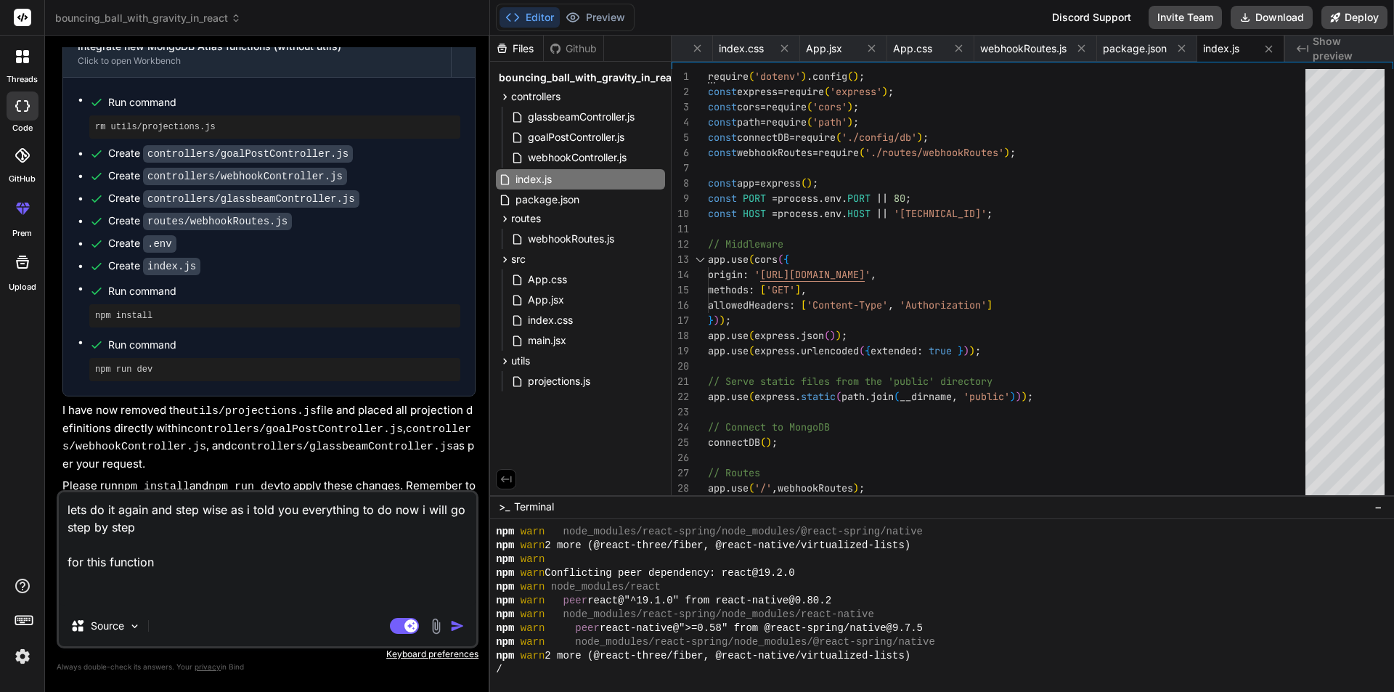
paste textarea "Daily001_Daily001"
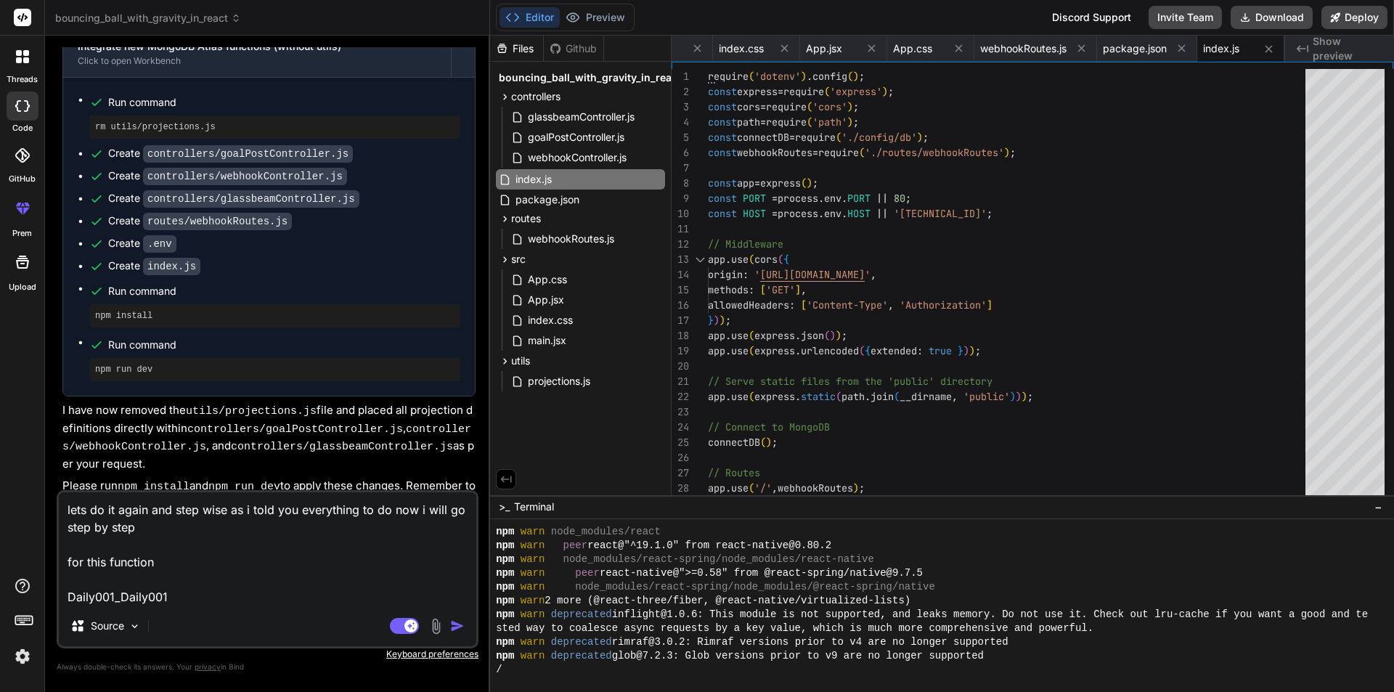
scroll to position [924, 0]
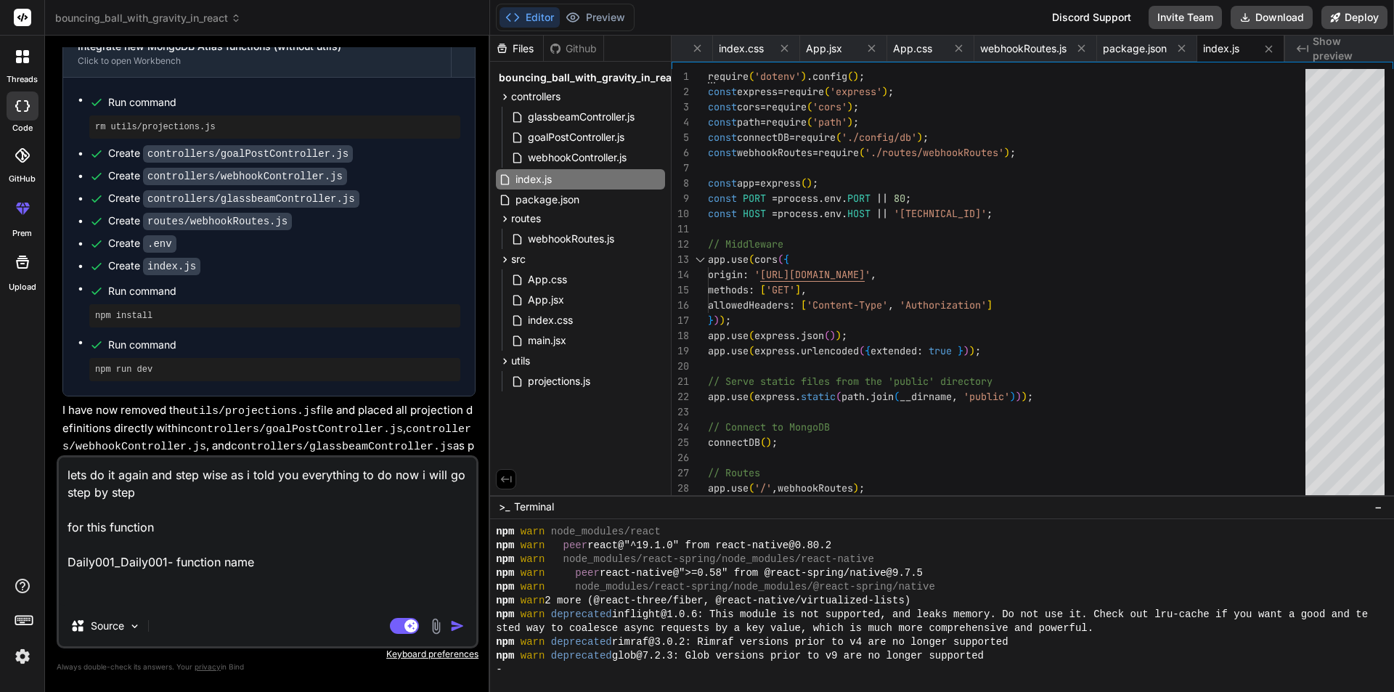
paste textarea "// This function is the webhook's request handler. exports = function(payload, …"
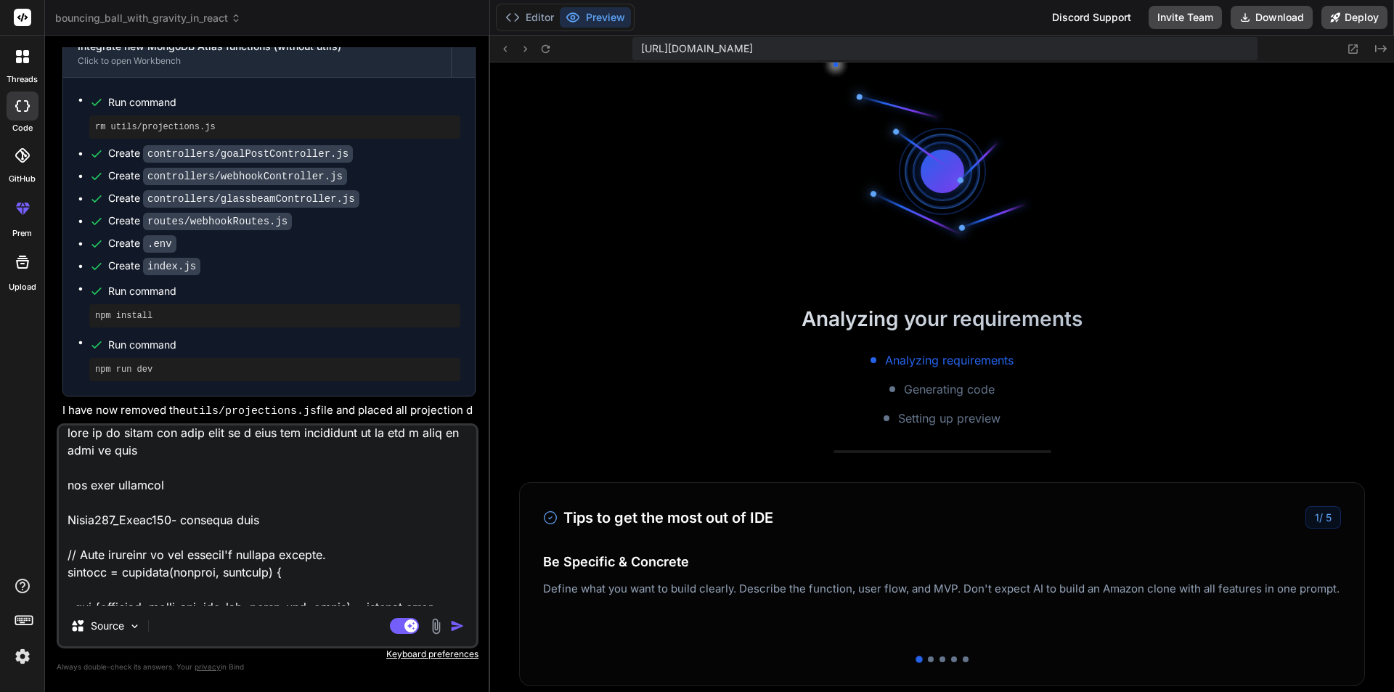
scroll to position [1228, 0]
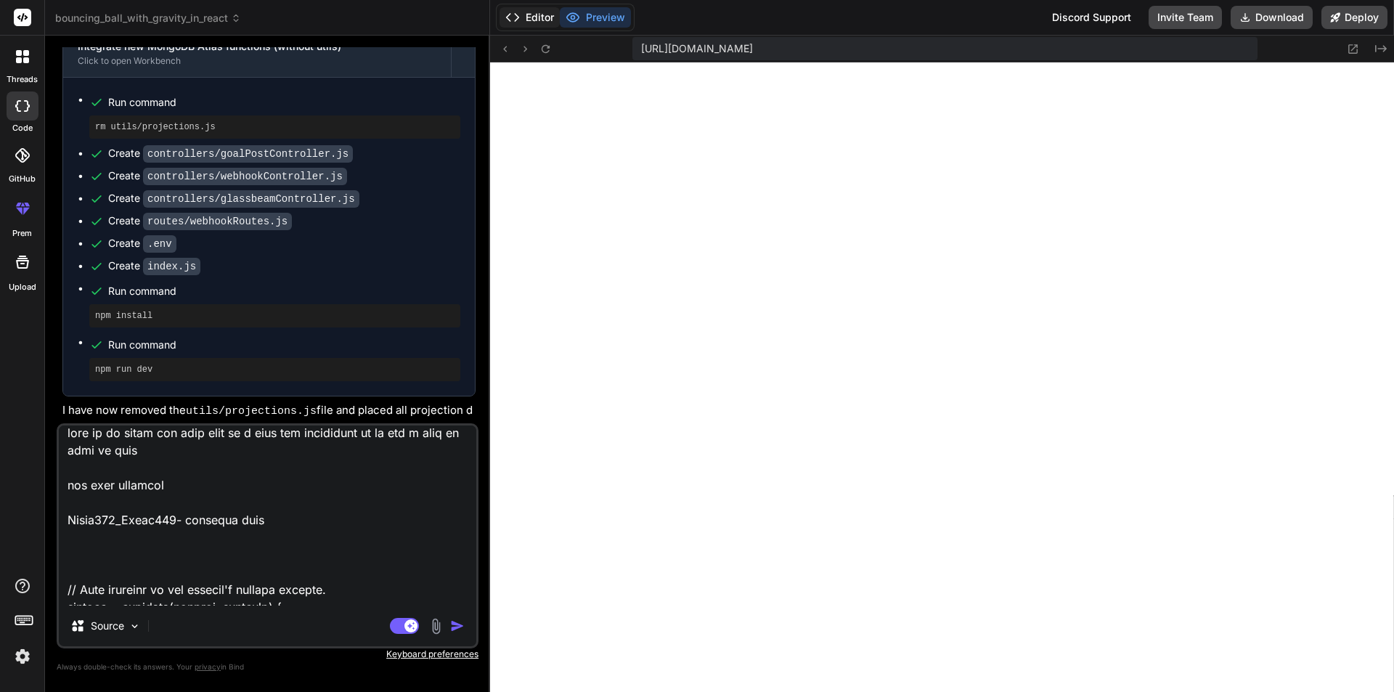
click at [527, 10] on button "Editor" at bounding box center [530, 17] width 60 height 20
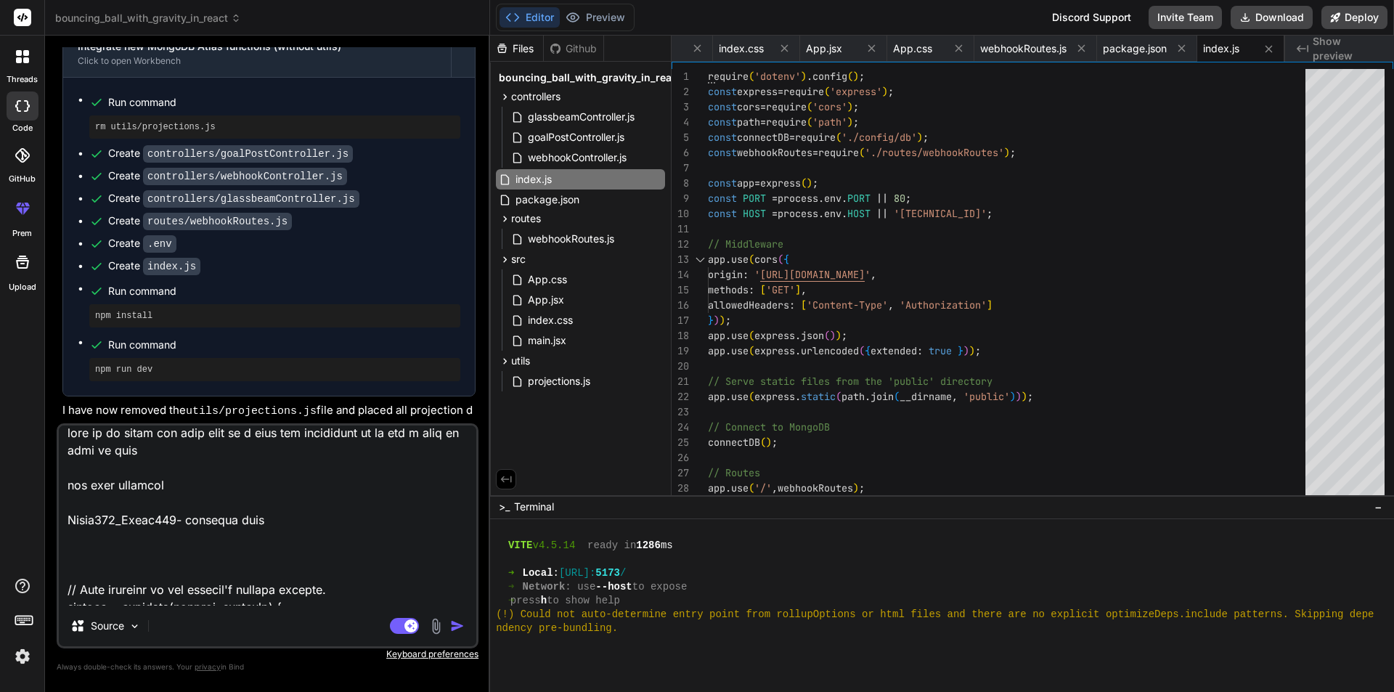
click at [129, 562] on textarea at bounding box center [268, 516] width 418 height 180
click at [193, 525] on textarea at bounding box center [268, 516] width 418 height 180
click at [195, 531] on textarea at bounding box center [268, 516] width 418 height 180
paste textarea "/Daily001/Daily001"
paste textarea "https://data.mongodb-api.com/app/gb01gql01-zebwm/endpoint/Daily001/Daily001"
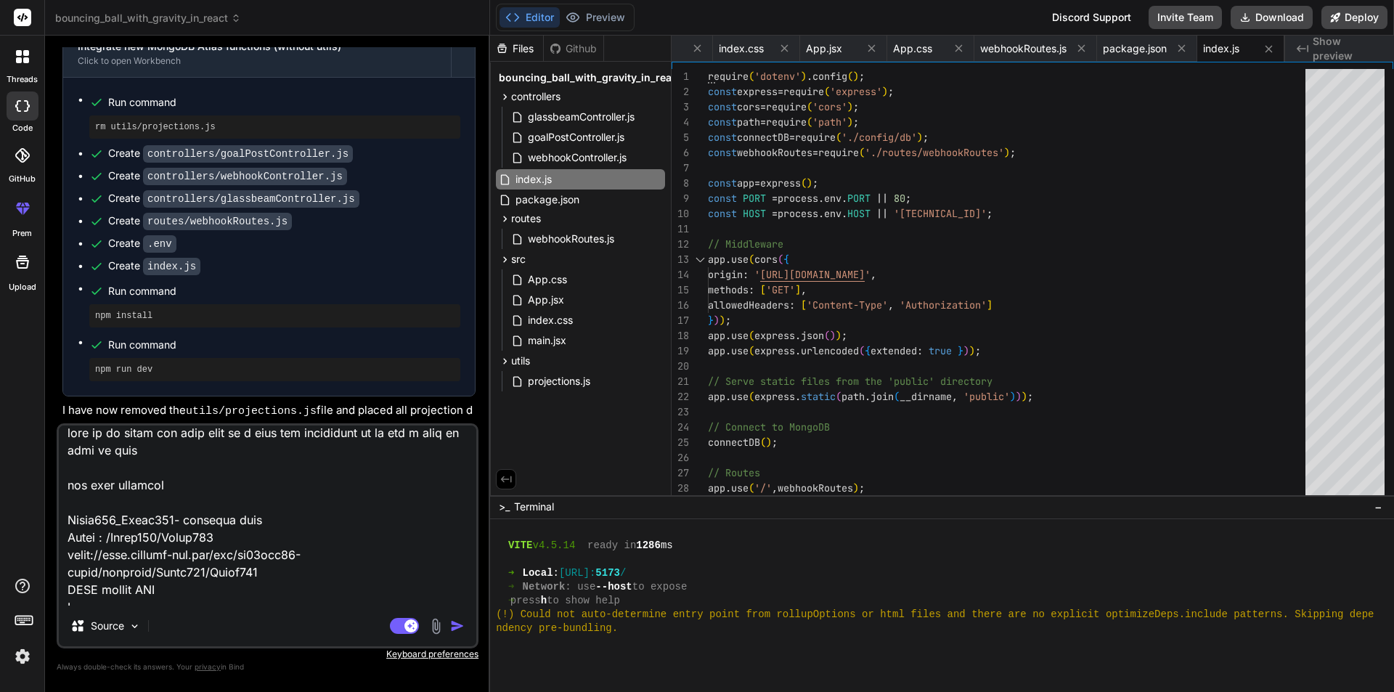
scroll to position [19, 0]
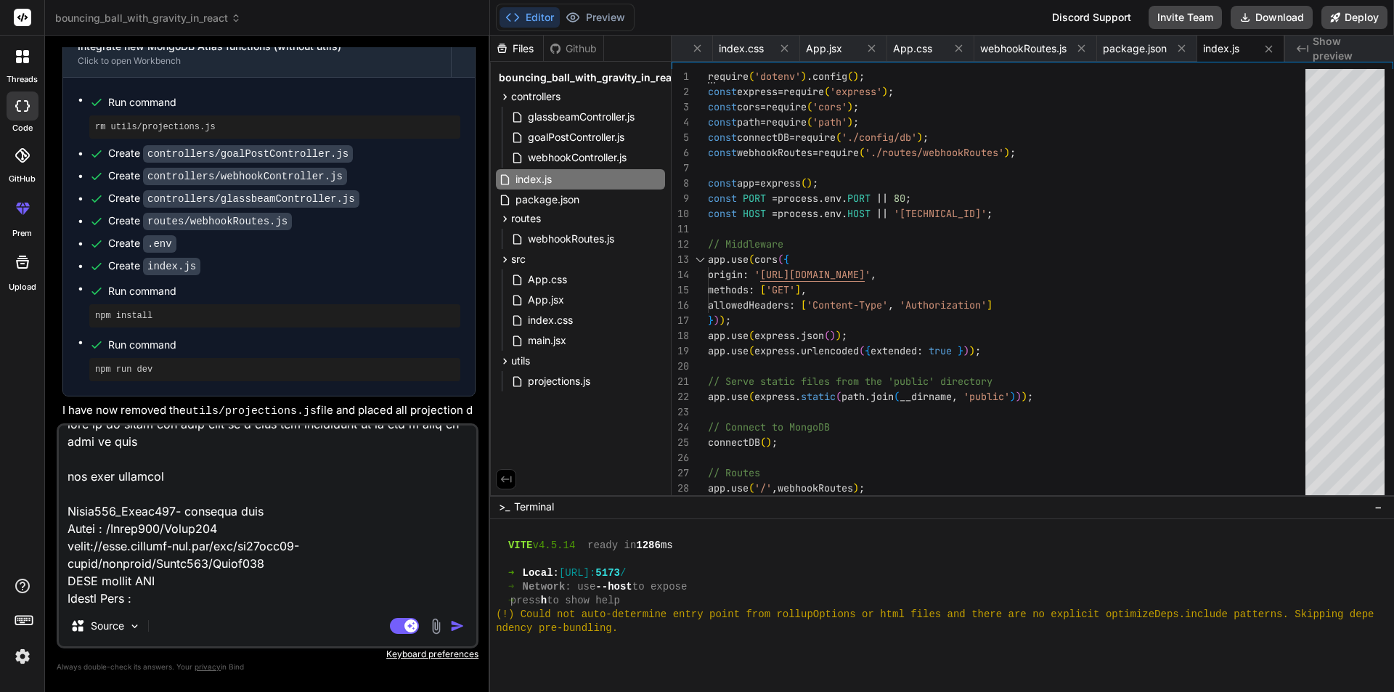
paste textarea "https://data.mongodb-api.com/app/gb01gql01-zebwm/endpoint/Daily001/Daily001"
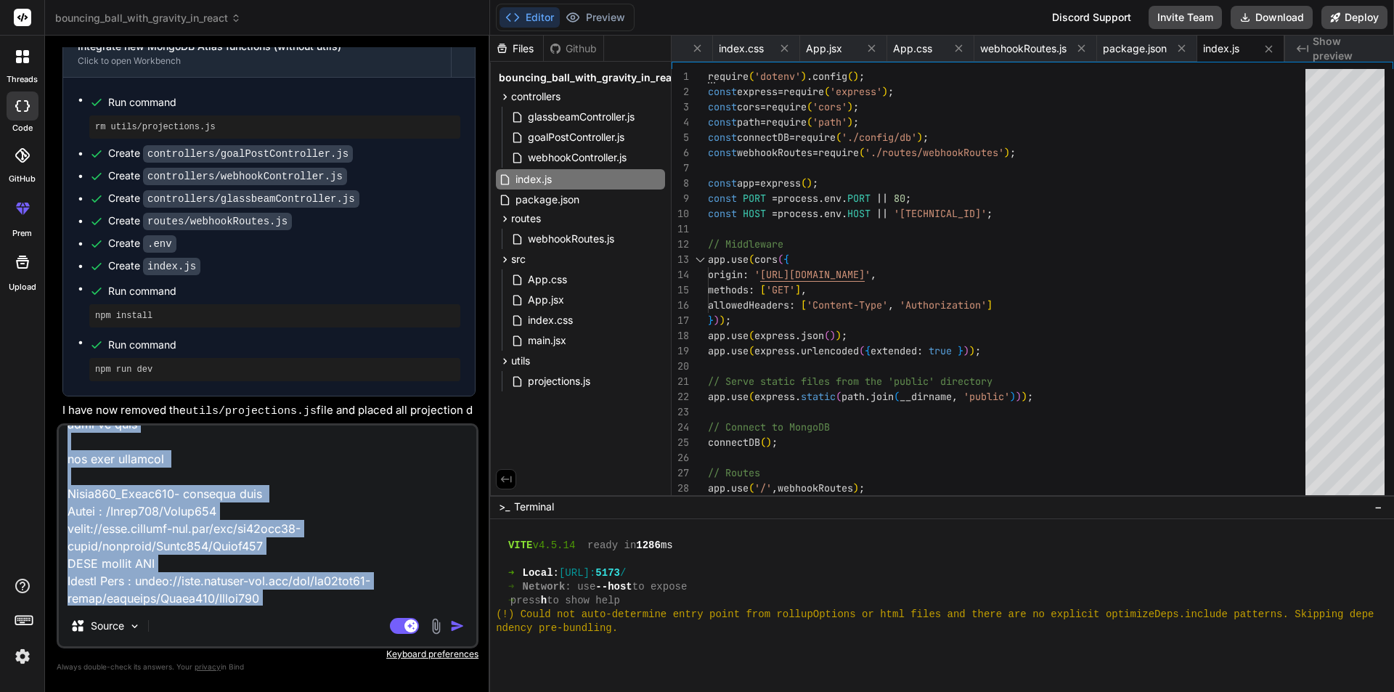
drag, startPoint x: 275, startPoint y: 607, endPoint x: 161, endPoint y: 582, distance: 116.8
click at [161, 582] on div "Source Agent Mode. When this toggle is activated, AI automatically makes decisi…" at bounding box center [268, 535] width 422 height 225
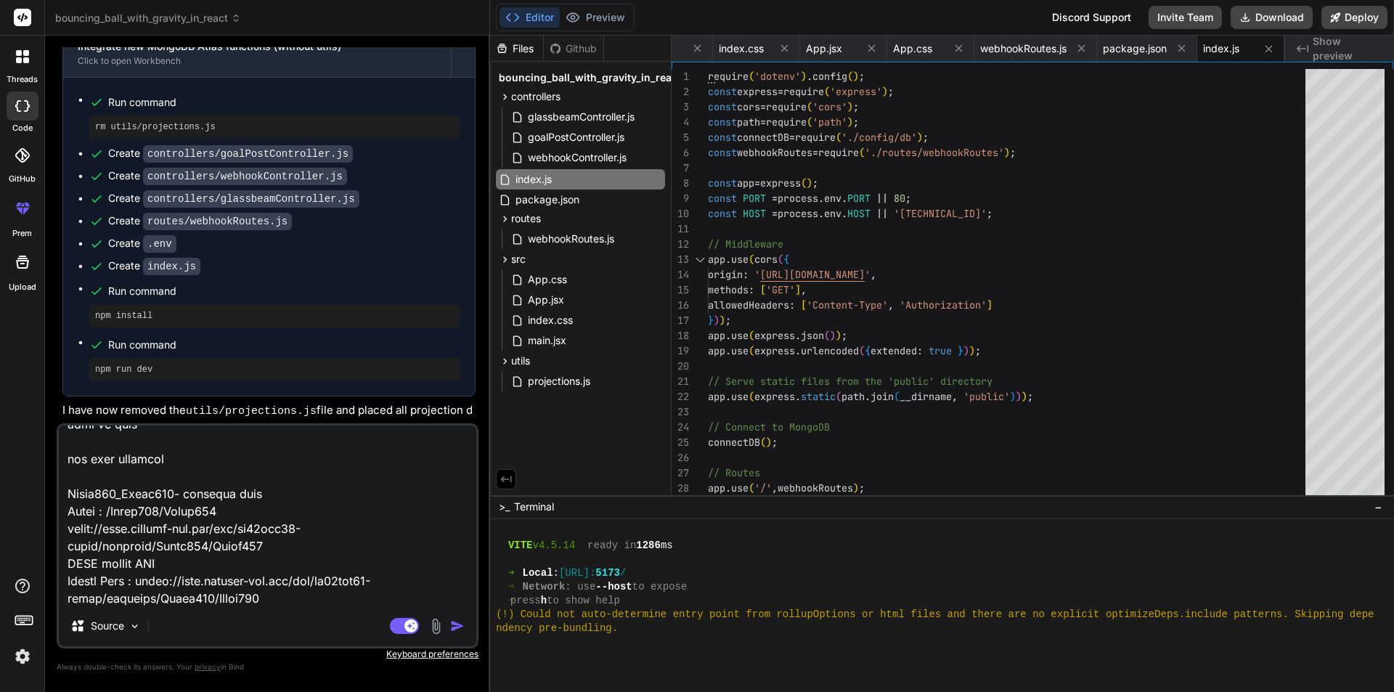
scroll to position [41, 0]
drag, startPoint x: 268, startPoint y: 594, endPoint x: 151, endPoint y: 574, distance: 118.5
click at [151, 574] on textarea at bounding box center [268, 516] width 418 height 180
paste textarea "Daily001_"
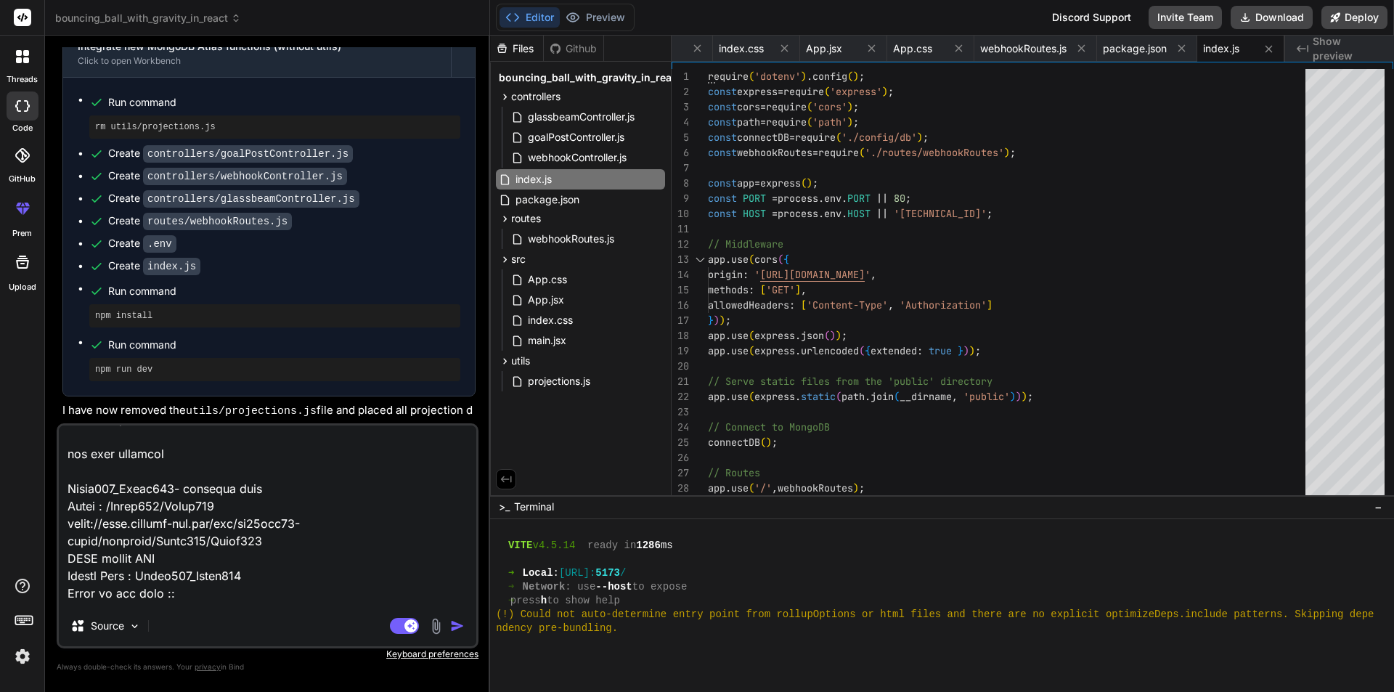
scroll to position [0, 0]
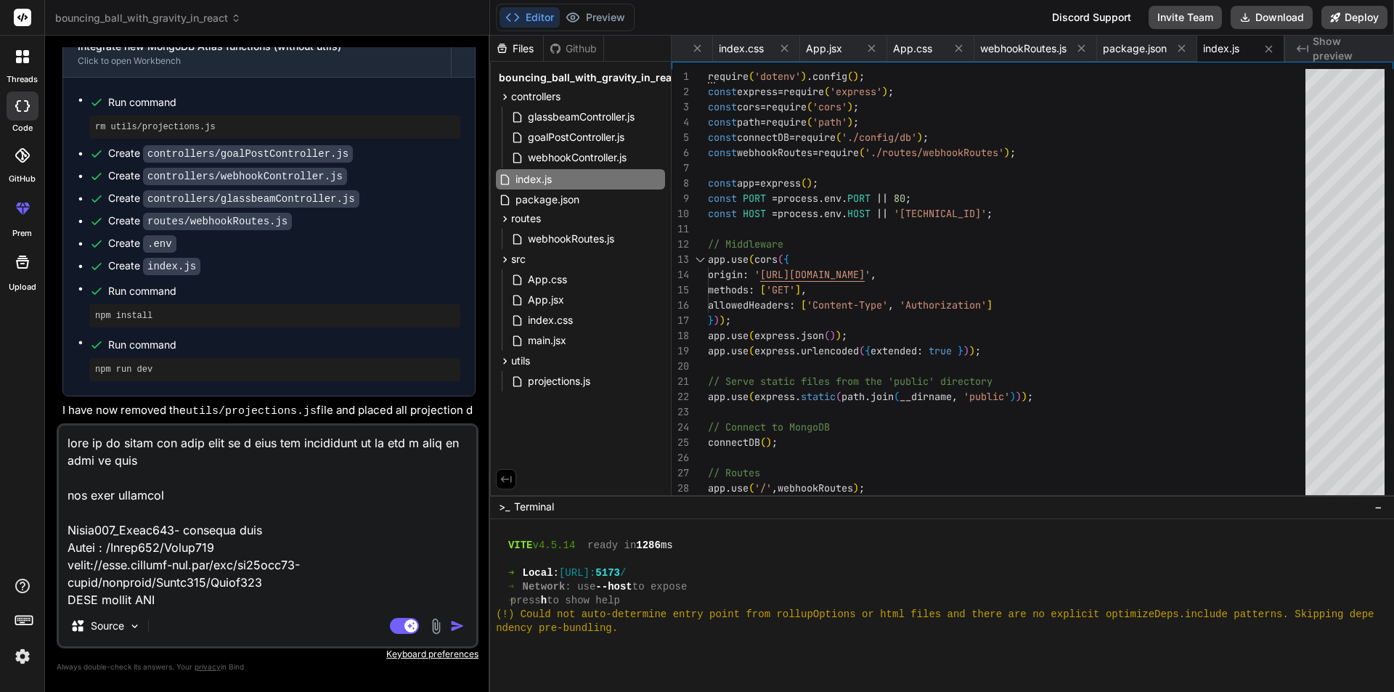
click at [172, 497] on textarea at bounding box center [268, 516] width 418 height 180
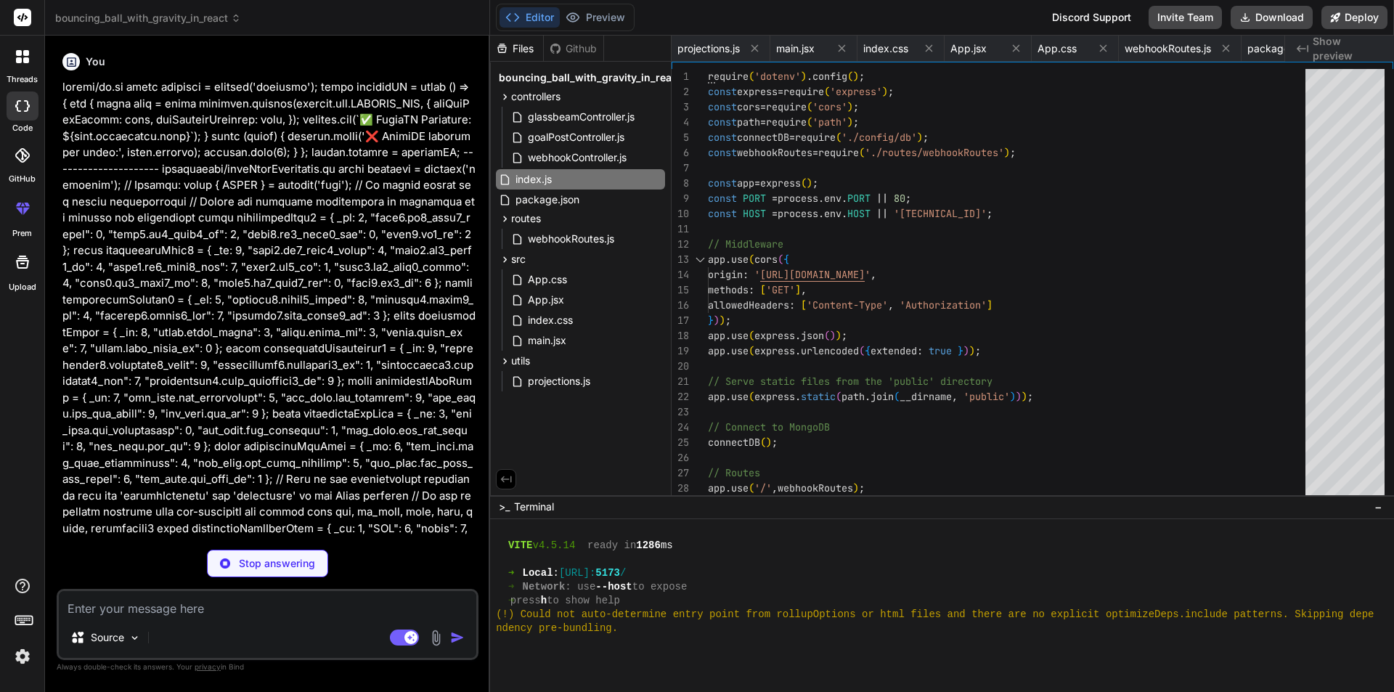
scroll to position [1228, 0]
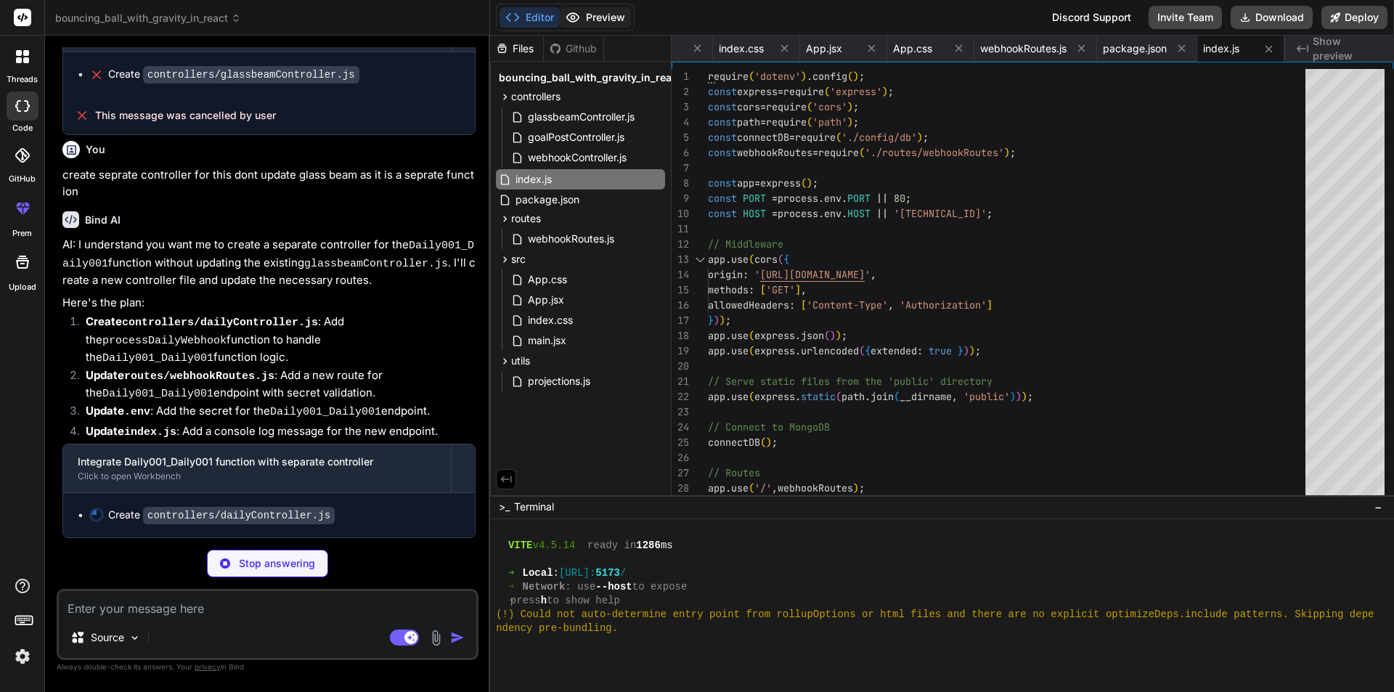
click at [579, 12] on icon at bounding box center [573, 17] width 15 height 15
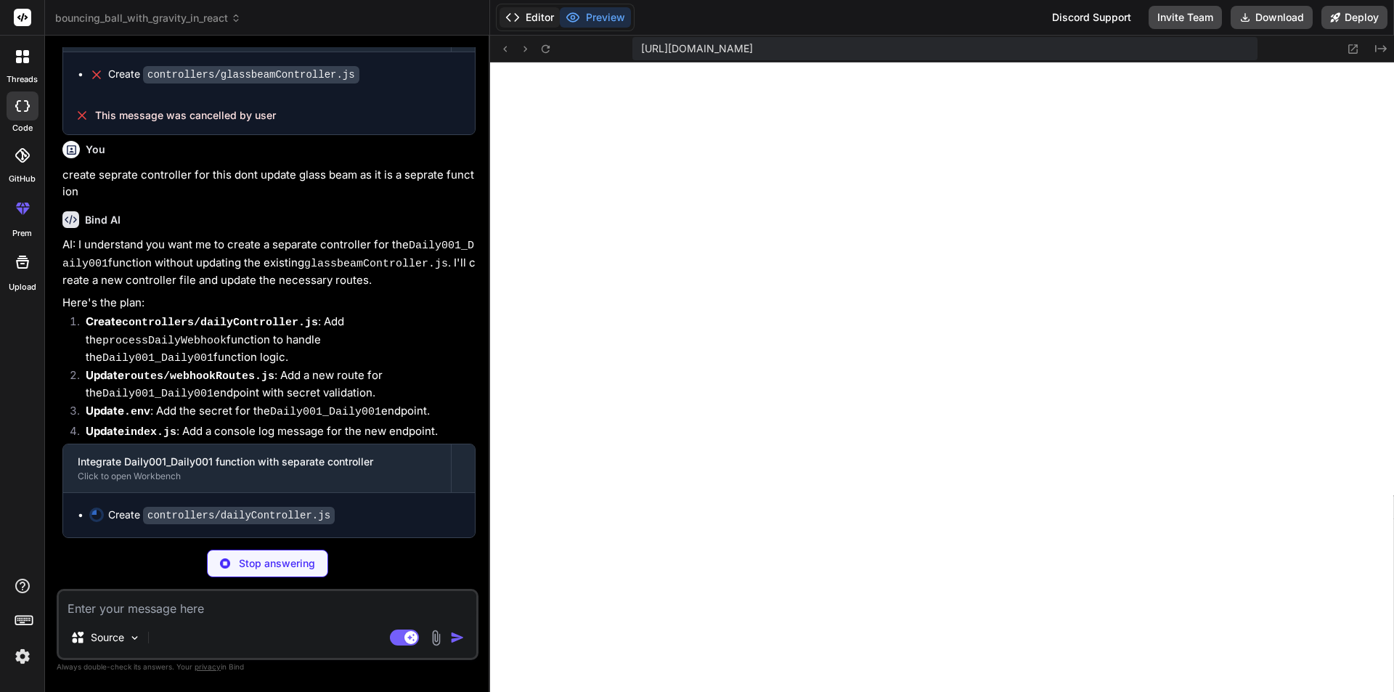
click at [535, 12] on button "Editor" at bounding box center [530, 17] width 60 height 20
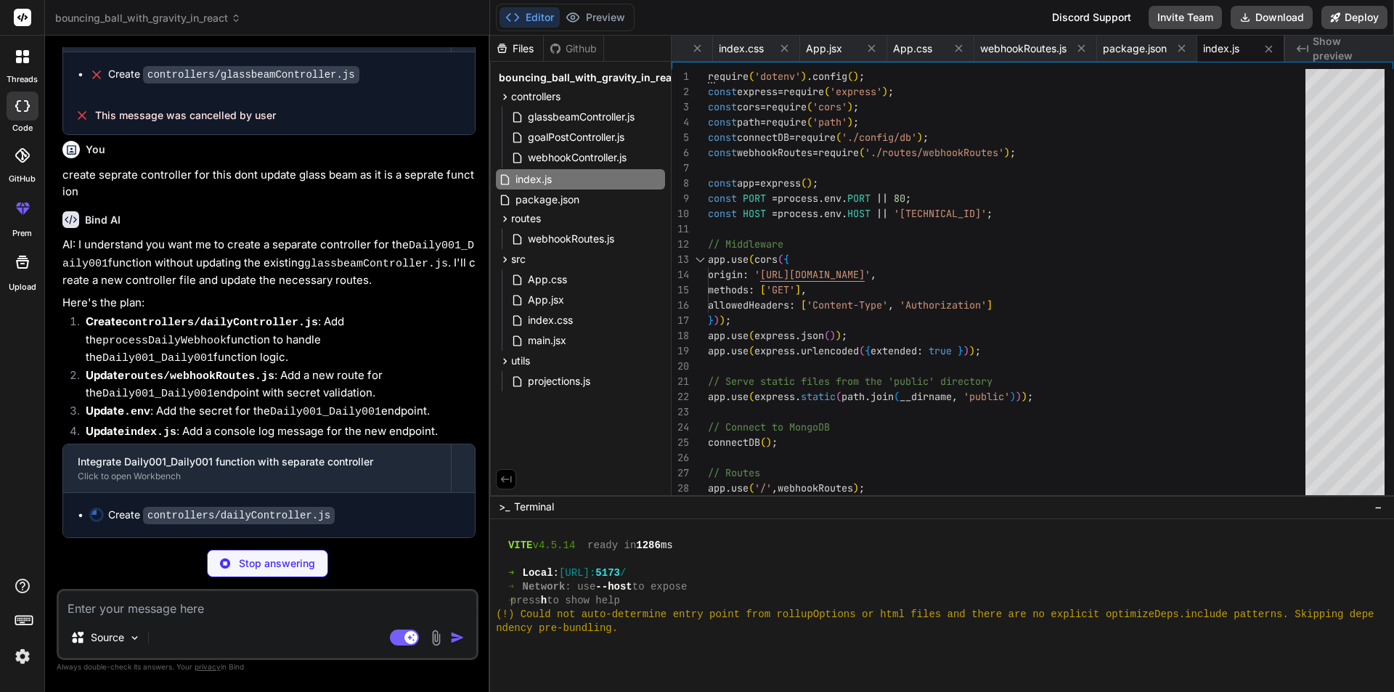
scroll to position [27509, 0]
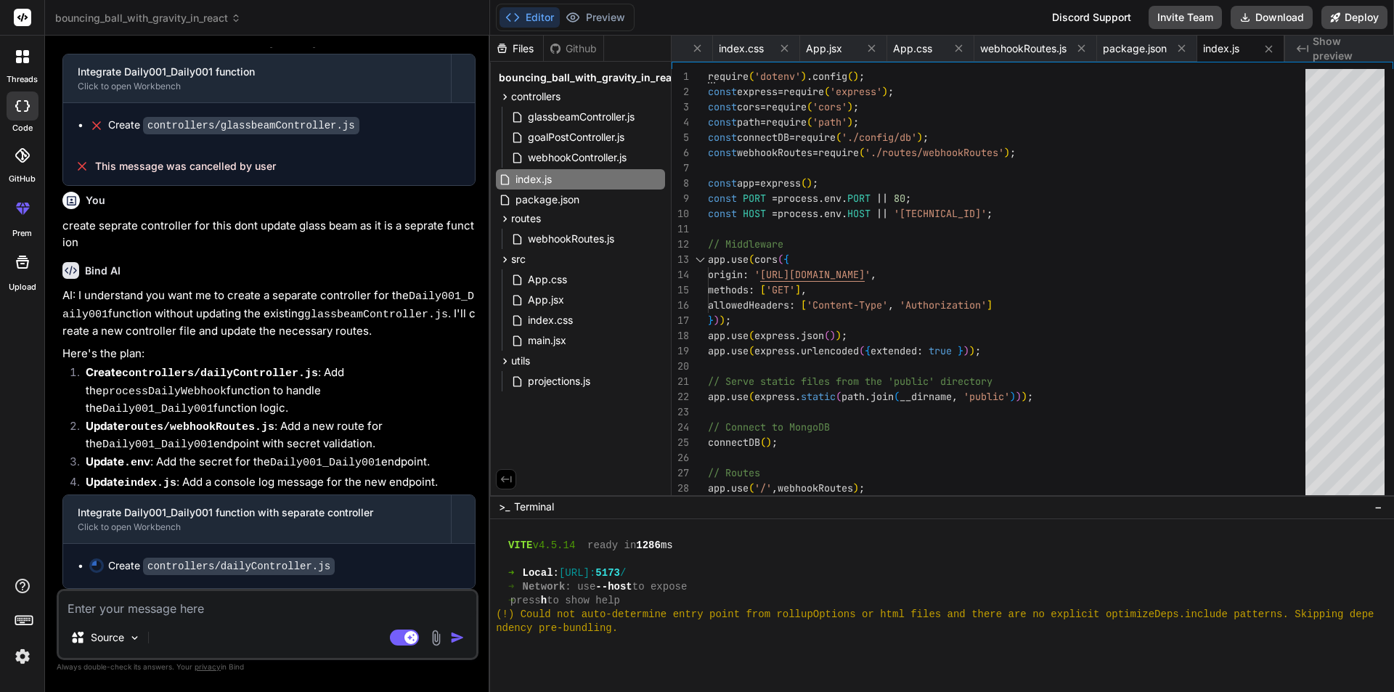
type textarea "x"
click at [1327, 52] on span "Show preview" at bounding box center [1348, 48] width 70 height 29
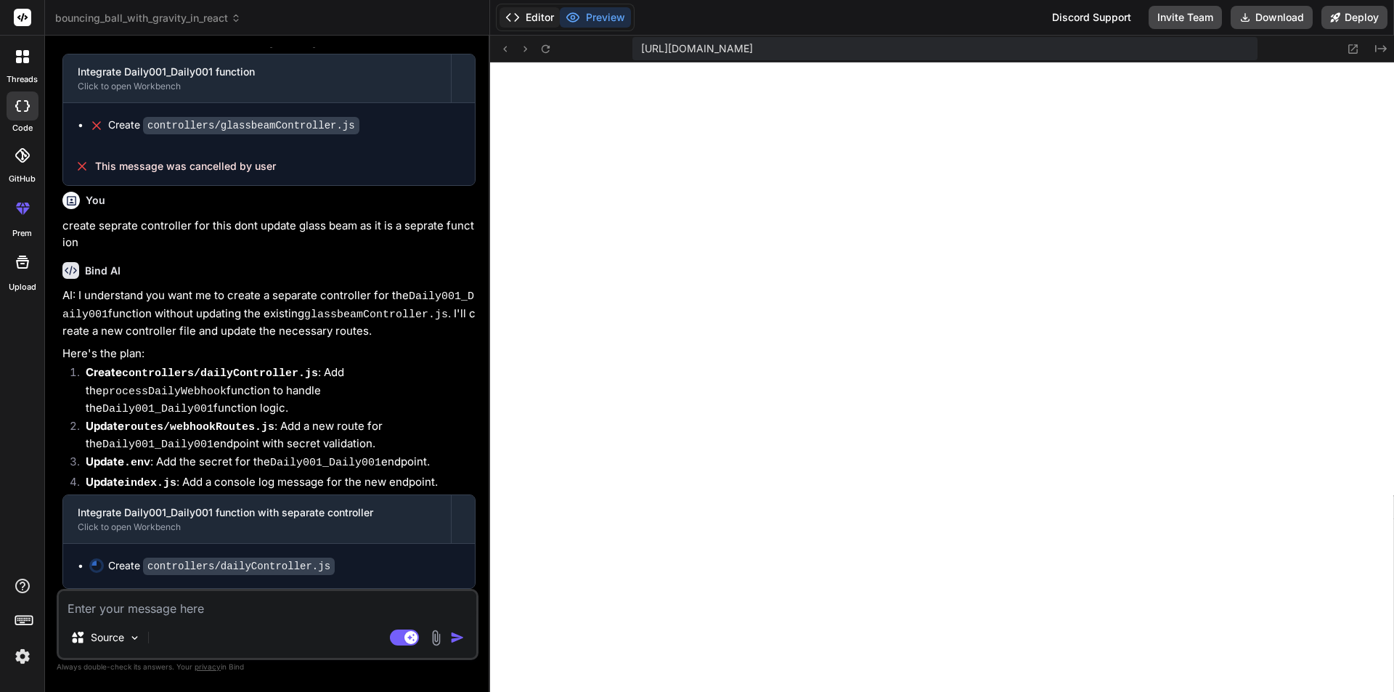
click at [548, 16] on button "Editor" at bounding box center [530, 17] width 60 height 20
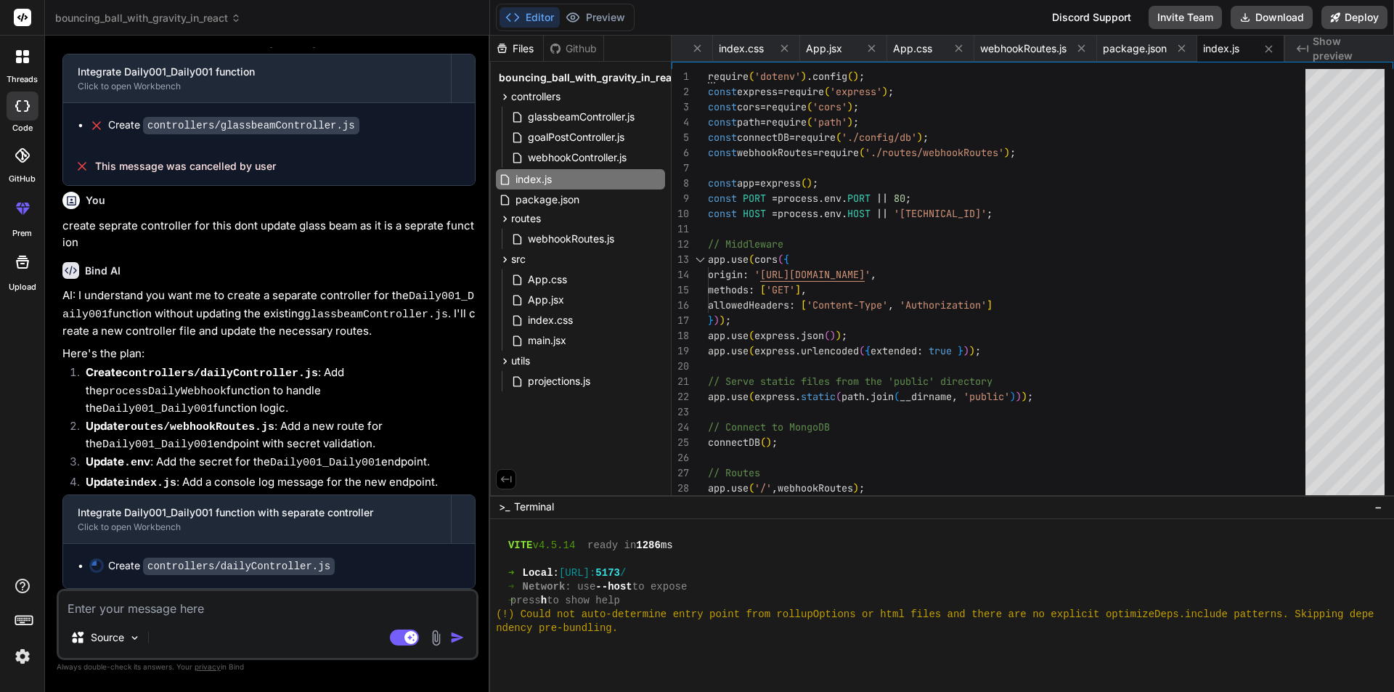
click at [1377, 52] on span "Show preview" at bounding box center [1348, 48] width 70 height 29
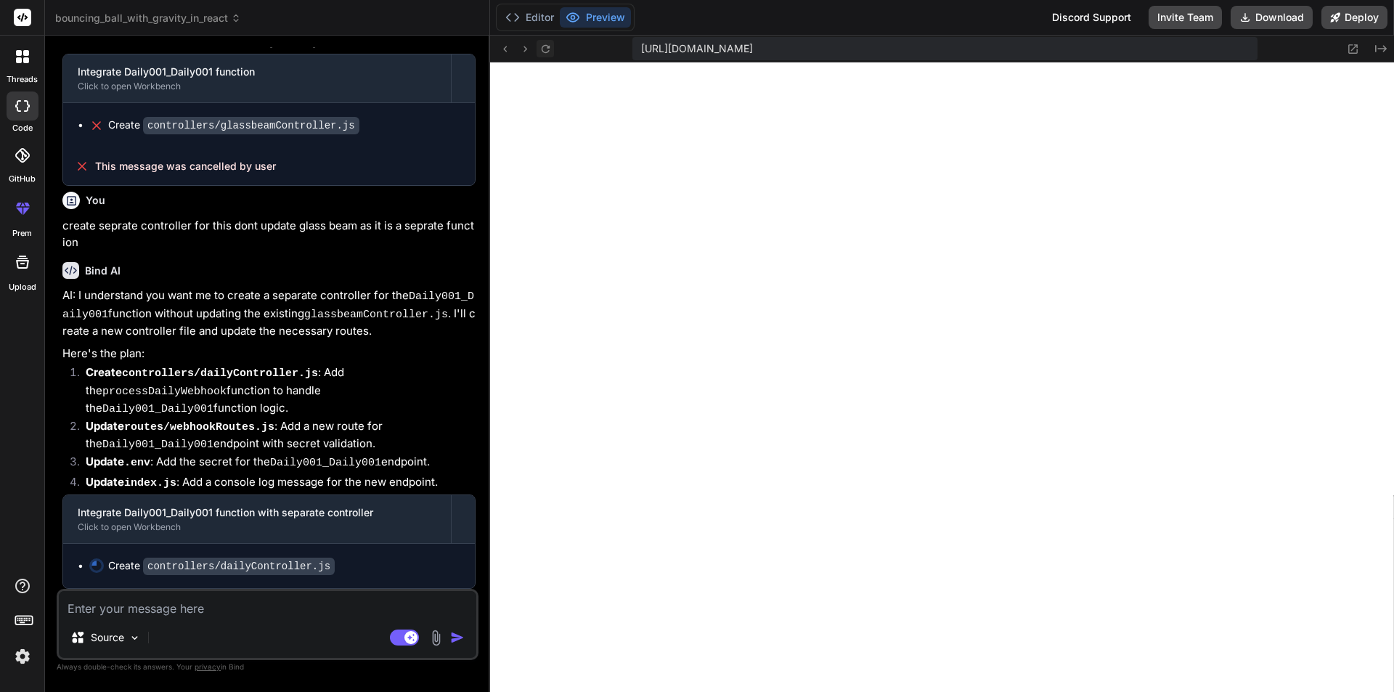
click at [547, 48] on icon at bounding box center [545, 48] width 8 height 8
click at [529, 9] on button "Editor" at bounding box center [530, 17] width 60 height 20
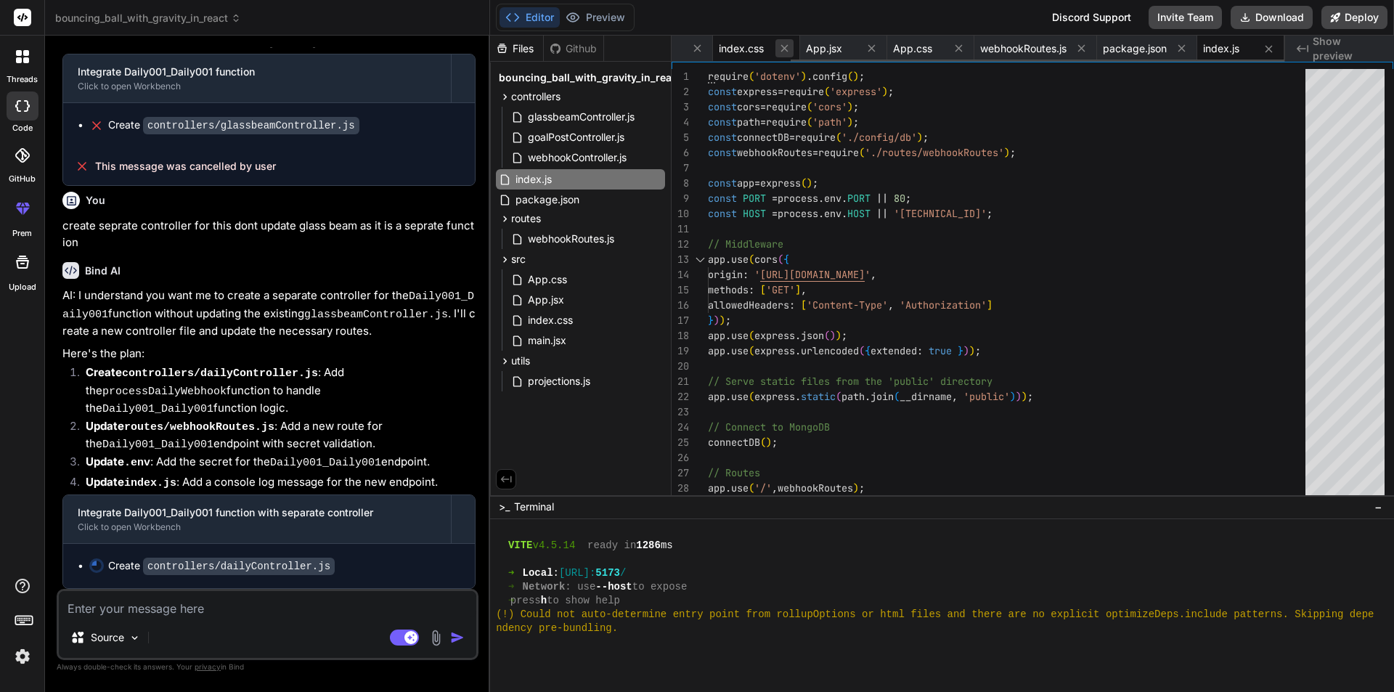
click at [781, 49] on icon at bounding box center [784, 48] width 12 height 12
click at [781, 49] on span "App.jsx" at bounding box center [794, 48] width 36 height 15
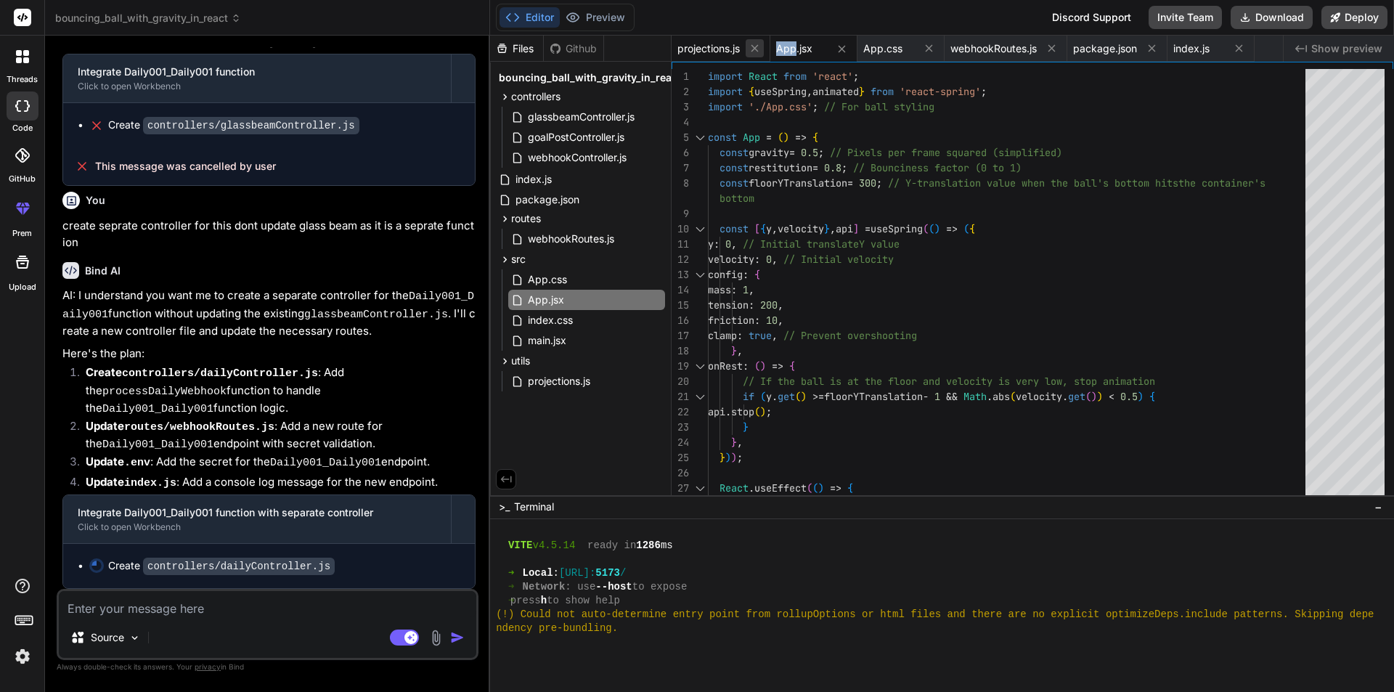
click at [757, 48] on icon at bounding box center [755, 48] width 7 height 7
click at [744, 46] on icon at bounding box center [743, 49] width 12 height 12
type textarea "end_arg=1678890000&limit_arg=5`); });"
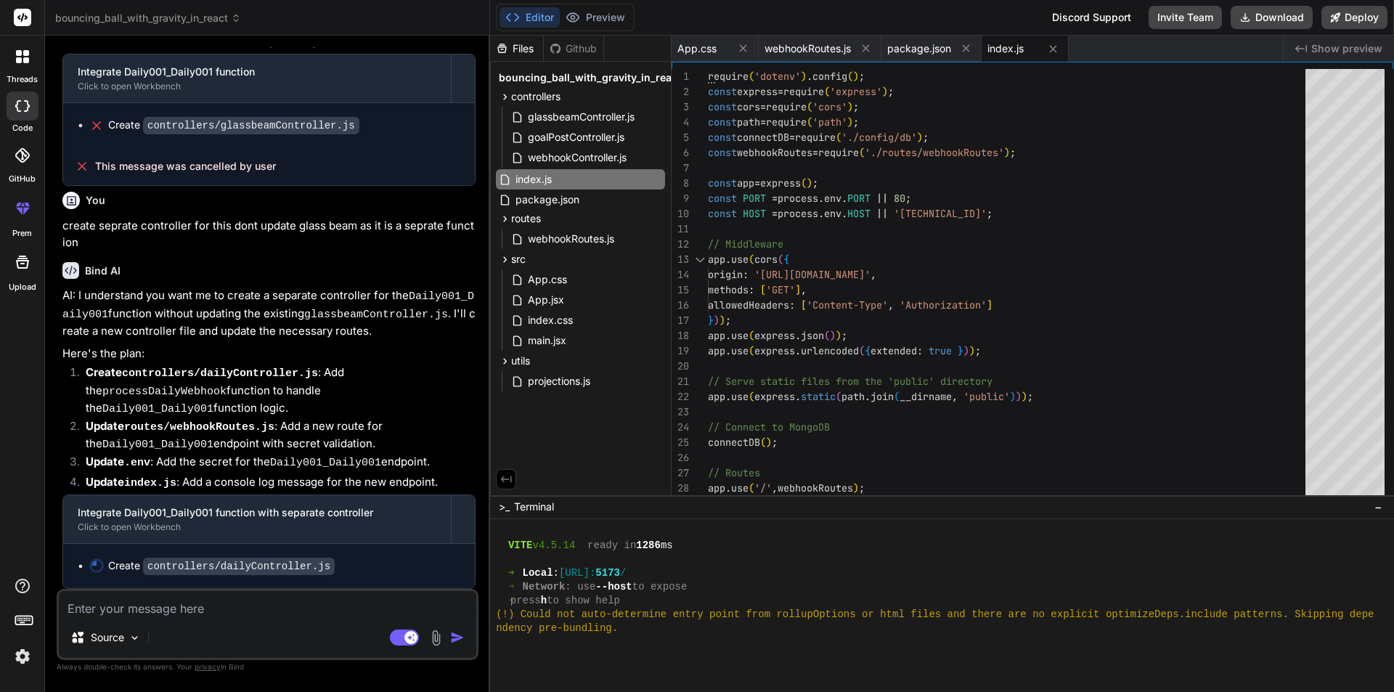
click at [744, 46] on icon at bounding box center [743, 48] width 12 height 12
click at [781, 52] on icon at bounding box center [779, 48] width 12 height 12
click at [752, 46] on icon at bounding box center [756, 48] width 12 height 12
click at [749, 46] on icon at bounding box center [743, 49] width 12 height 12
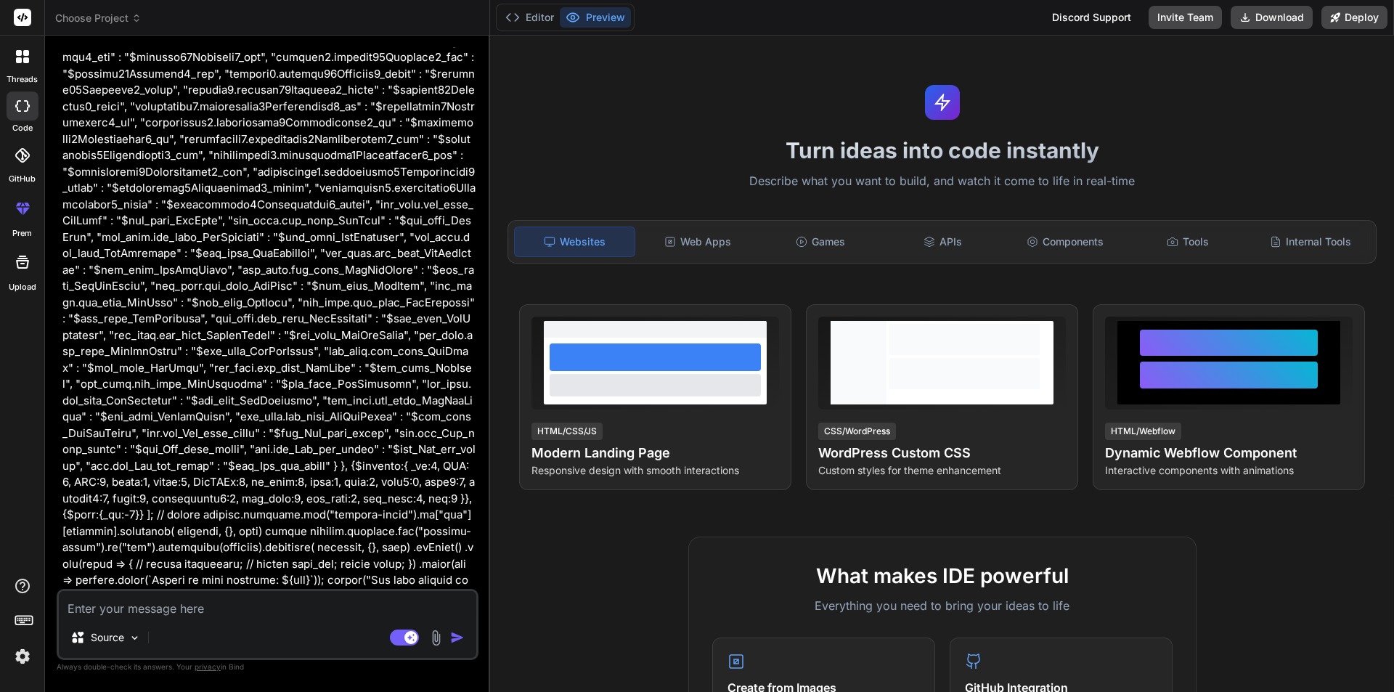
type textarea "x"
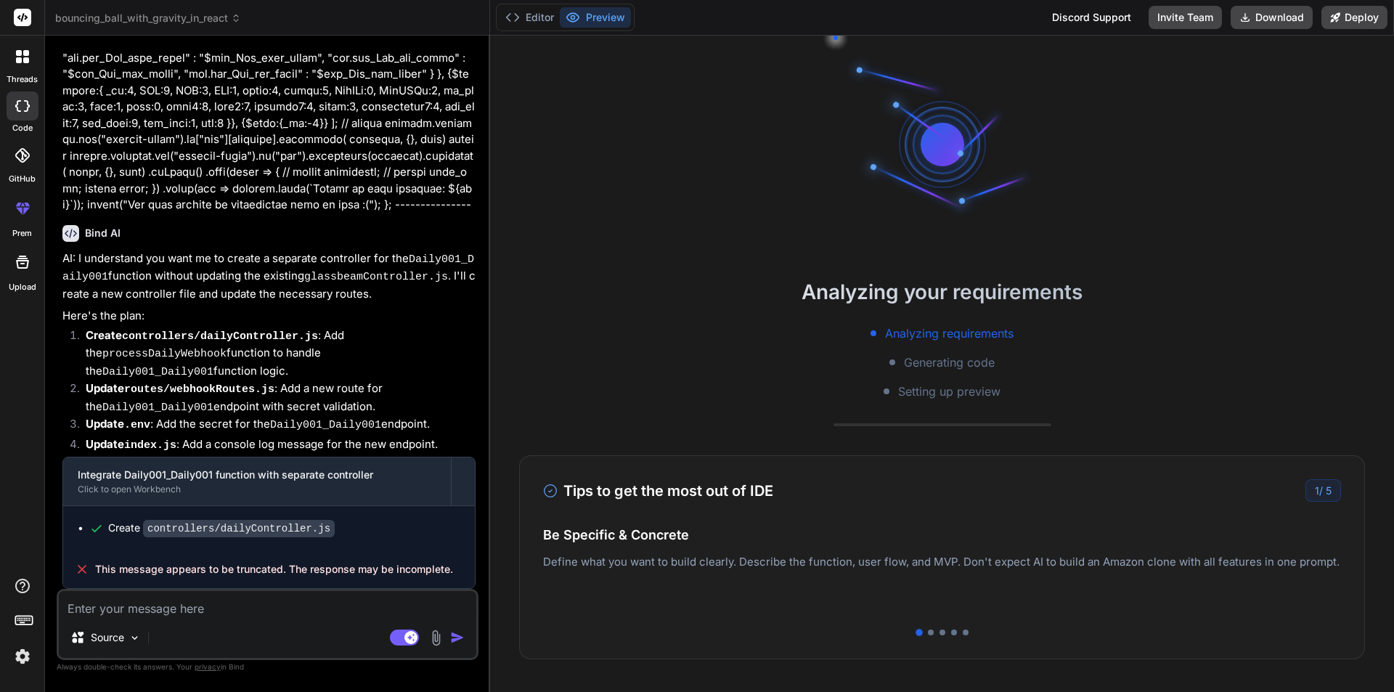
scroll to position [22490, 0]
click at [552, 15] on button "Editor" at bounding box center [530, 17] width 60 height 20
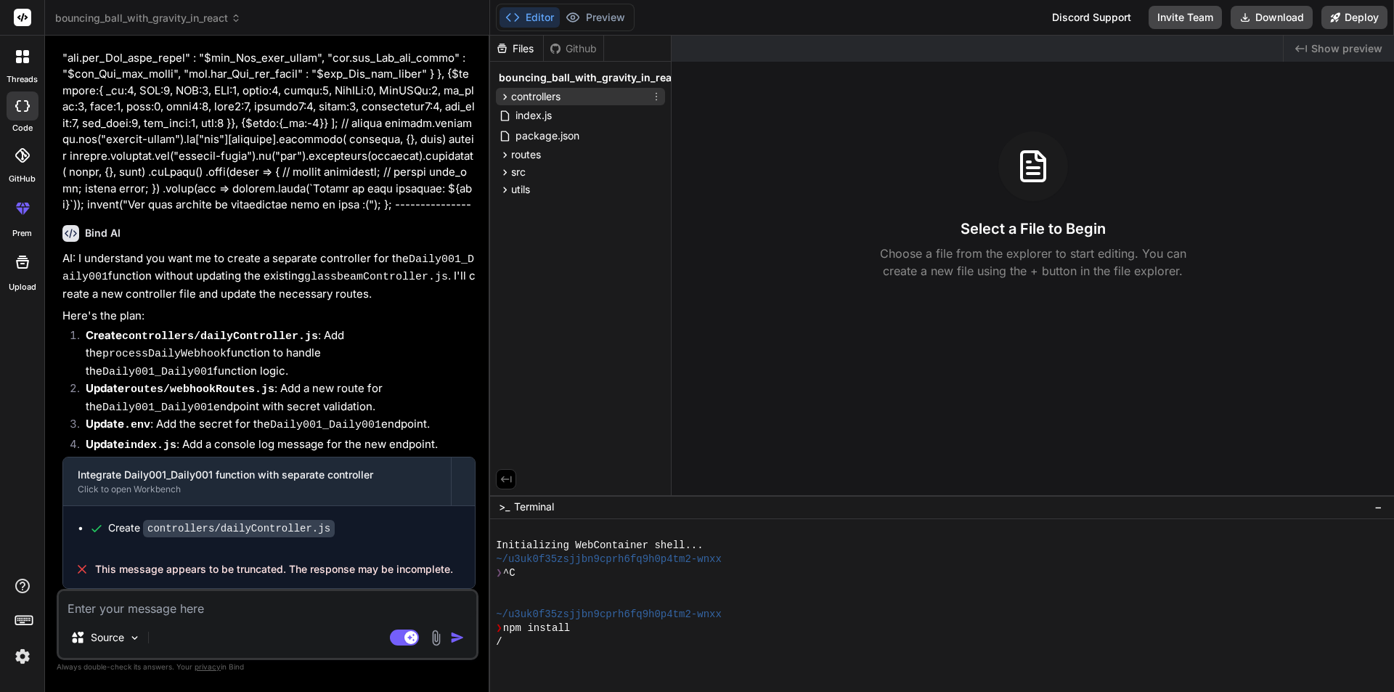
click at [505, 95] on icon at bounding box center [506, 97] width 4 height 6
click at [573, 11] on icon at bounding box center [573, 17] width 15 height 15
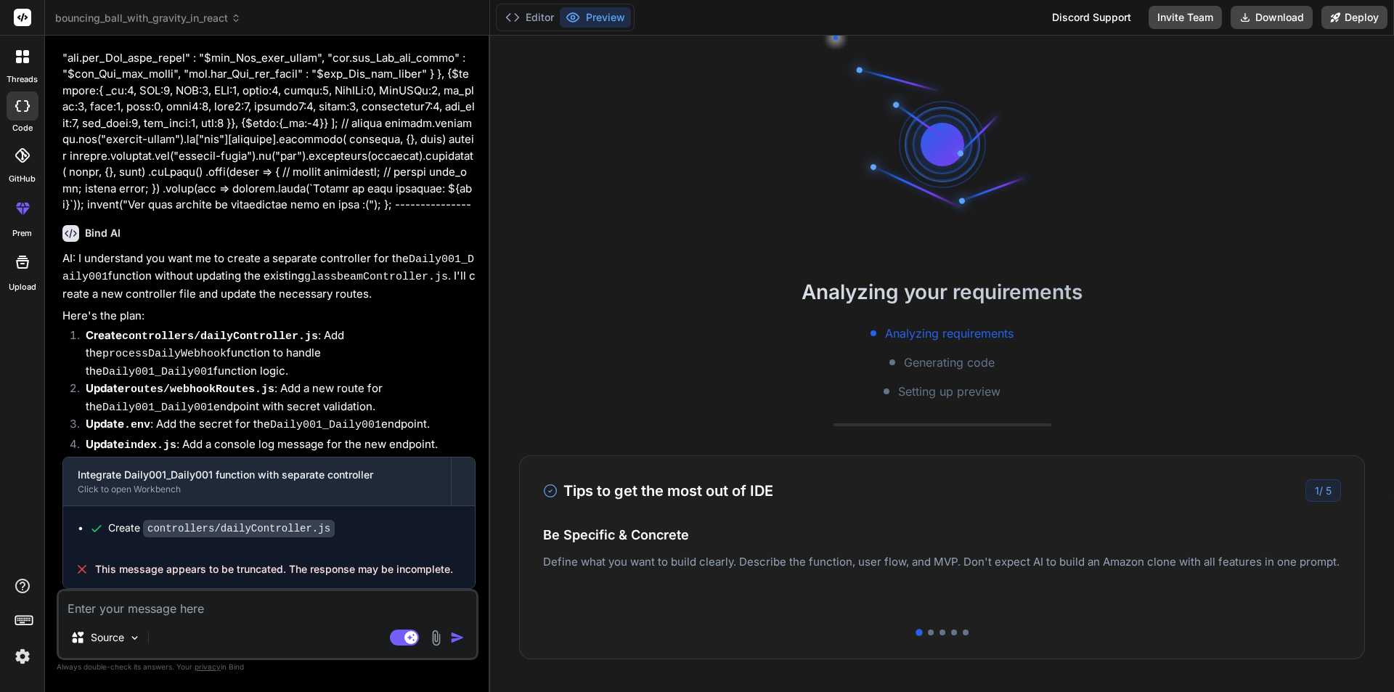
click at [177, 606] on textarea at bounding box center [268, 604] width 418 height 26
type textarea "r"
type textarea "x"
type textarea "re"
type textarea "x"
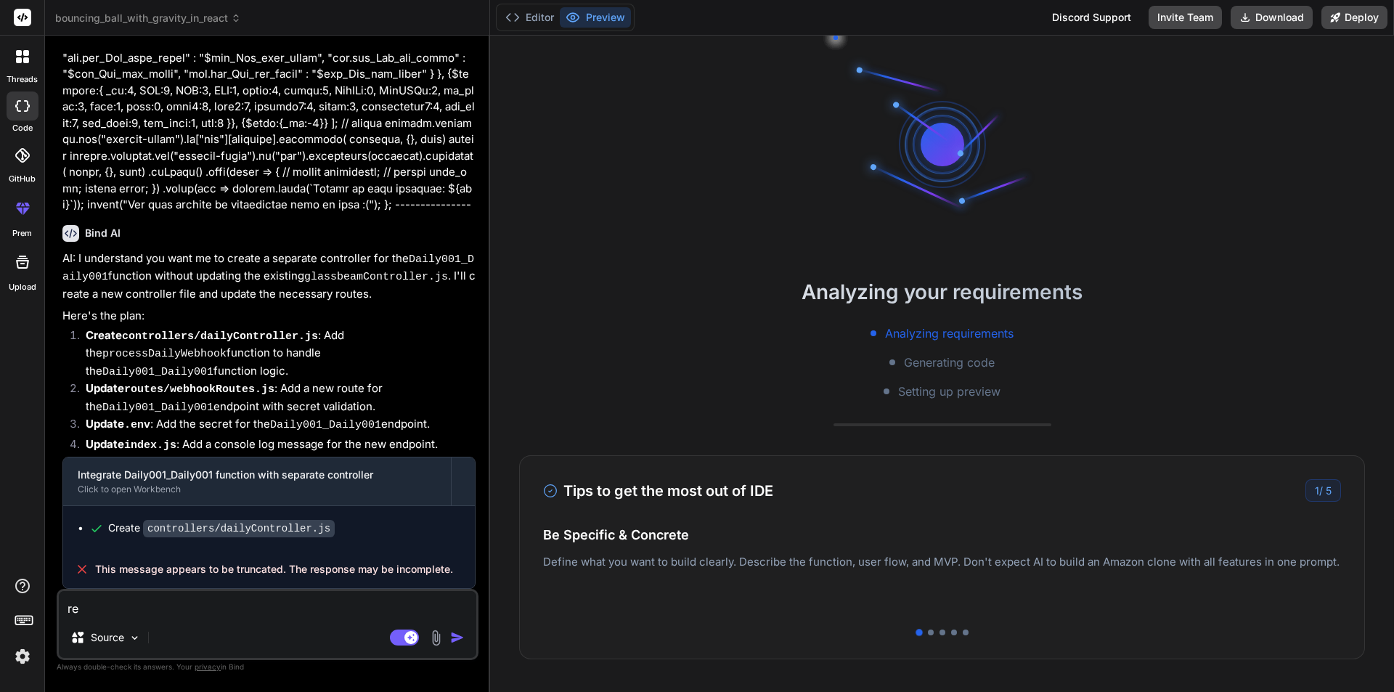
type textarea "reg"
type textarea "x"
type textarea "rege"
type textarea "x"
type textarea "regen"
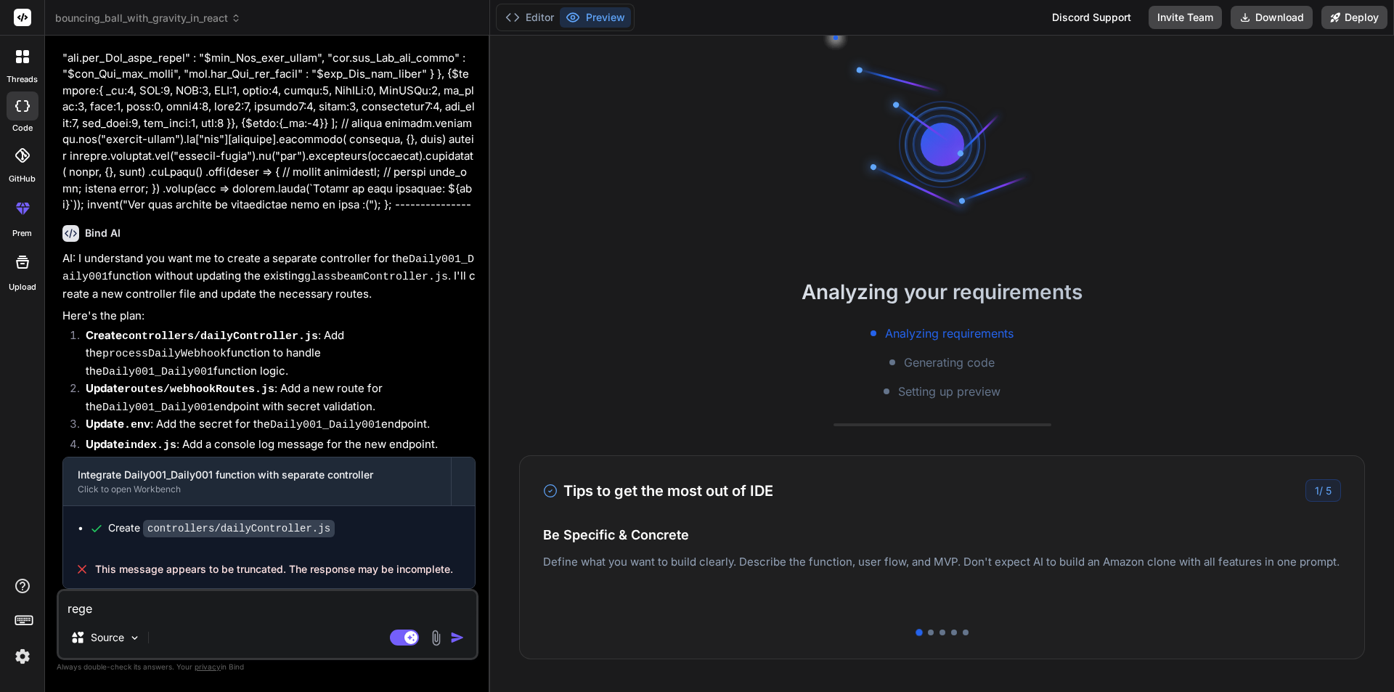
type textarea "x"
type textarea "regene"
type textarea "x"
type textarea "regener"
type textarea "x"
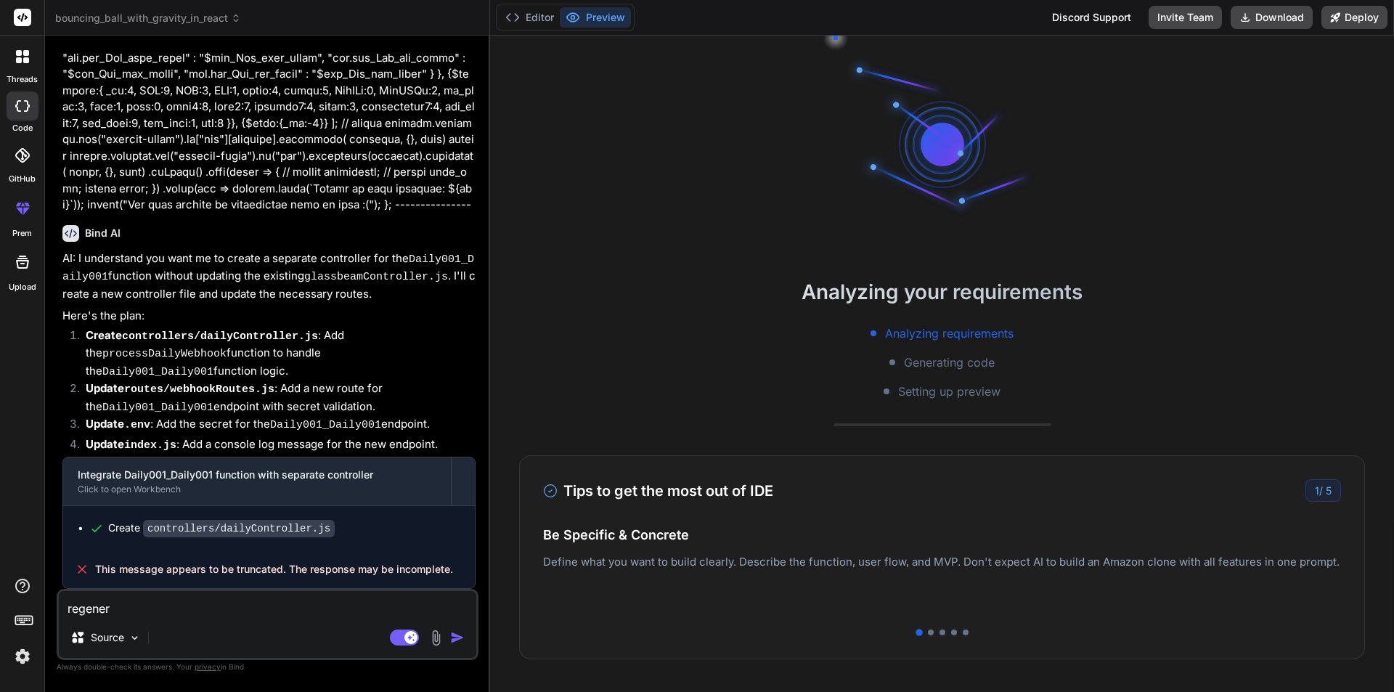
type textarea "regenera"
type textarea "x"
type textarea "regenerat"
type textarea "x"
type textarea "regenerate"
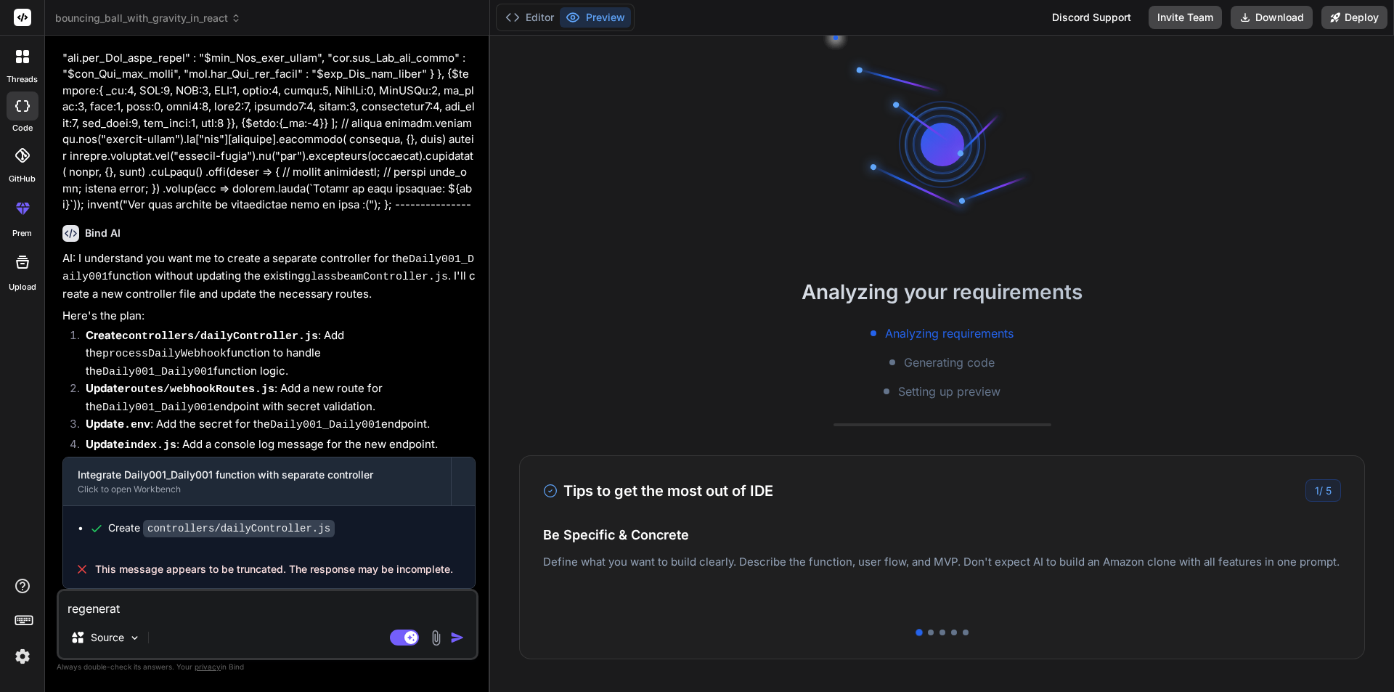
type textarea "x"
type textarea "regenerate"
type textarea "x"
type textarea "regenerate a"
type textarea "x"
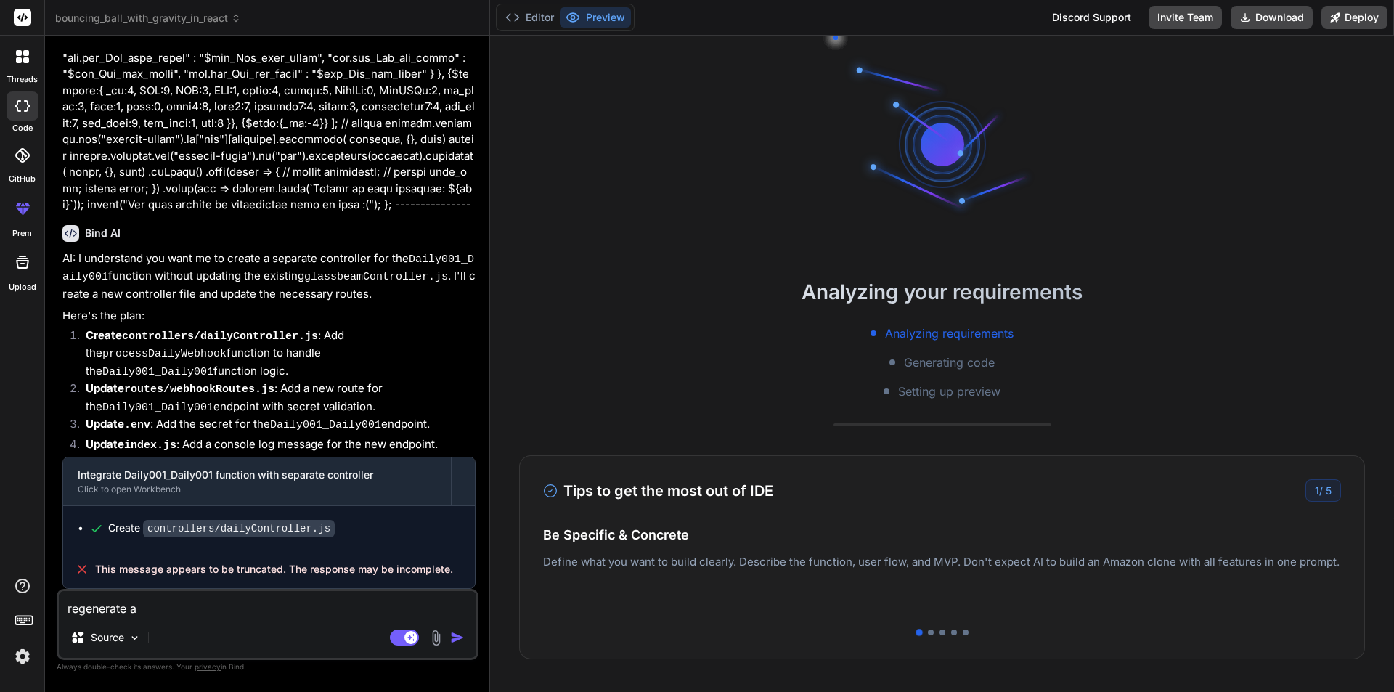
type textarea "regenerate al"
type textarea "x"
type textarea "regenerate all"
type textarea "x"
type textarea "regenerate all"
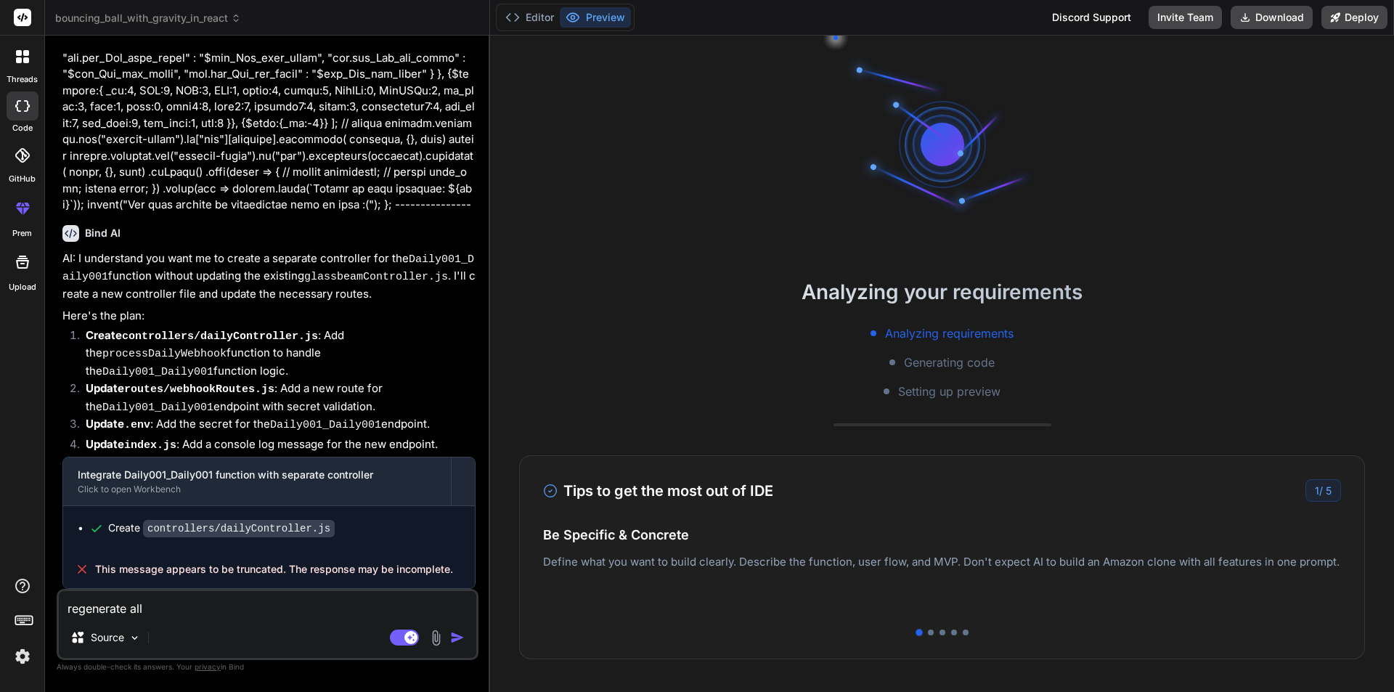
type textarea "x"
type textarea "regenerate all a"
type textarea "x"
type textarea "regenerate all an"
type textarea "x"
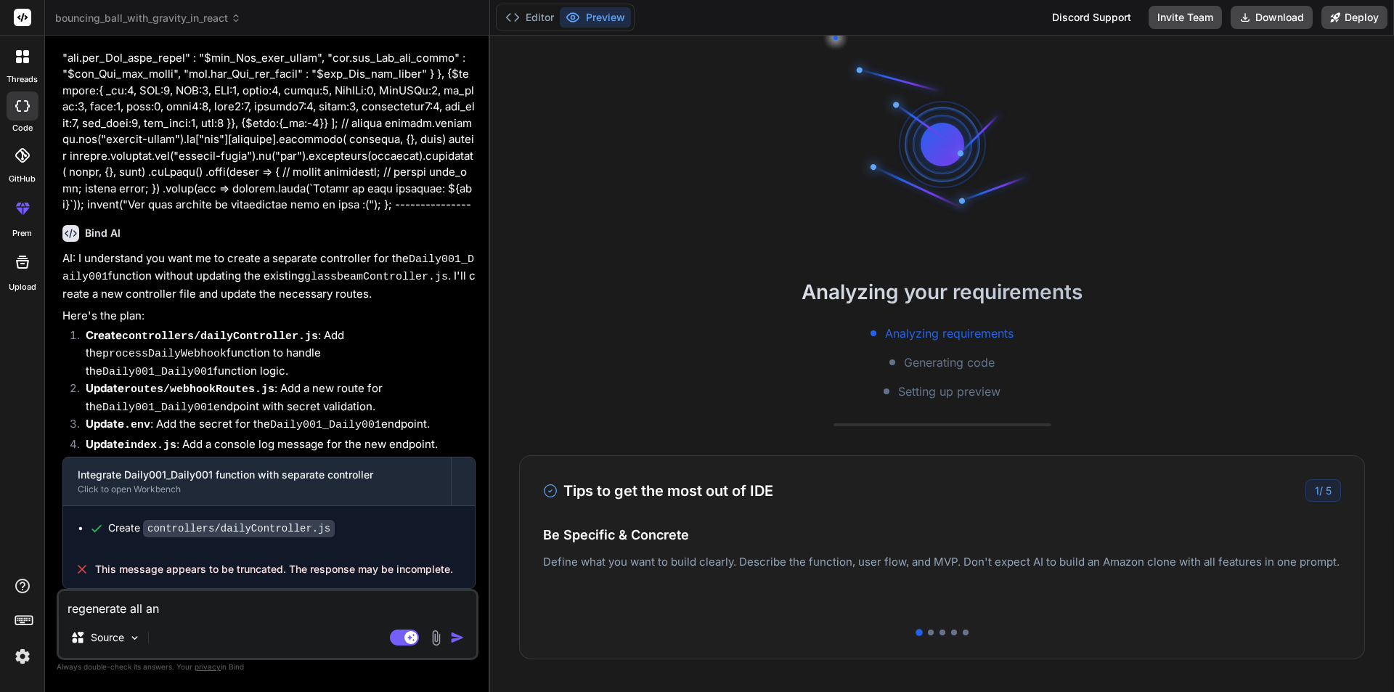
type textarea "regenerate all and"
type textarea "x"
type textarea "regenerate all and"
type textarea "x"
type textarea "regenerate all and s"
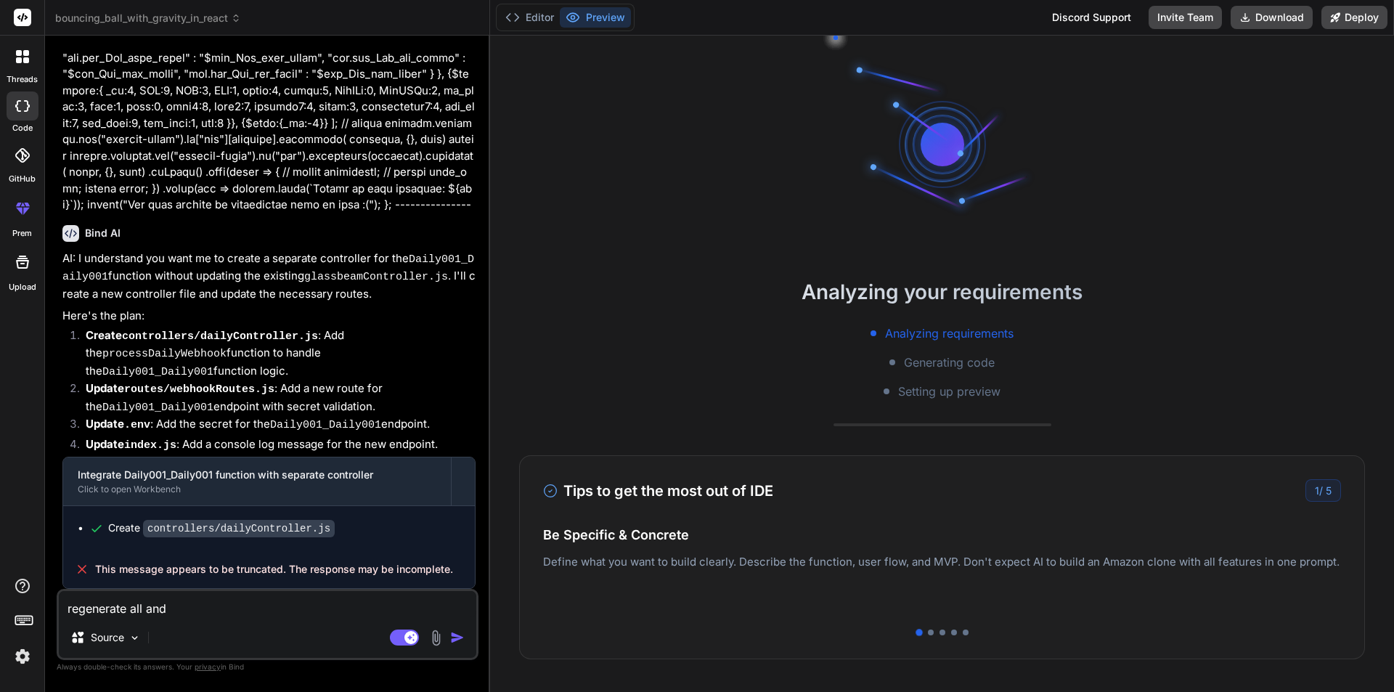
type textarea "x"
type textarea "regenerate all and sh"
type textarea "x"
type textarea "regenerate all and sho"
type textarea "x"
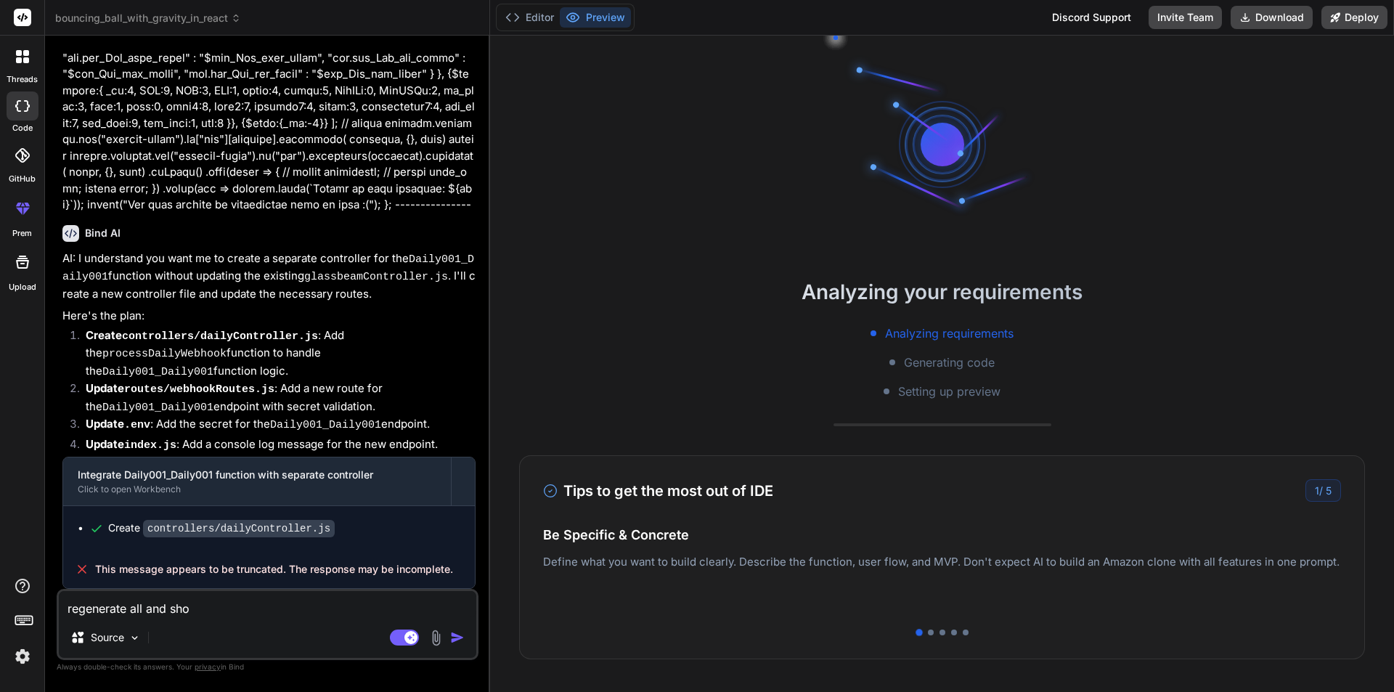
type textarea "regenerate all and show"
type textarea "x"
type textarea "regenerate all and show"
type textarea "x"
type textarea "regenerate all and show i"
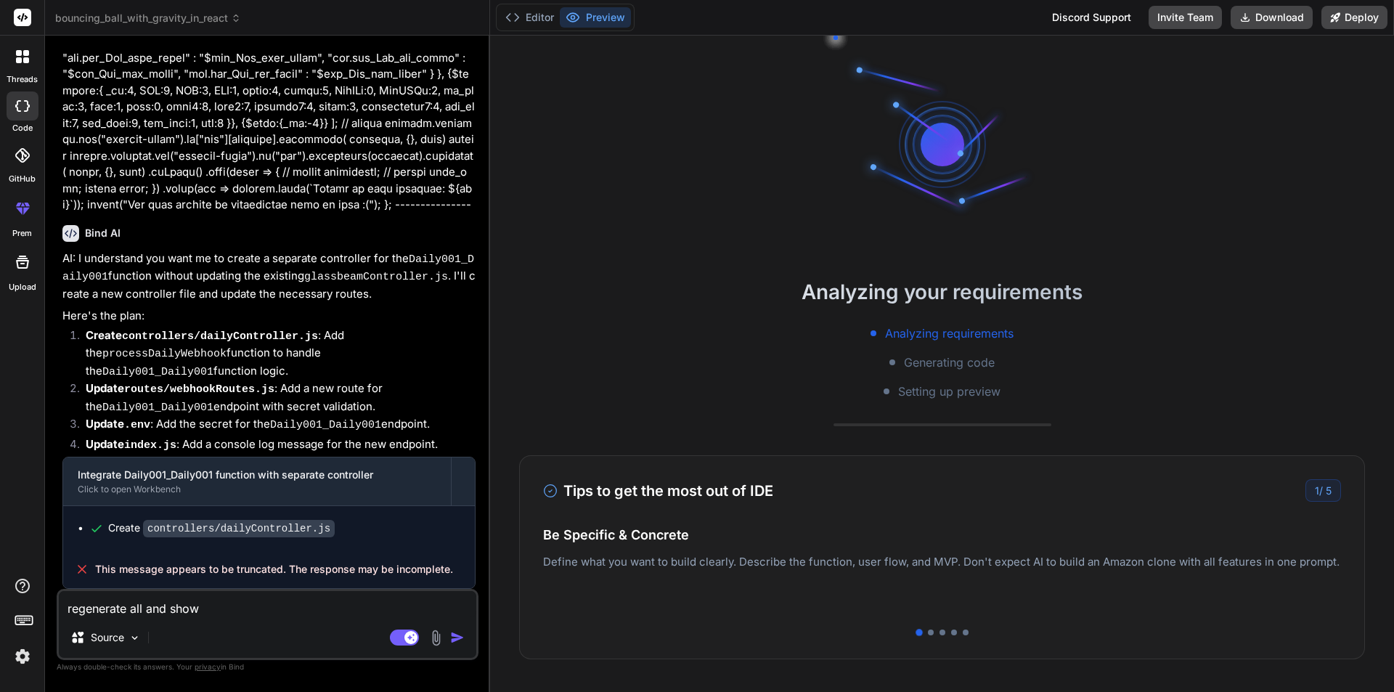
type textarea "x"
type textarea "regenerate all and show i"
type textarea "x"
type textarea "regenerate all and show i a"
type textarea "x"
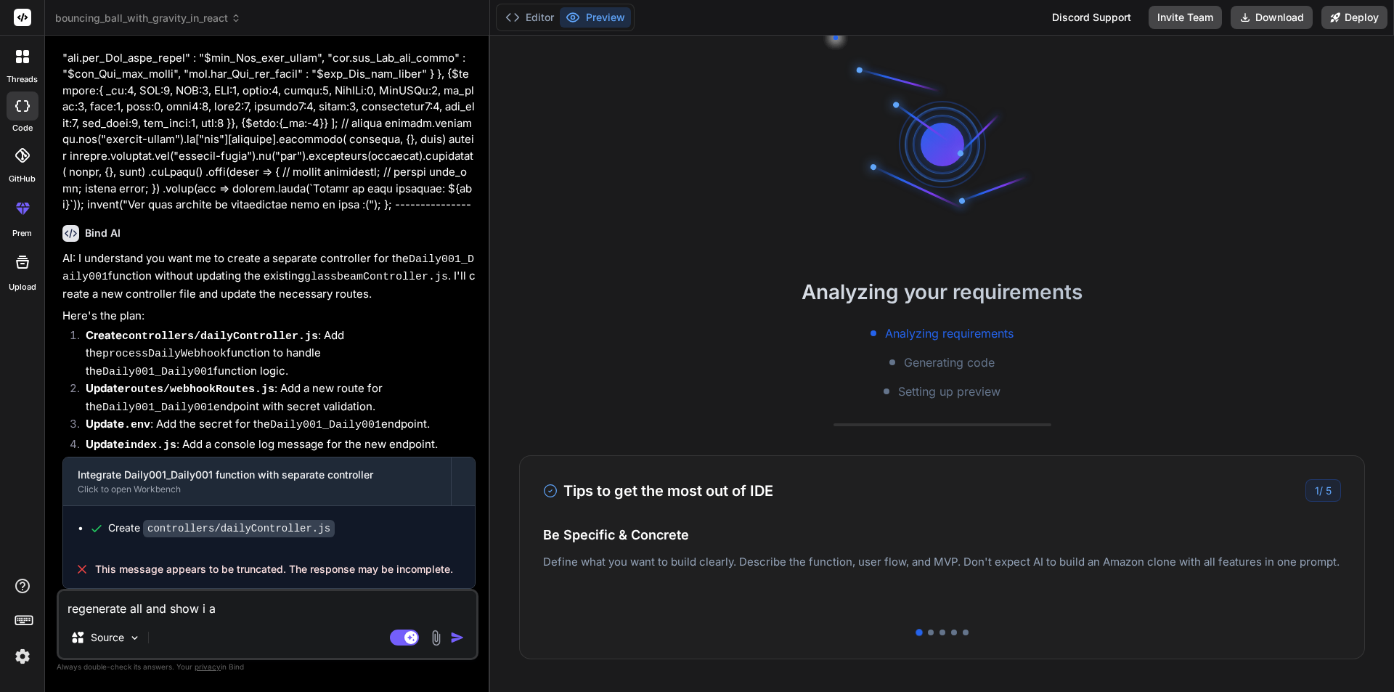
type textarea "regenerate all and show i am"
type textarea "x"
type textarea "regenerate all and show i am"
type textarea "x"
type textarea "regenerate all and show i am n"
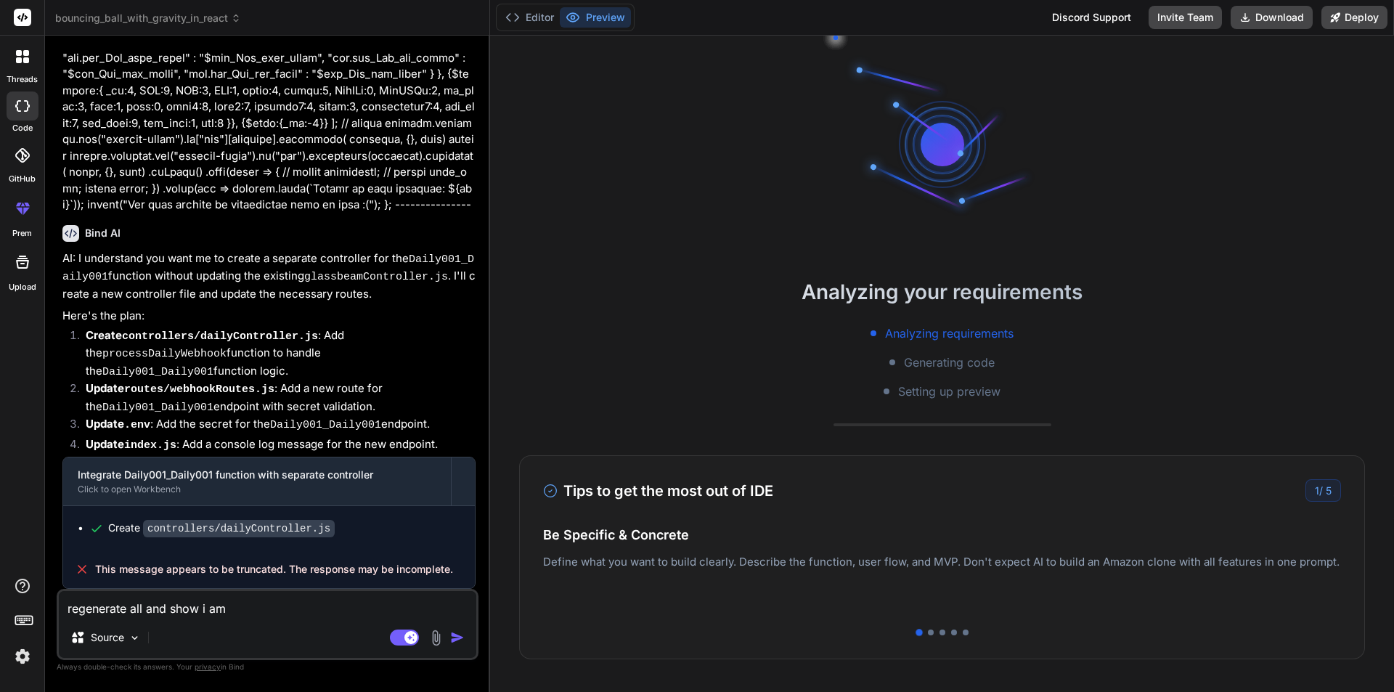
type textarea "x"
type textarea "regenerate all and show i am no"
type textarea "x"
type textarea "regenerate all and show i am not"
type textarea "x"
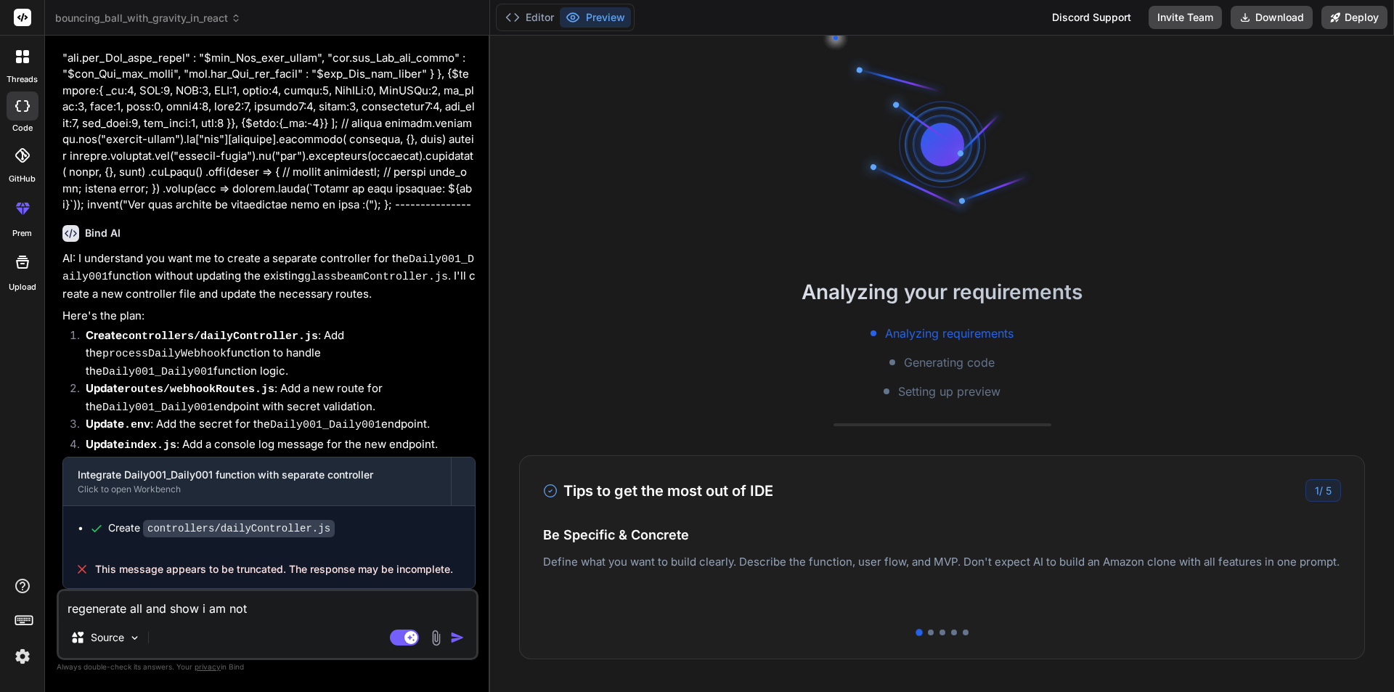
type textarea "regenerate all and show i am not"
type textarea "x"
type textarea "regenerate all and show i am not a"
type textarea "x"
type textarea "regenerate all and show i am not ab"
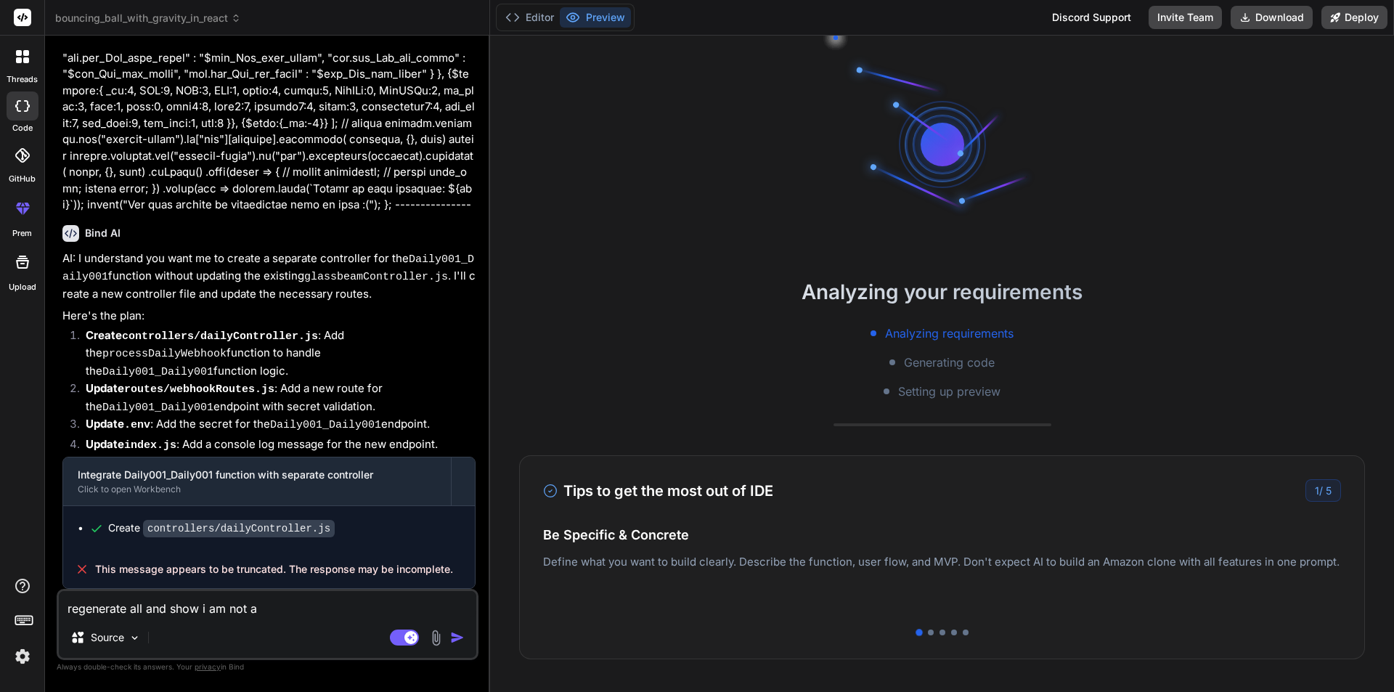
type textarea "x"
type textarea "regenerate all and show i am not abl"
type textarea "x"
type textarea "regenerate all and show i am not able"
type textarea "x"
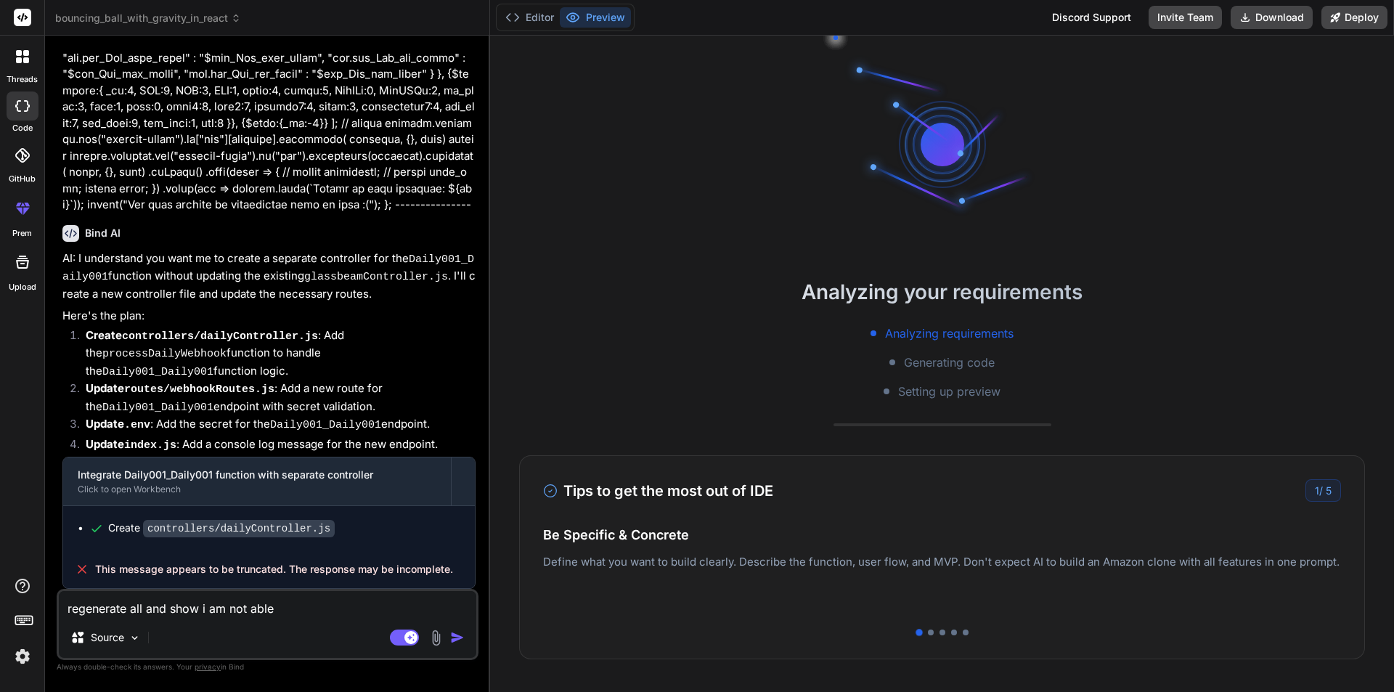
type textarea "regenerate all and show i am not able"
type textarea "x"
type textarea "regenerate all and show i am not able t"
type textarea "x"
type textarea "regenerate all and show i am not able to"
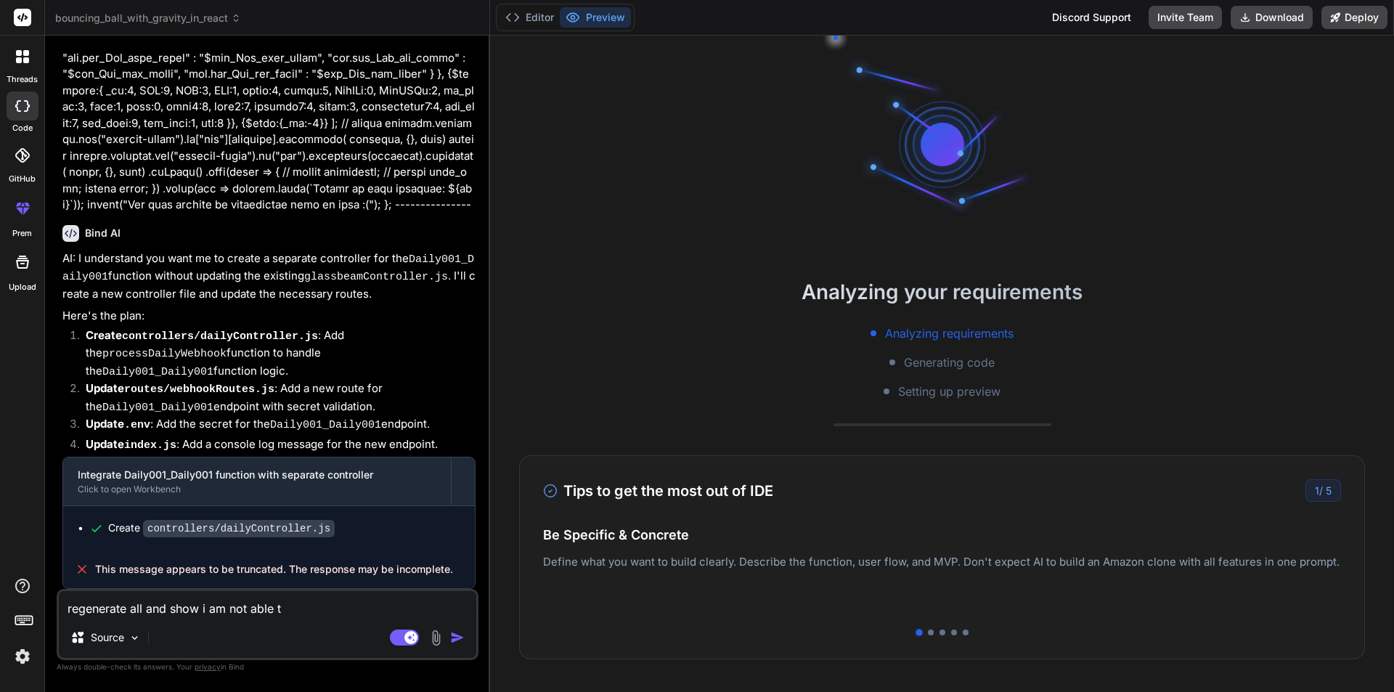
type textarea "x"
type textarea "regenerate all and show i am not able to"
type textarea "x"
type textarea "regenerate all and show i am not able to s"
type textarea "x"
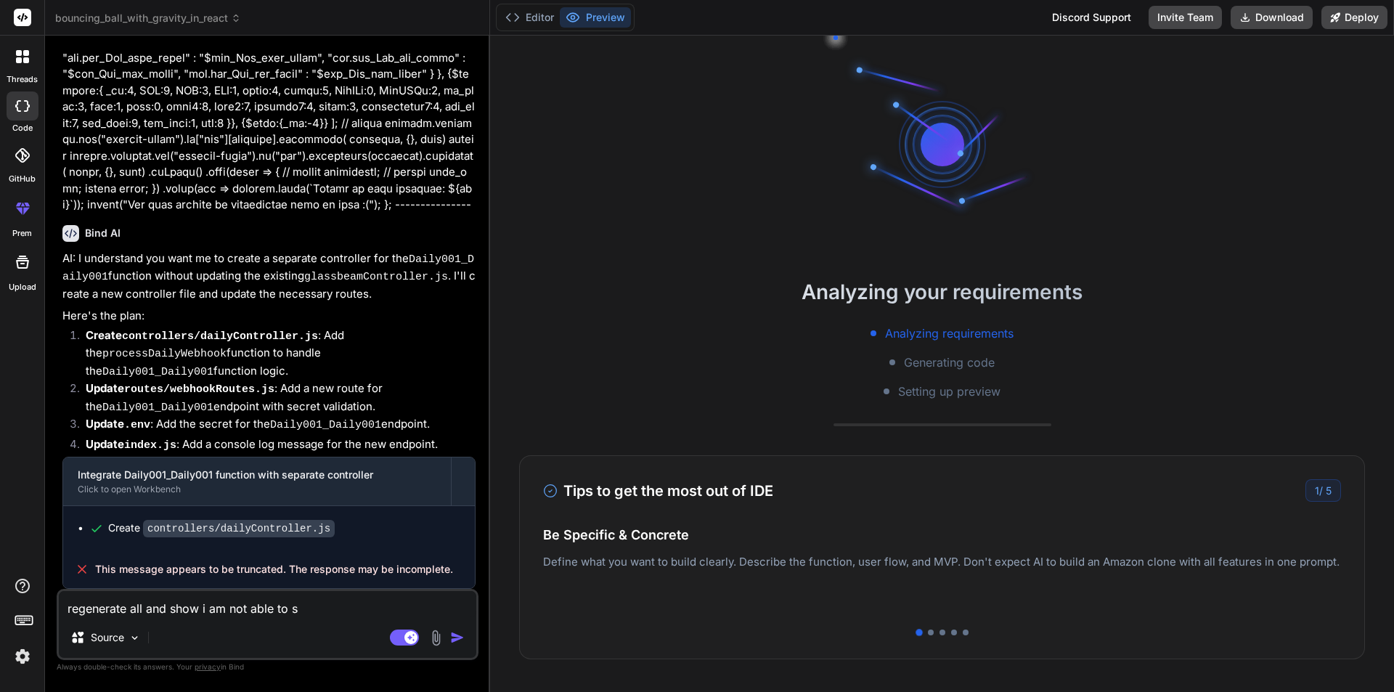
type textarea "regenerate all and show i am not able to sh"
type textarea "x"
type textarea "regenerate all and show i am not able to s"
type textarea "x"
type textarea "regenerate all and show i am not able to se"
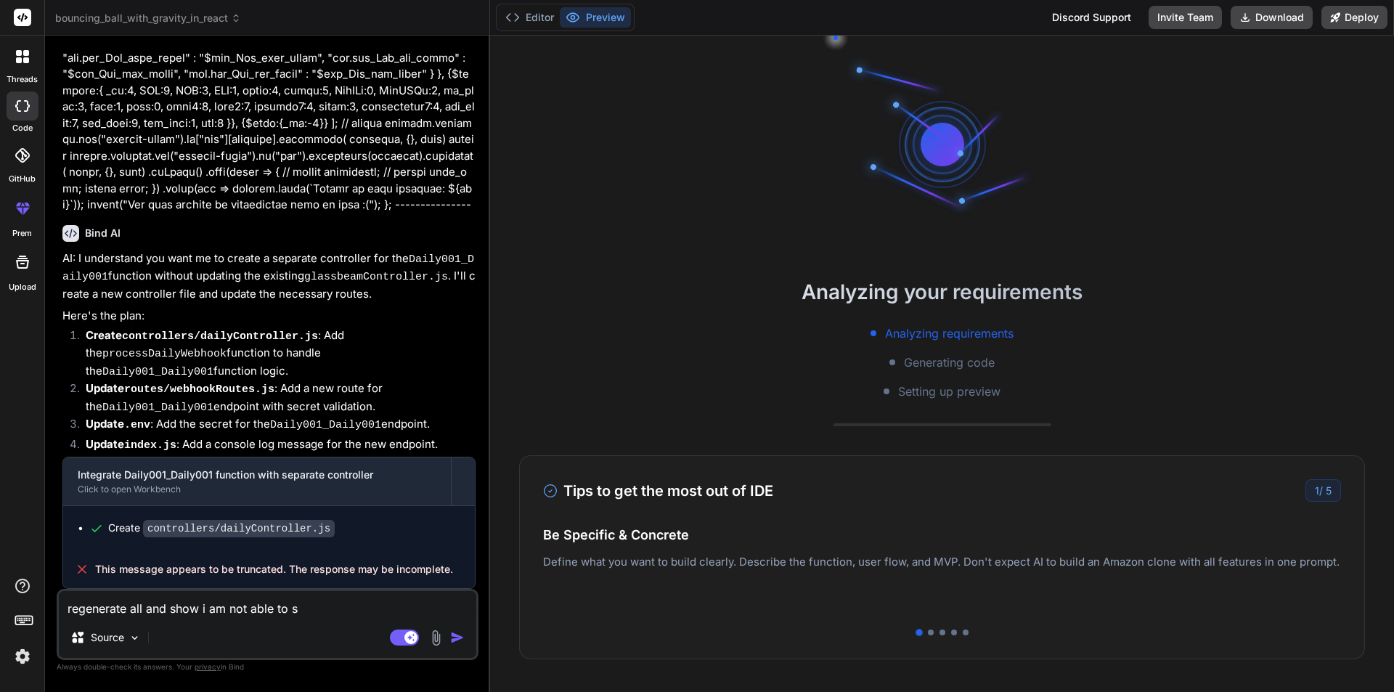
type textarea "x"
type textarea "regenerate all and show i am not able to see"
type textarea "x"
type textarea "regenerate all and show i am not able to see"
type textarea "x"
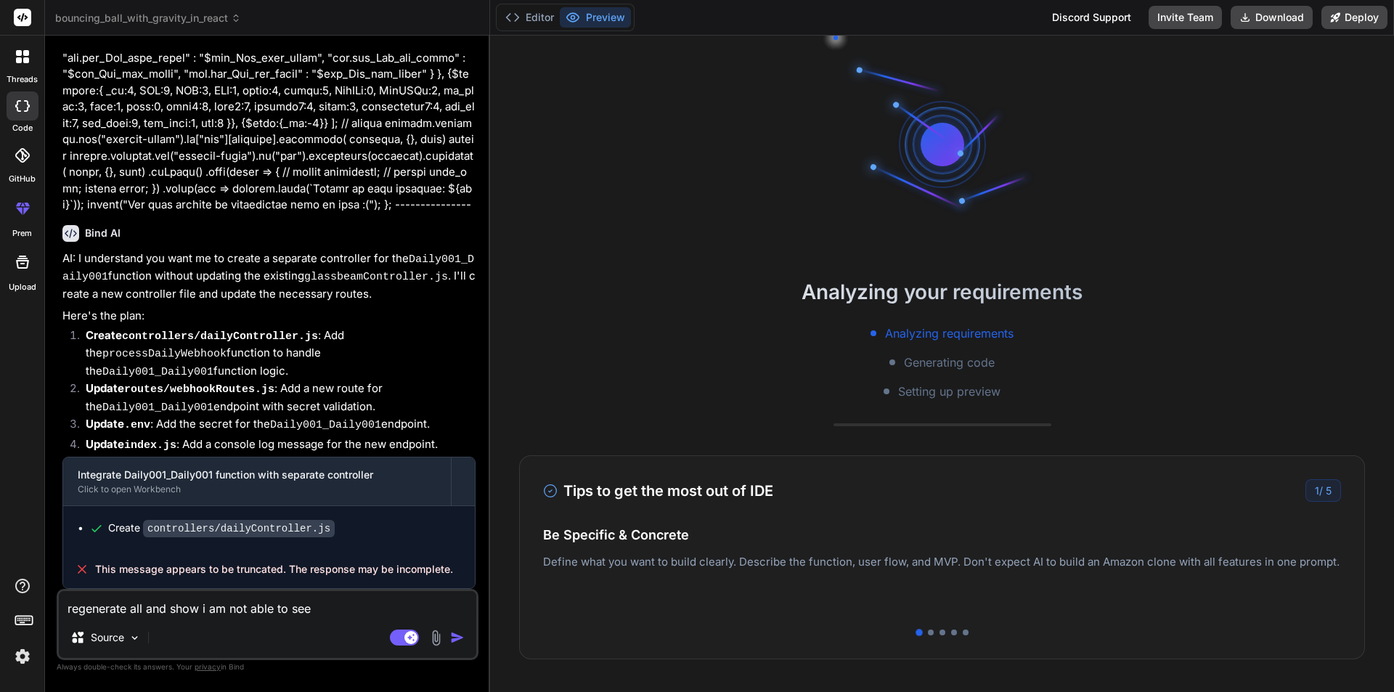
type textarea "regenerate all and show i am not able to see t"
type textarea "x"
type textarea "regenerate all and show i am not able to see th"
type textarea "x"
type textarea "regenerate all and show i am not able to see the"
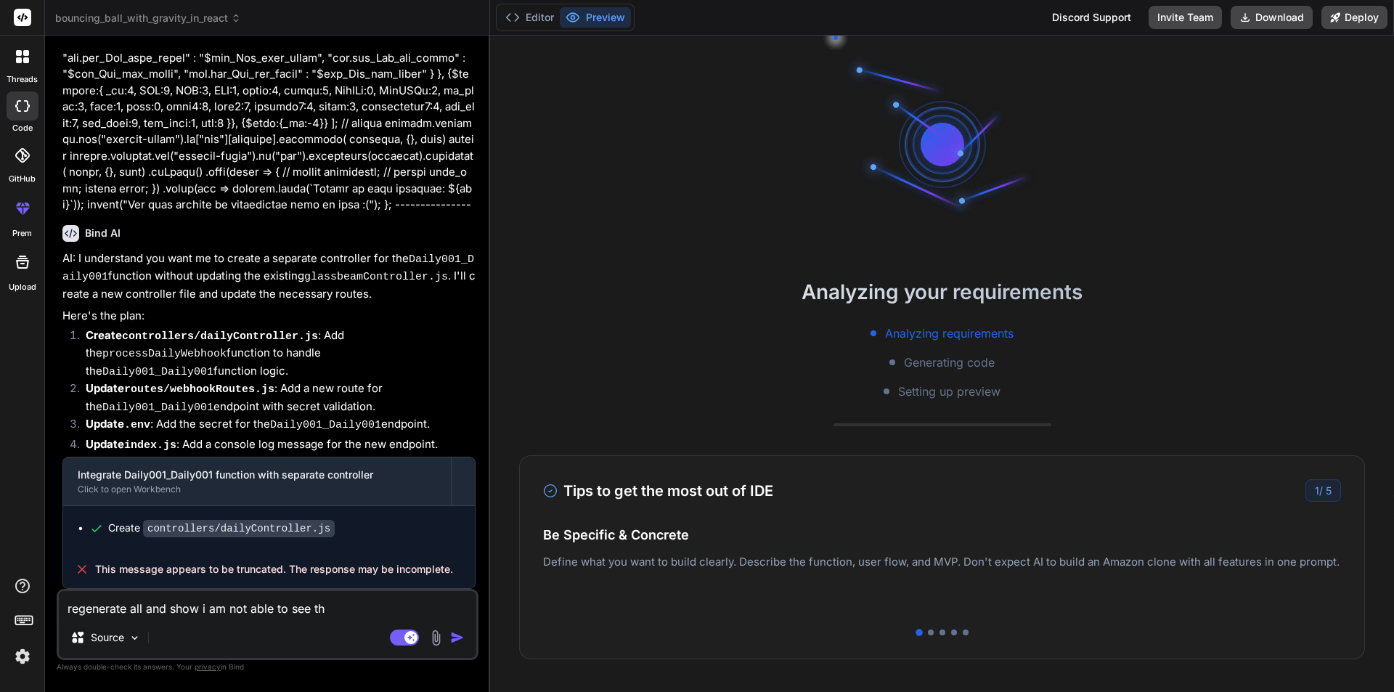
type textarea "x"
type textarea "regenerate all and show i am not able to see the"
type textarea "x"
type textarea "regenerate all and show i am not able to see the d"
type textarea "x"
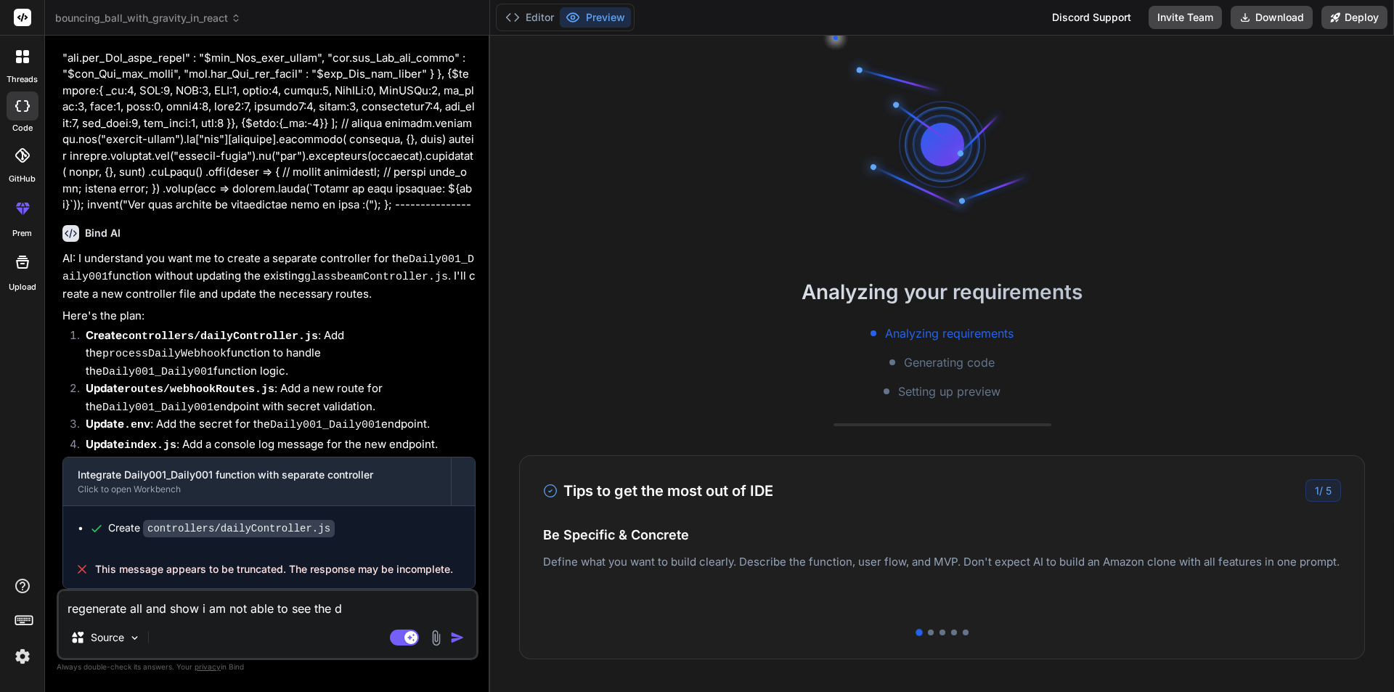
type textarea "regenerate all and show i am not able to see the da"
type textarea "x"
type textarea "regenerate all and show i am not able to see the dai"
type textarea "x"
type textarea "regenerate all and show i am not able to see the dail"
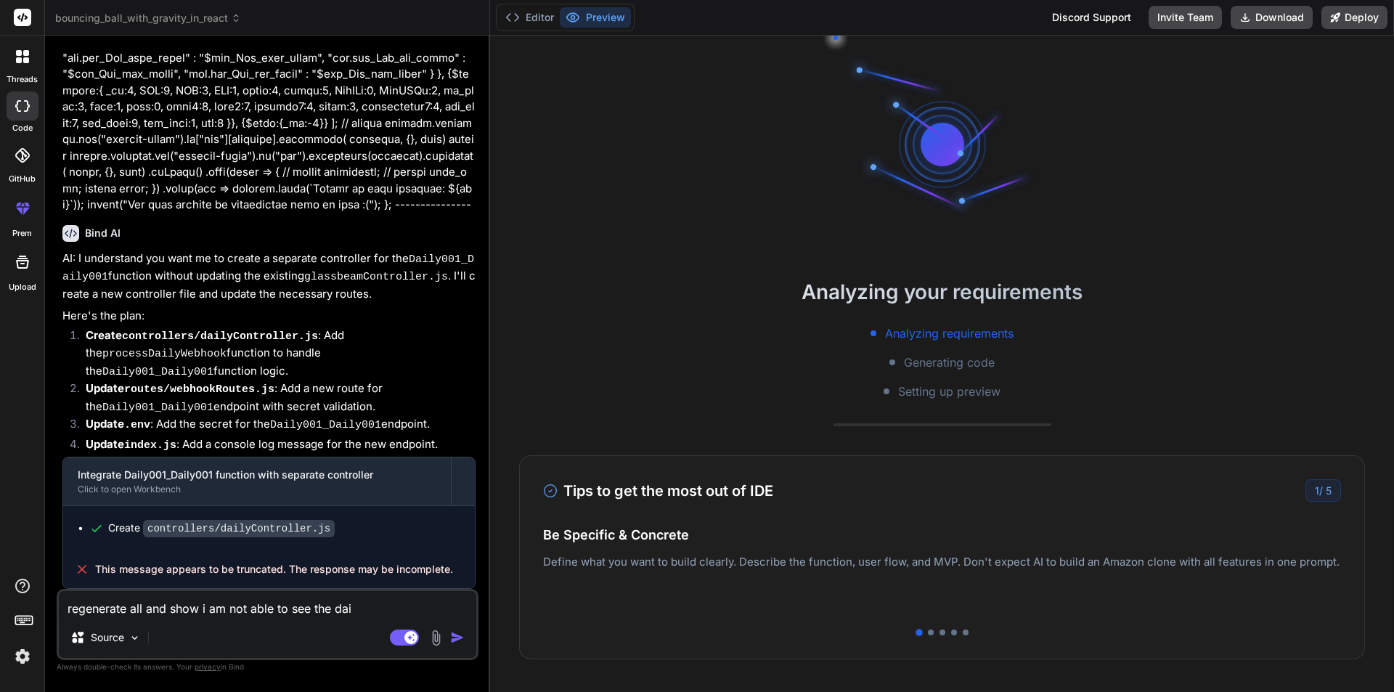
type textarea "x"
type textarea "regenerate all and show i am not able to see the daily"
type textarea "x"
type textarea "regenerate all and show i am not able to see the daily"
type textarea "x"
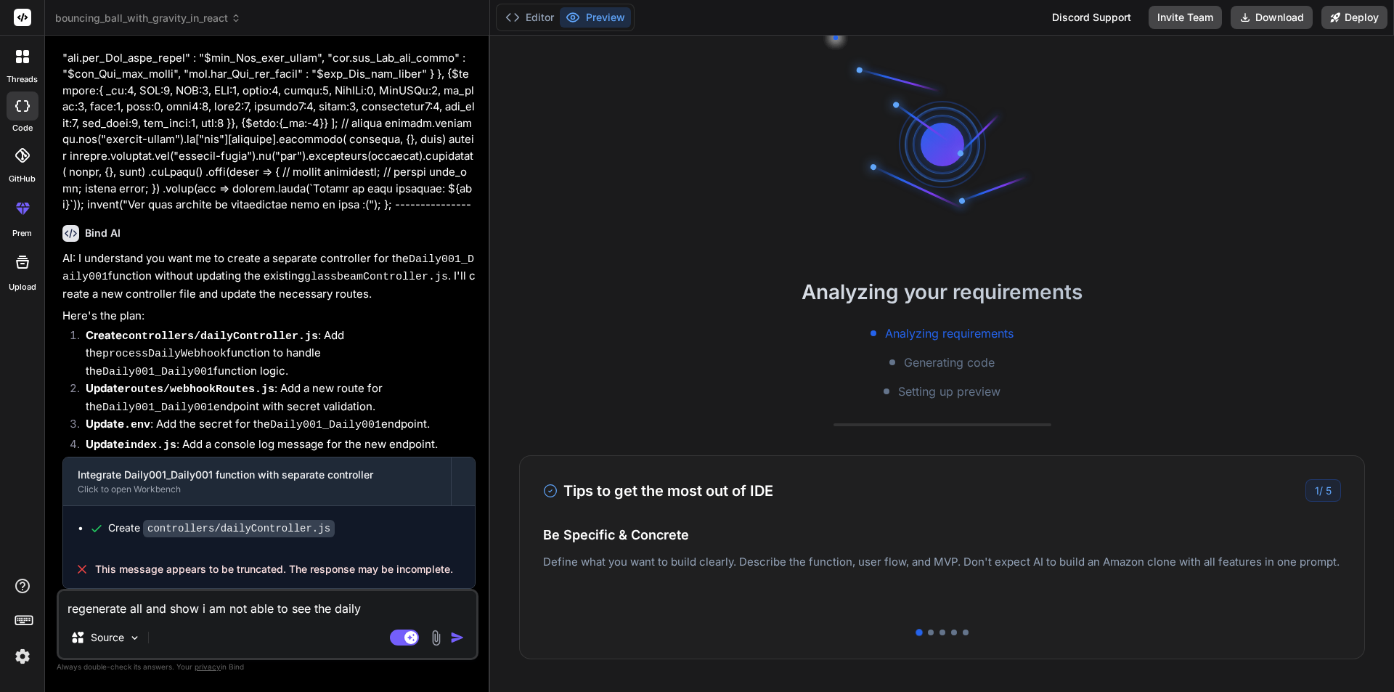
type textarea "regenerate all and show i am not able to see the daily c"
type textarea "x"
type textarea "regenerate all and show i am not able to see the daily co"
type textarea "x"
type textarea "regenerate all and show i am not able to see the daily con"
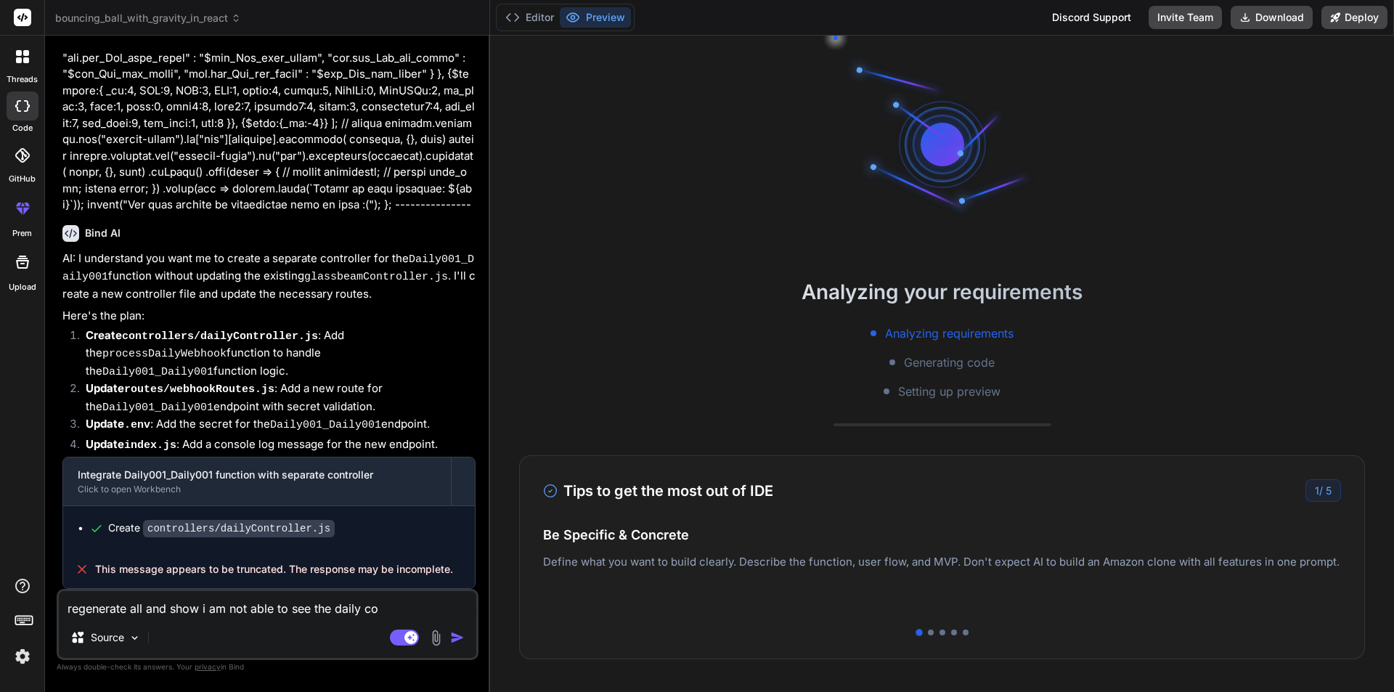
type textarea "x"
type textarea "regenerate all and show i am not able to see the daily cont"
type textarea "x"
type textarea "regenerate all and show i am not able to see the daily contr"
type textarea "x"
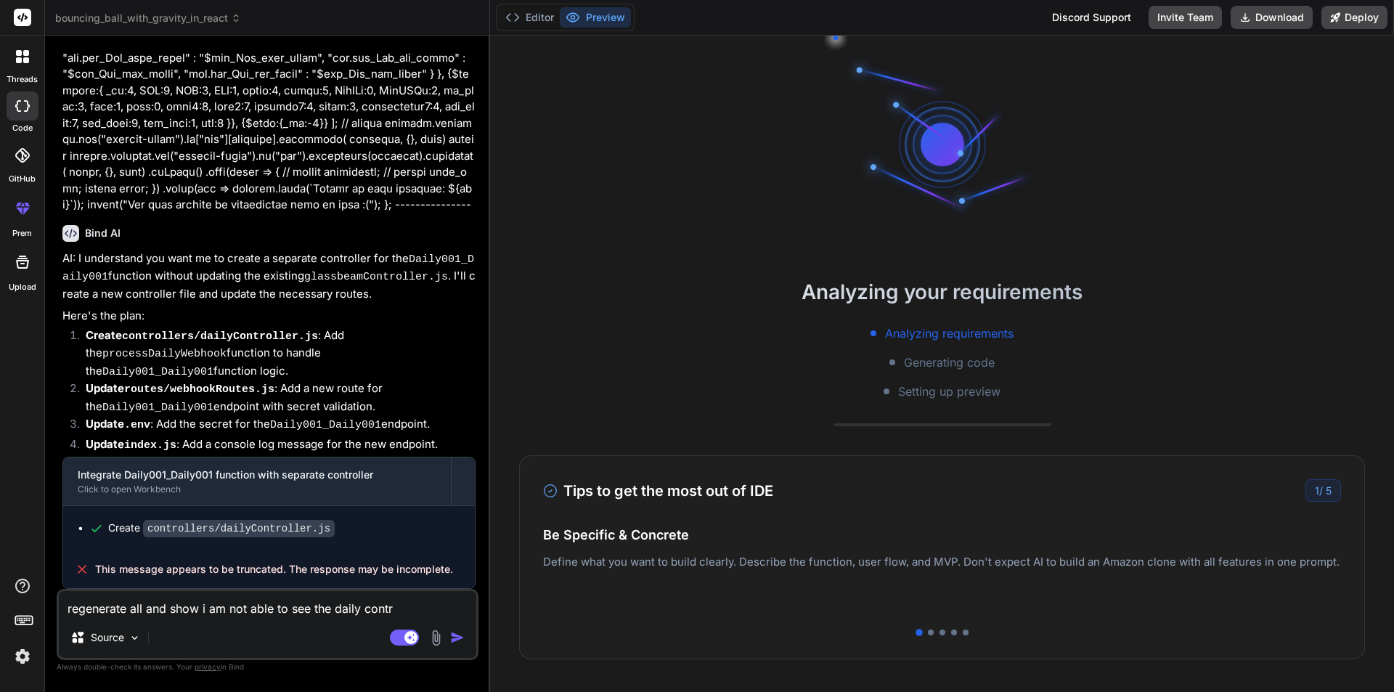
type textarea "regenerate all and show i am not able to see the daily contro"
type textarea "x"
type textarea "regenerate all and show i am not able to see the daily control"
type textarea "x"
type textarea "regenerate all and show i am not able to see the daily controll"
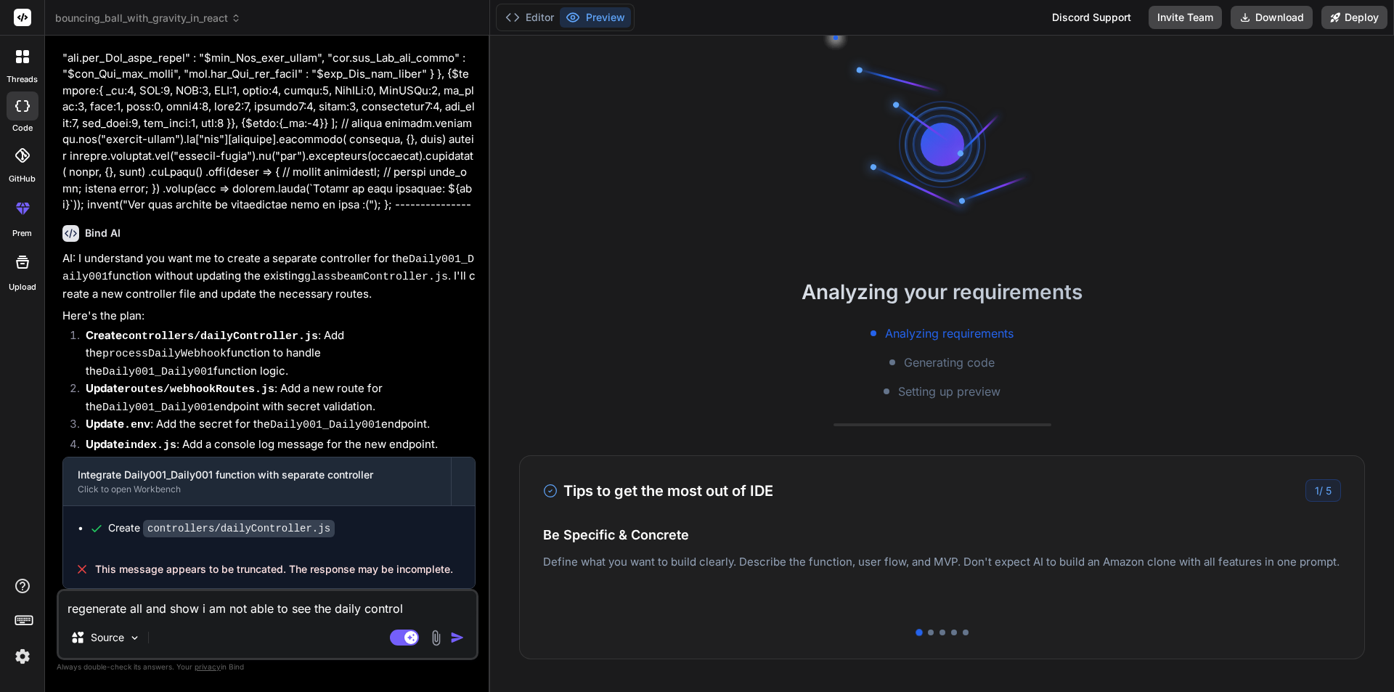
type textarea "x"
type textarea "regenerate all and show i am not able to see the daily controlle"
type textarea "x"
type textarea "regenerate all and show i am not able to see the daily controller"
type textarea "x"
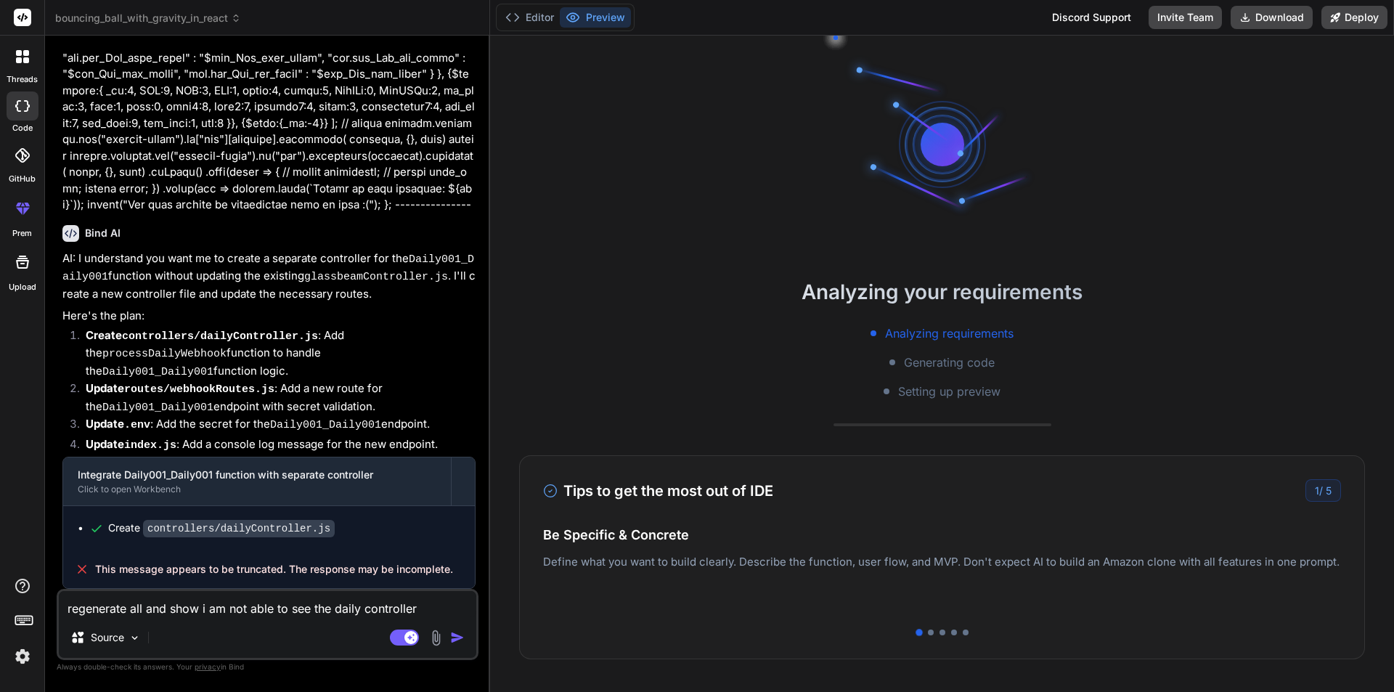
type textarea "regenerate all and show i am not able to see the daily controller"
type textarea "x"
type textarea "regenerate all and show i am not able to see the daily controller a"
type textarea "x"
type textarea "regenerate all and show i am not able to see the daily controller an"
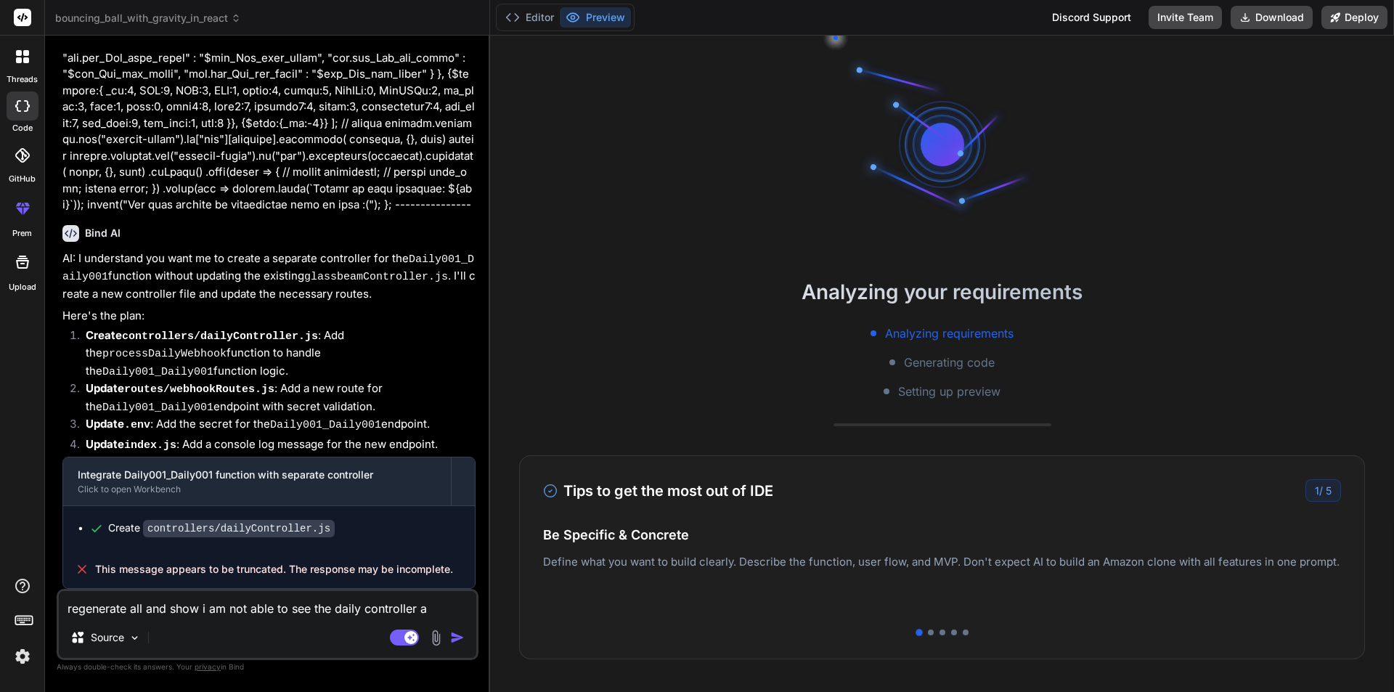
type textarea "x"
type textarea "regenerate all and show i am not able to see the daily controller and"
type textarea "x"
type textarea "regenerate all and show i am not able to see the daily controller and"
type textarea "x"
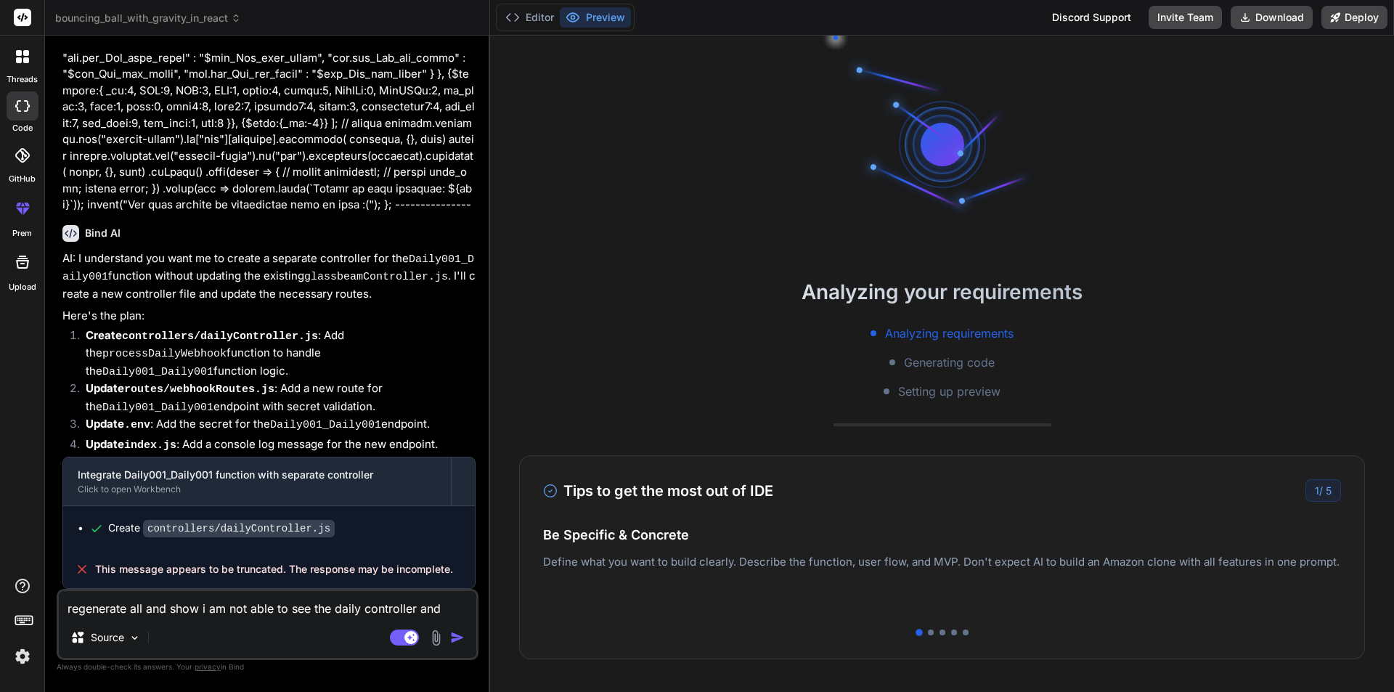
type textarea "regenerate all and show i am not able to see the daily controller and a"
type textarea "x"
type textarea "regenerate all and show i am not able to see the daily controller and al"
type textarea "x"
type textarea "regenerate all and show i am not able to see the daily controller and all"
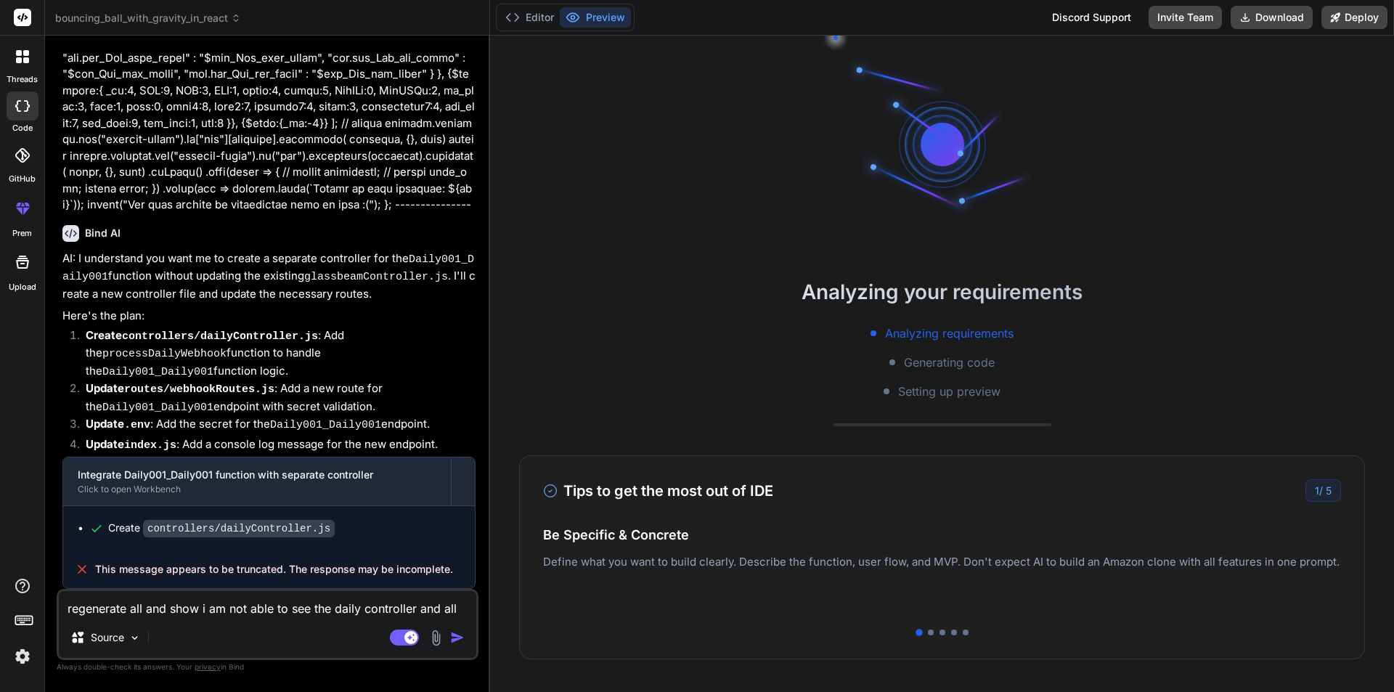
type textarea "x"
type textarea "regenerate all and show i am not able to see the daily controller and all"
type textarea "x"
type textarea "regenerate all and show i am not able to see the daily controller and all t"
type textarea "x"
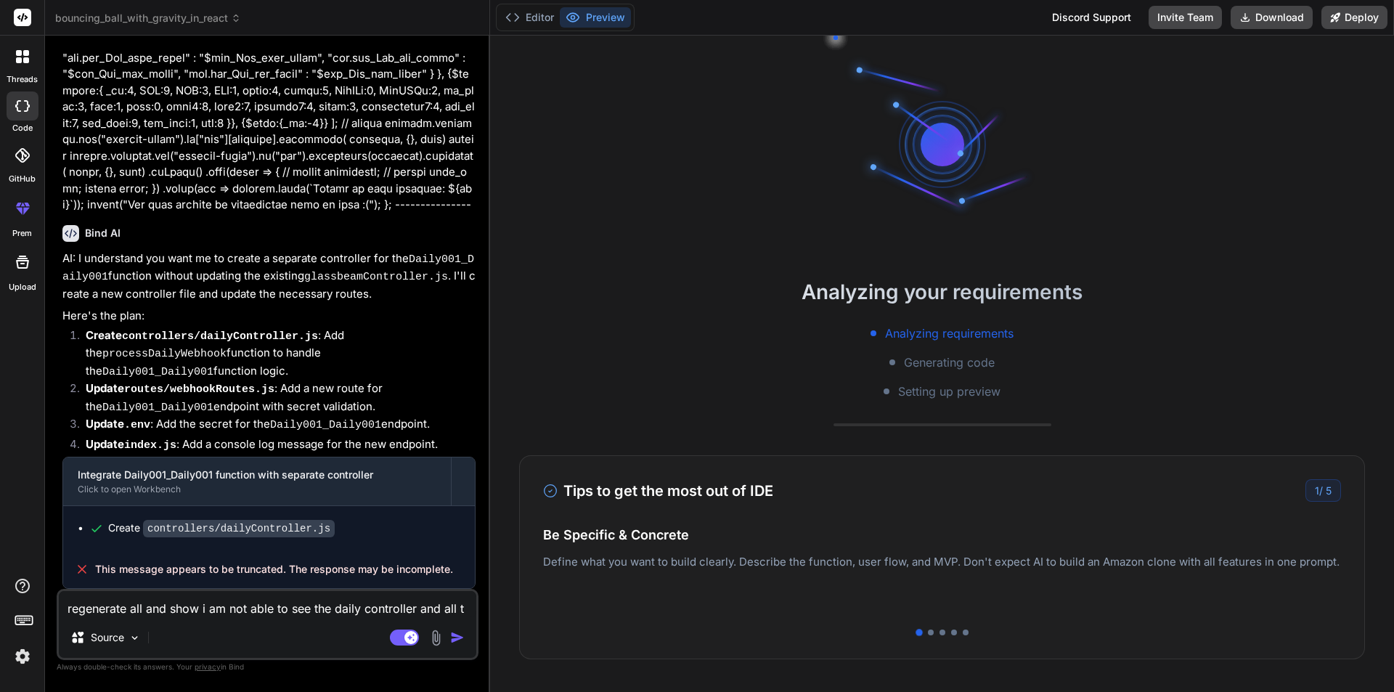
type textarea "regenerate all and show i am not able to see the daily controller and all th"
type textarea "x"
type textarea "regenerate all and show i am not able to see the daily controller and all the"
type textarea "x"
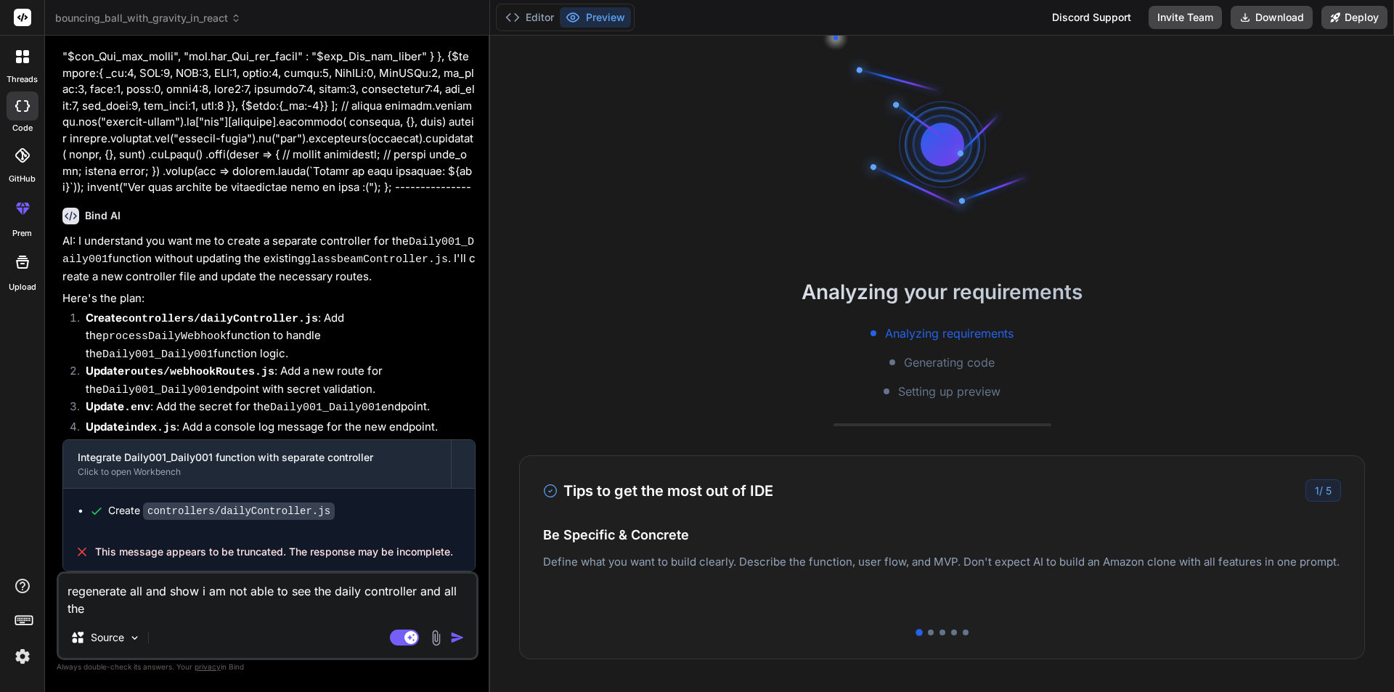
type textarea "regenerate all and show i am not able to see the daily controller and all the"
type textarea "x"
type textarea "regenerate all and show i am not able to see the daily controller and all the f"
type textarea "x"
type textarea "regenerate all and show i am not able to see the daily controller and all the fi"
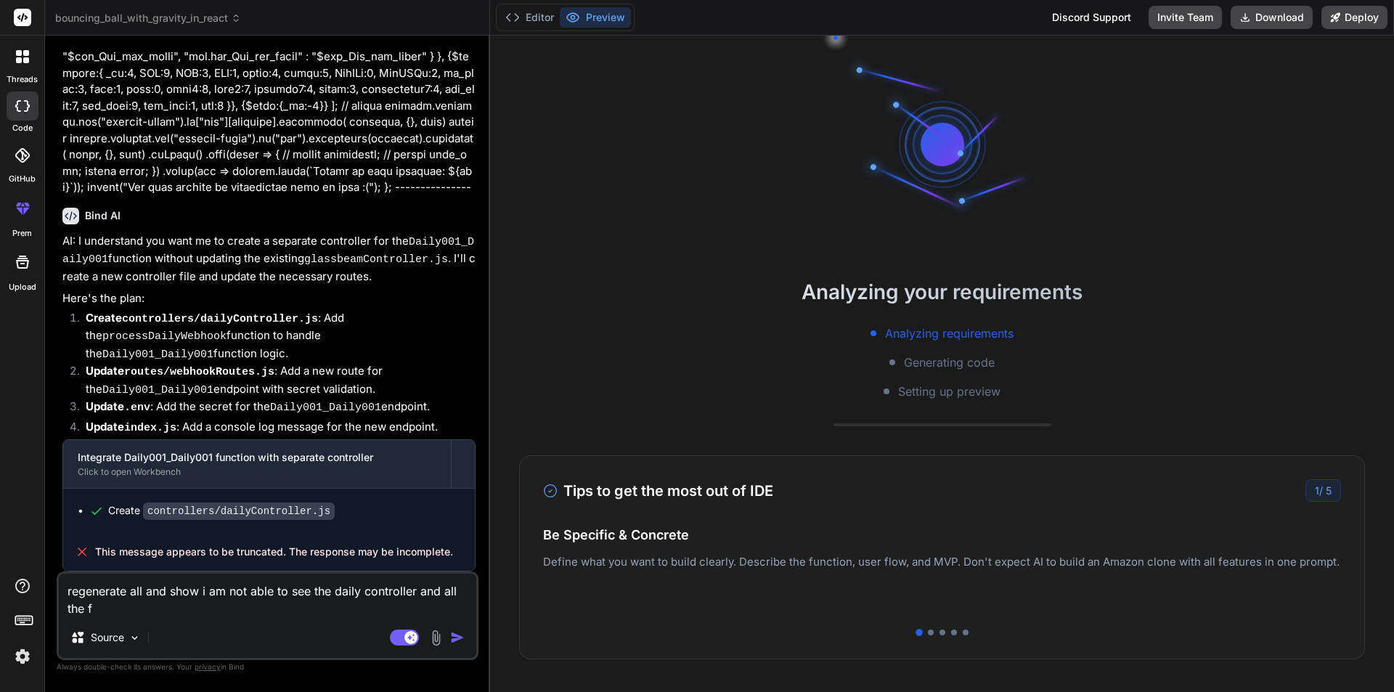
type textarea "x"
type textarea "regenerate all and show i am not able to see the daily controller and all the f…"
type textarea "x"
type textarea "regenerate all and show i am not able to see the daily controller and all the f…"
type textarea "x"
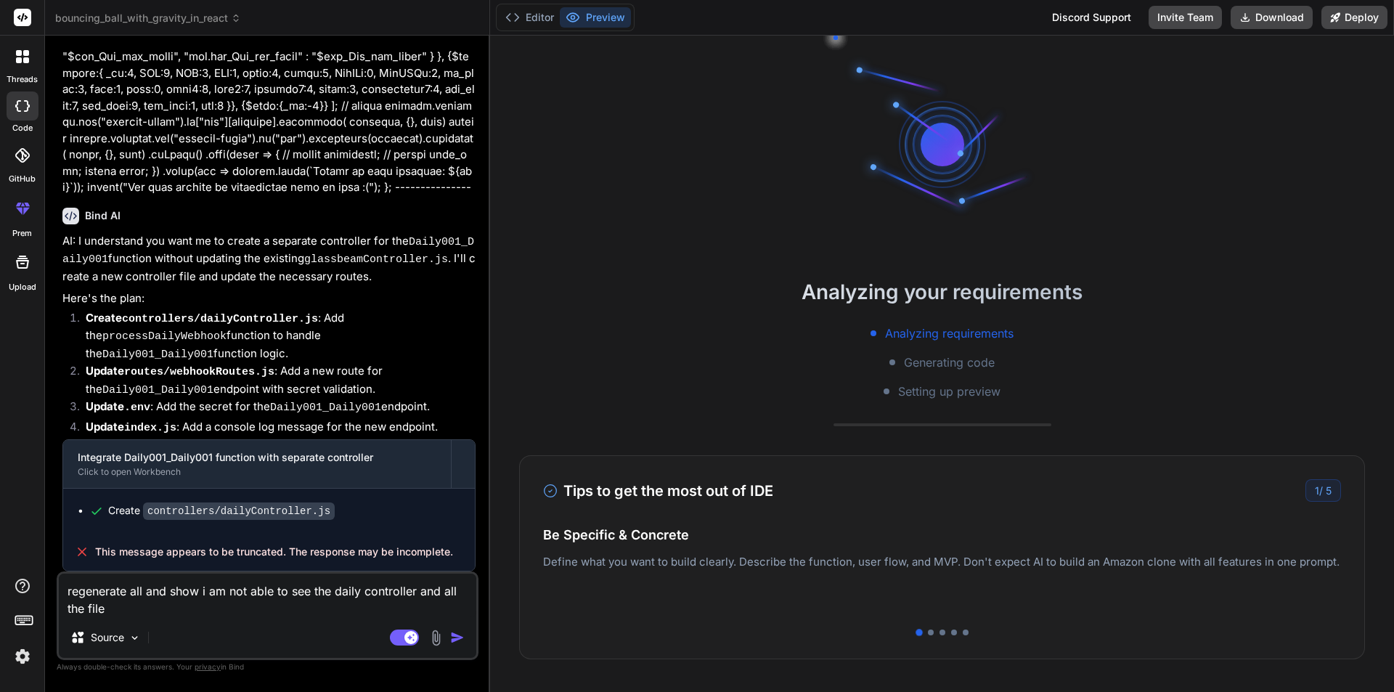
type textarea "regenerate all and show i am not able to see the daily controller and all the f…"
type textarea "x"
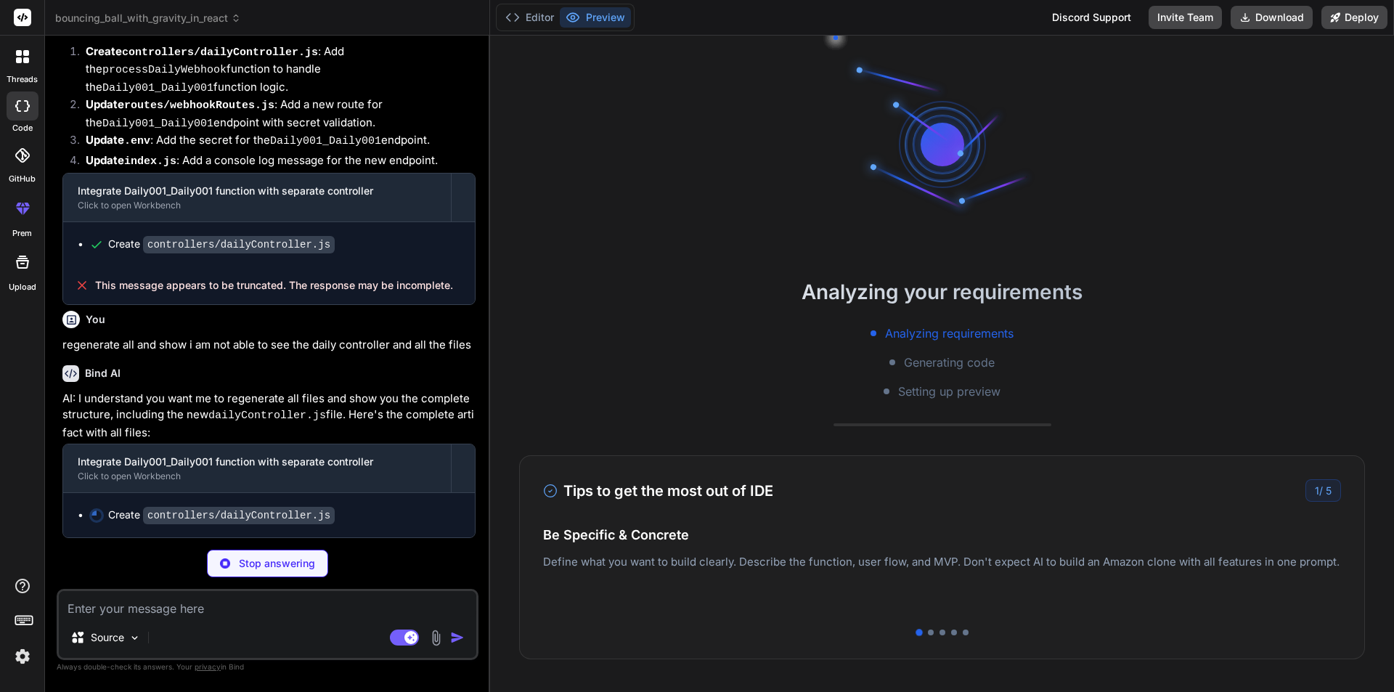
scroll to position [22772, 0]
click at [532, 16] on button "Editor" at bounding box center [530, 17] width 60 height 20
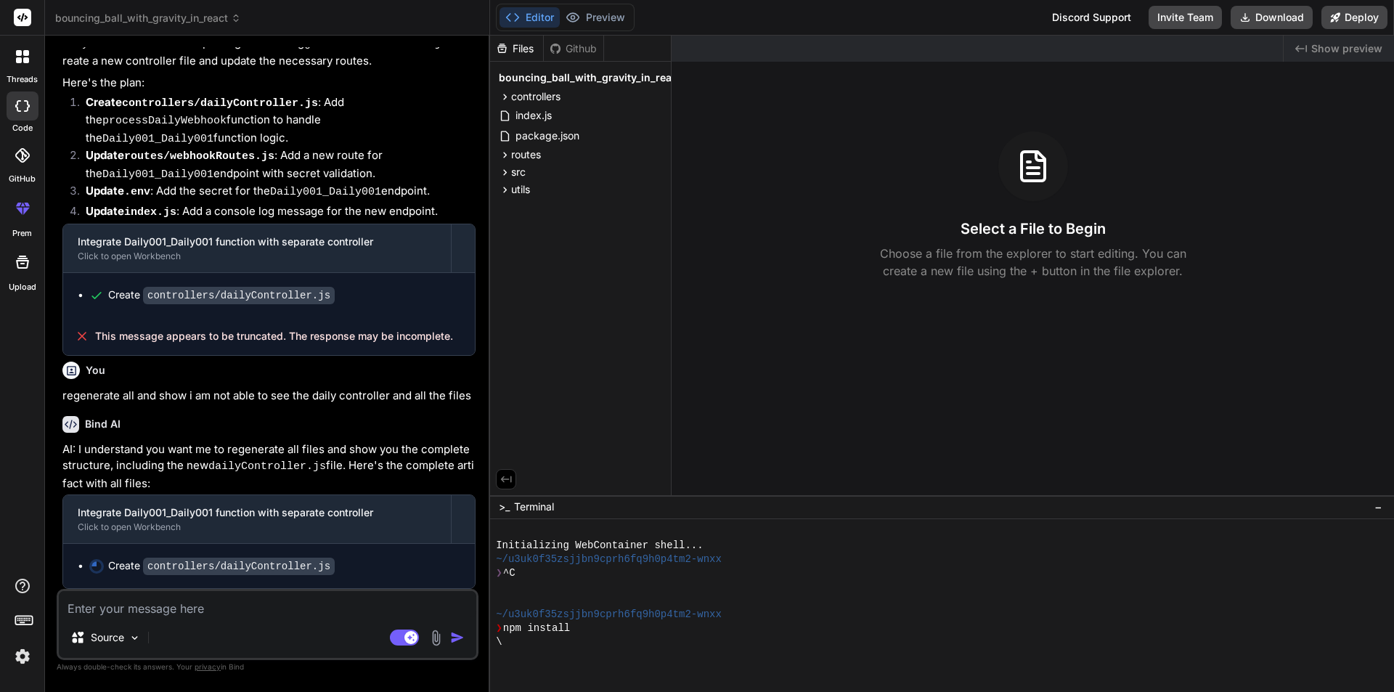
scroll to position [22721, 0]
click at [411, 635] on rect at bounding box center [410, 637] width 13 height 13
type textarea "x"
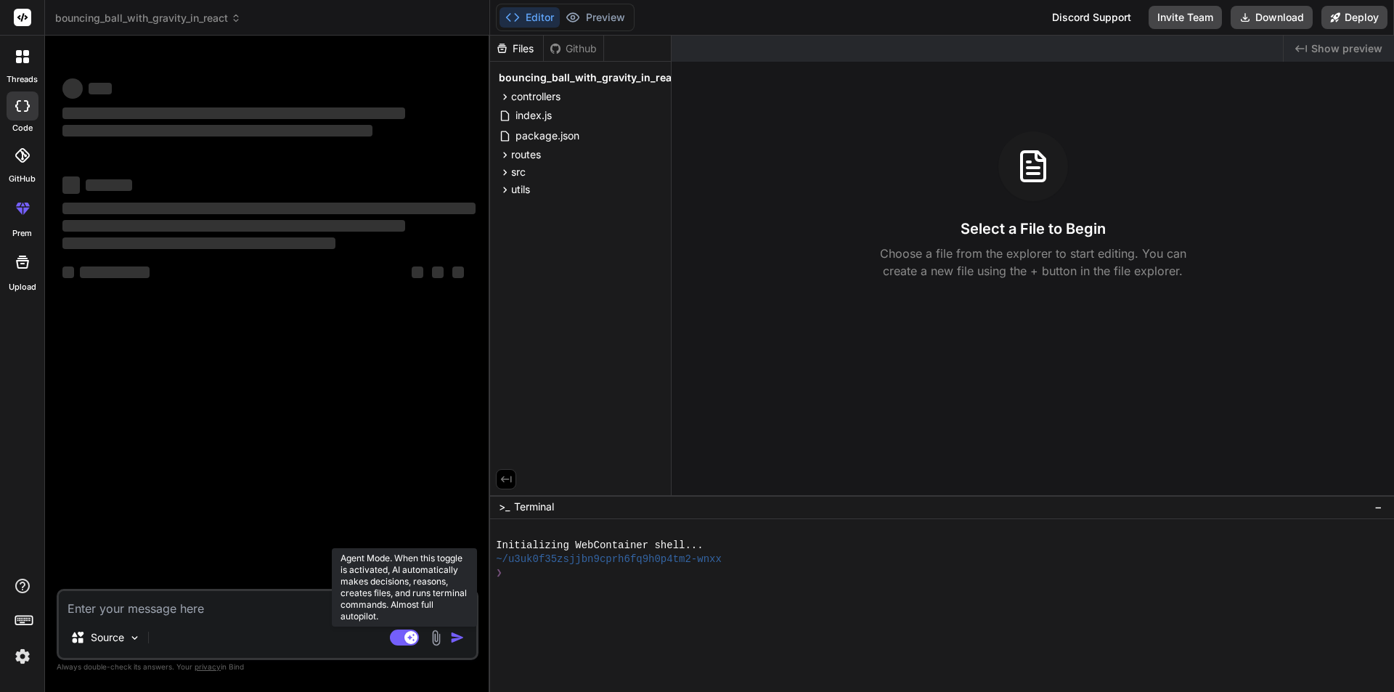
click at [412, 639] on rect at bounding box center [410, 637] width 13 height 13
type textarea "x"
click at [235, 18] on icon at bounding box center [236, 18] width 10 height 10
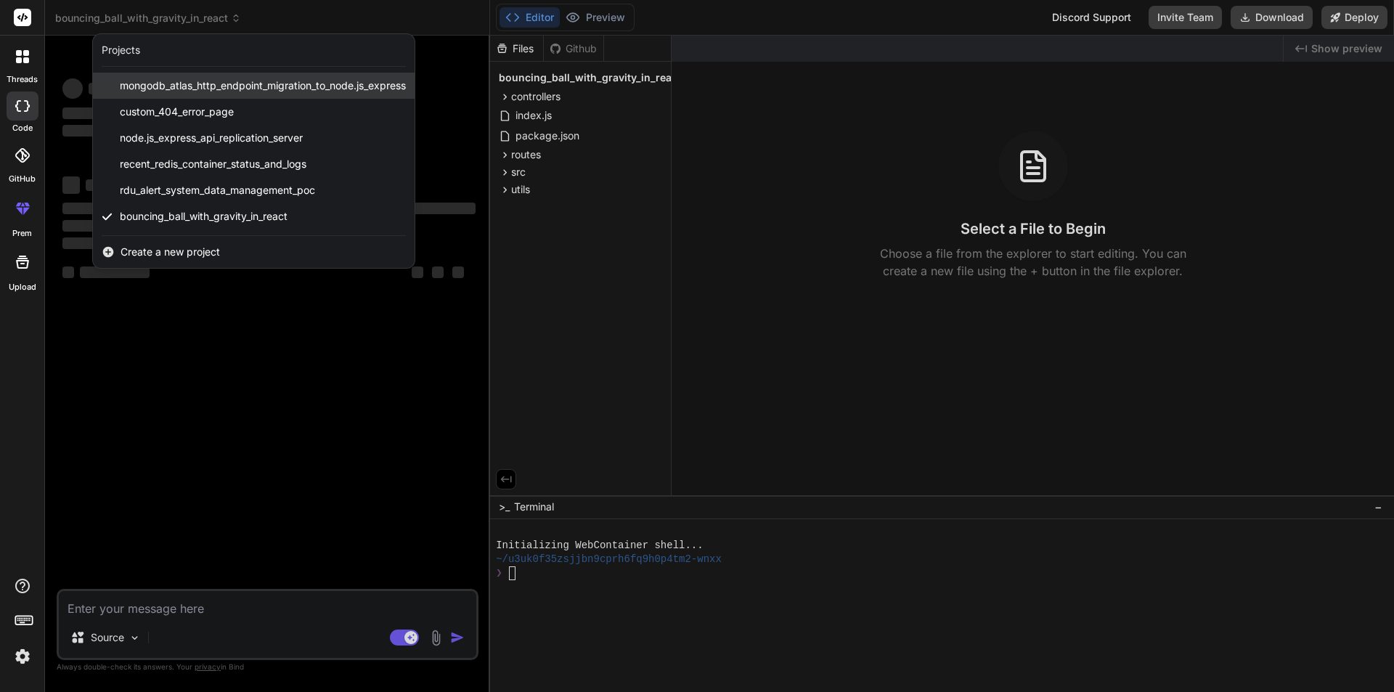
click at [237, 86] on span "mongodb_atlas_http_endpoint_migration_to_node.js_express" at bounding box center [263, 85] width 286 height 15
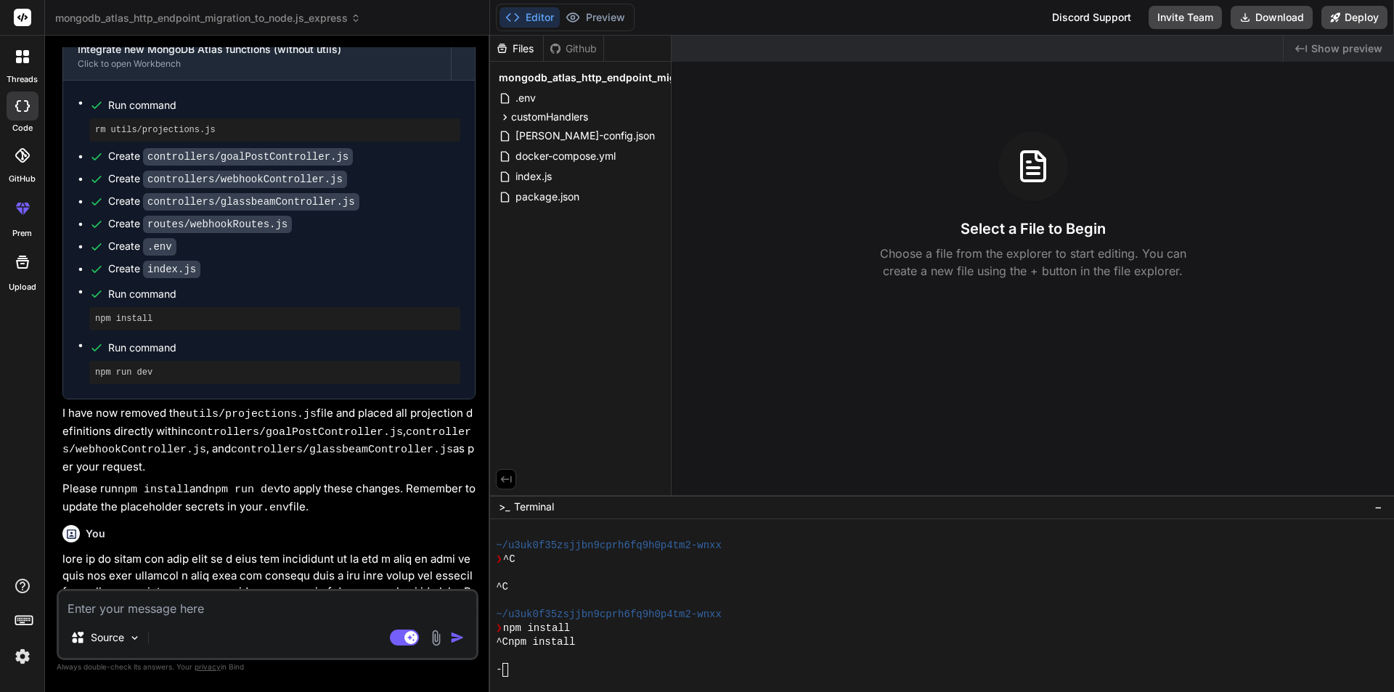
scroll to position [16391, 0]
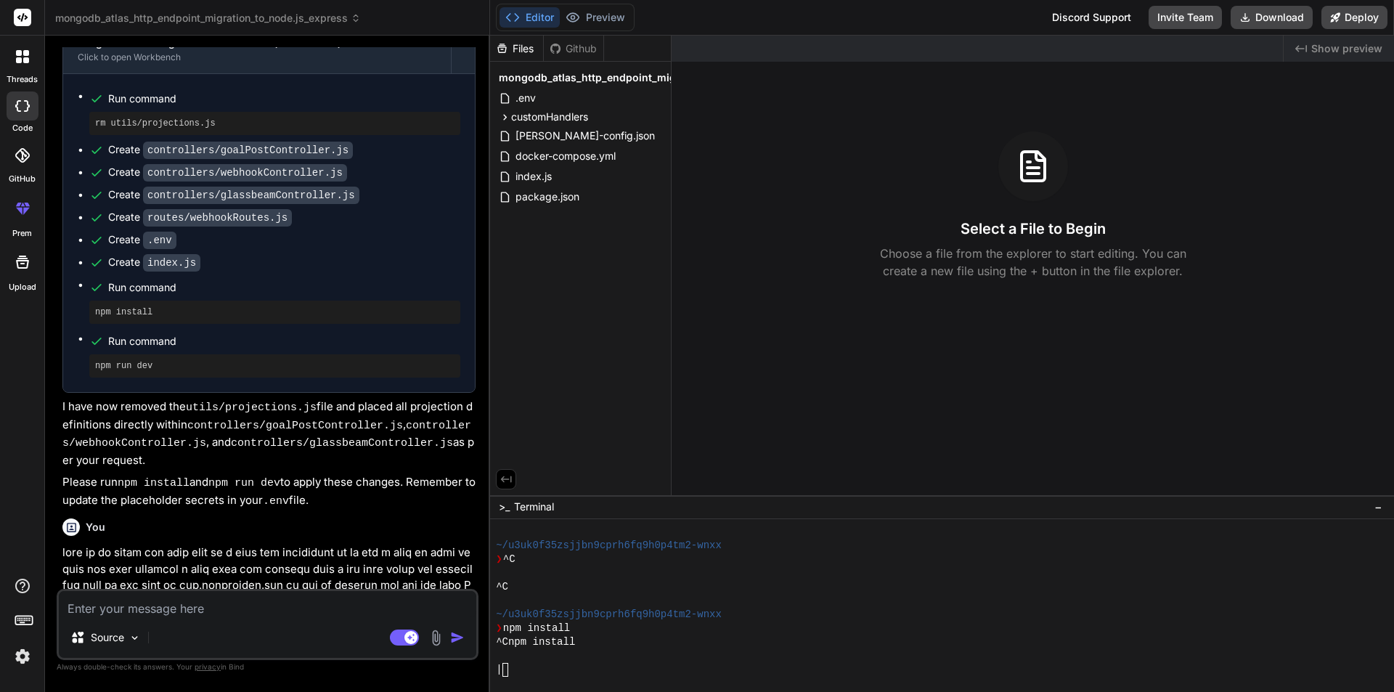
click at [140, 11] on span "mongodb_atlas_http_endpoint_migration_to_node.js_express" at bounding box center [208, 18] width 306 height 15
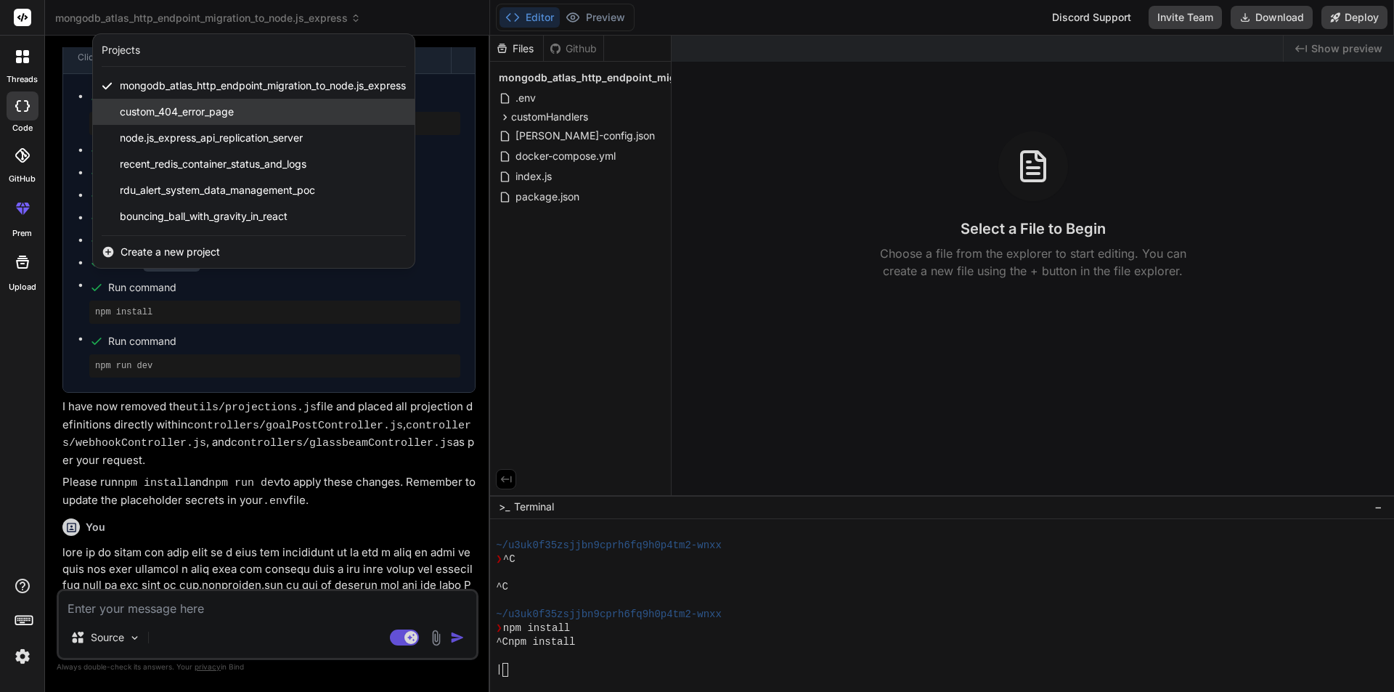
click at [177, 113] on span "custom_404_error_page" at bounding box center [177, 112] width 114 height 15
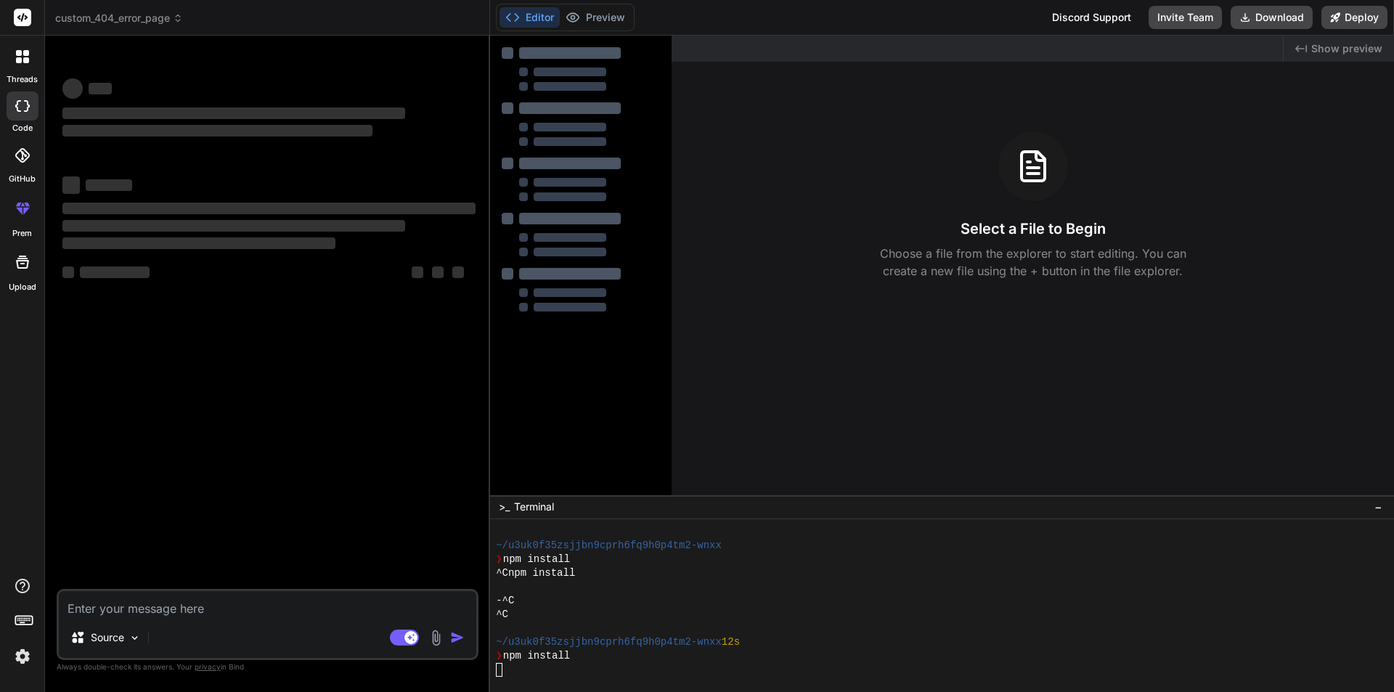
scroll to position [138, 0]
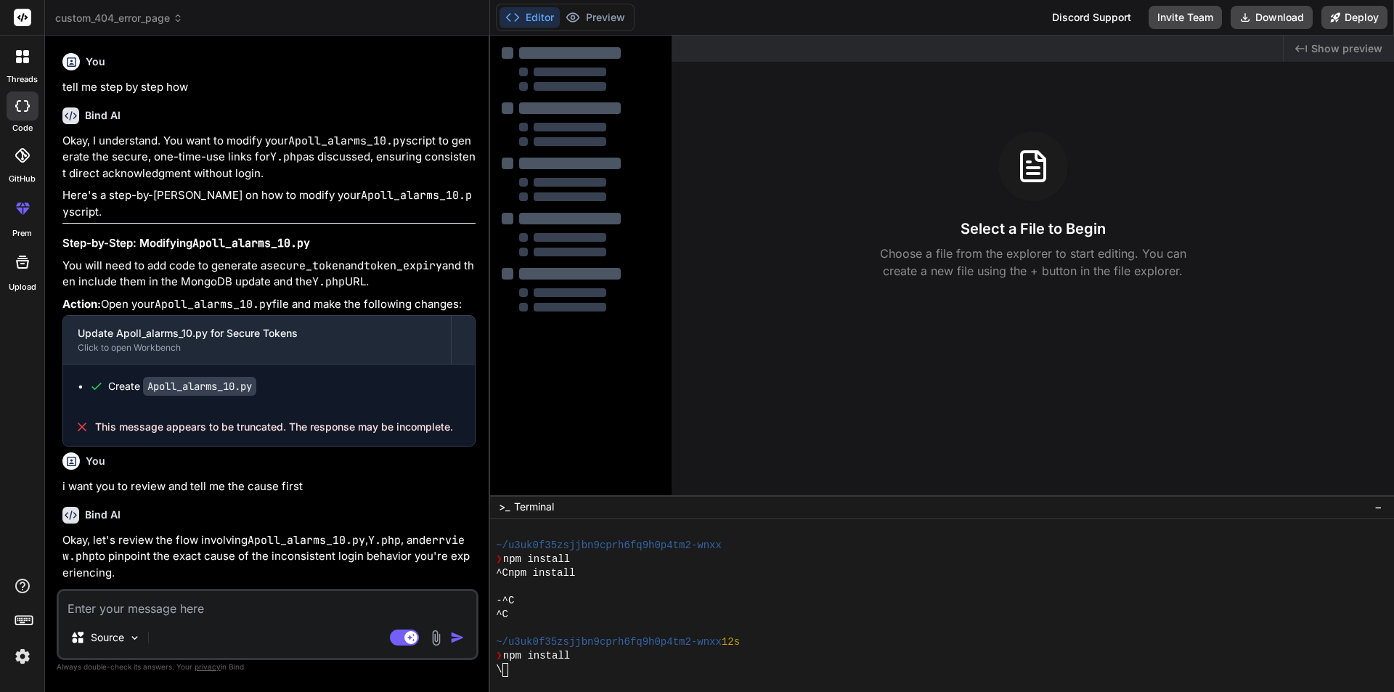
click at [142, 15] on span "custom_404_error_page" at bounding box center [119, 18] width 128 height 15
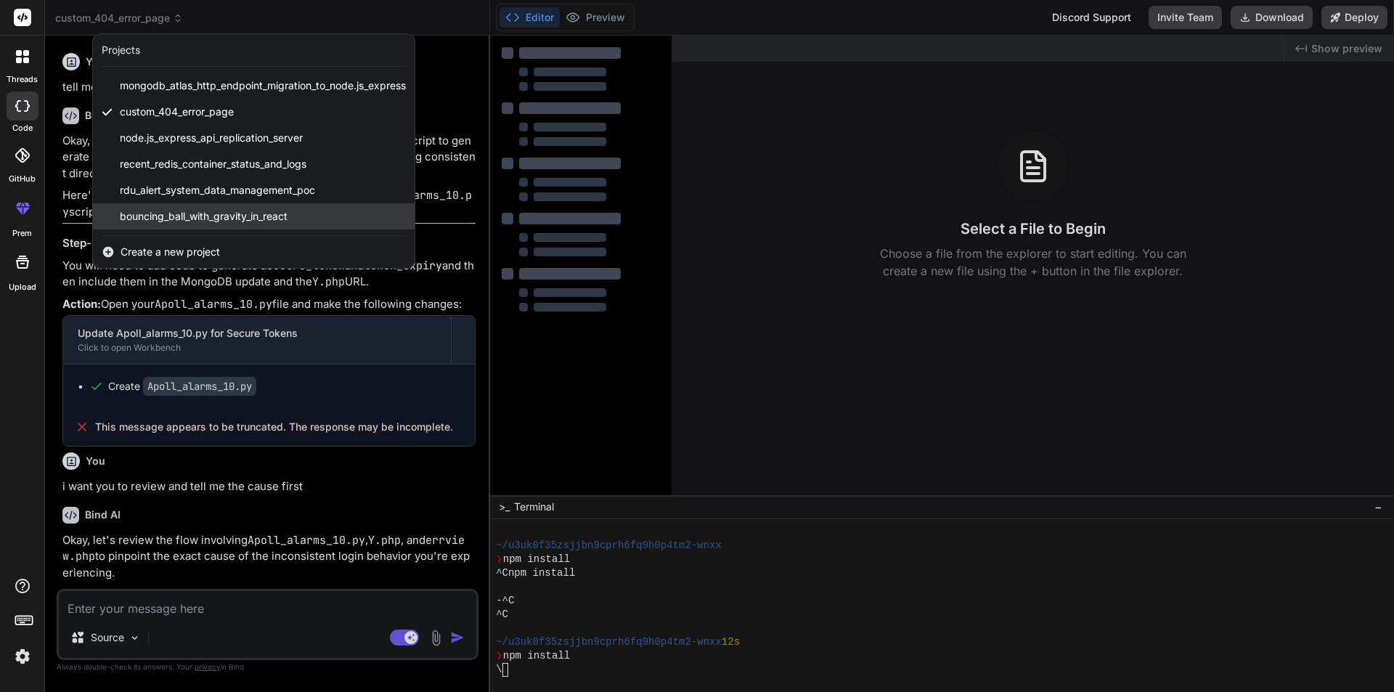
click at [211, 211] on span "bouncing_ball_with_gravity_in_react" at bounding box center [204, 216] width 168 height 15
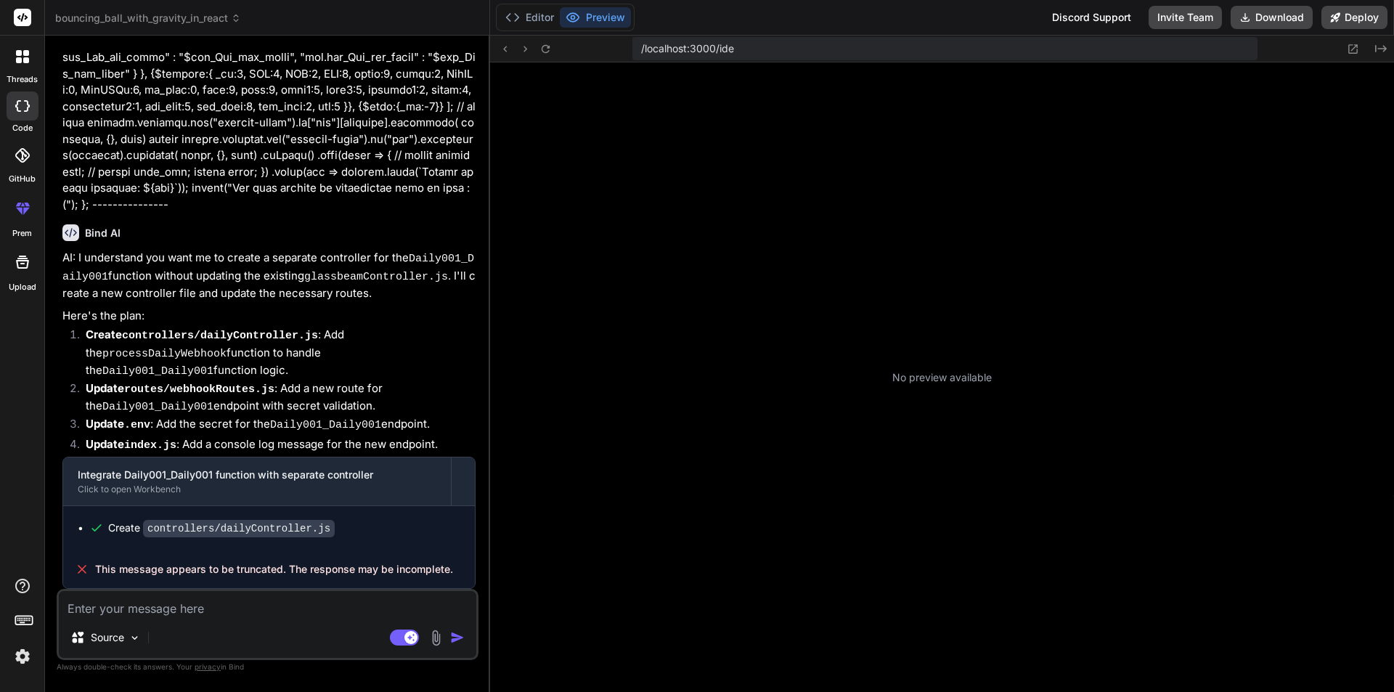
scroll to position [579, 0]
type textarea "x"
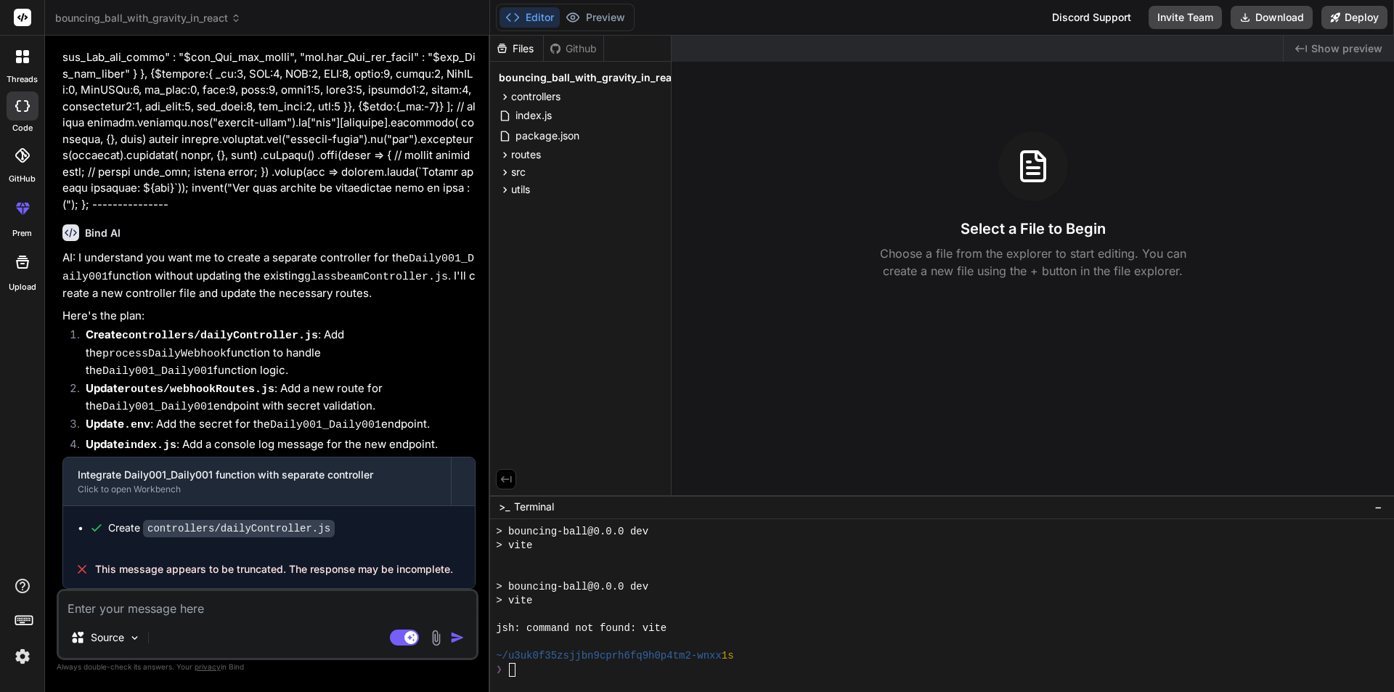
scroll to position [786, 0]
click at [156, 613] on textarea at bounding box center [268, 604] width 418 height 26
type textarea "r"
type textarea "x"
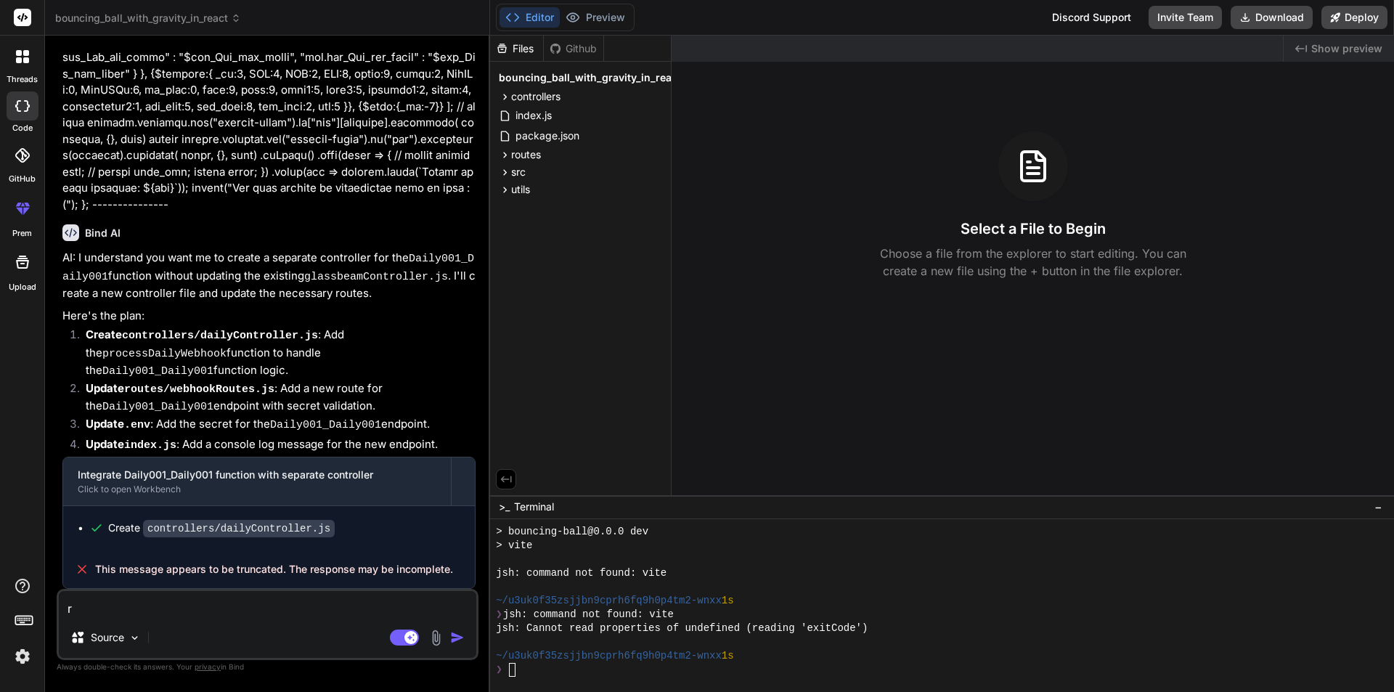
type textarea "re"
type textarea "x"
type textarea "reg"
type textarea "x"
type textarea "rege"
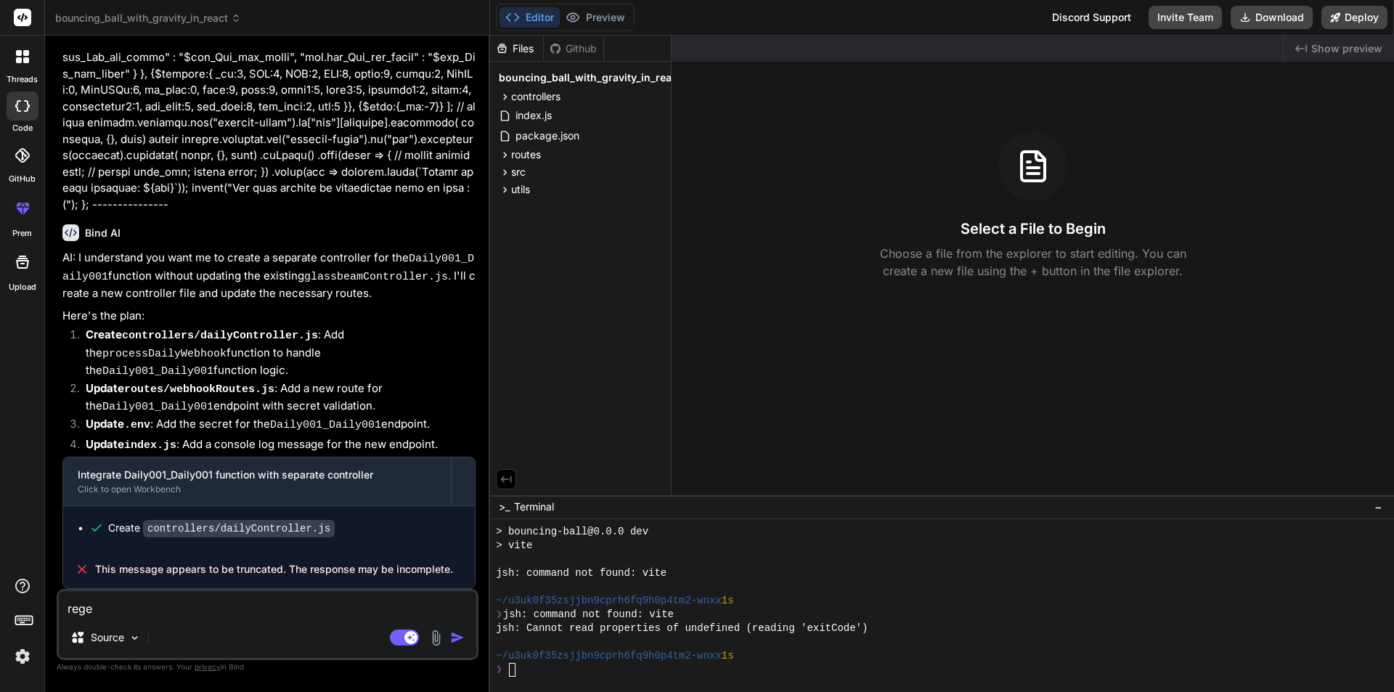
type textarea "x"
type textarea "regen"
type textarea "x"
type textarea "regene"
type textarea "x"
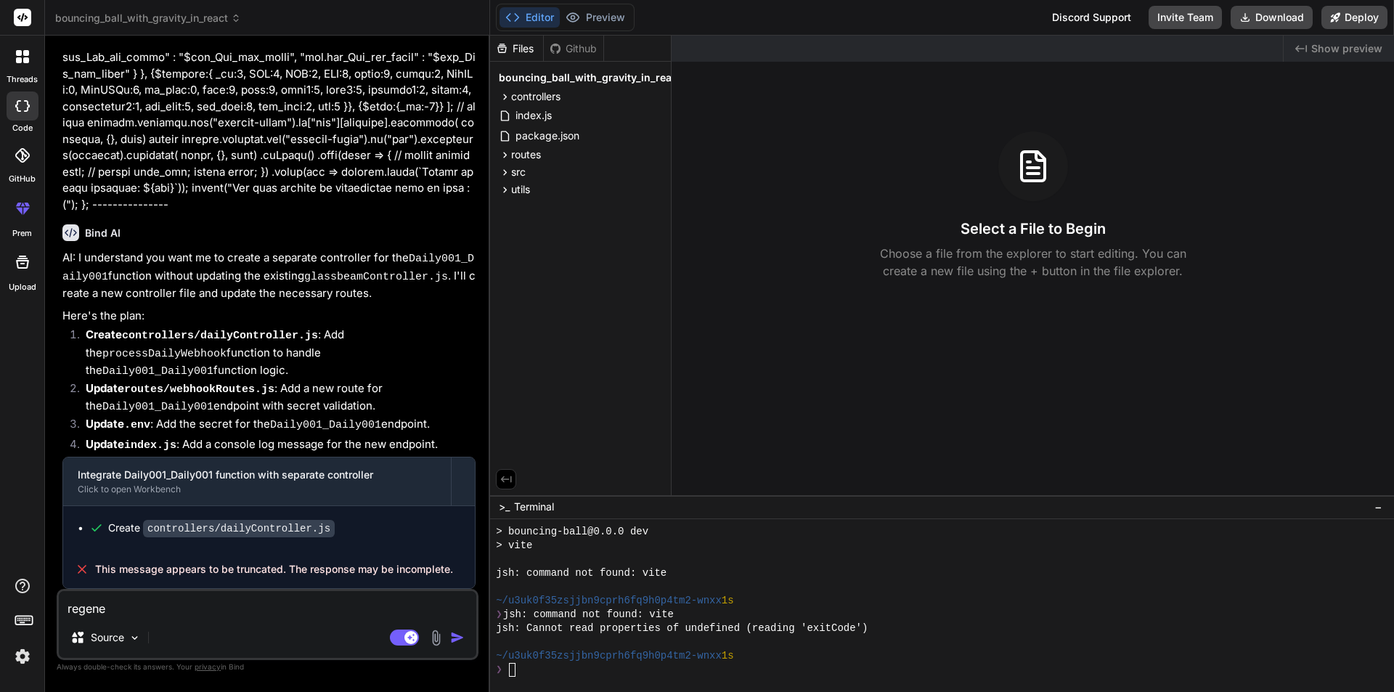
type textarea "regener"
type textarea "x"
type textarea "regenera"
type textarea "x"
type textarea "regenerat"
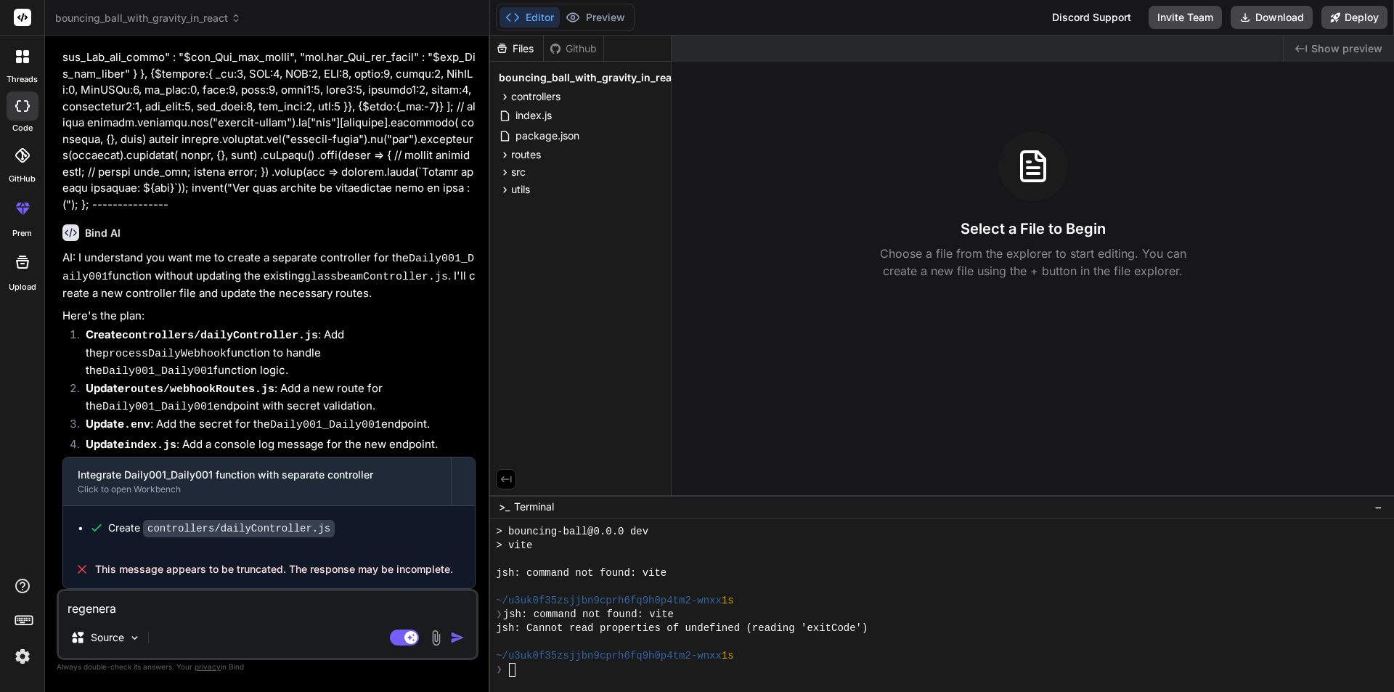
type textarea "x"
type textarea "regenerate"
type textarea "x"
type textarea "regenerate"
type textarea "x"
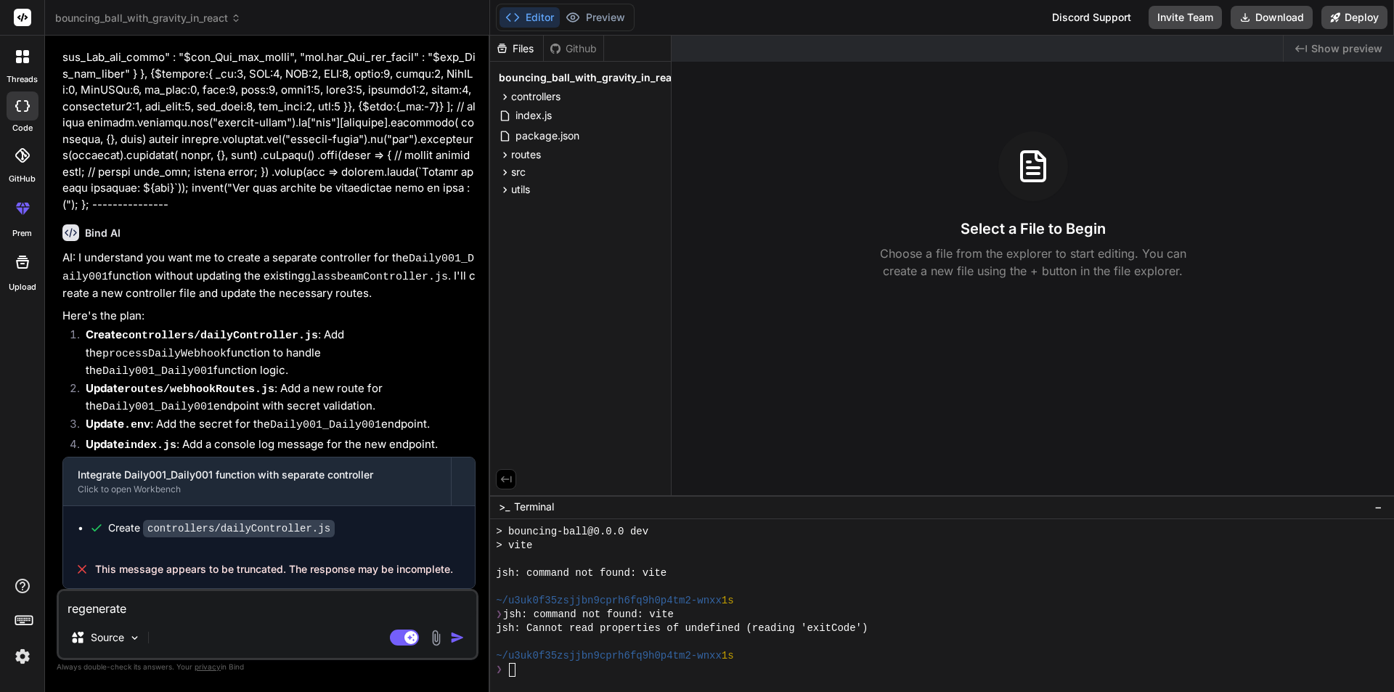
type textarea "regenerate i"
type textarea "x"
type textarea "regenerate i"
type textarea "x"
type textarea "regenerate i a"
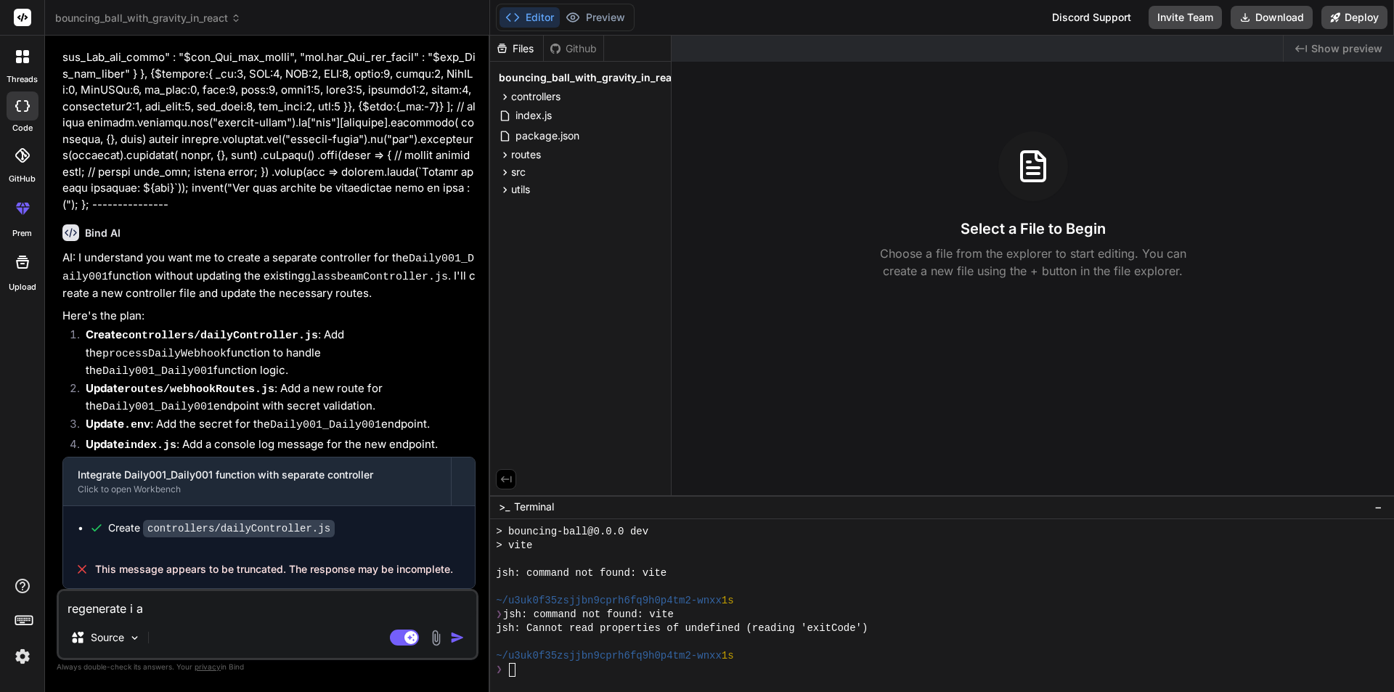
type textarea "x"
type textarea "regenerate i am"
type textarea "x"
type textarea "regenerate i am"
type textarea "x"
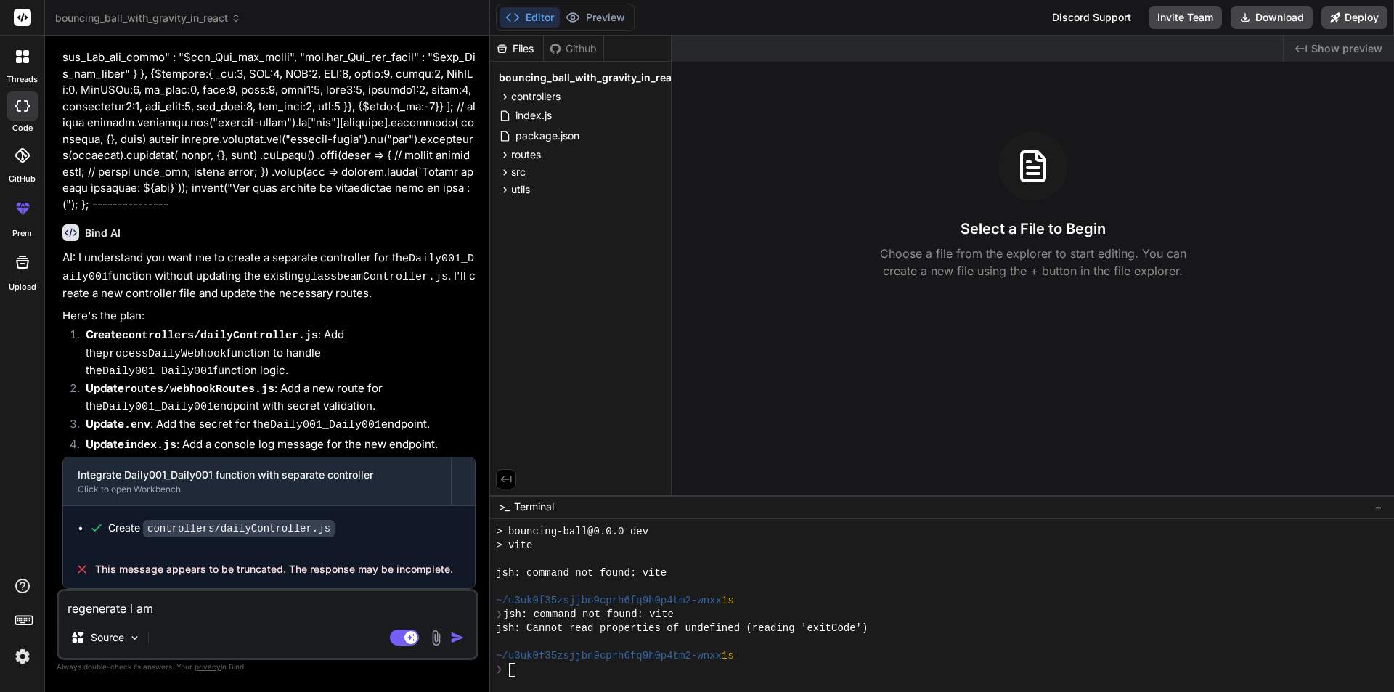
type textarea "regenerate i am n"
type textarea "x"
type textarea "regenerate i am no"
type textarea "x"
type textarea "regenerate i am not"
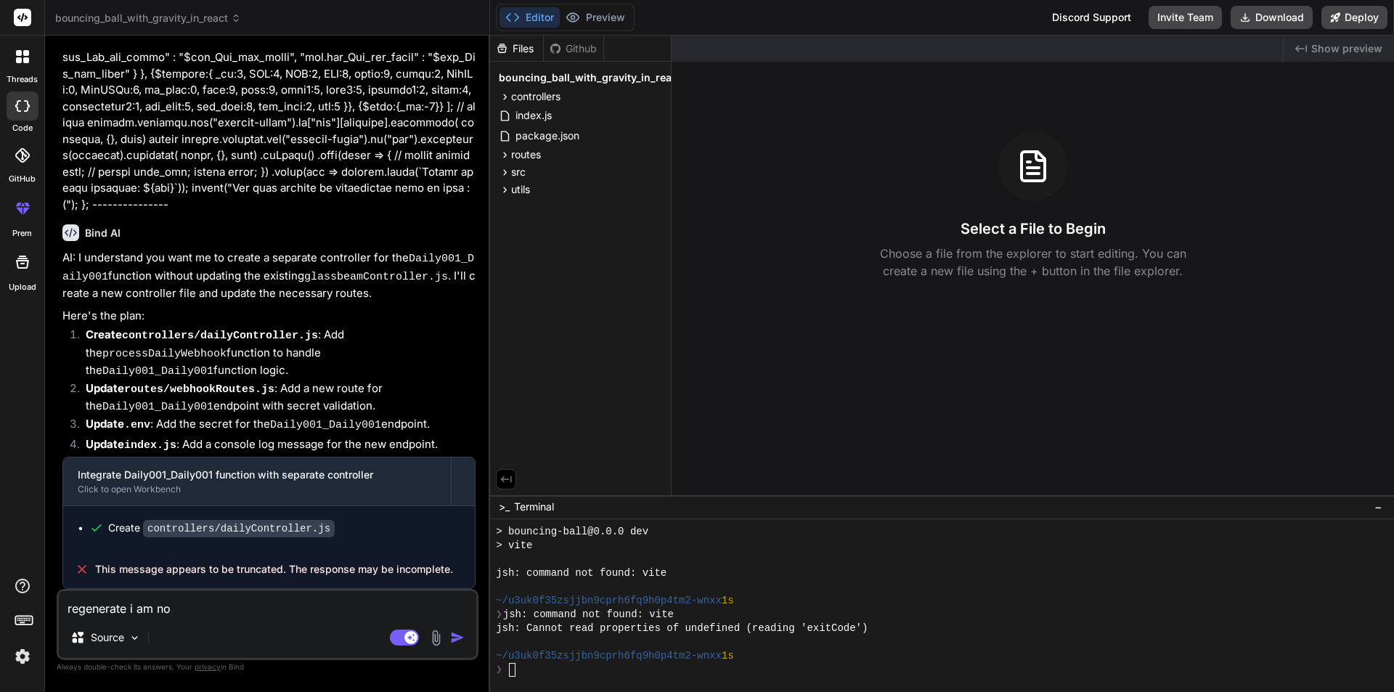
type textarea "x"
type textarea "regenerate i am not"
type textarea "x"
type textarea "regenerate i am not g"
type textarea "x"
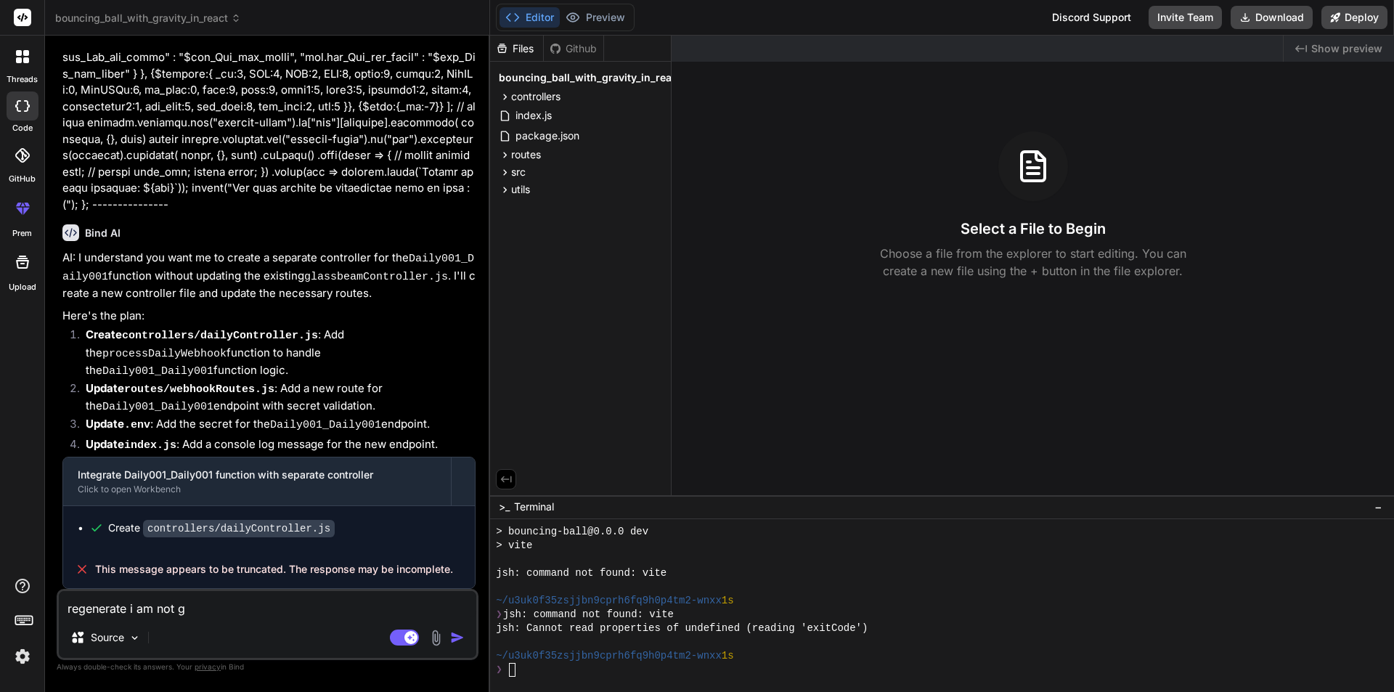
type textarea "regenerate i am not ge"
type textarea "x"
type textarea "regenerate i am not get"
type textarea "x"
type textarea "regenerate i am not gett"
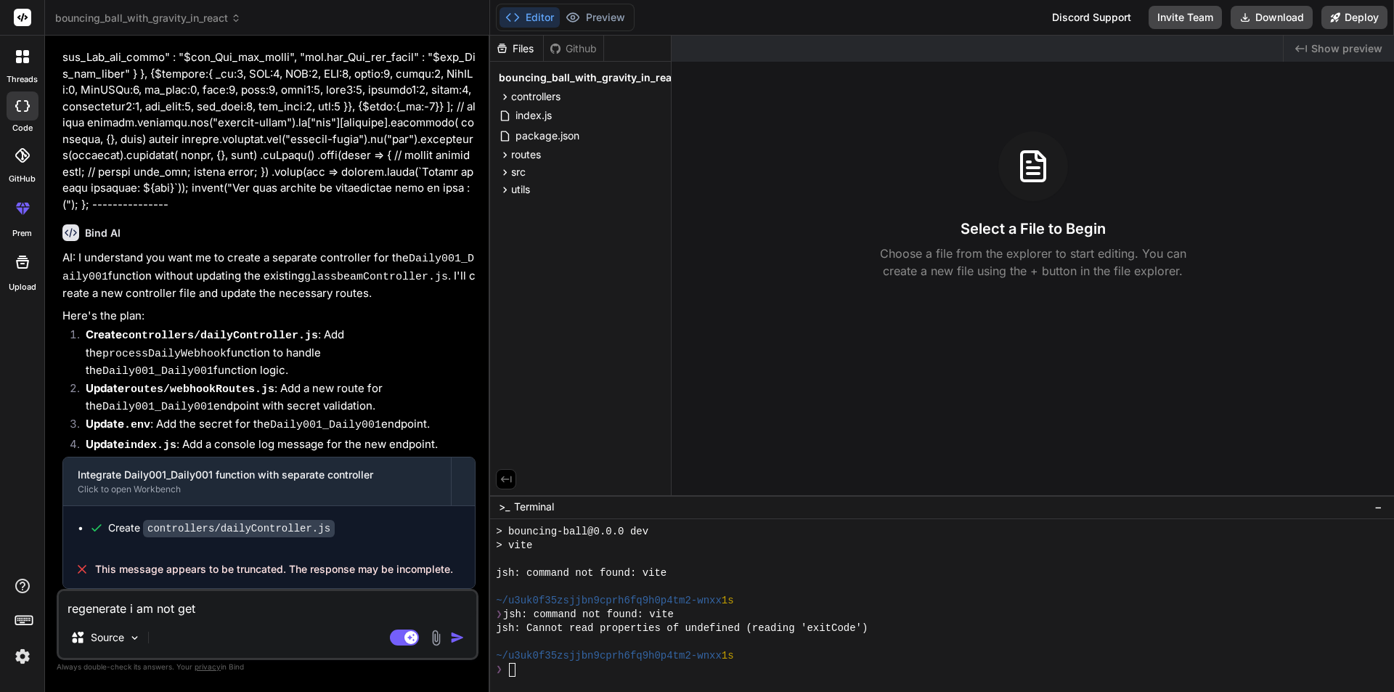
type textarea "x"
type textarea "regenerate i am not getti"
type textarea "x"
type textarea "regenerate i am not gettin"
type textarea "x"
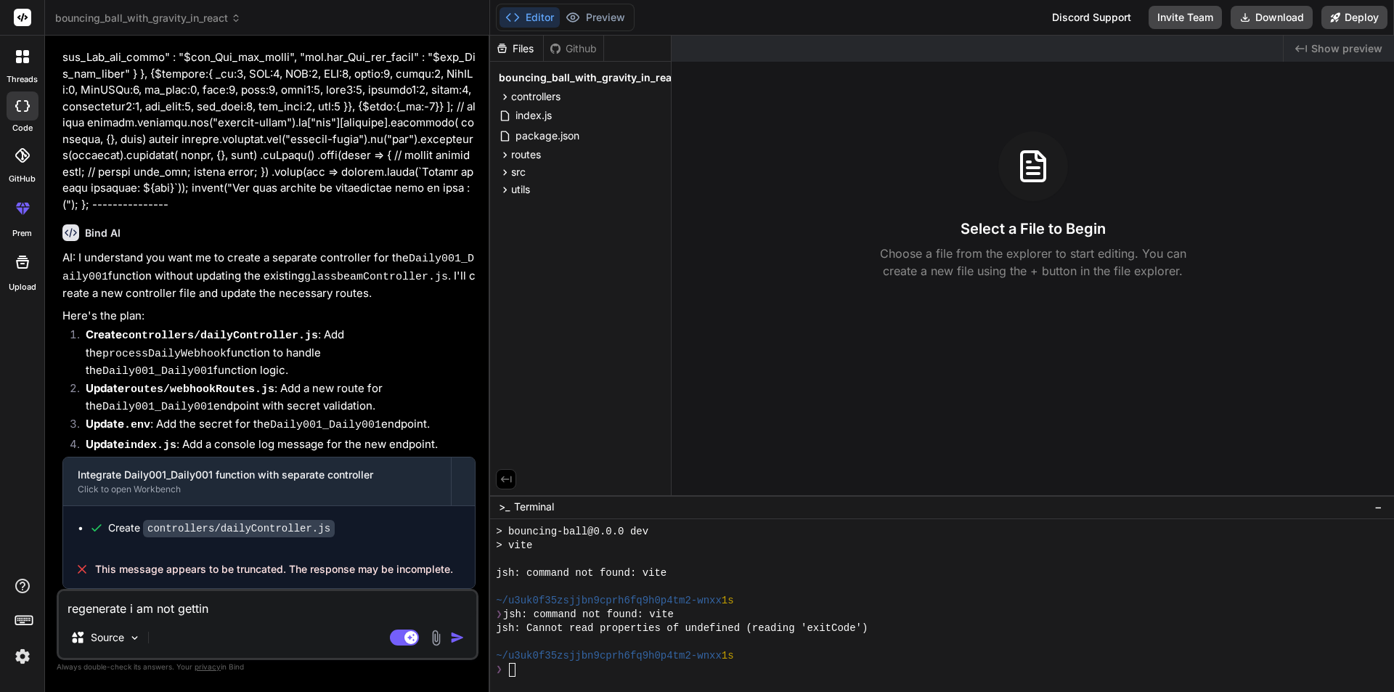
type textarea "regenerate i am not getting"
type textarea "x"
type textarea "regenerate i am not getting"
type textarea "x"
type textarea "regenerate i am not getting a"
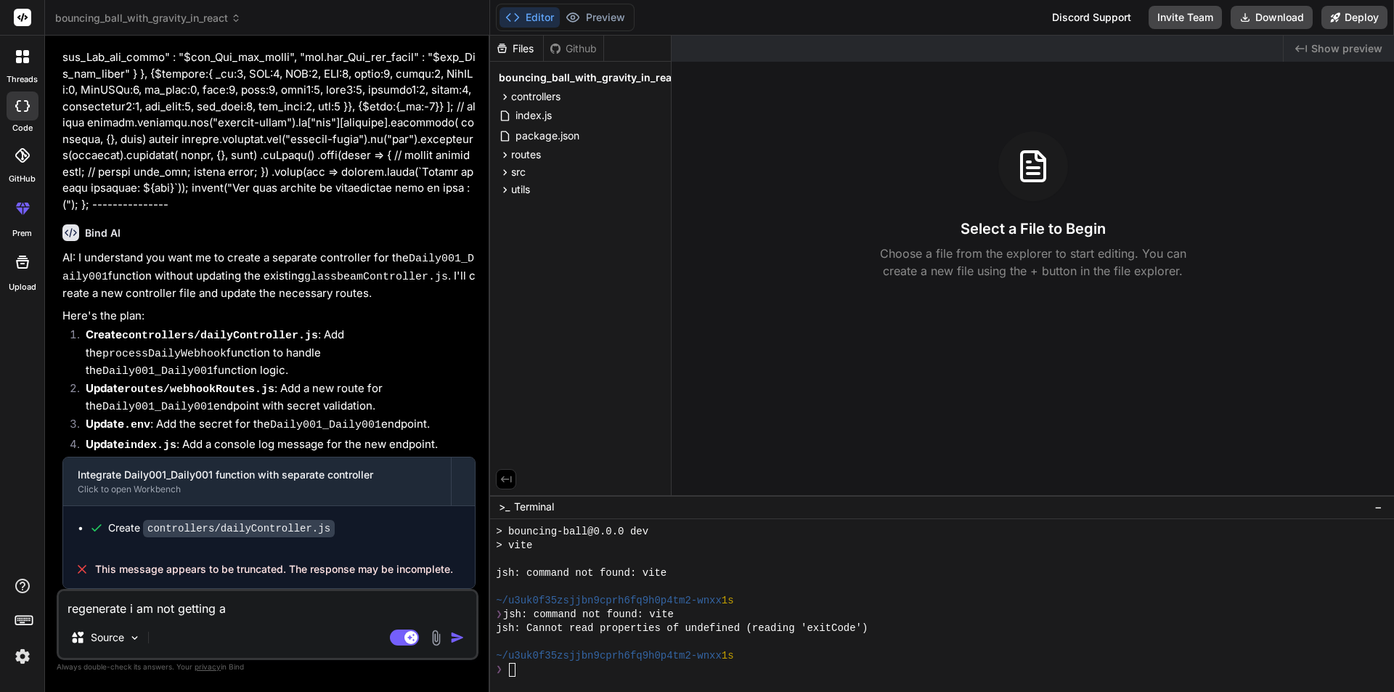
type textarea "x"
type textarea "regenerate i am not getting an"
type textarea "x"
type textarea "regenerate i am not getting any"
type textarea "x"
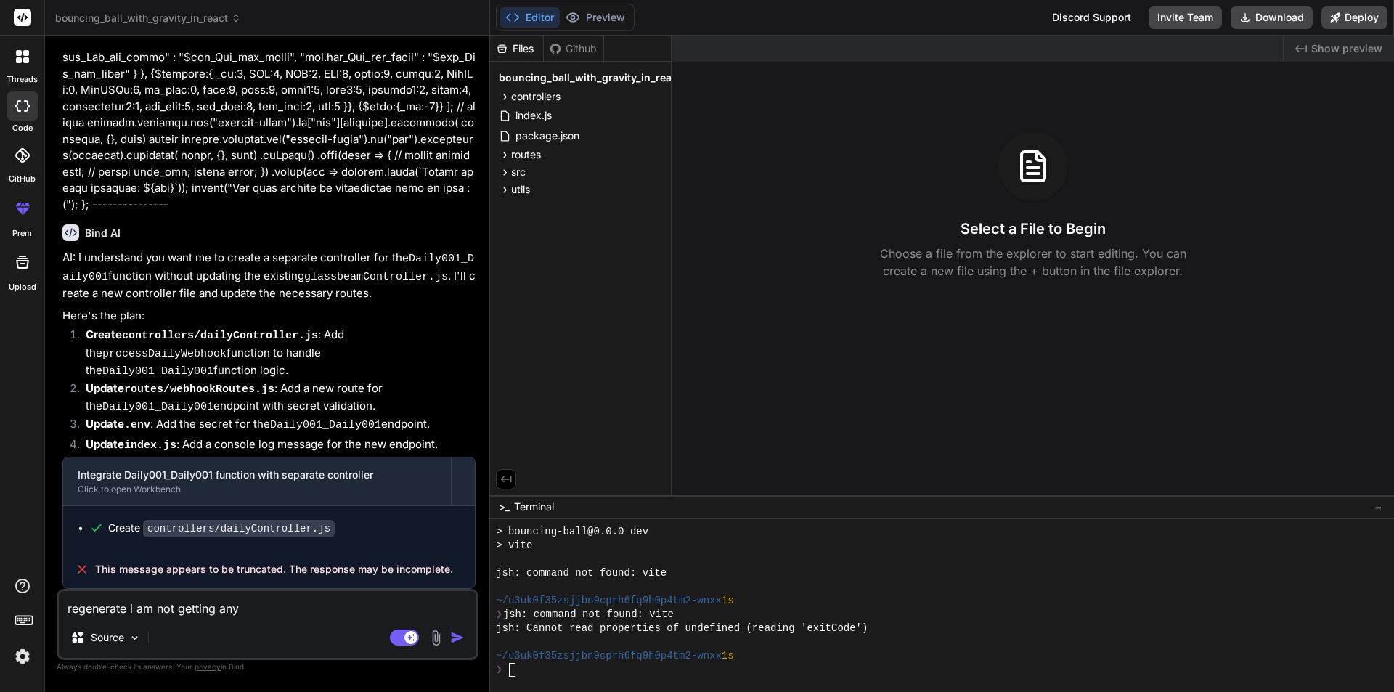
type textarea "regenerate i am not getting anyt"
type textarea "x"
type textarea "regenerate i am not getting anyth"
type textarea "x"
type textarea "regenerate i am not getting anythi"
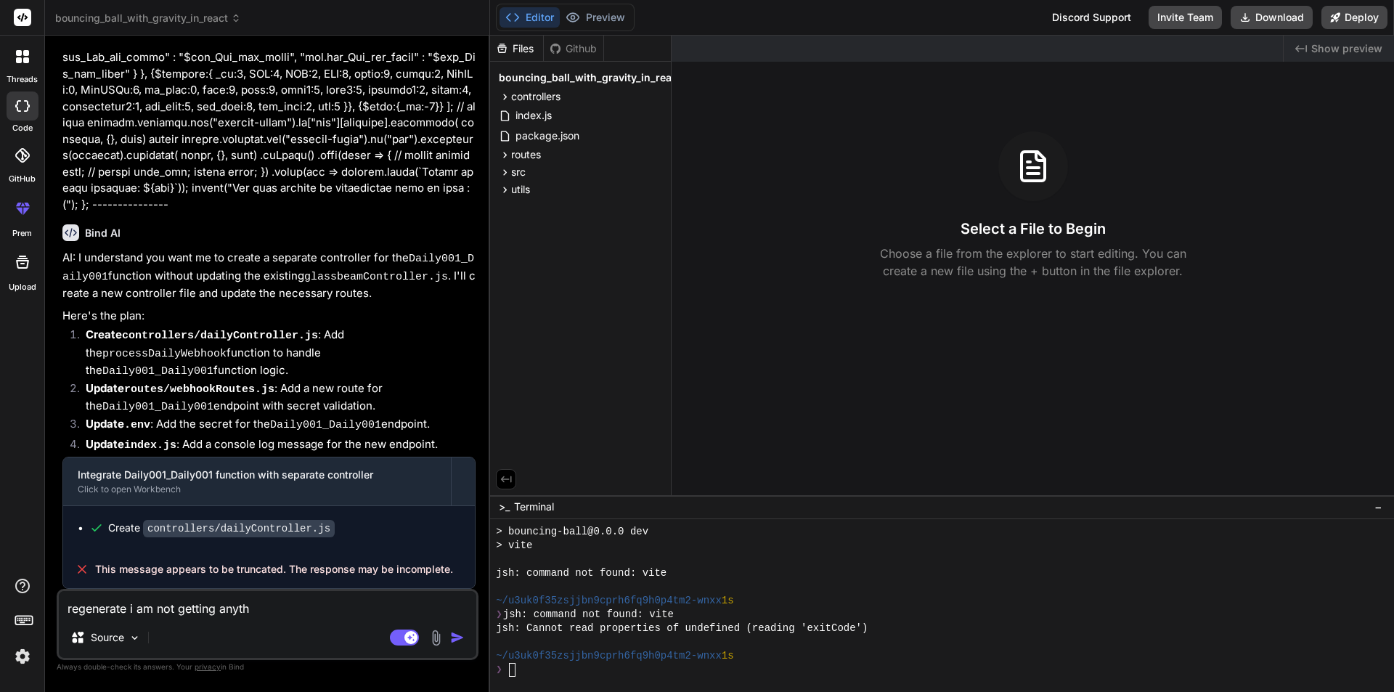
type textarea "x"
type textarea "regenerate i am not getting anythin"
type textarea "x"
type textarea "regenerate i am not getting anything"
type textarea "x"
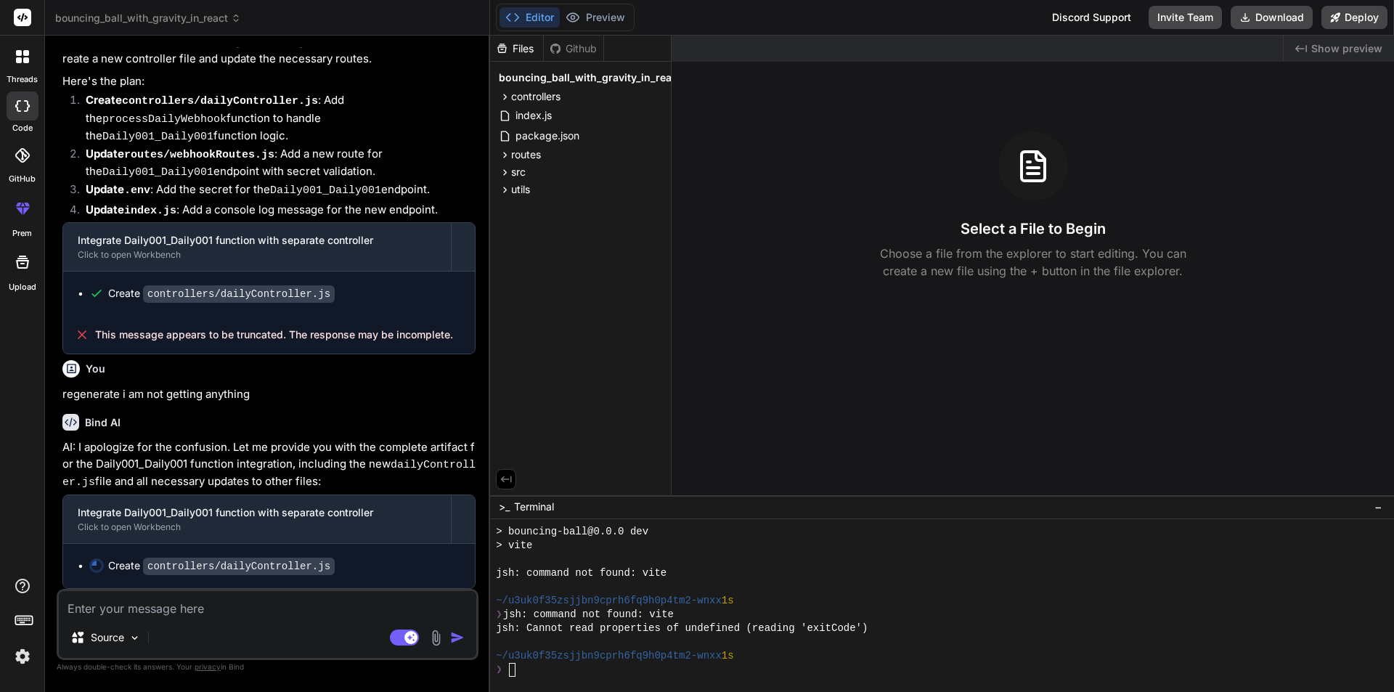
scroll to position [22721, 0]
type textarea "x"
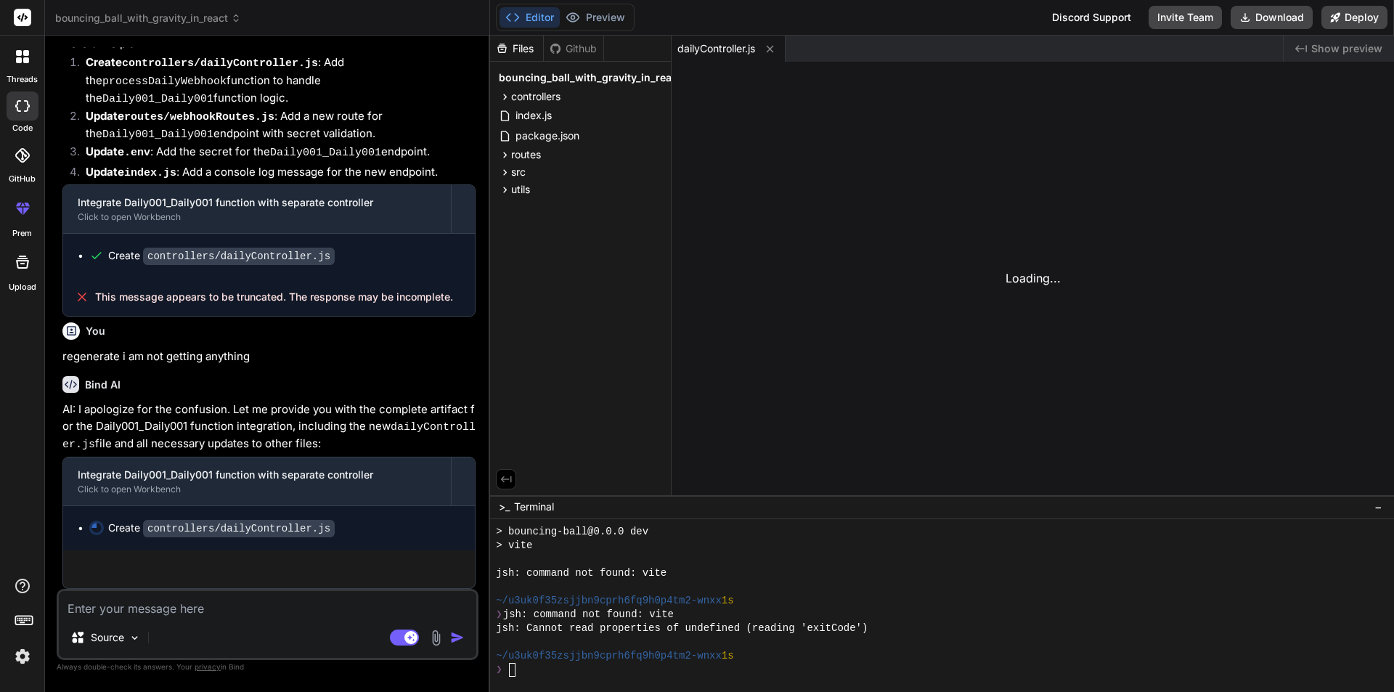
scroll to position [22759, 0]
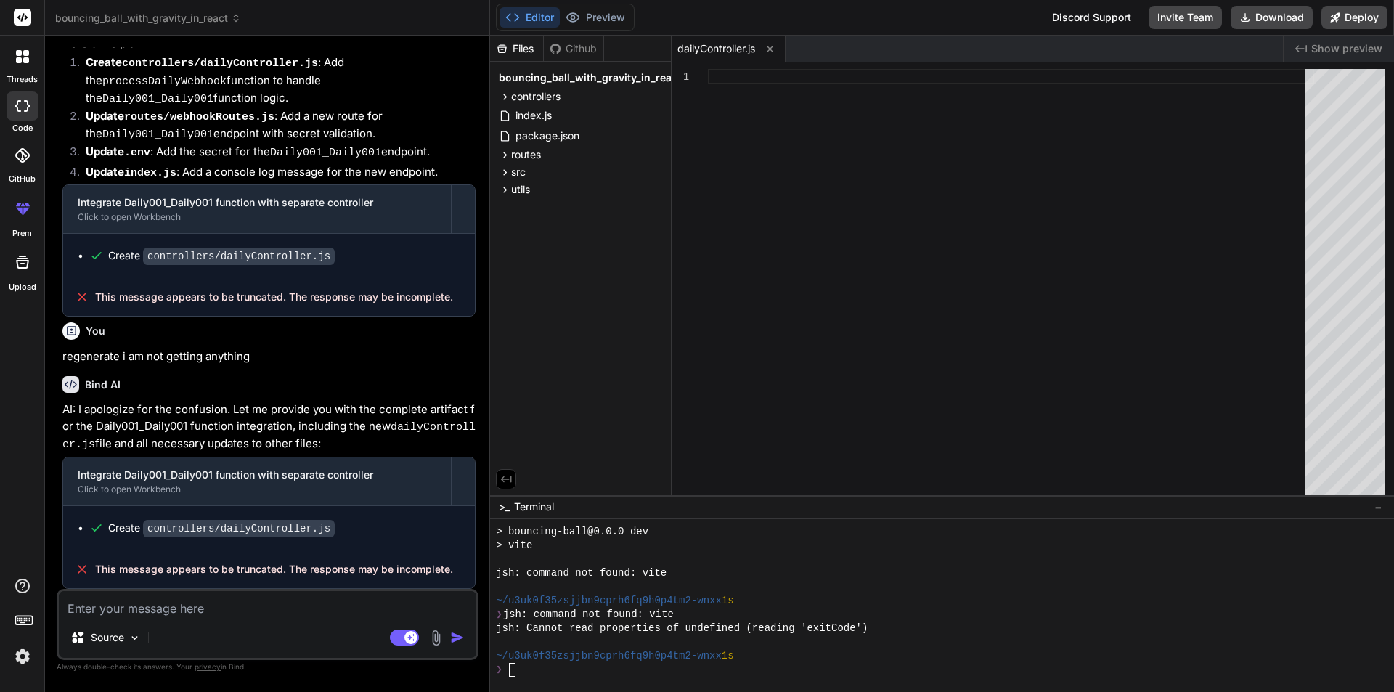
type textarea "g"
type textarea "x"
type textarea "ga"
type textarea "x"
type textarea "gar"
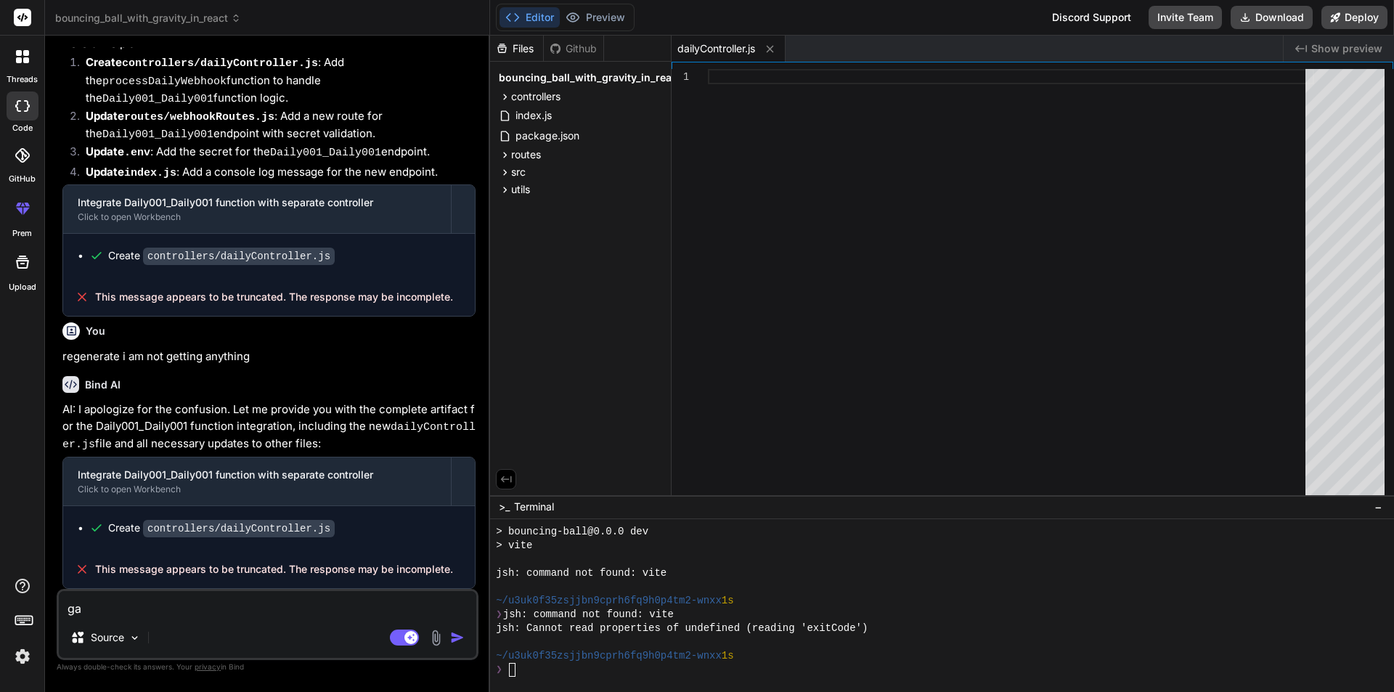
type textarea "x"
type textarea "gare"
type textarea "x"
type textarea "[PERSON_NAME]"
type textarea "x"
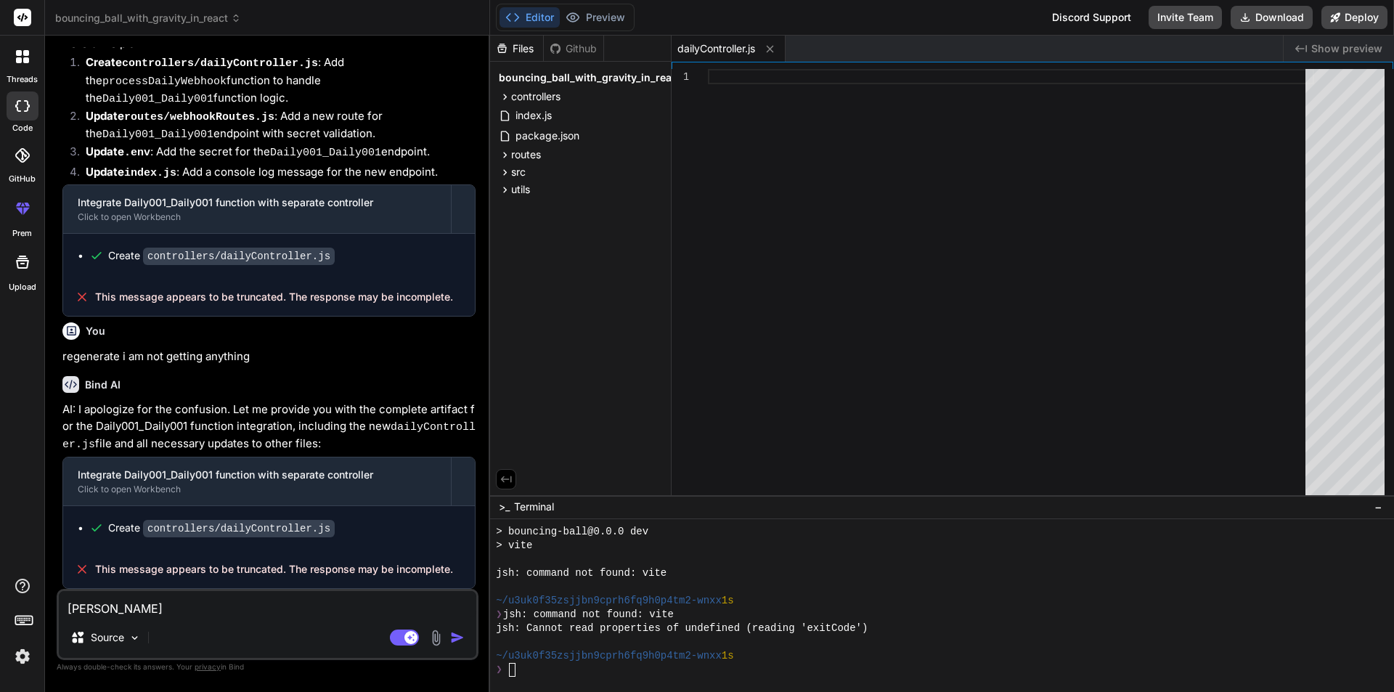
type textarea "gareeb"
type textarea "x"
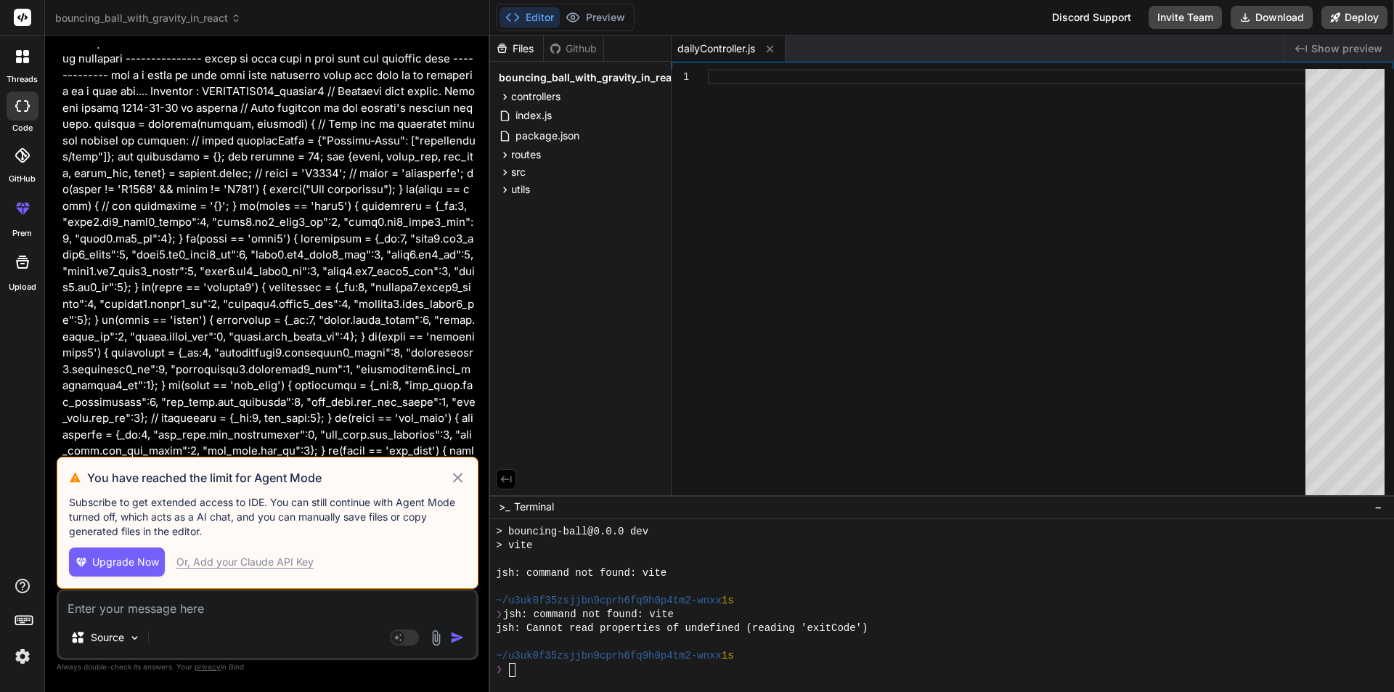
scroll to position [0, 0]
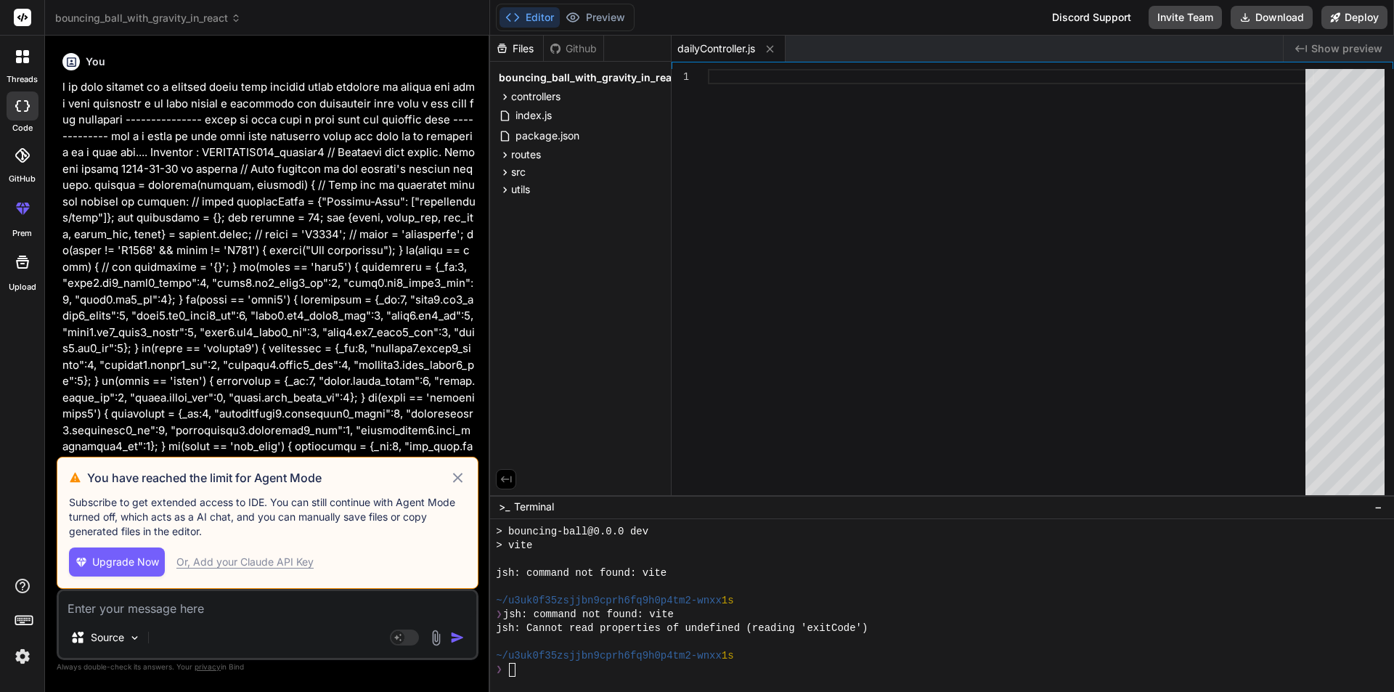
drag, startPoint x: 375, startPoint y: 312, endPoint x: 62, endPoint y: 76, distance: 391.4
click at [62, 76] on div "You Bind AI I see you've provided three new MongoDB Atlas functions: GLASSBEAM0…" at bounding box center [269, 252] width 419 height 410
copy div "i am been working on a project where from mondodb atlas function of clooud and …"
click at [10, 655] on img at bounding box center [22, 656] width 25 height 25
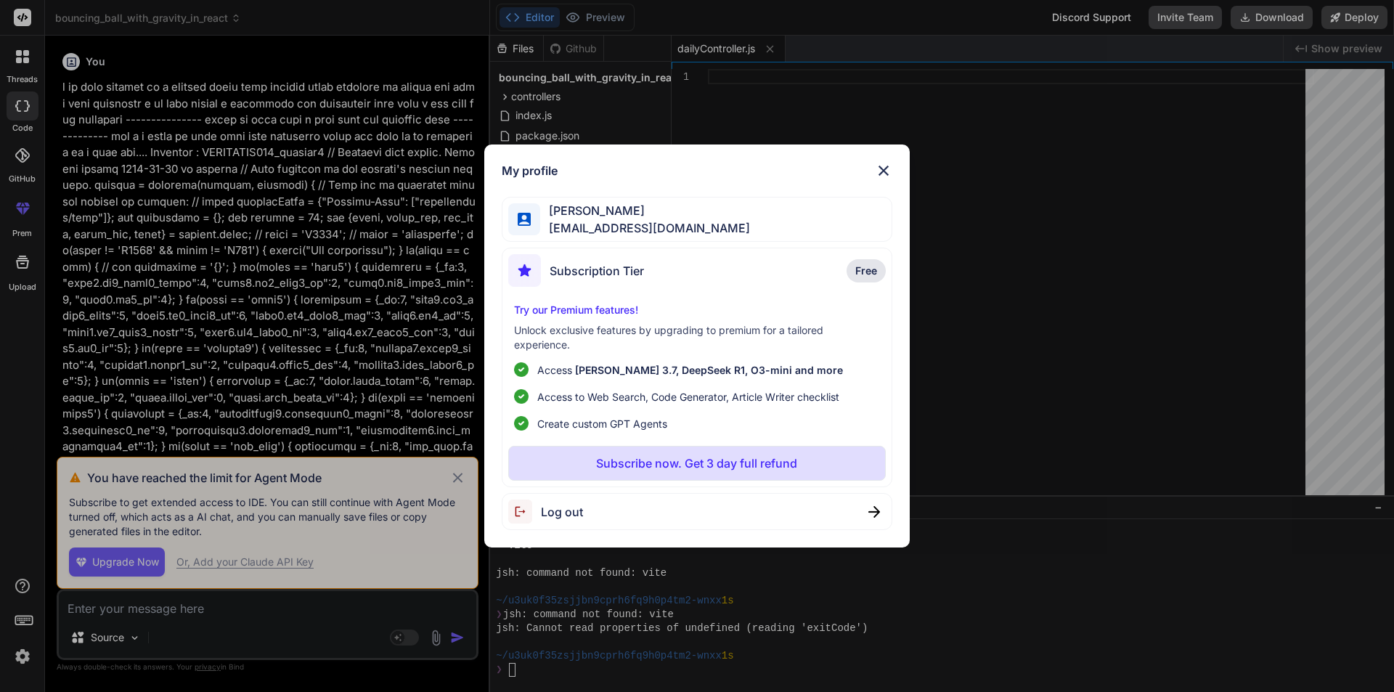
click at [554, 510] on span "Log out" at bounding box center [562, 511] width 42 height 17
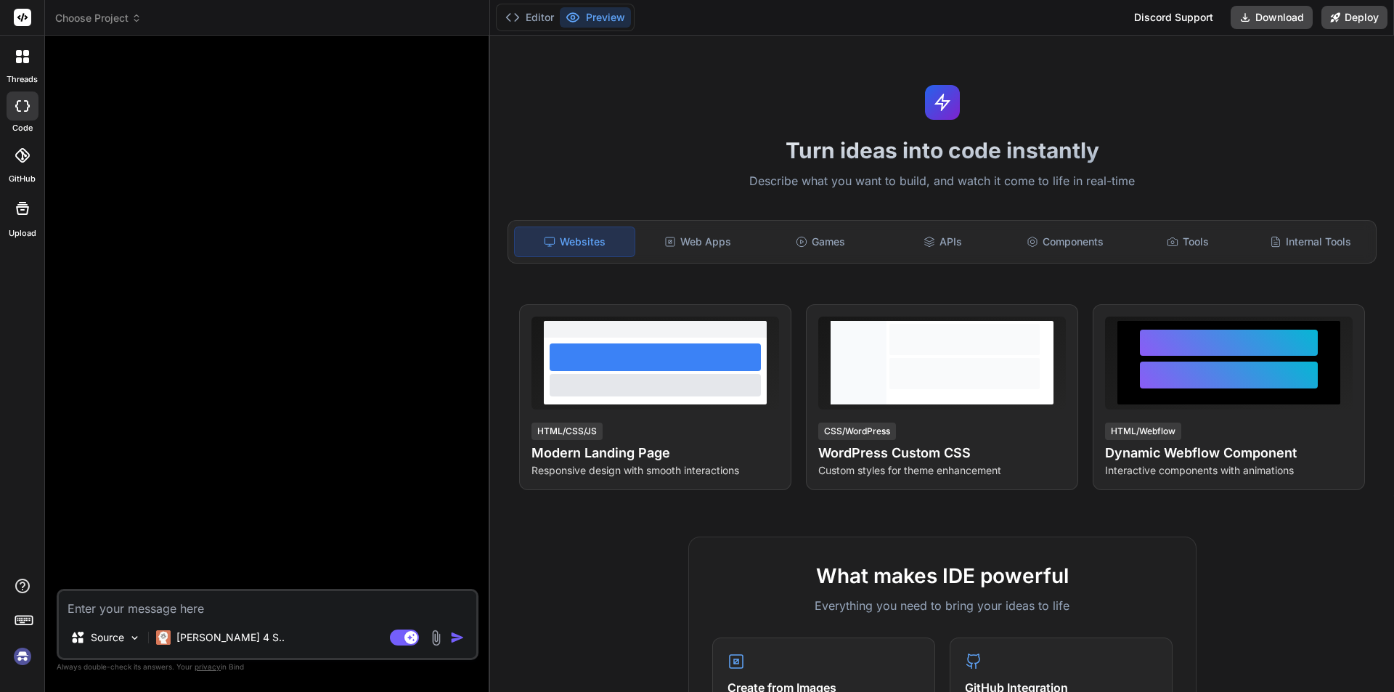
scroll to position [842, 0]
click at [20, 658] on img at bounding box center [22, 656] width 25 height 25
type textarea "x"
click at [167, 612] on textarea at bounding box center [268, 604] width 418 height 26
type textarea "h"
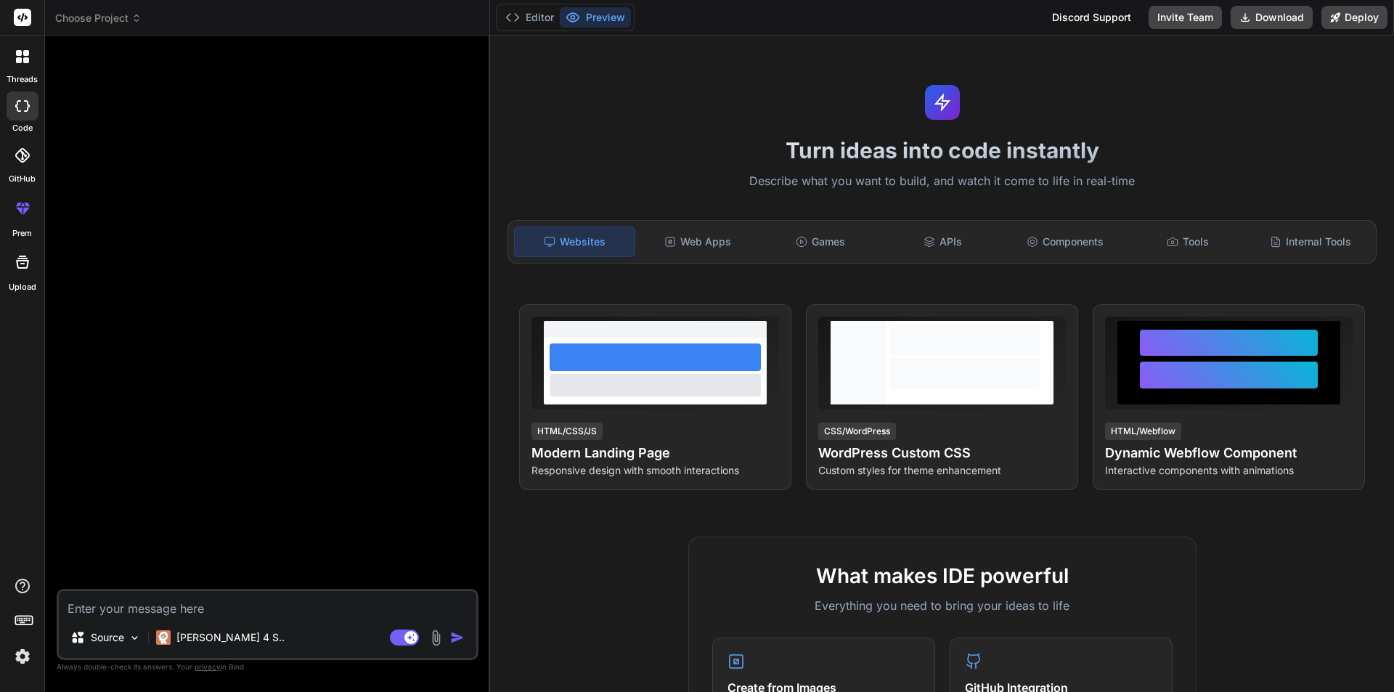
type textarea "x"
type textarea "hi"
type textarea "x"
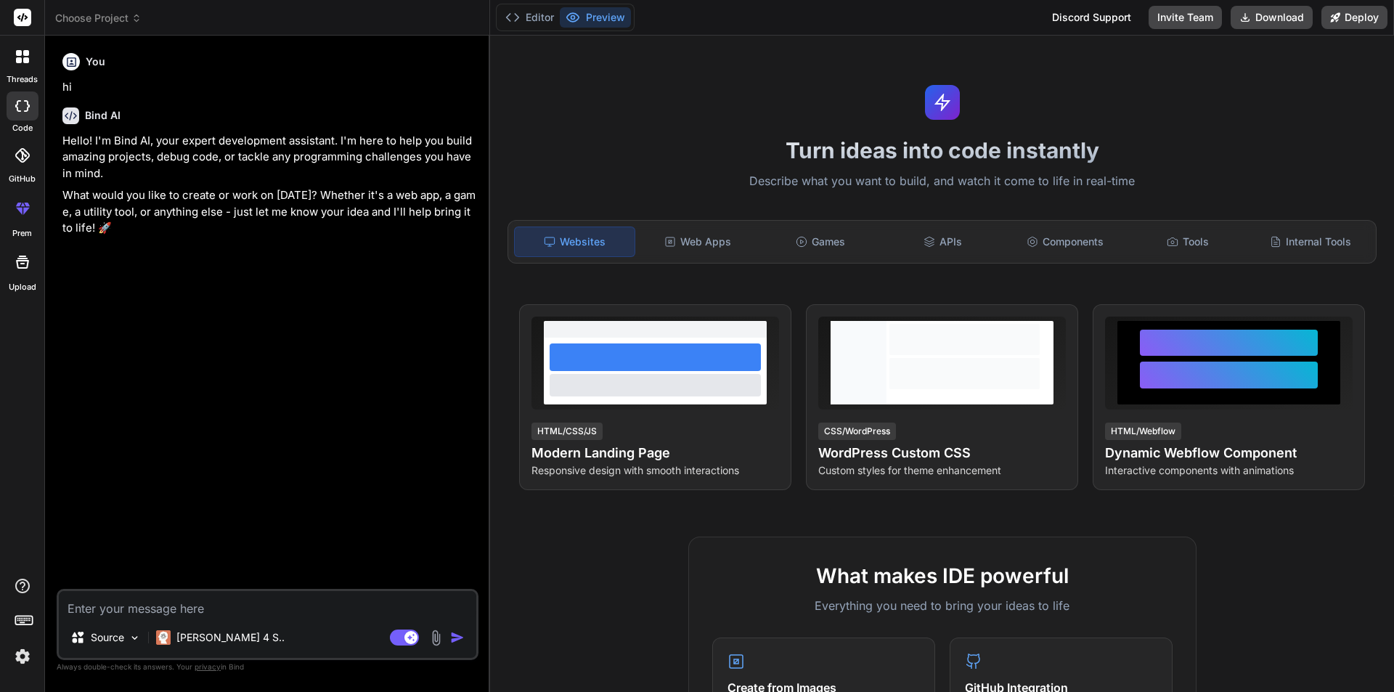
type textarea "x"
paste textarea "i am been working on a project where from mondodb atlas function of clooud and …"
type textarea "i am been working on a project where from mondodb atlas function of clooud and …"
type textarea "x"
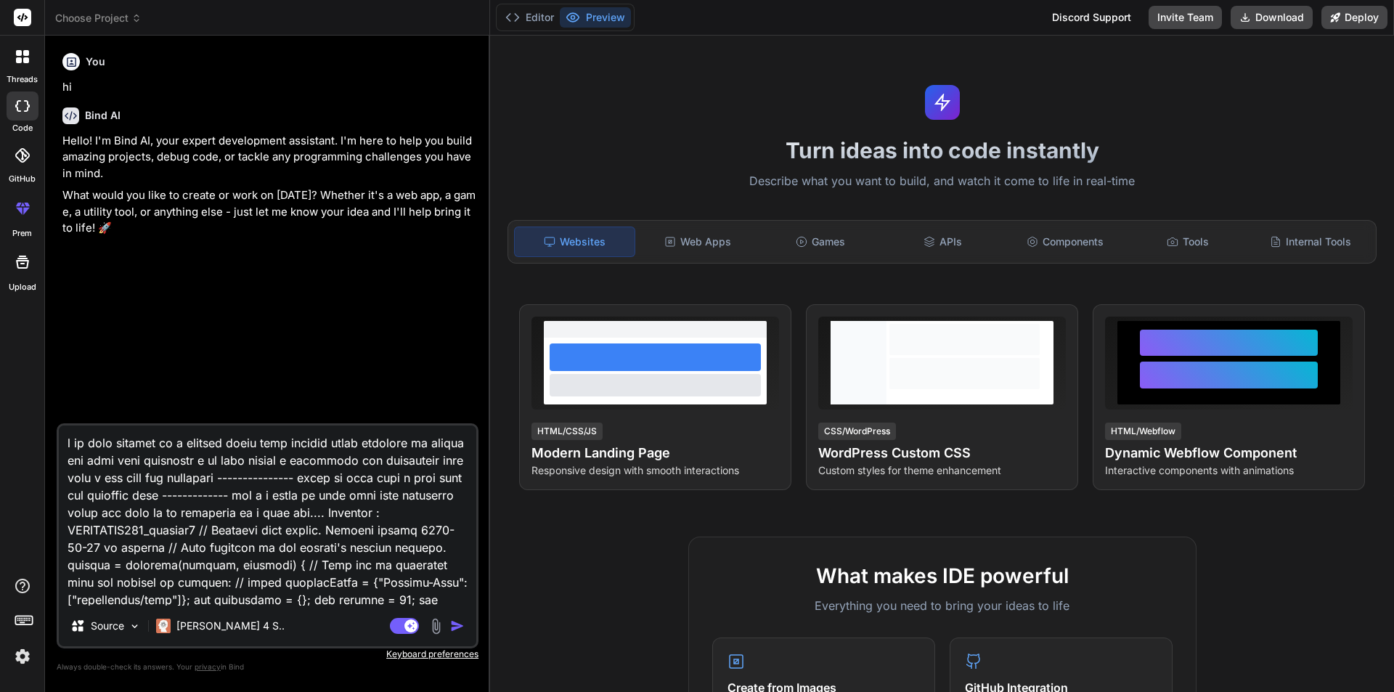
scroll to position [31422, 0]
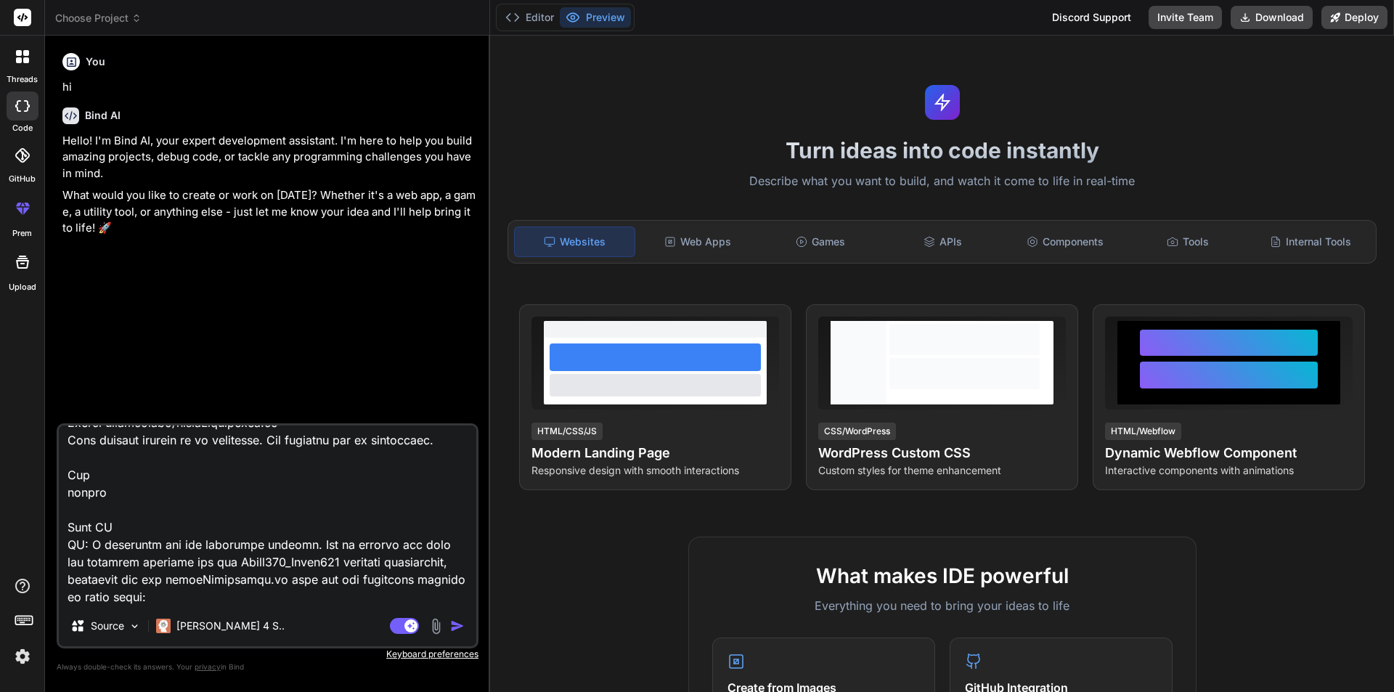
type textarea "i am been working on a project where from mondodb atlas function of clooud and …"
click at [458, 622] on img "button" at bounding box center [457, 626] width 15 height 15
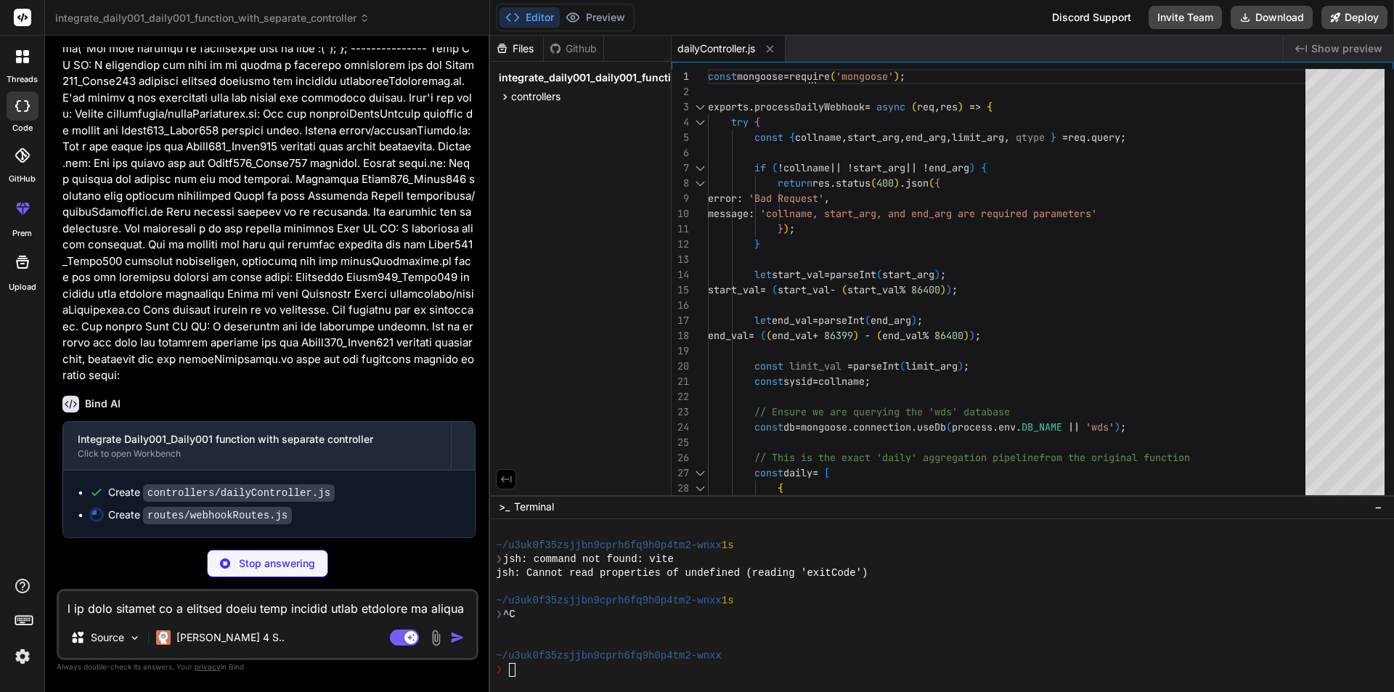
scroll to position [21551, 0]
type textarea "x"
type textarea "// Get all webhooks (for testing/debugging) - uses V001 secret for now, can be …"
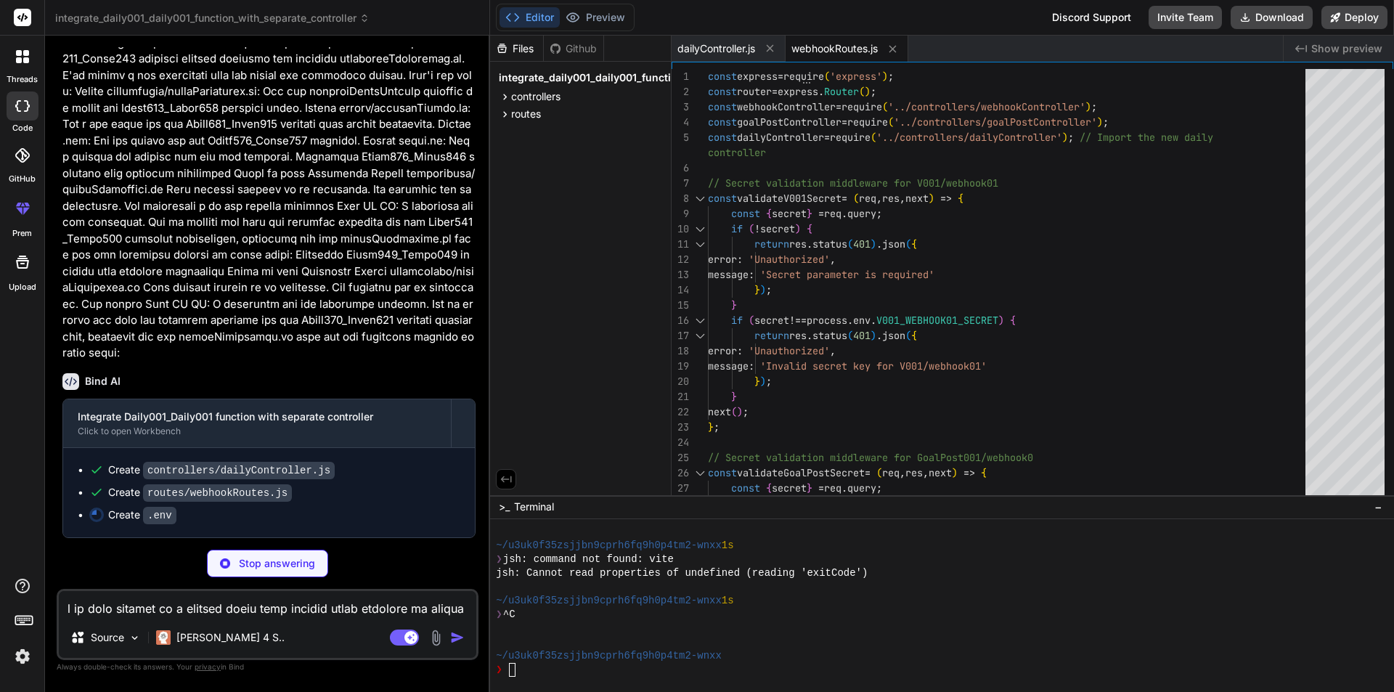
type textarea "x"
type textarea "GOALPOST001_WEBHOOK0_SECRET="91761GP" # Add your Daily001_Daily001 secret here …"
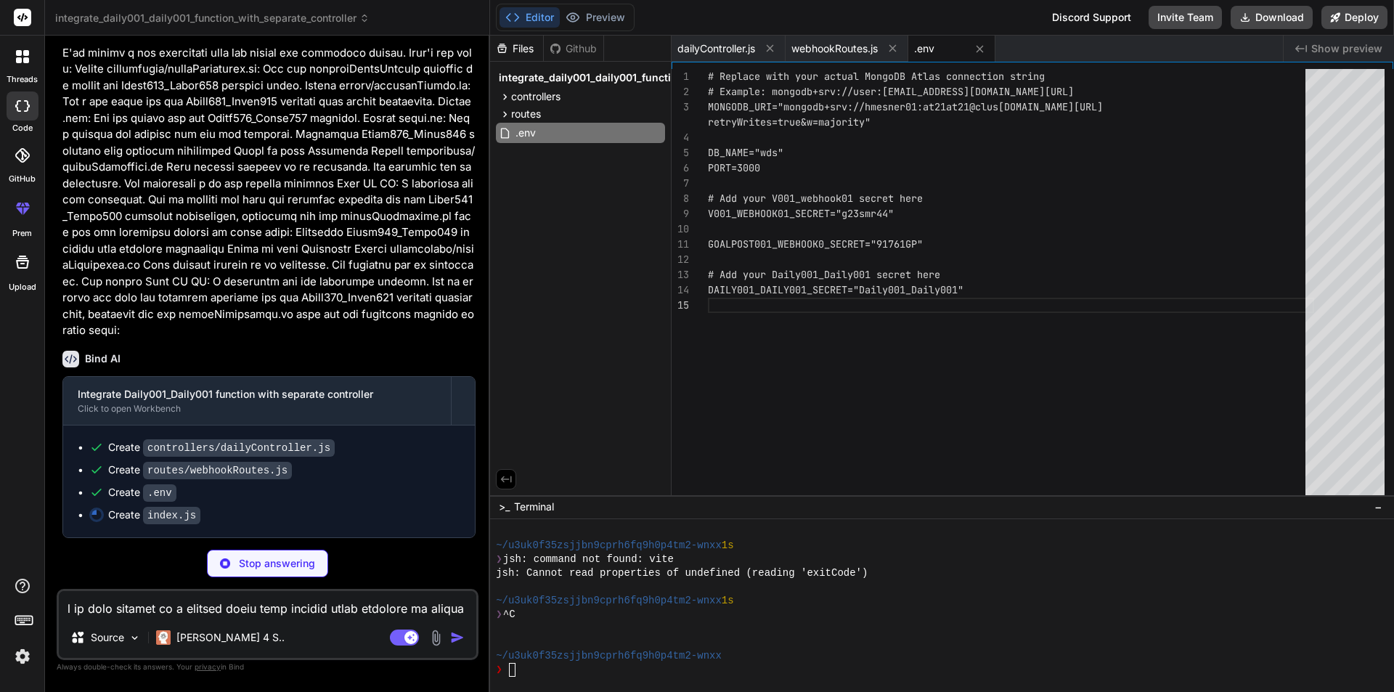
type textarea "x"
type textarea "console.log(`- View group: https://[DOMAIN_NAME]/GoalPost001/webhook0?secret=91…"
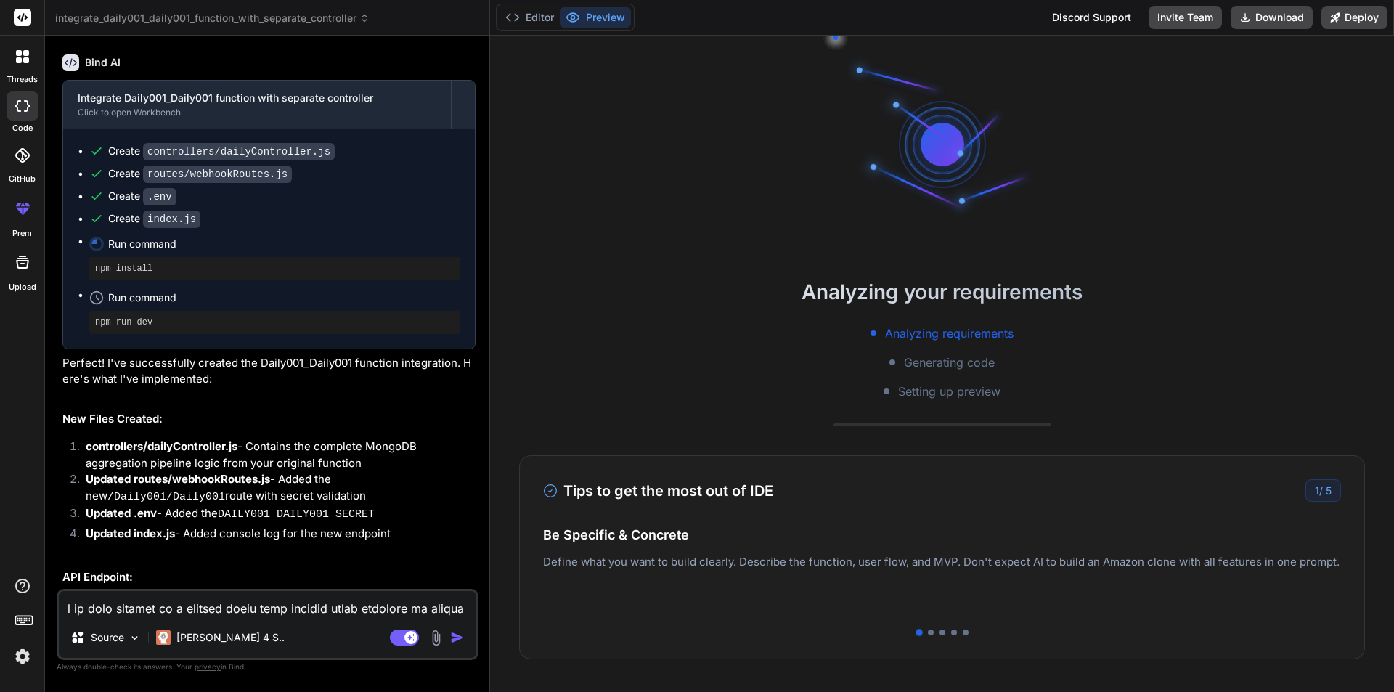
scroll to position [21624, 0]
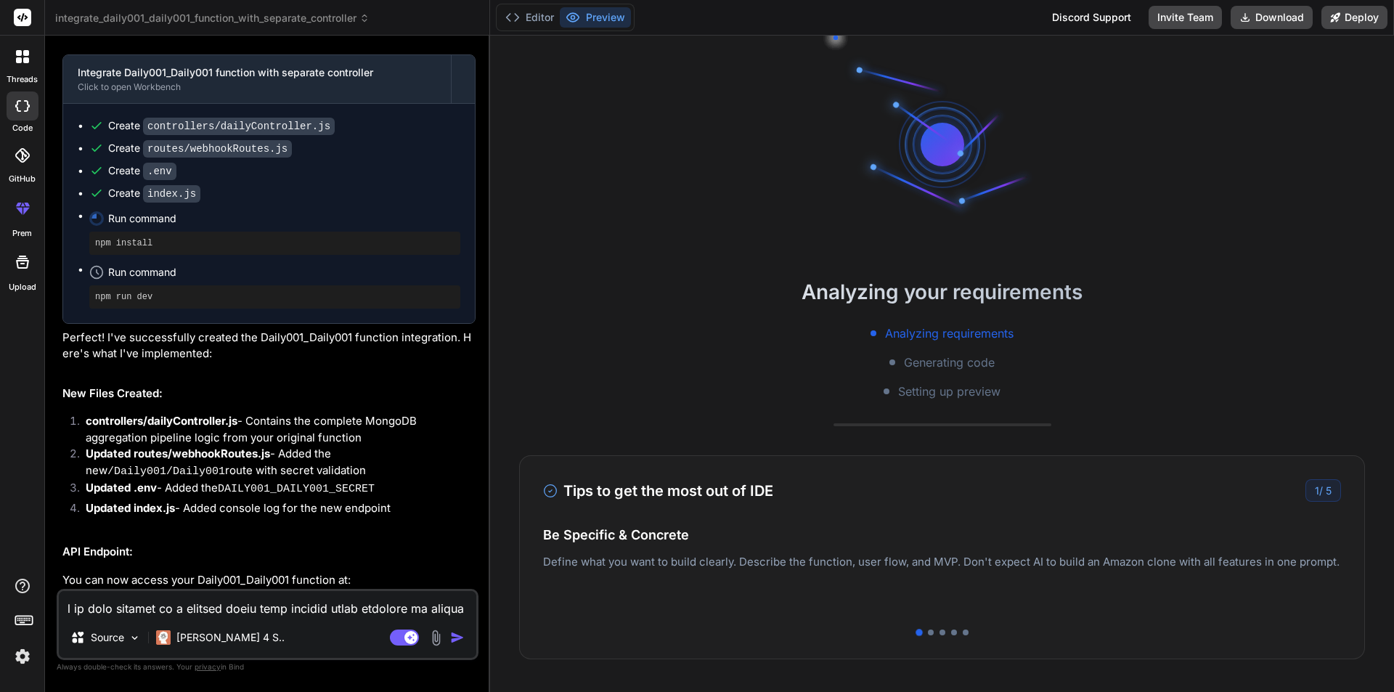
type textarea "x"
click at [529, 15] on button "Editor" at bounding box center [530, 17] width 60 height 20
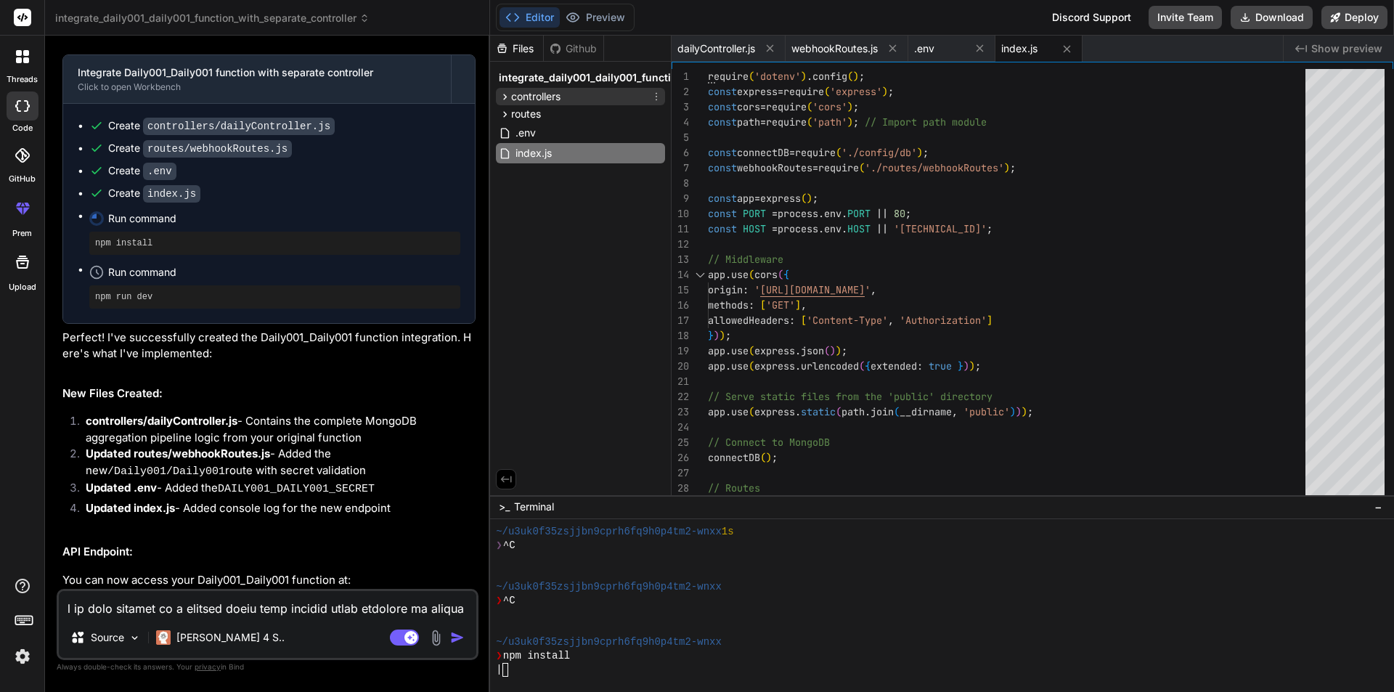
click at [505, 94] on icon at bounding box center [505, 97] width 12 height 12
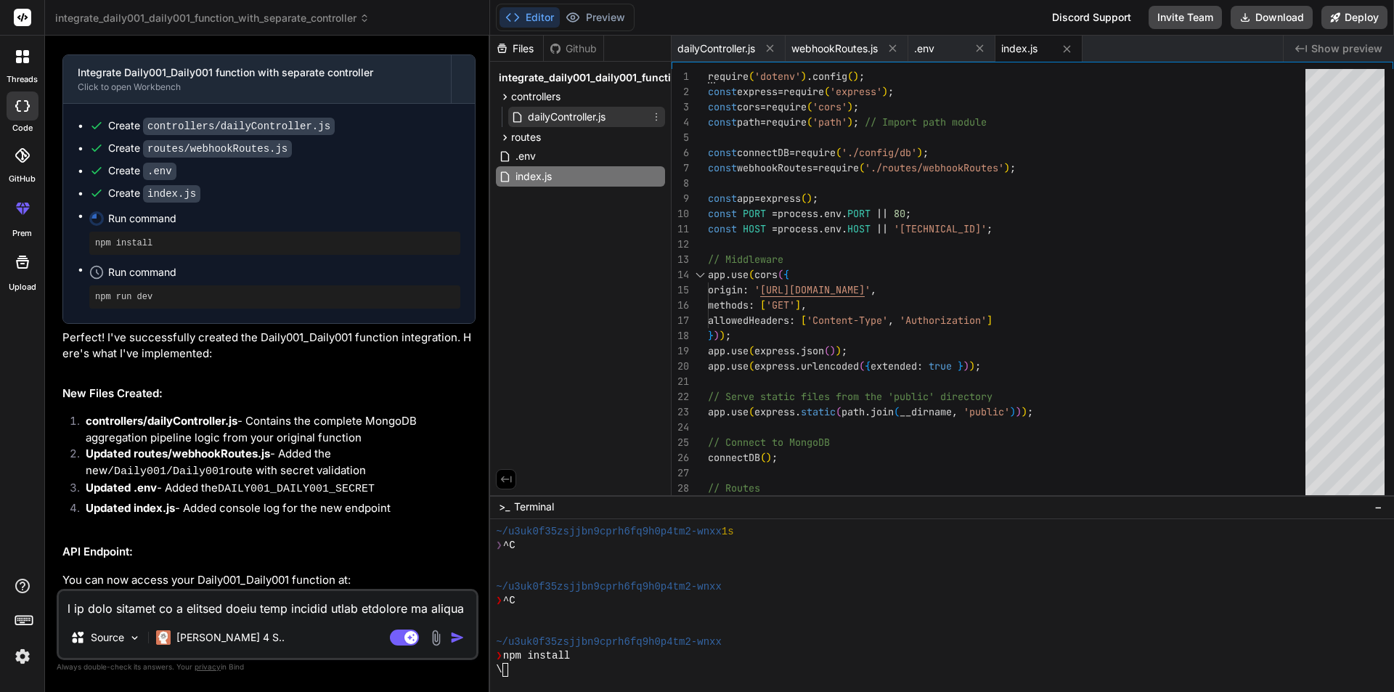
click at [559, 120] on span "dailyController.js" at bounding box center [566, 116] width 81 height 17
type textarea "details: error.message }); } };"
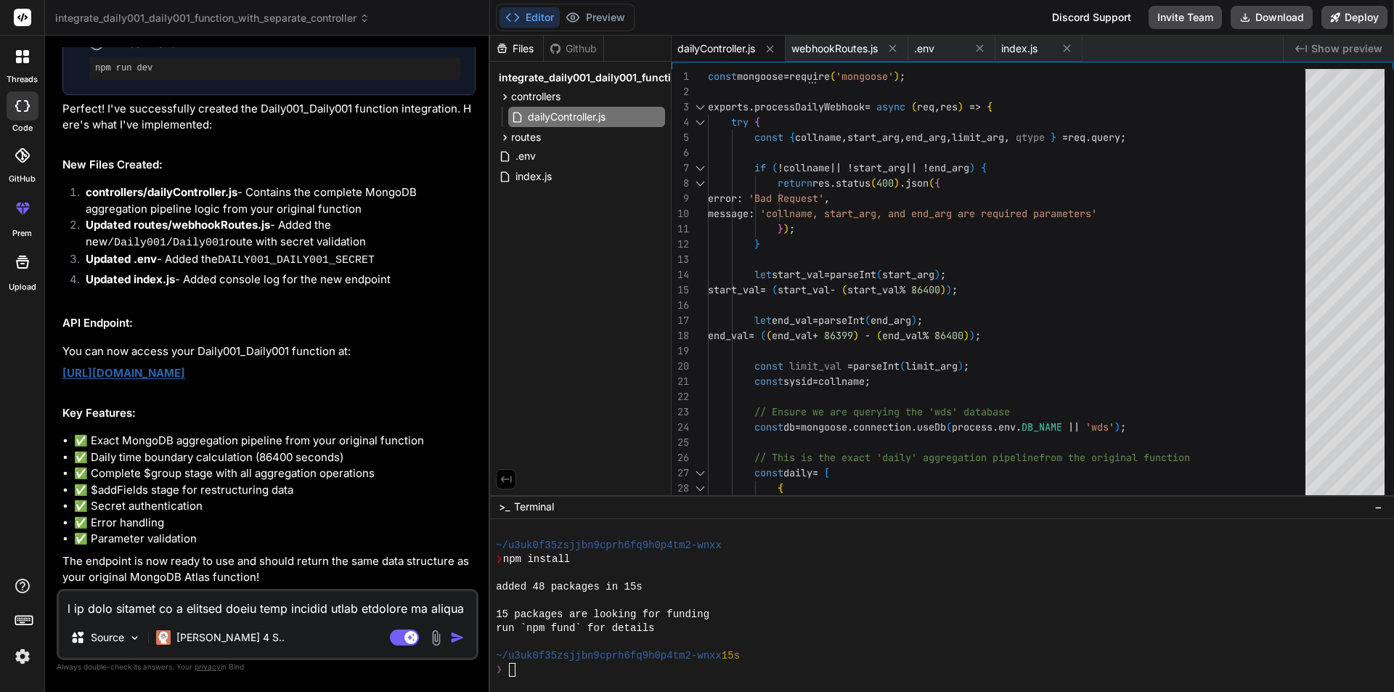
scroll to position [21915, 0]
type textarea "x"
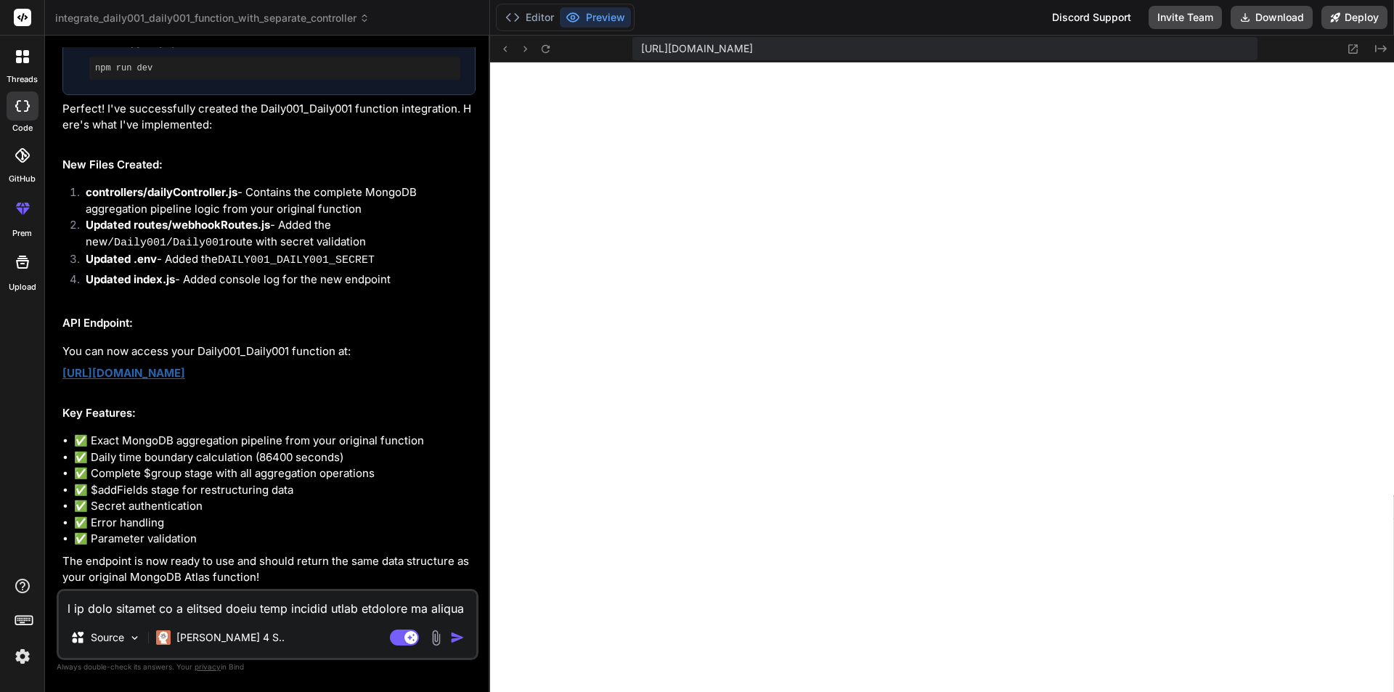
scroll to position [1476, 0]
click at [528, 28] on div "Editor Preview" at bounding box center [565, 18] width 139 height 28
click at [529, 11] on button "Editor" at bounding box center [530, 17] width 60 height 20
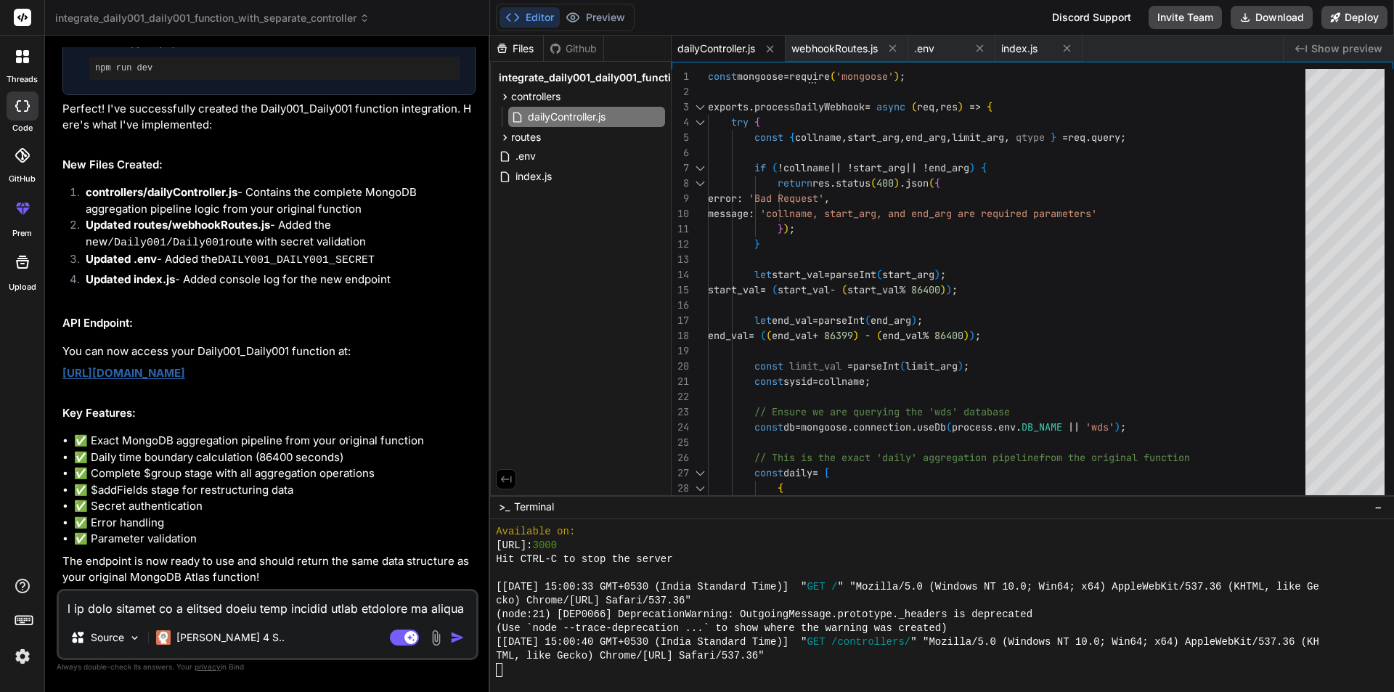
scroll to position [22161, 0]
click at [656, 117] on icon at bounding box center [657, 117] width 12 height 12
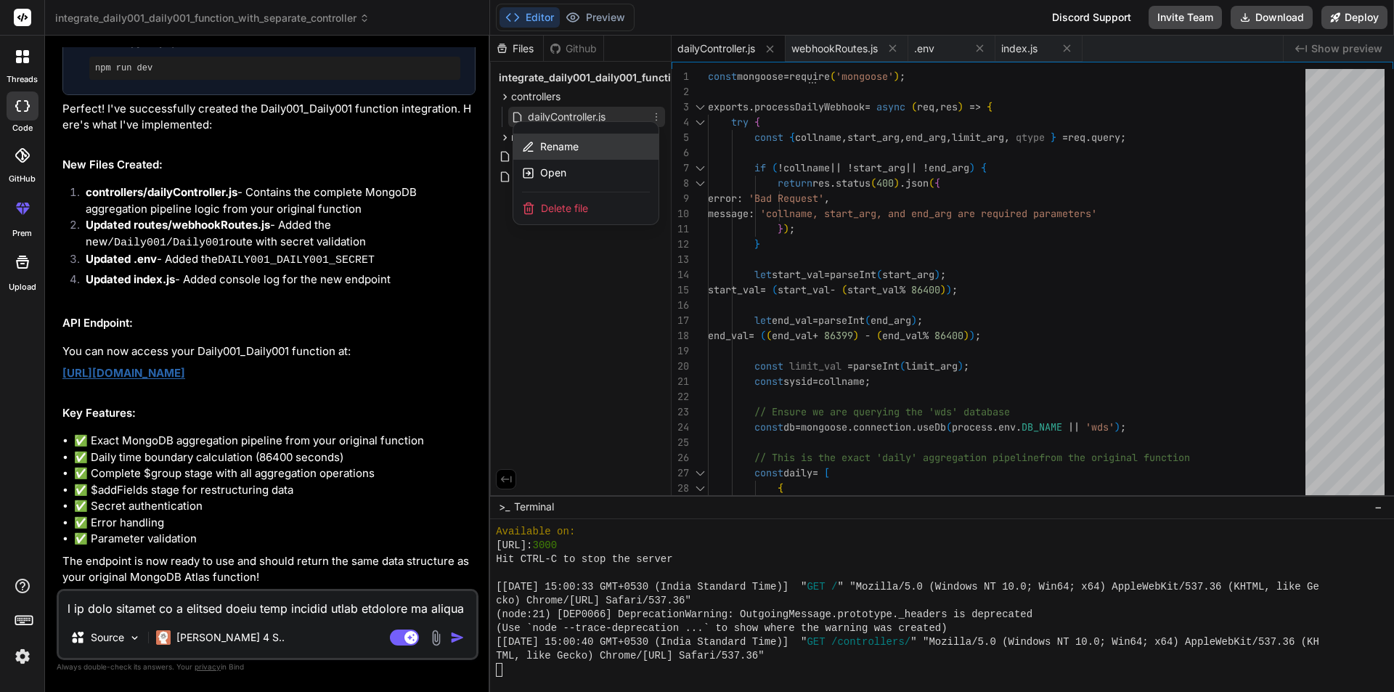
click at [578, 148] on span "Rename" at bounding box center [559, 146] width 38 height 15
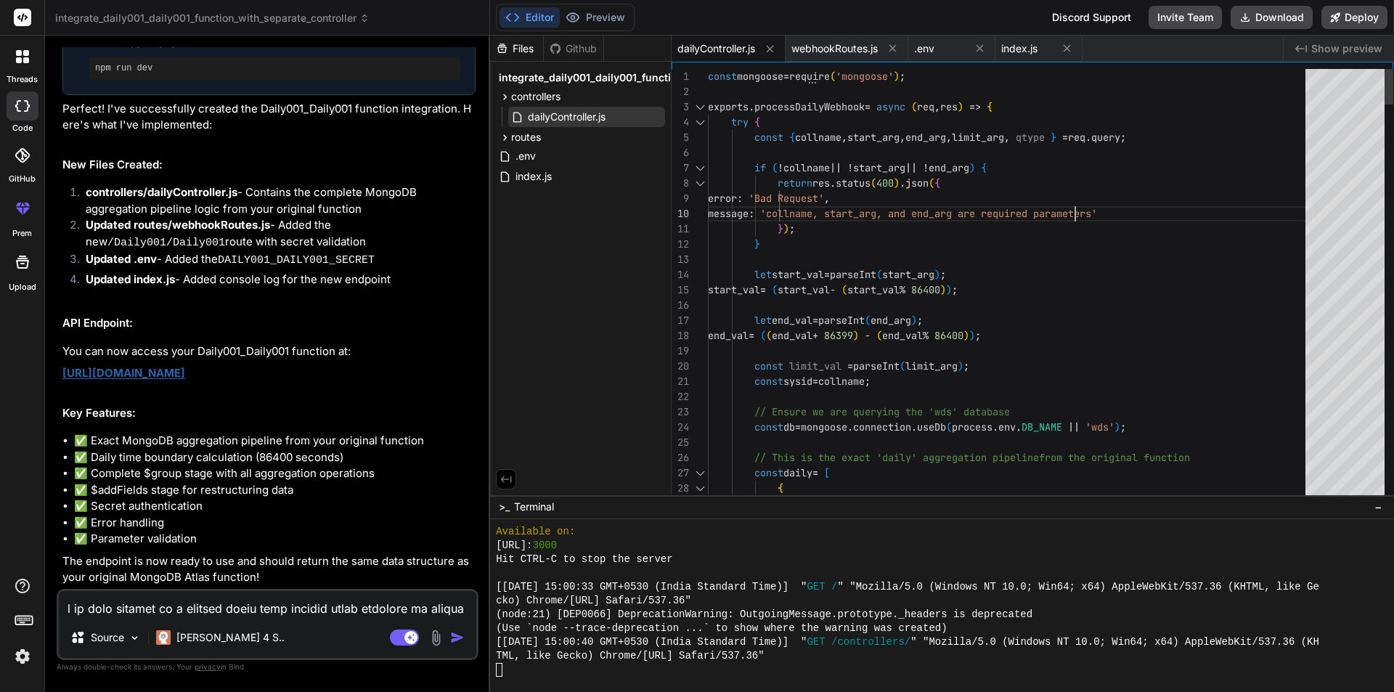
scroll to position [0, 0]
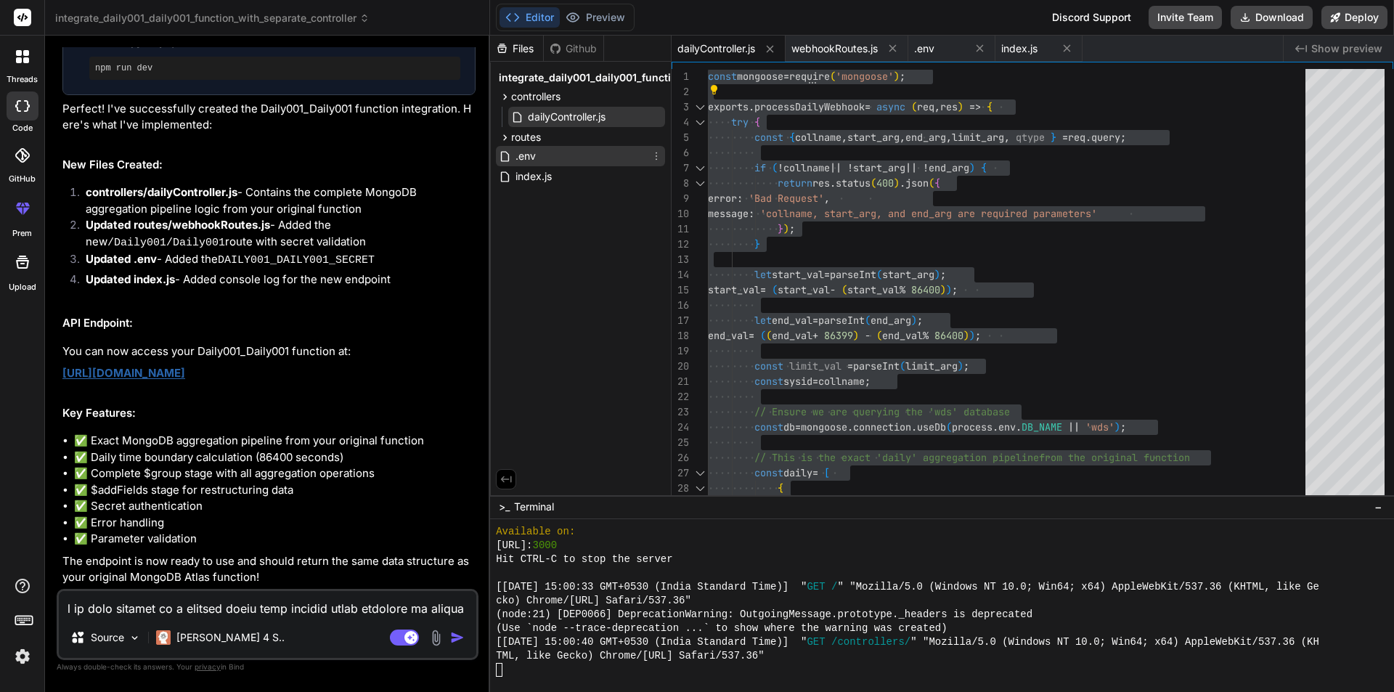
click at [533, 154] on span ".env" at bounding box center [525, 155] width 23 height 17
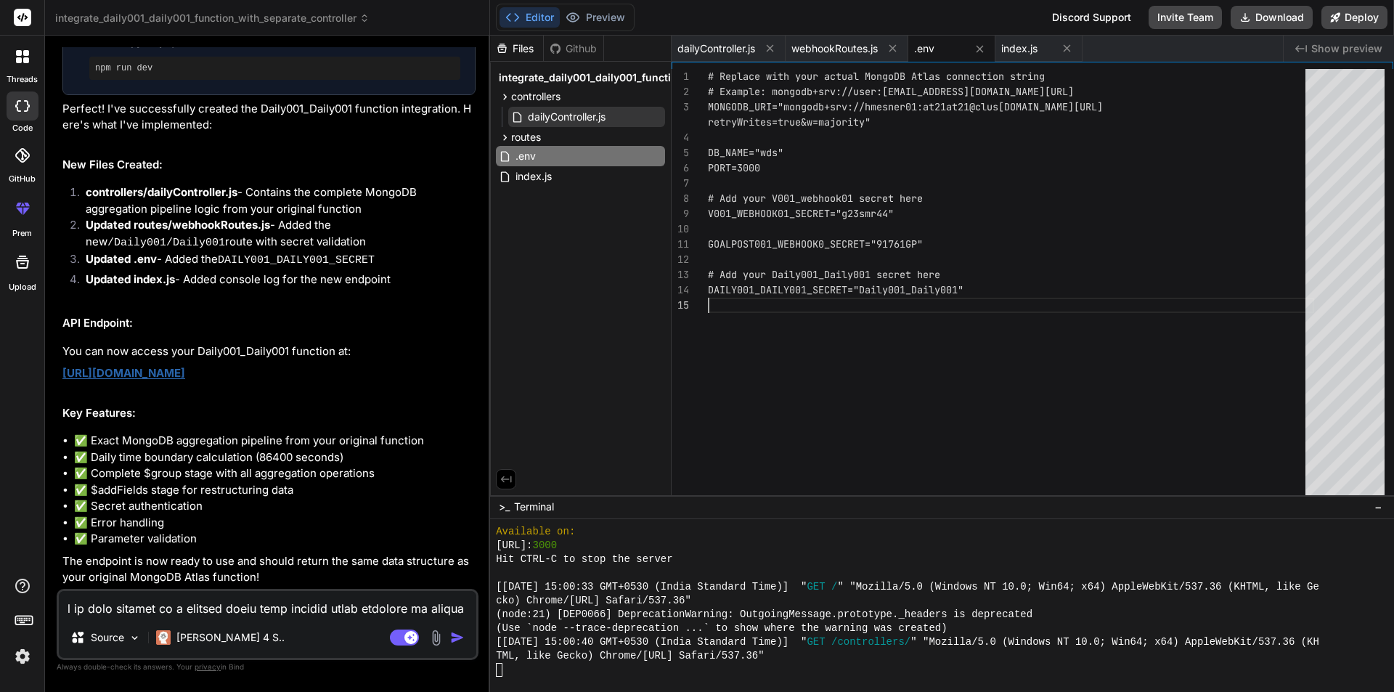
drag, startPoint x: 897, startPoint y: 293, endPoint x: 786, endPoint y: 295, distance: 111.8
click at [786, 295] on div "# Replace with your actual MongoDB Atlas connectio n string # Example: mongodb+…" at bounding box center [1011, 285] width 606 height 433
drag, startPoint x: 1000, startPoint y: 286, endPoint x: 697, endPoint y: 289, distance: 302.8
click at [708, 289] on div "# Replace with your actual MongoDB Atlas connectio n string # Example: mongodb+…" at bounding box center [1011, 285] width 606 height 433
click at [554, 177] on div "index.js" at bounding box center [580, 176] width 169 height 20
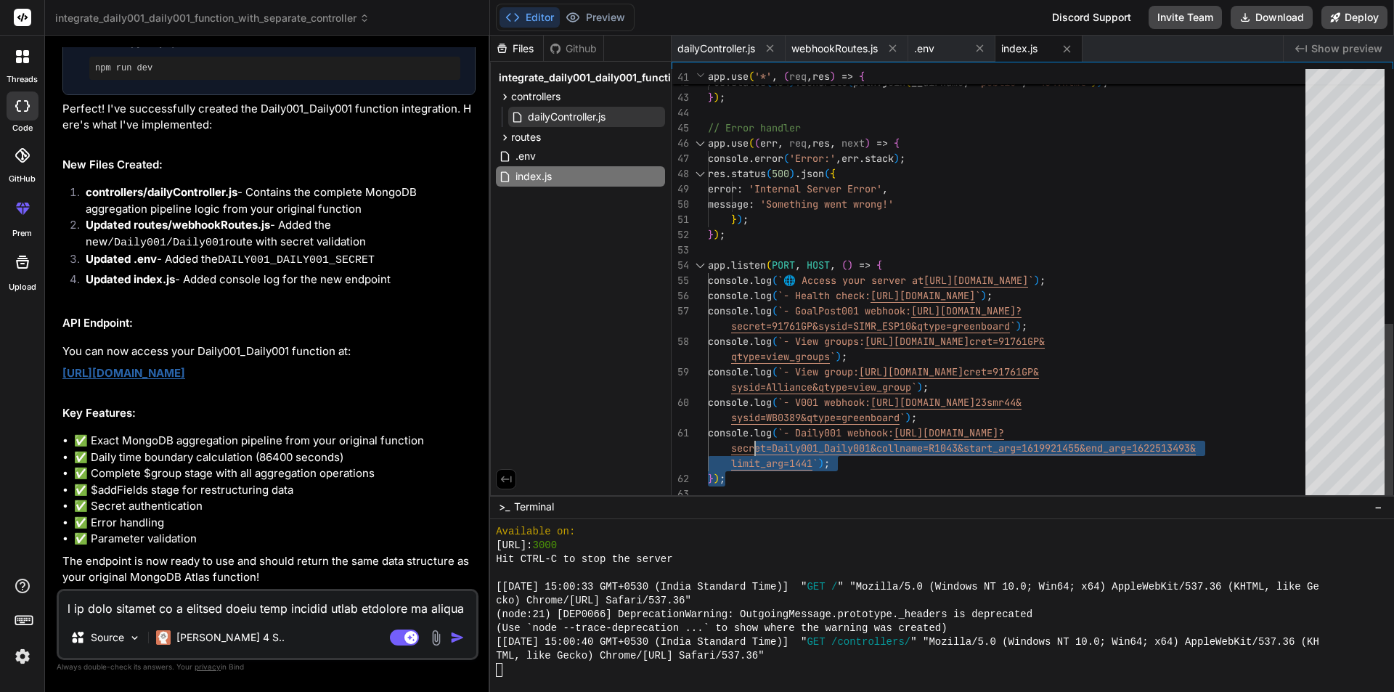
drag, startPoint x: 852, startPoint y: 465, endPoint x: 746, endPoint y: 433, distance: 110.9
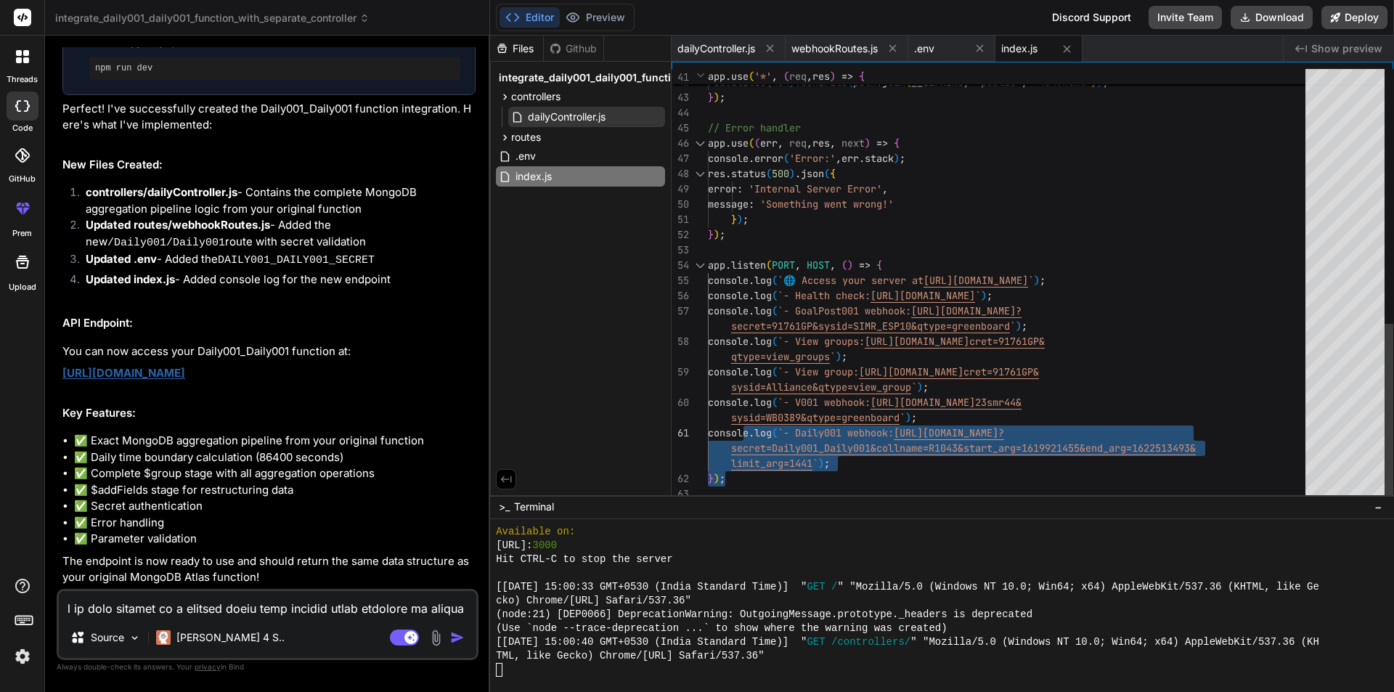
drag, startPoint x: 725, startPoint y: 433, endPoint x: 842, endPoint y: 457, distance: 119.5
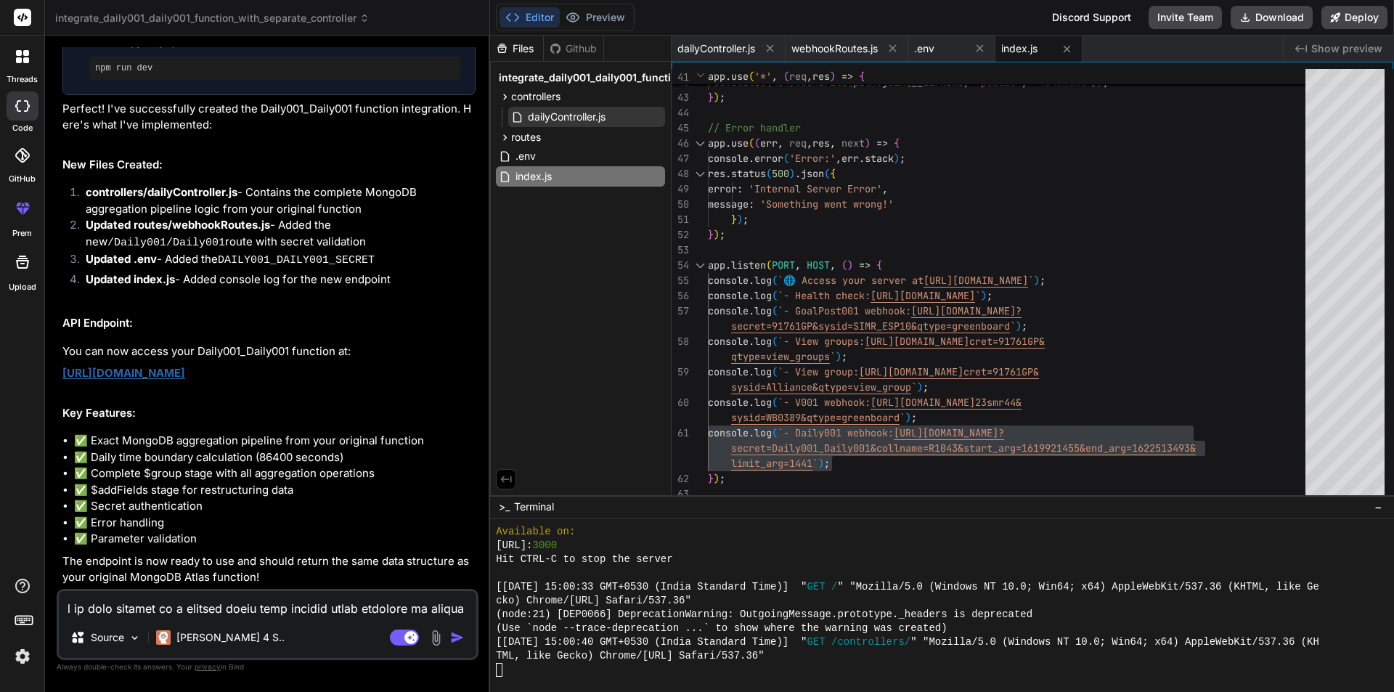
drag, startPoint x: 460, startPoint y: 393, endPoint x: 199, endPoint y: 351, distance: 264.8
click at [199, 351] on div "Integrate Daily001_Daily001 function with separate controller Click to open Wor…" at bounding box center [268, 206] width 413 height 760
click at [198, 389] on div "Integrate Daily001_Daily001 function with separate controller Click to open Wor…" at bounding box center [268, 206] width 413 height 760
click at [534, 137] on span "routes" at bounding box center [526, 137] width 30 height 15
click at [551, 161] on span "webhookRoutes.js" at bounding box center [570, 157] width 89 height 17
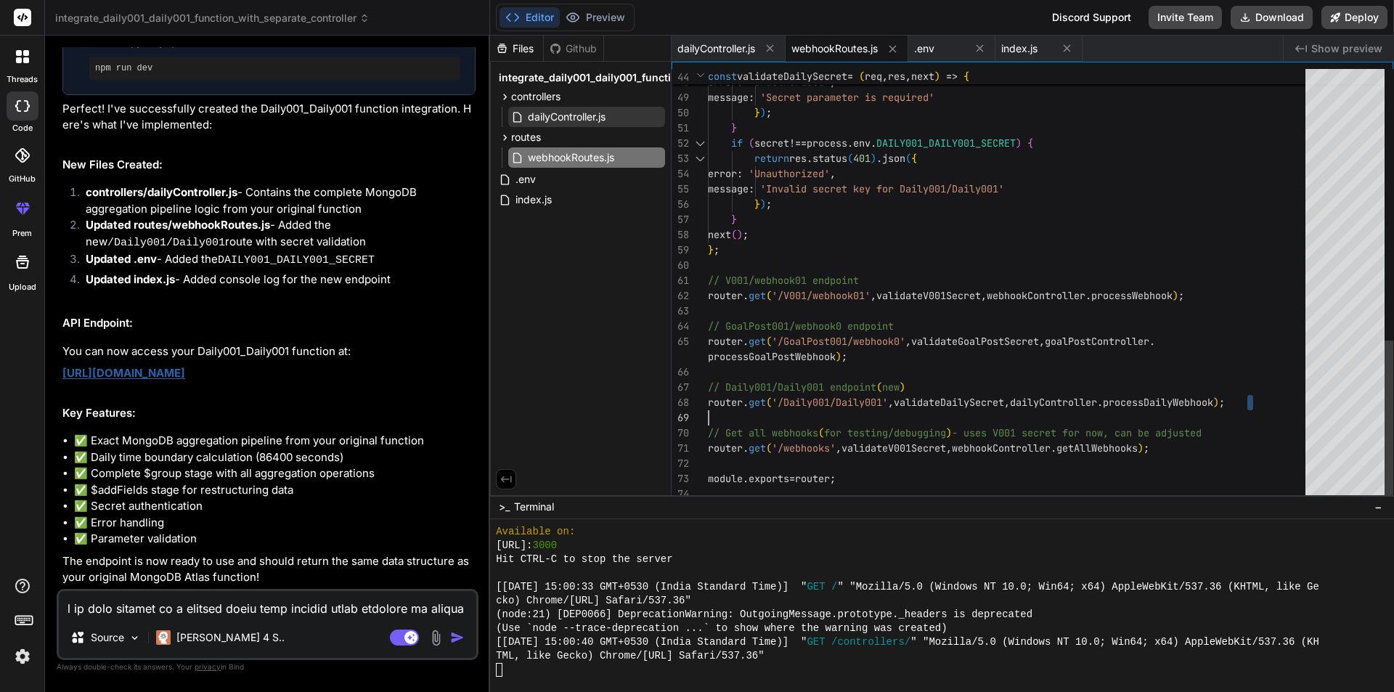
type textarea "// V001/webhook01 endpoint router.get('/V001/webhook01', validateV001Secret, we…"
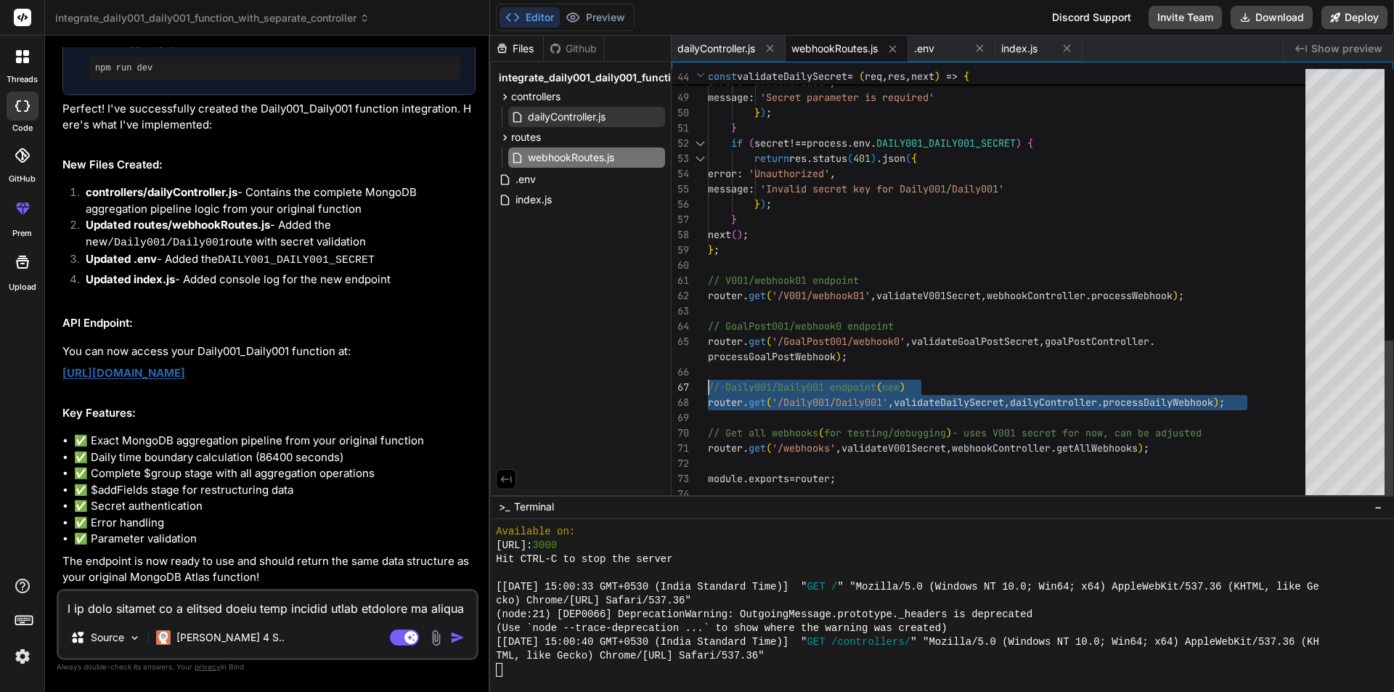
drag, startPoint x: 1284, startPoint y: 402, endPoint x: 700, endPoint y: 386, distance: 584.0
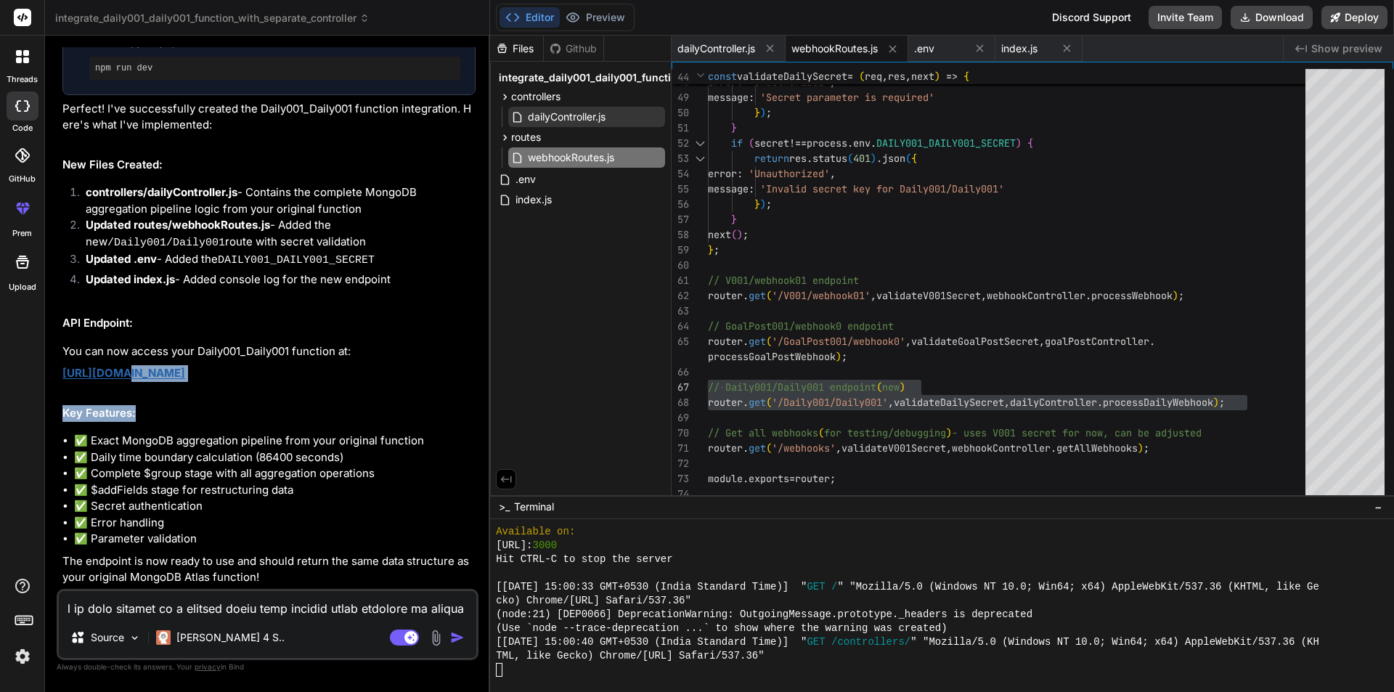
drag, startPoint x: 264, startPoint y: 390, endPoint x: 113, endPoint y: 358, distance: 155.1
click at [113, 358] on div "Integrate Daily001_Daily001 function with separate controller Click to open Wor…" at bounding box center [268, 206] width 413 height 760
click at [68, 345] on div "Integrate Daily001_Daily001 function with separate controller Click to open Wor…" at bounding box center [268, 206] width 413 height 760
drag, startPoint x: 64, startPoint y: 345, endPoint x: 473, endPoint y: 371, distance: 410.4
click at [473, 371] on div "Integrate Daily001_Daily001 function with separate controller Click to open Wor…" at bounding box center [268, 206] width 413 height 760
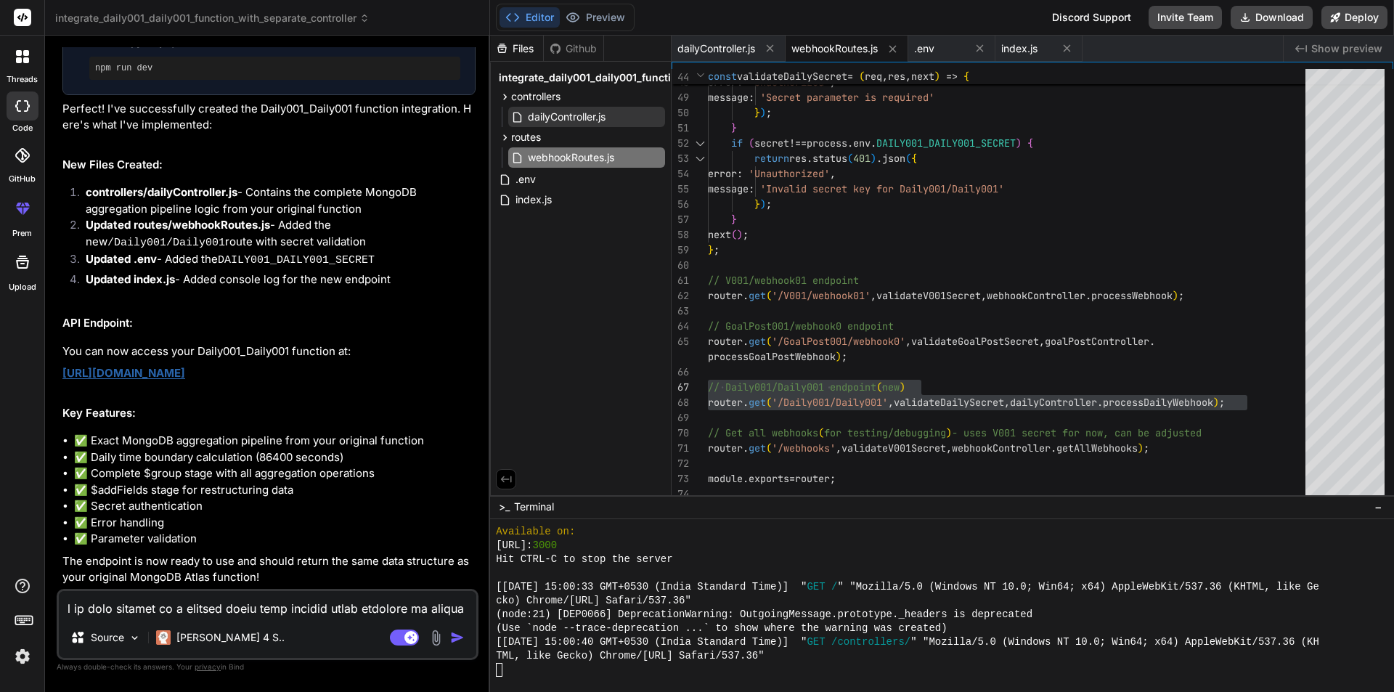
copy link "[URL][DOMAIN_NAME]"
click at [151, 605] on textarea at bounding box center [268, 604] width 418 height 26
paste textarea "root@Data-API-Testing:/var/www/html# pm2 restart index.js Use --update-env to u…"
type textarea "root@Data-API-Testing:/var/www/html# pm2 restart index.js Use --update-env to u…"
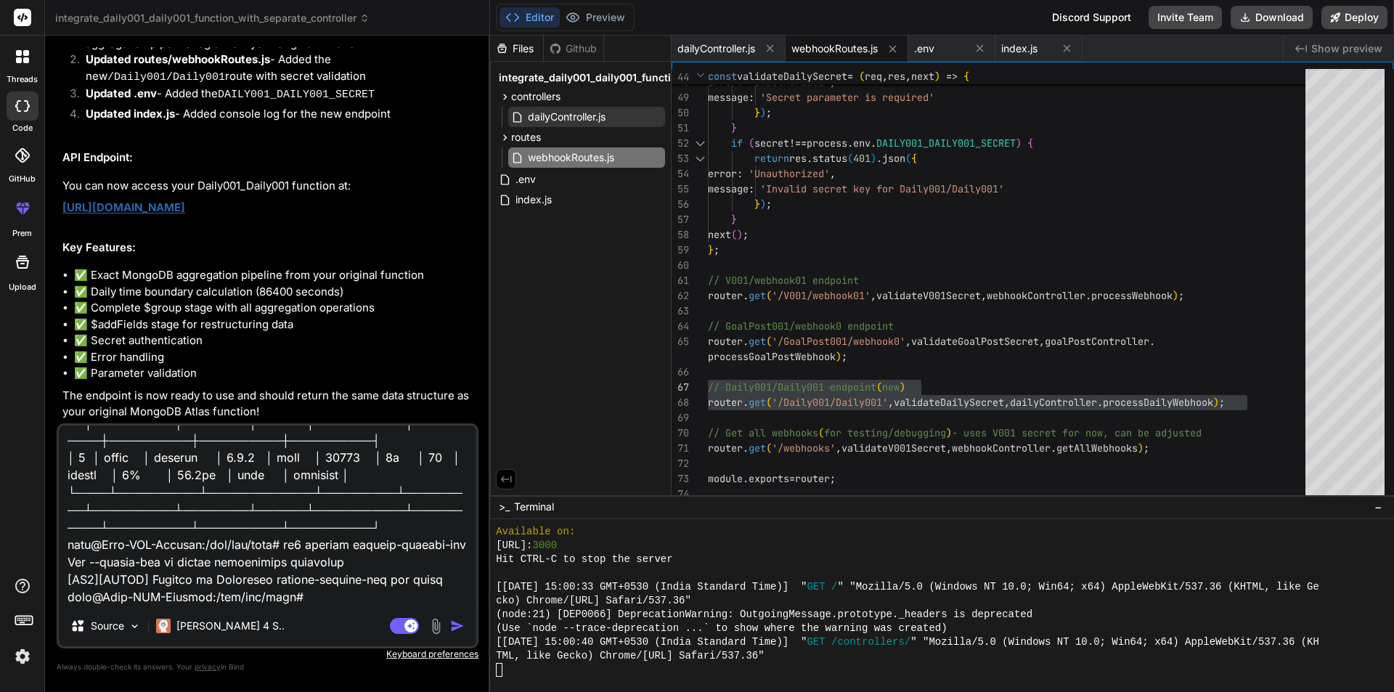
type textarea "x"
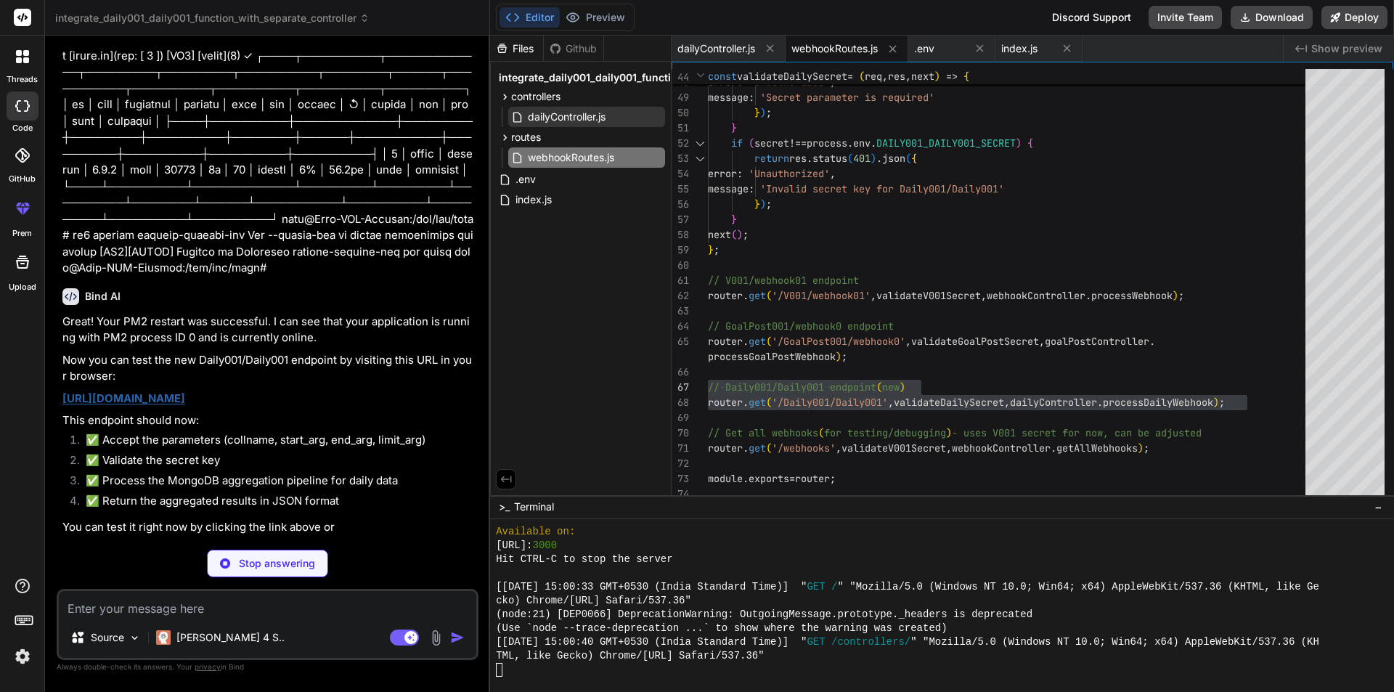
scroll to position [22784, 0]
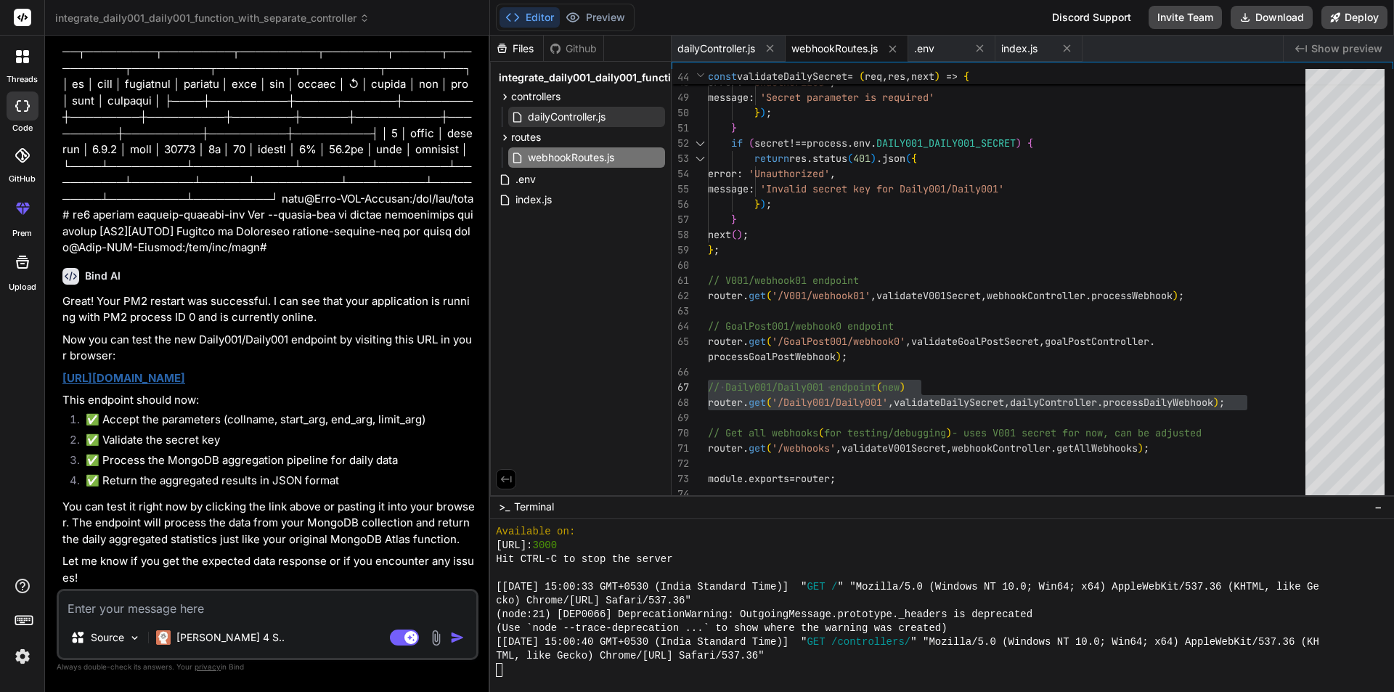
type textarea "x"
click at [185, 371] on link "[URL][DOMAIN_NAME]" at bounding box center [123, 378] width 123 height 14
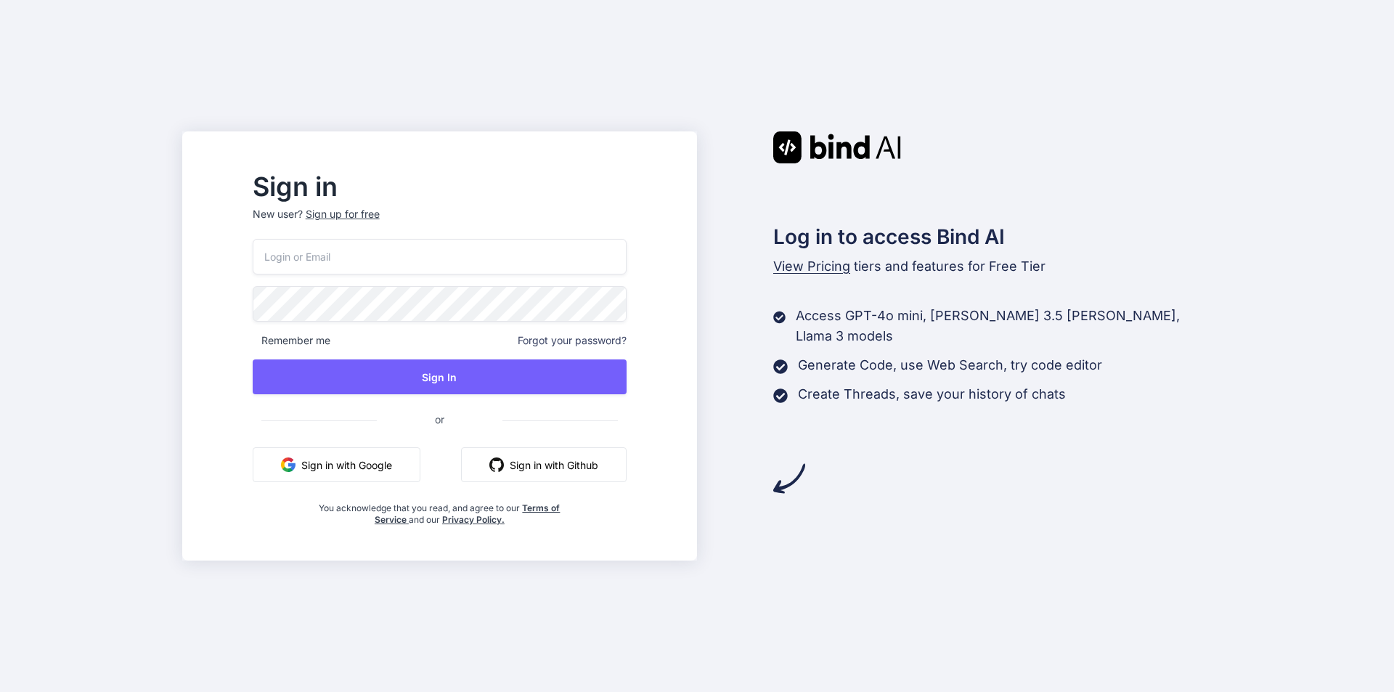
click at [356, 254] on input "email" at bounding box center [440, 257] width 374 height 36
drag, startPoint x: 473, startPoint y: 367, endPoint x: 466, endPoint y: 355, distance: 14.3
click at [466, 356] on div "Remember me Forgot your password? Sign In or Sign in with Google Sign in with G…" at bounding box center [440, 382] width 374 height 287
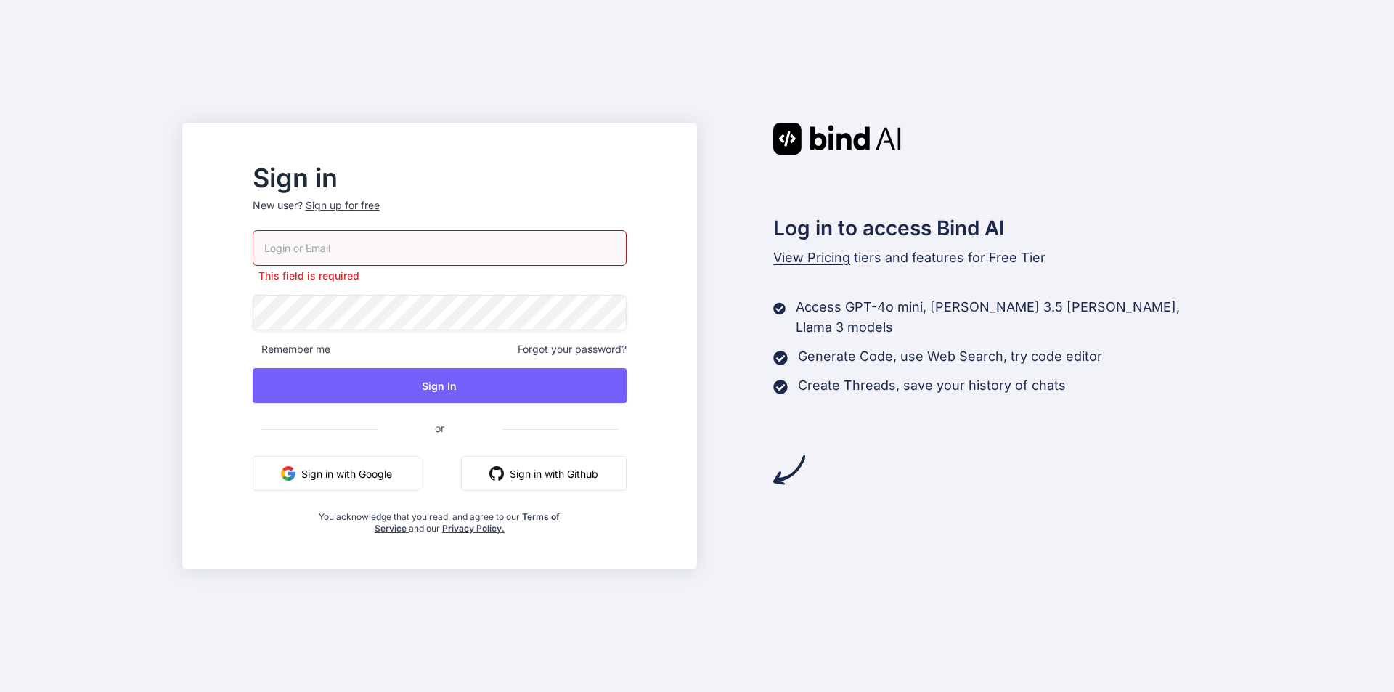
click at [380, 208] on div "Sign up for free" at bounding box center [343, 205] width 74 height 15
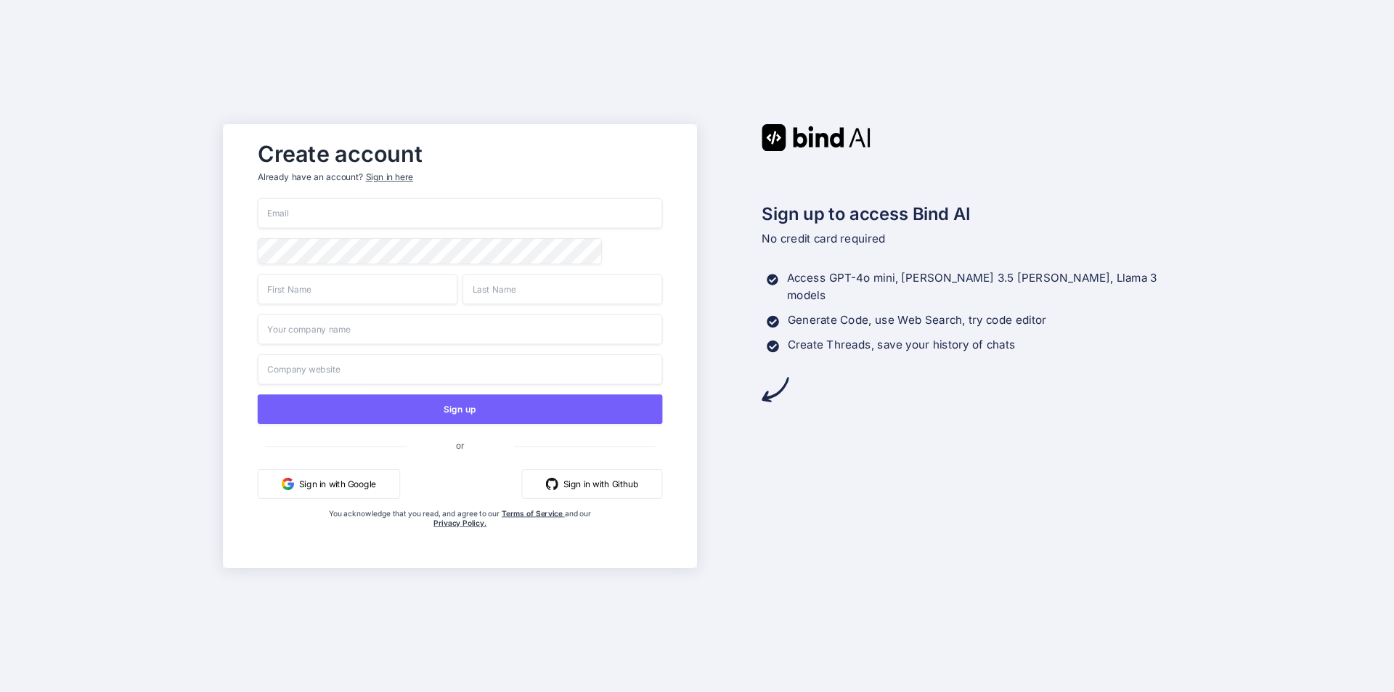
click at [380, 208] on input "email" at bounding box center [460, 213] width 405 height 30
type input "[EMAIL_ADDRESS][DOMAIN_NAME]"
type input "abc"
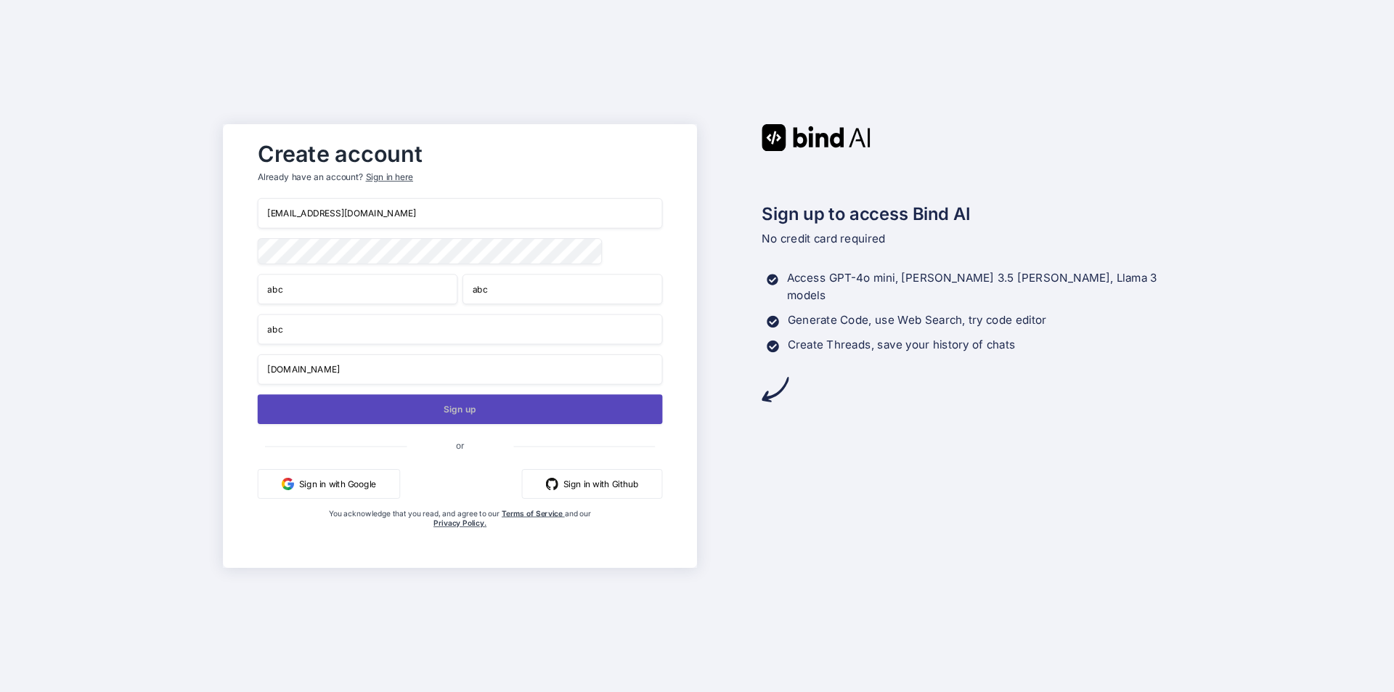
type input "[DOMAIN_NAME]"
click at [418, 418] on button "Sign up" at bounding box center [460, 409] width 405 height 30
click at [412, 410] on button "Sign up" at bounding box center [460, 409] width 405 height 30
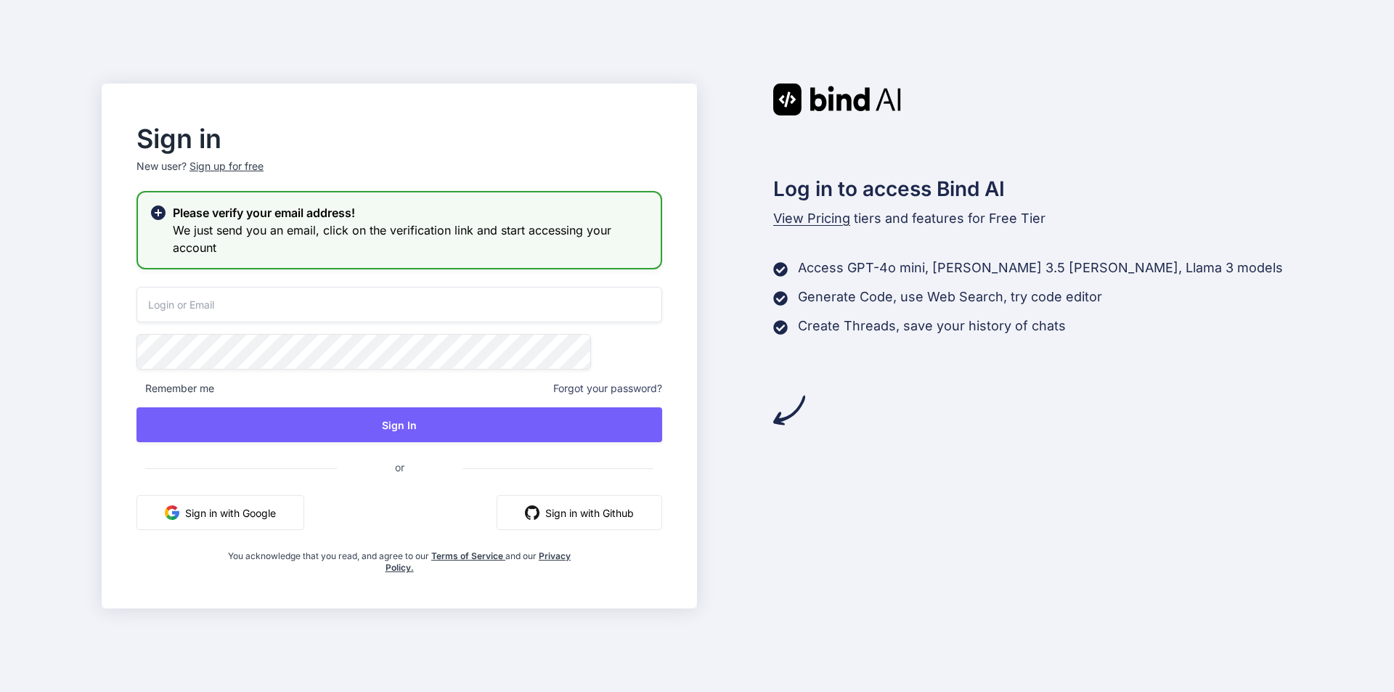
click at [251, 318] on input "email" at bounding box center [400, 305] width 526 height 36
type input "[EMAIL_ADDRESS][DOMAIN_NAME]"
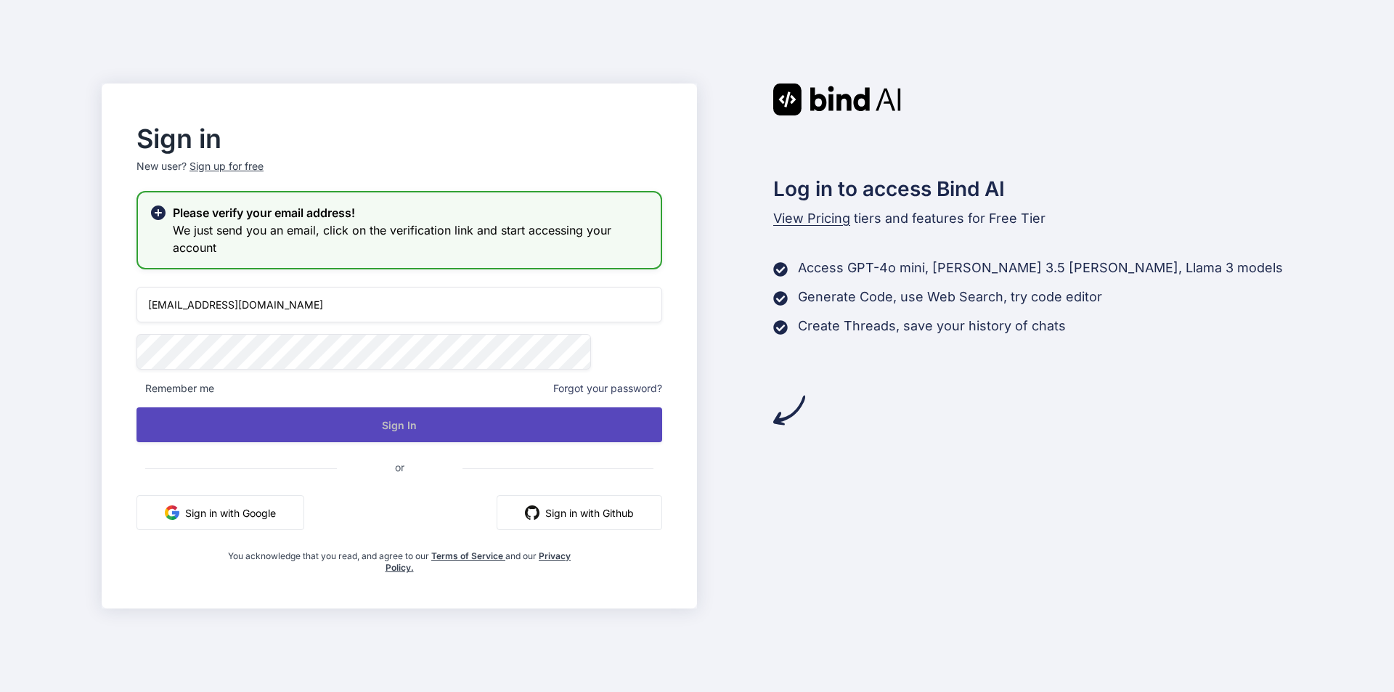
click at [380, 427] on button "Sign In" at bounding box center [400, 424] width 526 height 35
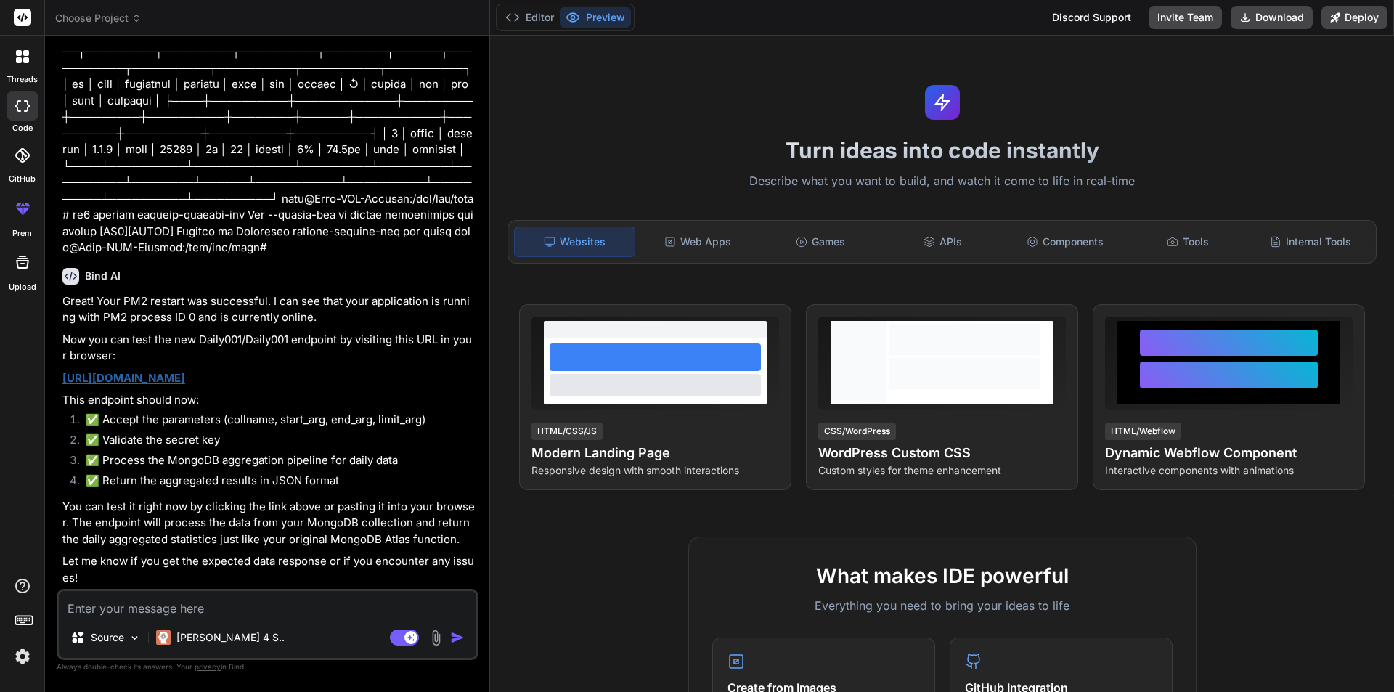
type textarea "x"
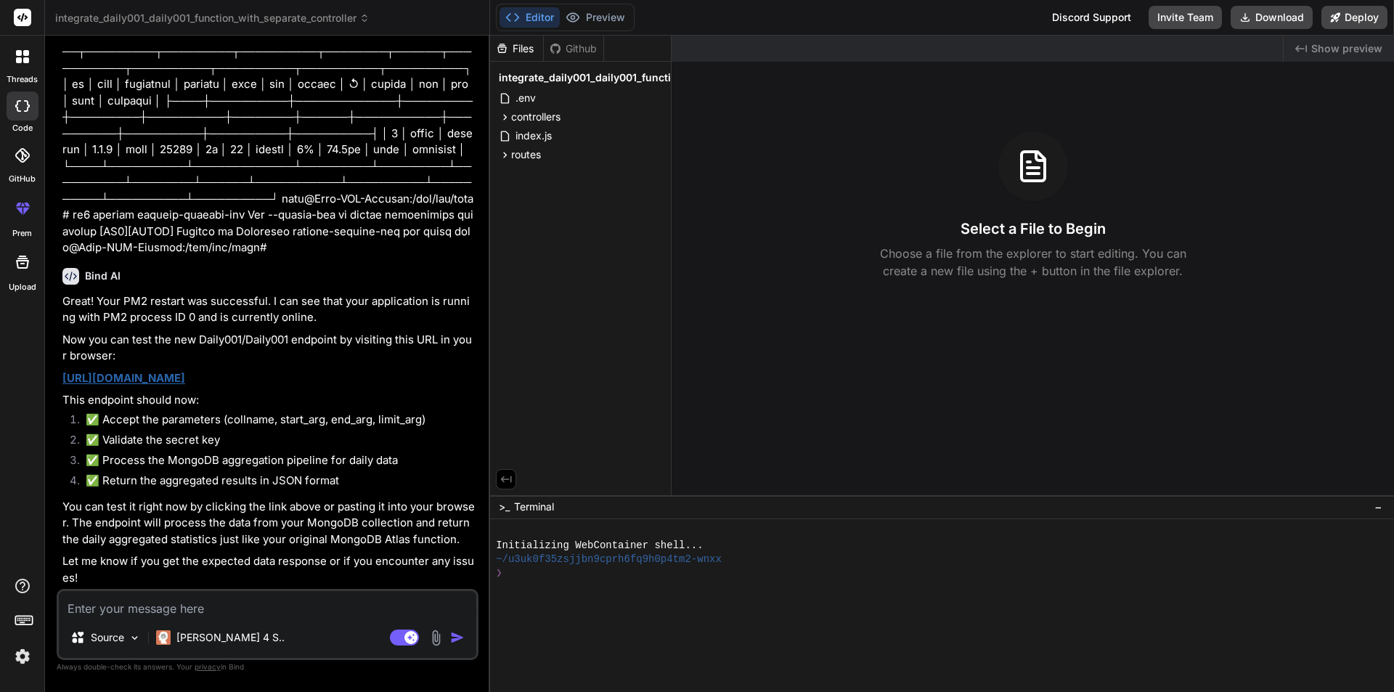
scroll to position [22804, 0]
